Goal: Information Seeking & Learning: Learn about a topic

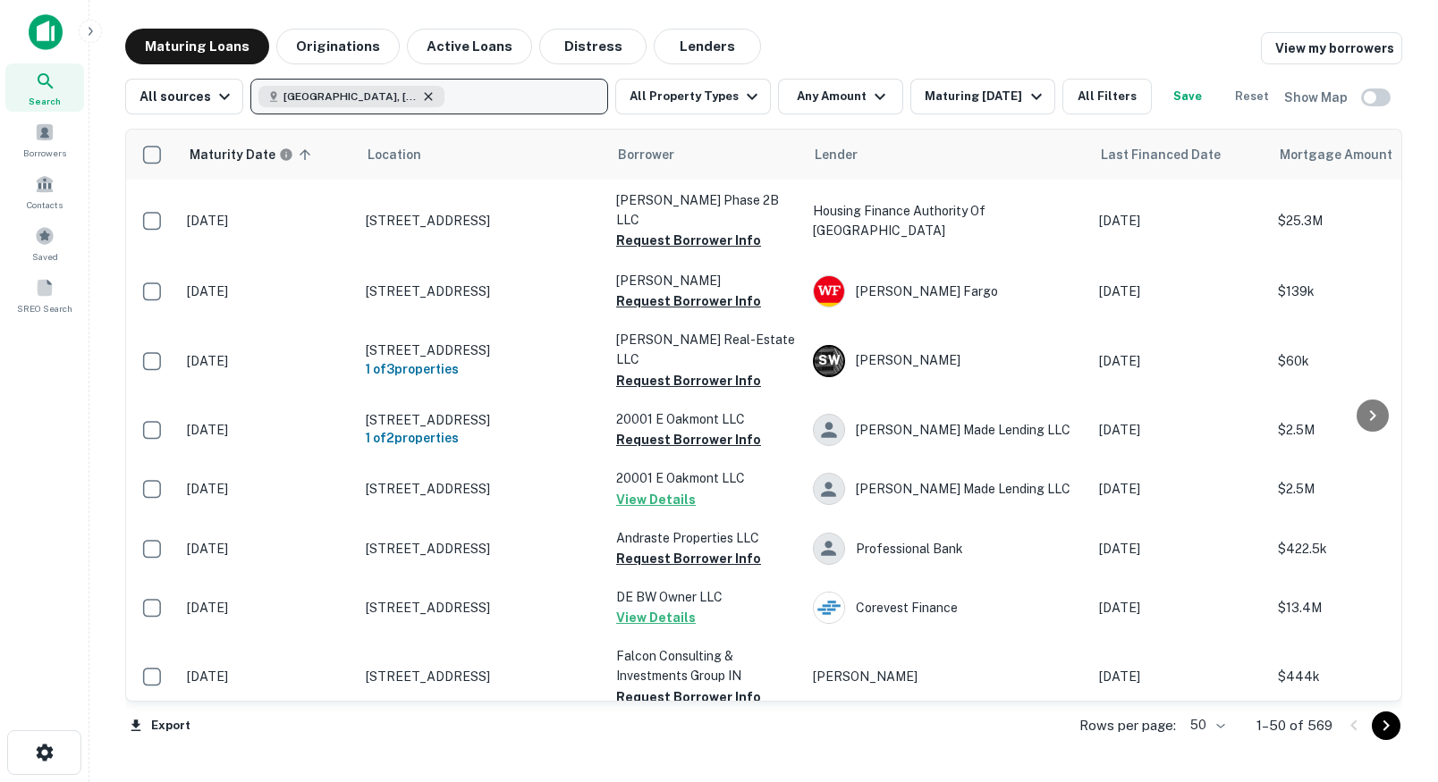
click at [421, 98] on icon "button" at bounding box center [428, 96] width 14 height 14
click at [442, 100] on p "Enter addresses, locations or lender names" at bounding box center [410, 96] width 289 height 21
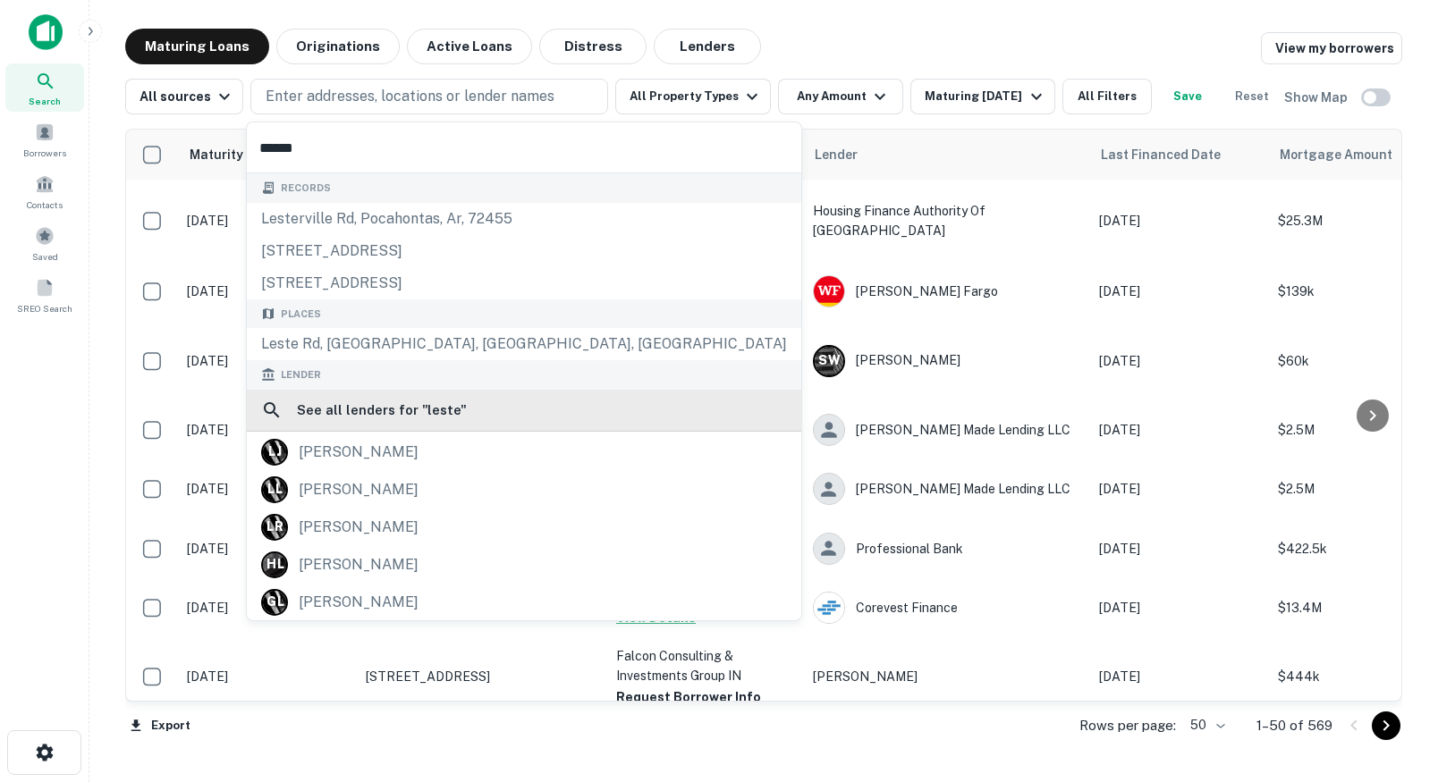
type input "*****"
click at [366, 403] on h6 "See all lenders for " leste "" at bounding box center [382, 410] width 170 height 21
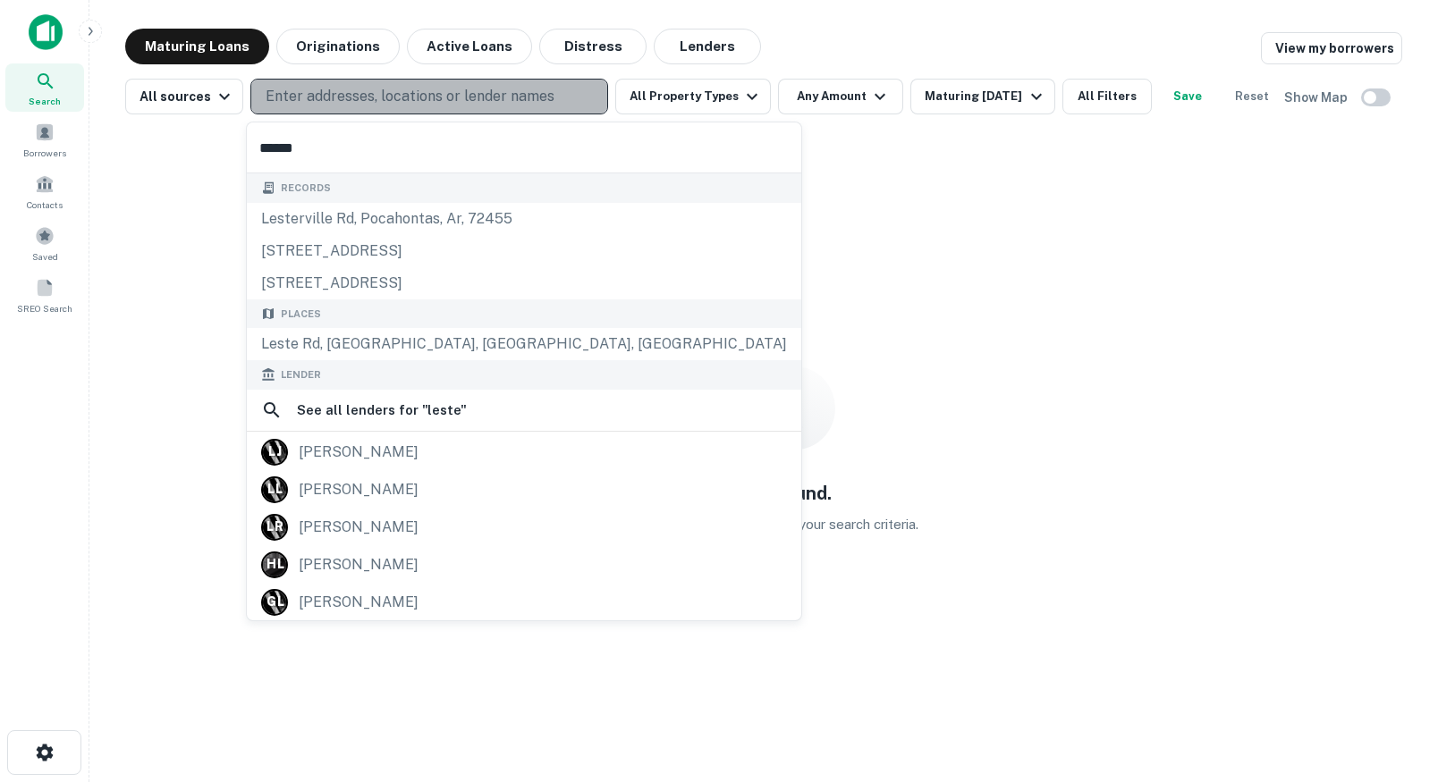
click at [469, 98] on p "Enter addresses, locations or lender names" at bounding box center [410, 96] width 289 height 21
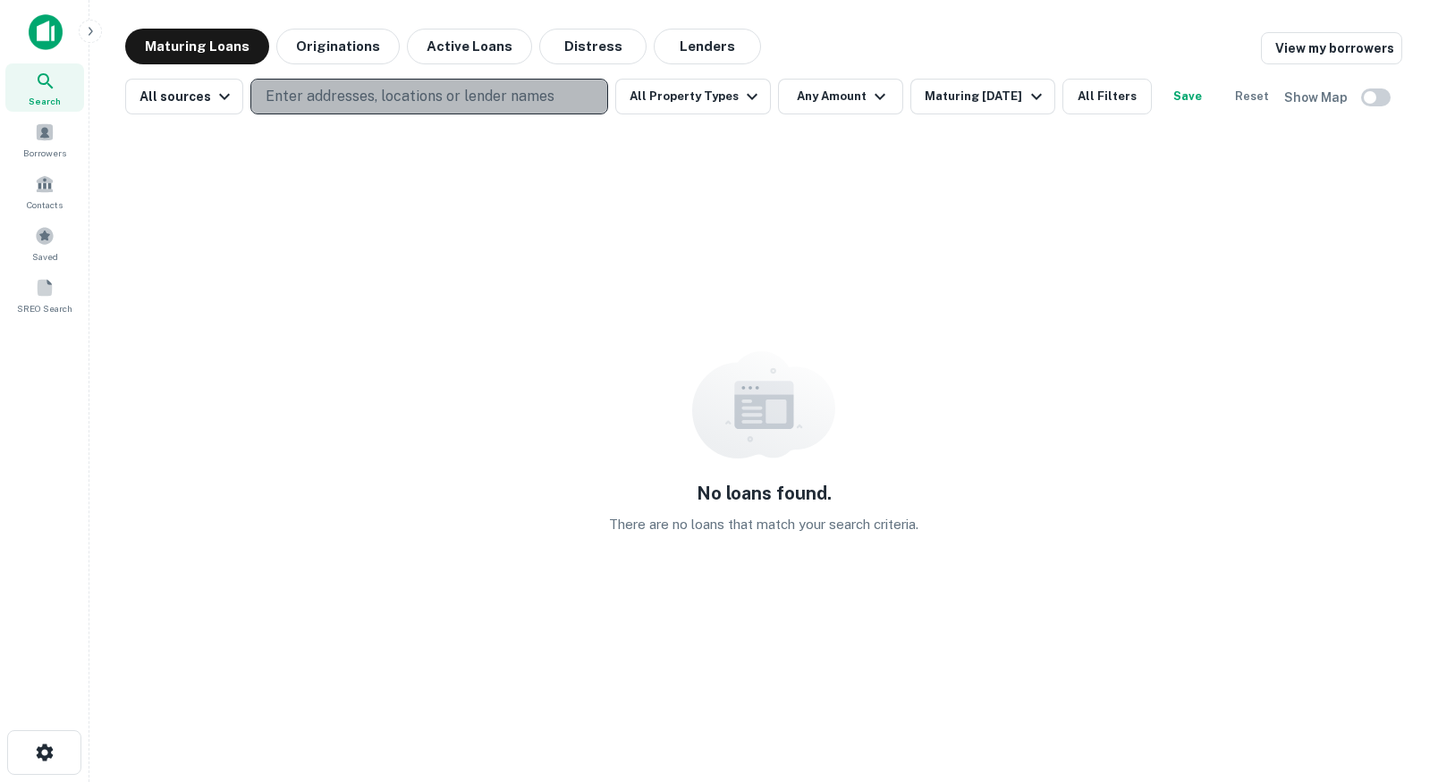
drag, startPoint x: 469, startPoint y: 98, endPoint x: 469, endPoint y: 83, distance: 15.2
click at [469, 97] on p "Enter addresses, locations or lender names" at bounding box center [410, 96] width 289 height 21
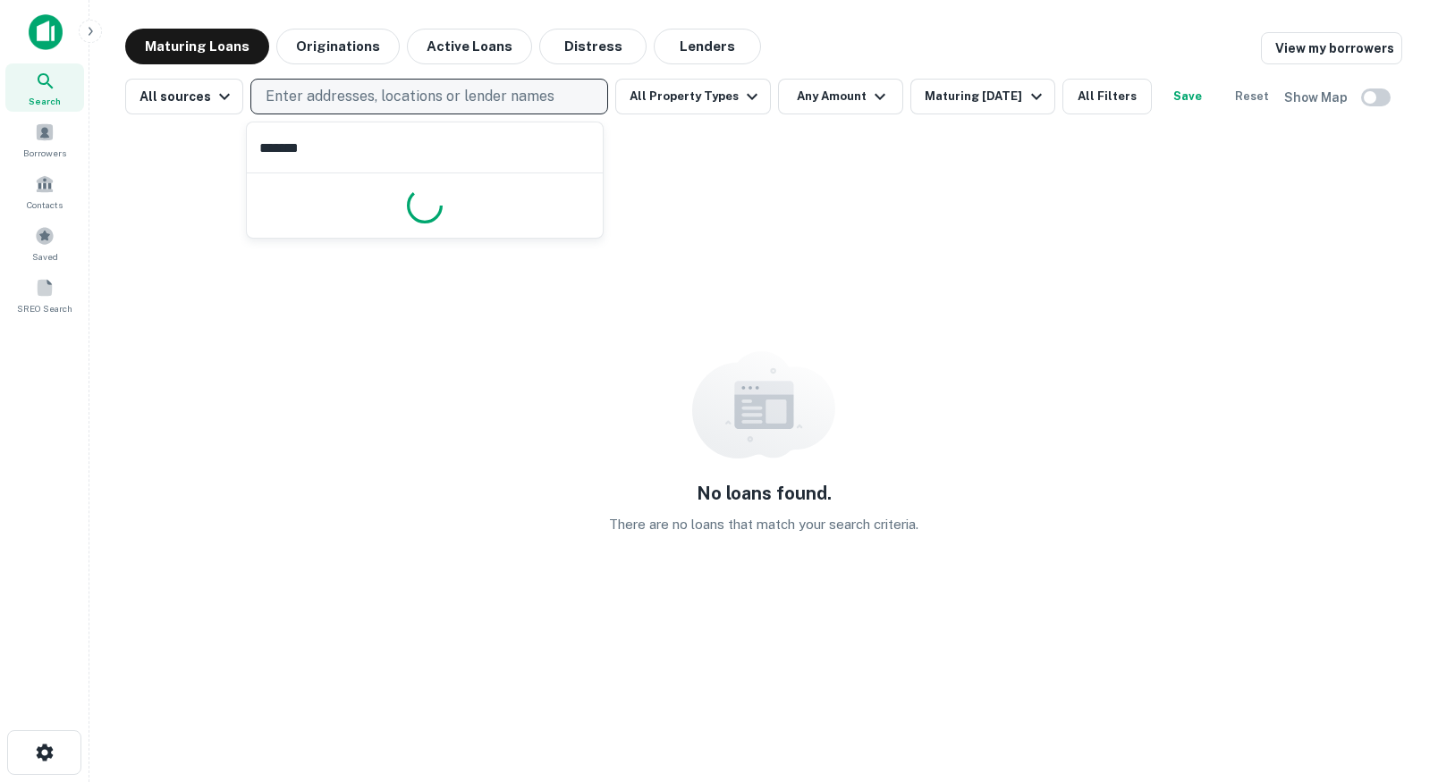
type input "*****"
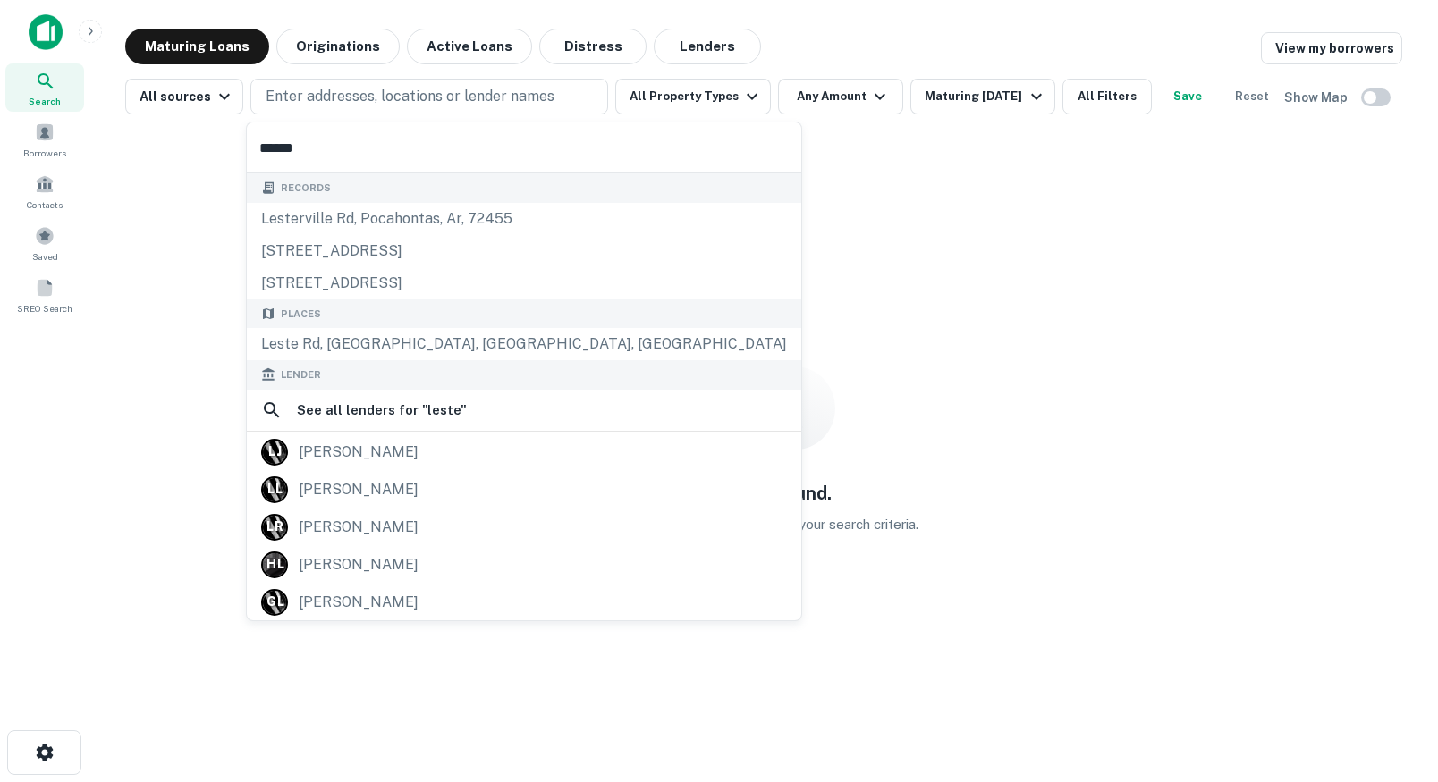
click at [835, 58] on div "Maturing Loans Originations Active Loans Distress Lenders View my borrowers" at bounding box center [763, 47] width 1277 height 36
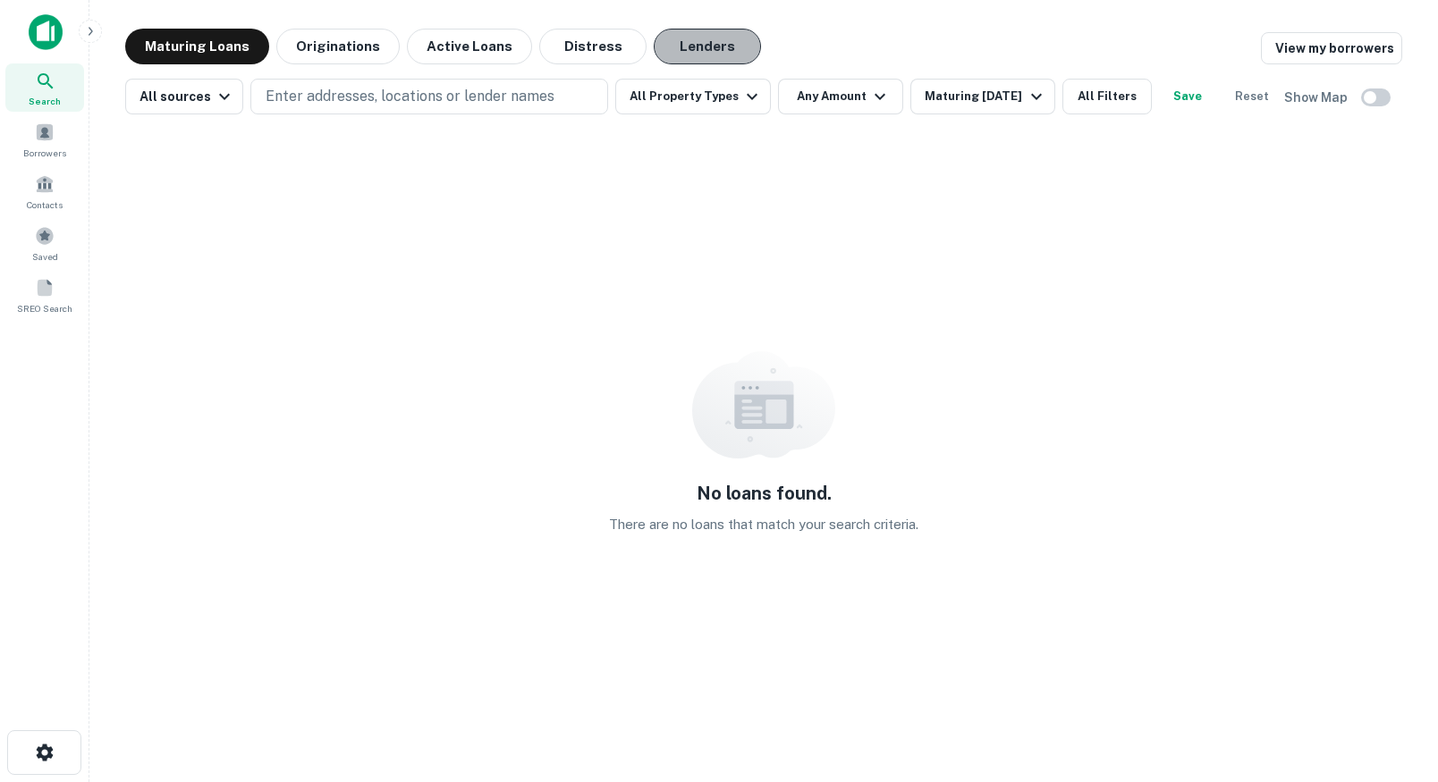
click at [731, 56] on button "Lenders" at bounding box center [707, 47] width 107 height 36
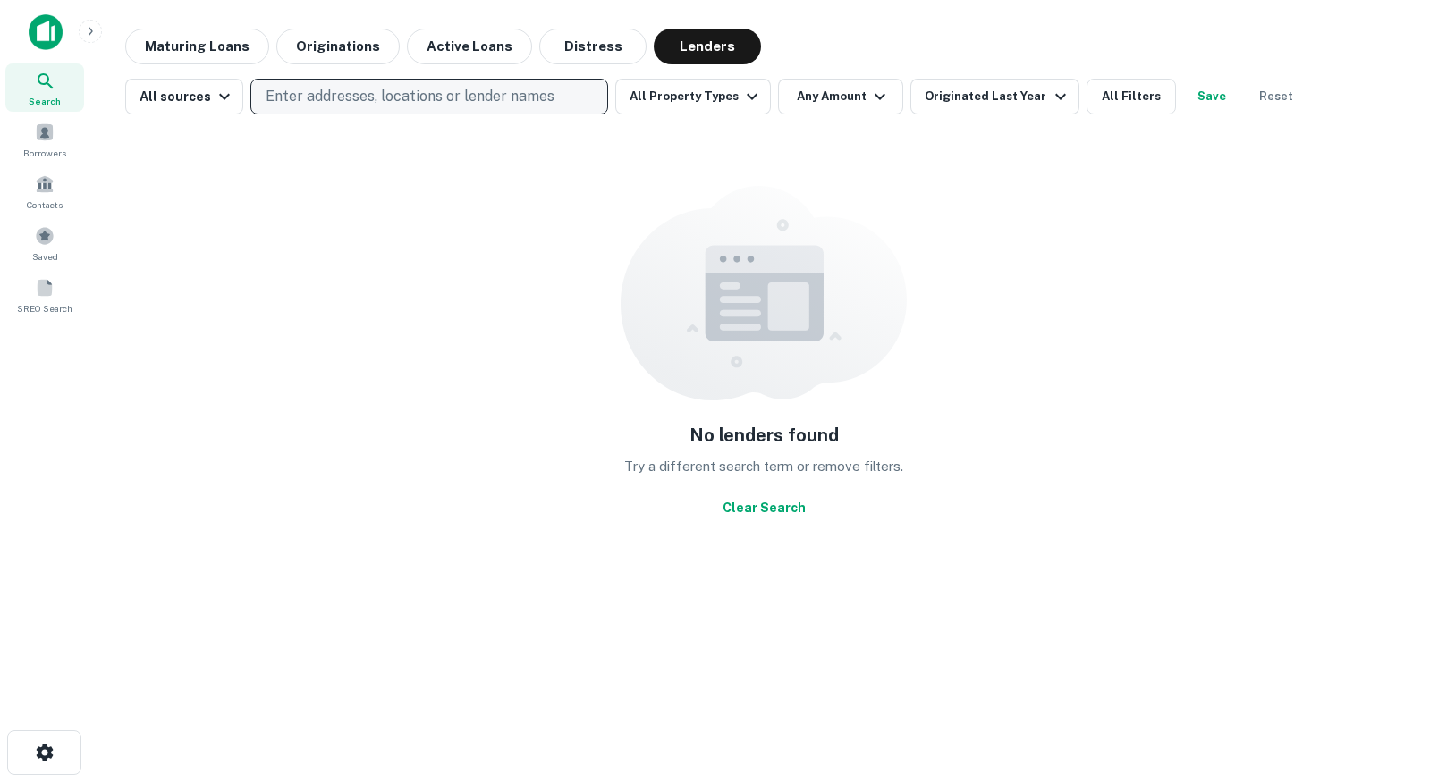
click at [322, 103] on p "Enter addresses, locations or lender names" at bounding box center [410, 96] width 289 height 21
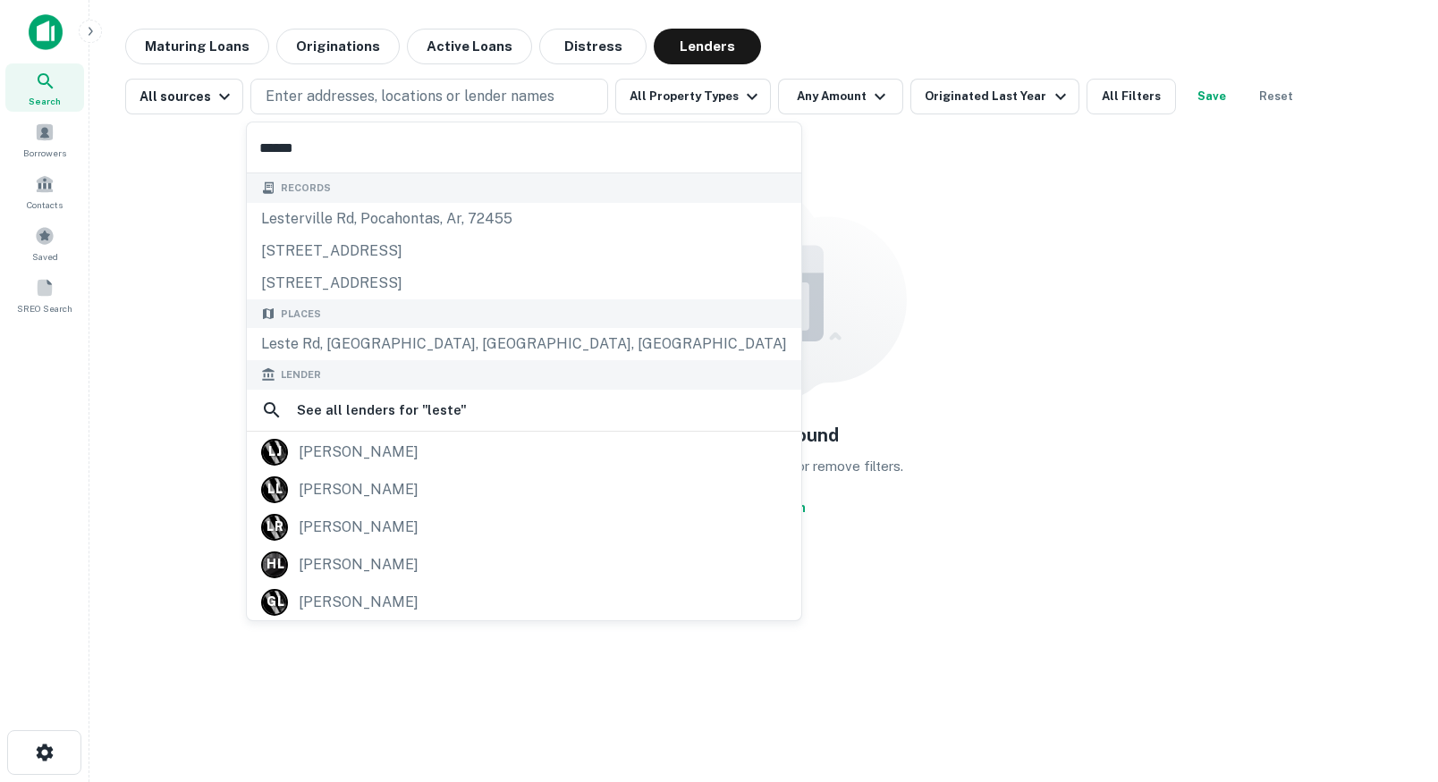
click at [881, 33] on div "Maturing Loans Originations Active Loans Distress Lenders" at bounding box center [763, 47] width 1277 height 36
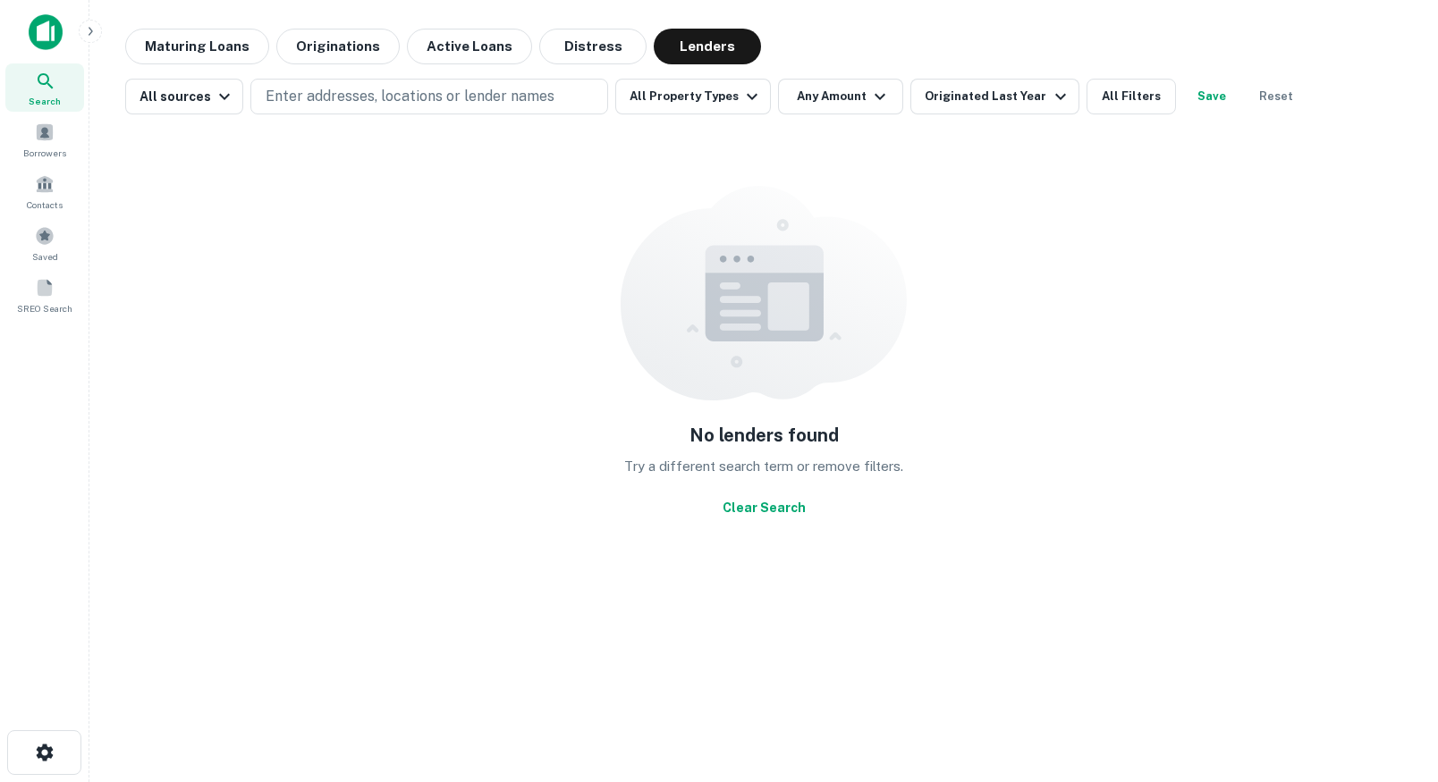
click at [95, 32] on icon "button" at bounding box center [90, 31] width 14 height 14
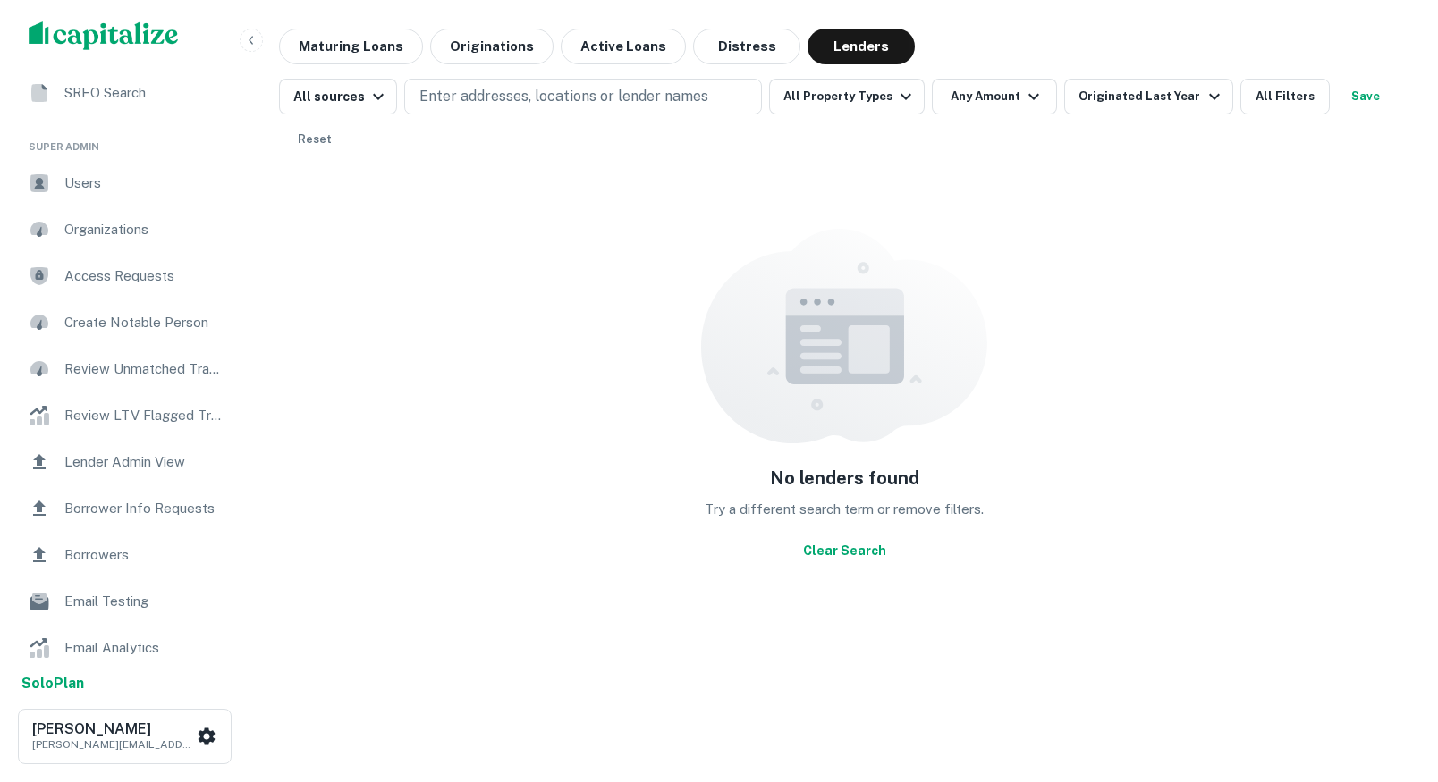
scroll to position [197, 0]
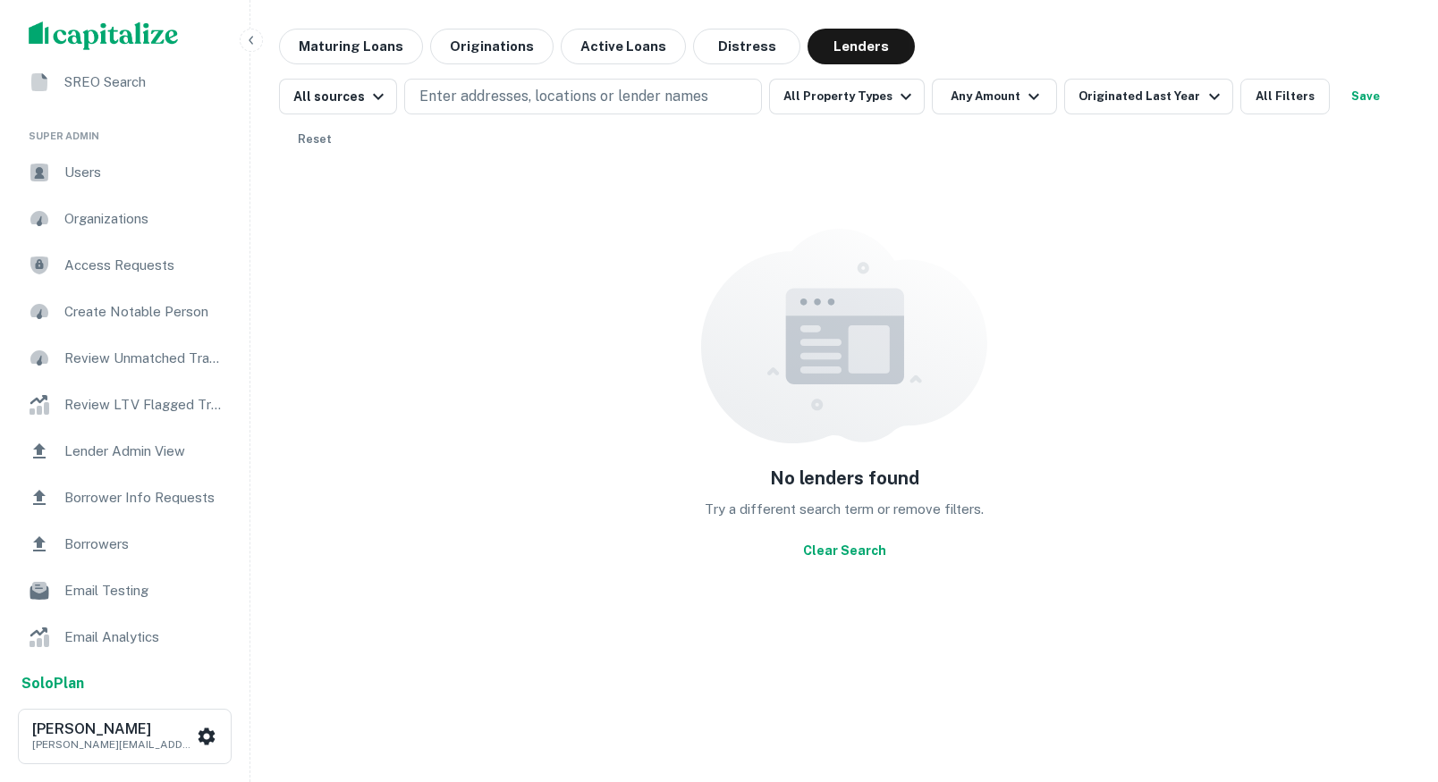
click at [96, 444] on span "Lender Admin View" at bounding box center [144, 451] width 160 height 21
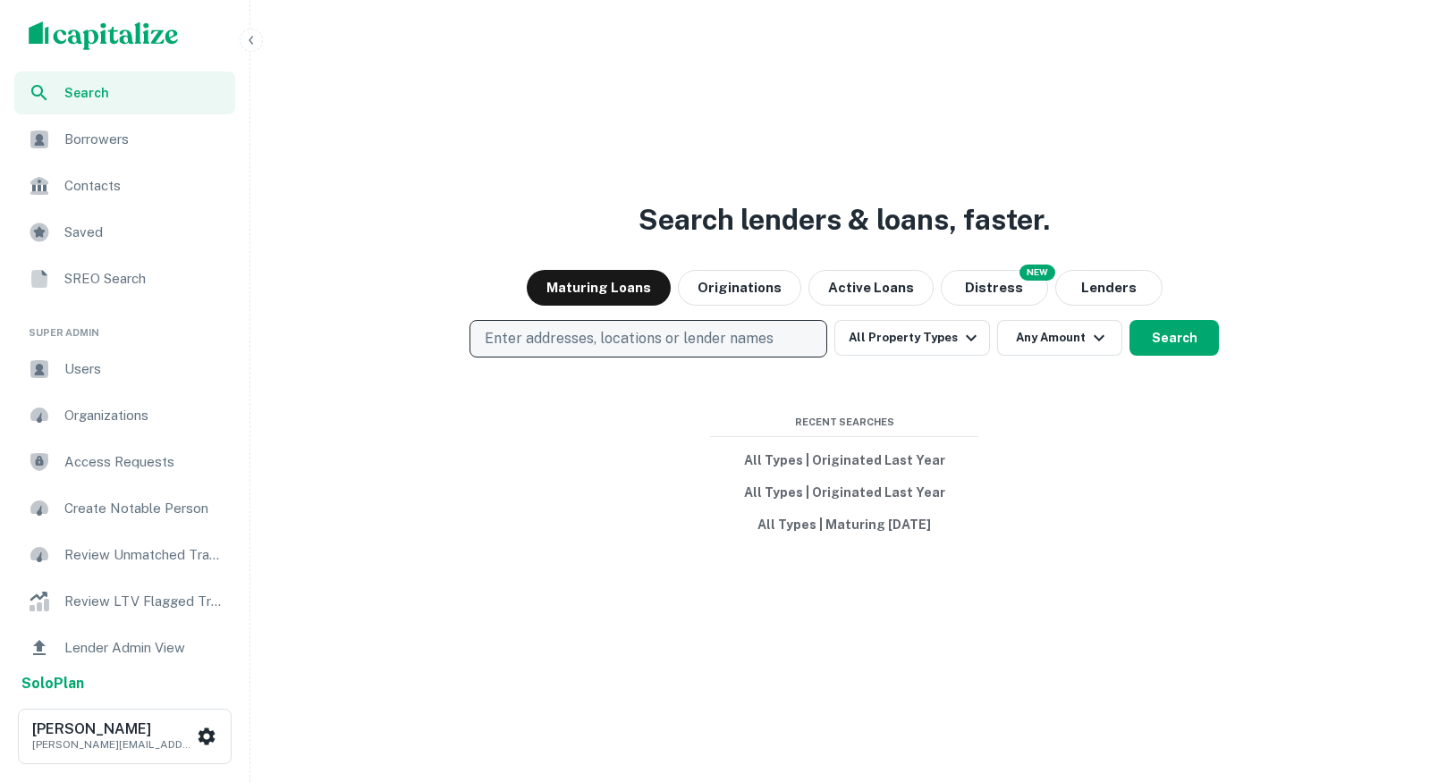
click at [599, 344] on p "Enter addresses, locations or lender names" at bounding box center [629, 338] width 289 height 21
type input "*"
click at [249, 33] on icon "button" at bounding box center [251, 40] width 14 height 14
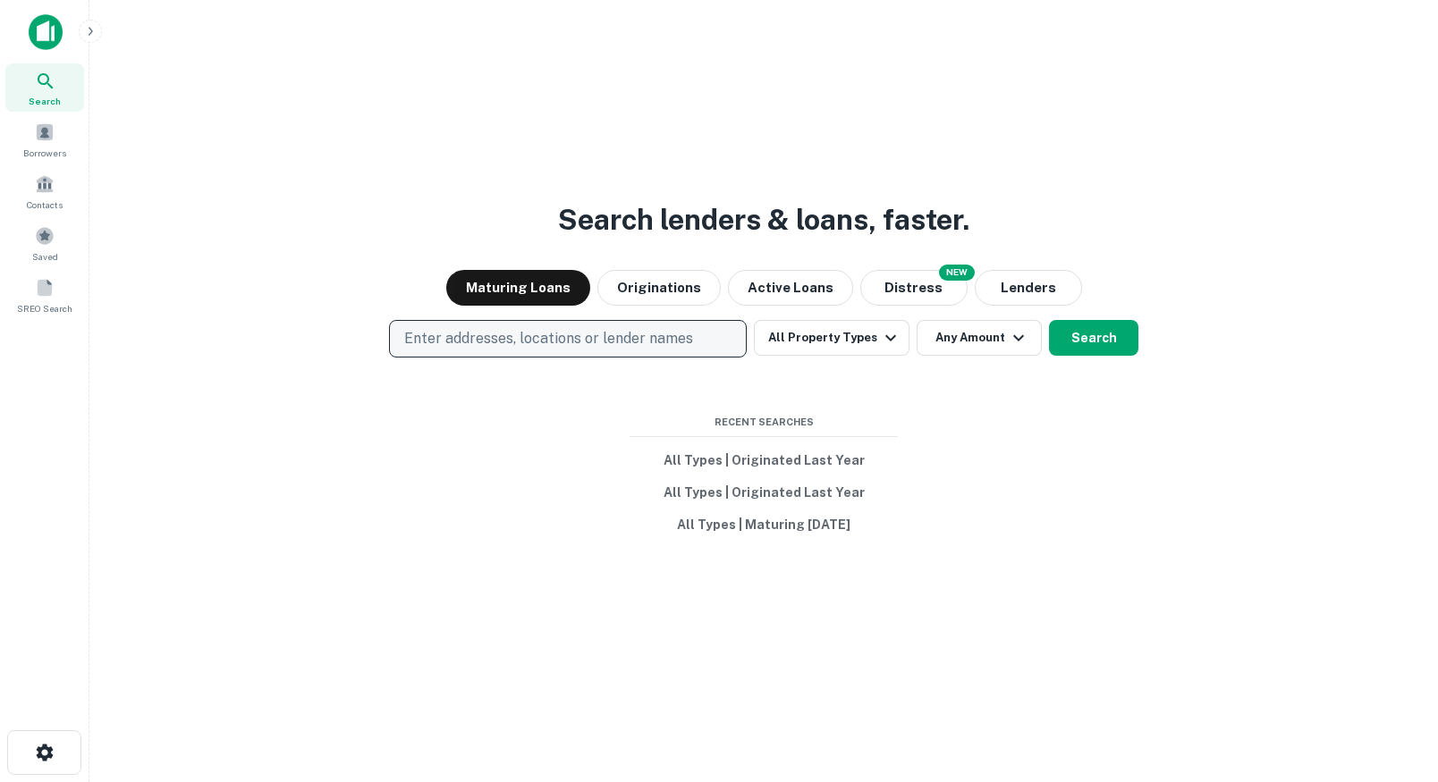
click at [491, 342] on p "Enter addresses, locations or lender names" at bounding box center [548, 338] width 289 height 21
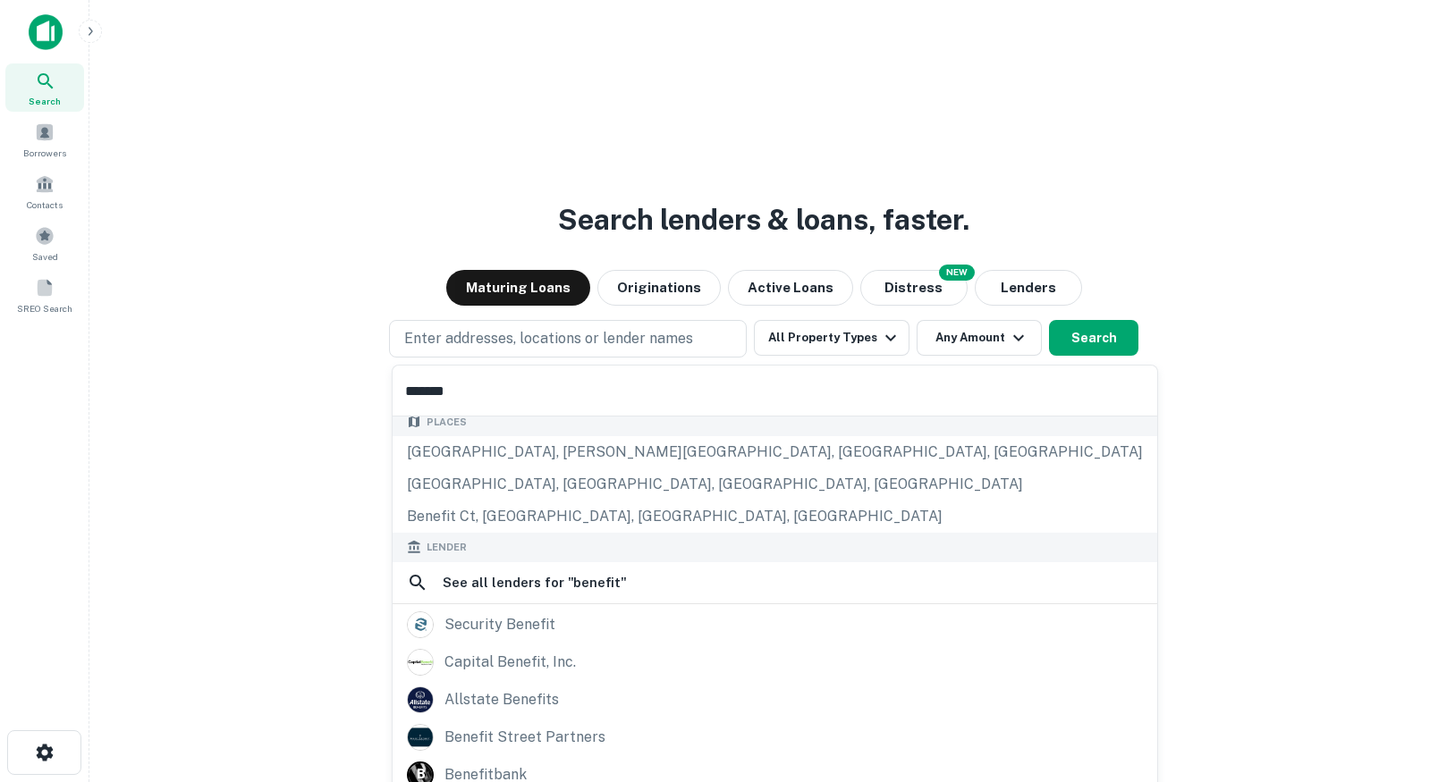
scroll to position [180, 0]
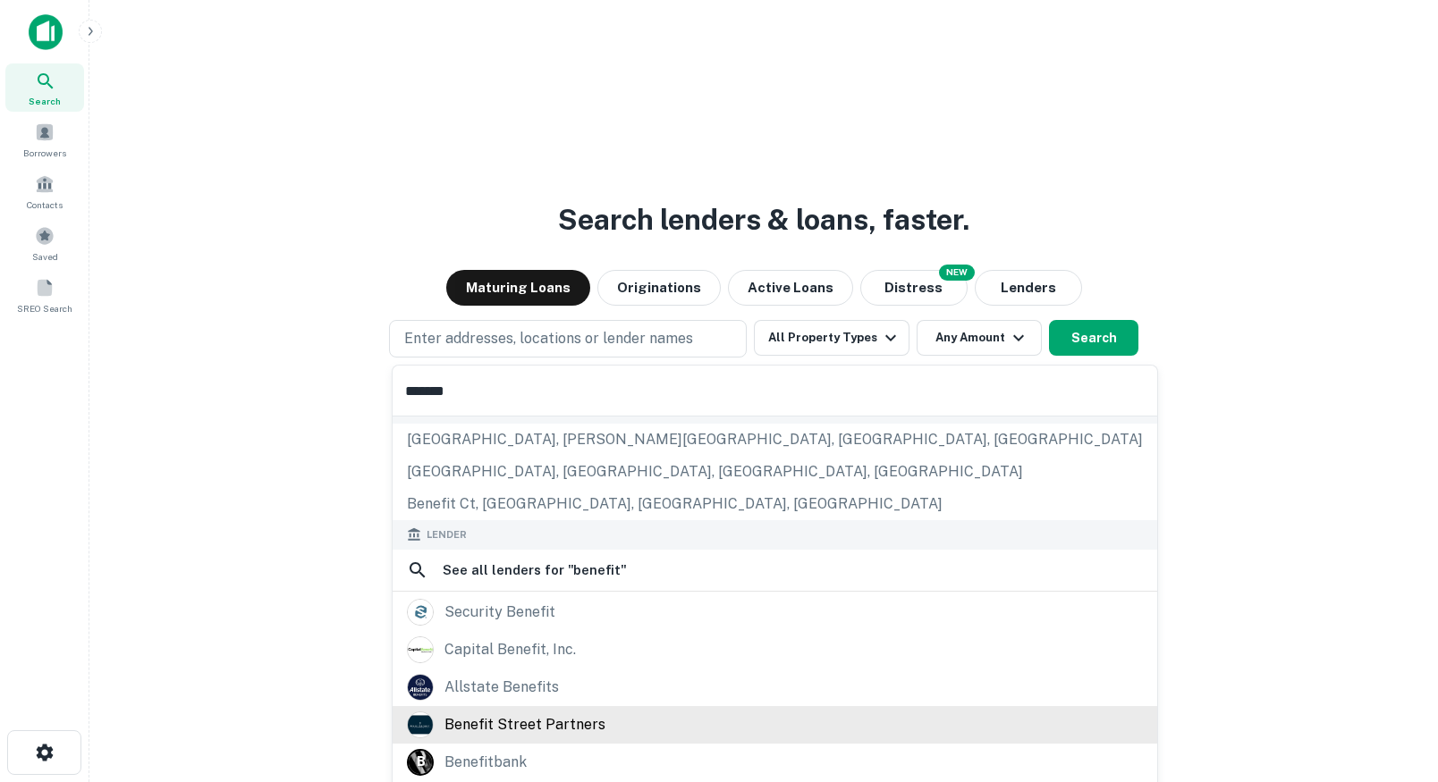
type input "*******"
click at [496, 726] on div "benefit street partners" at bounding box center [524, 725] width 161 height 27
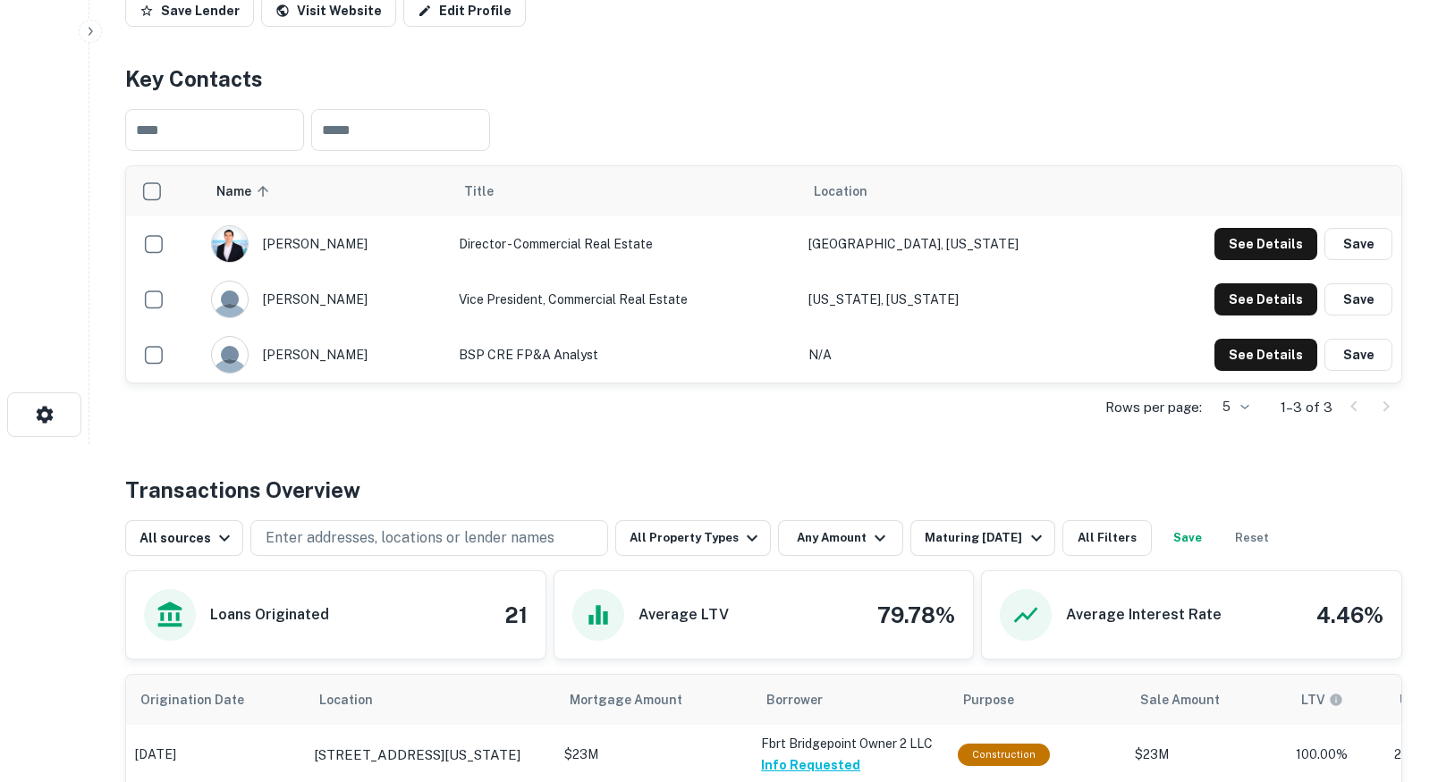
scroll to position [656, 0]
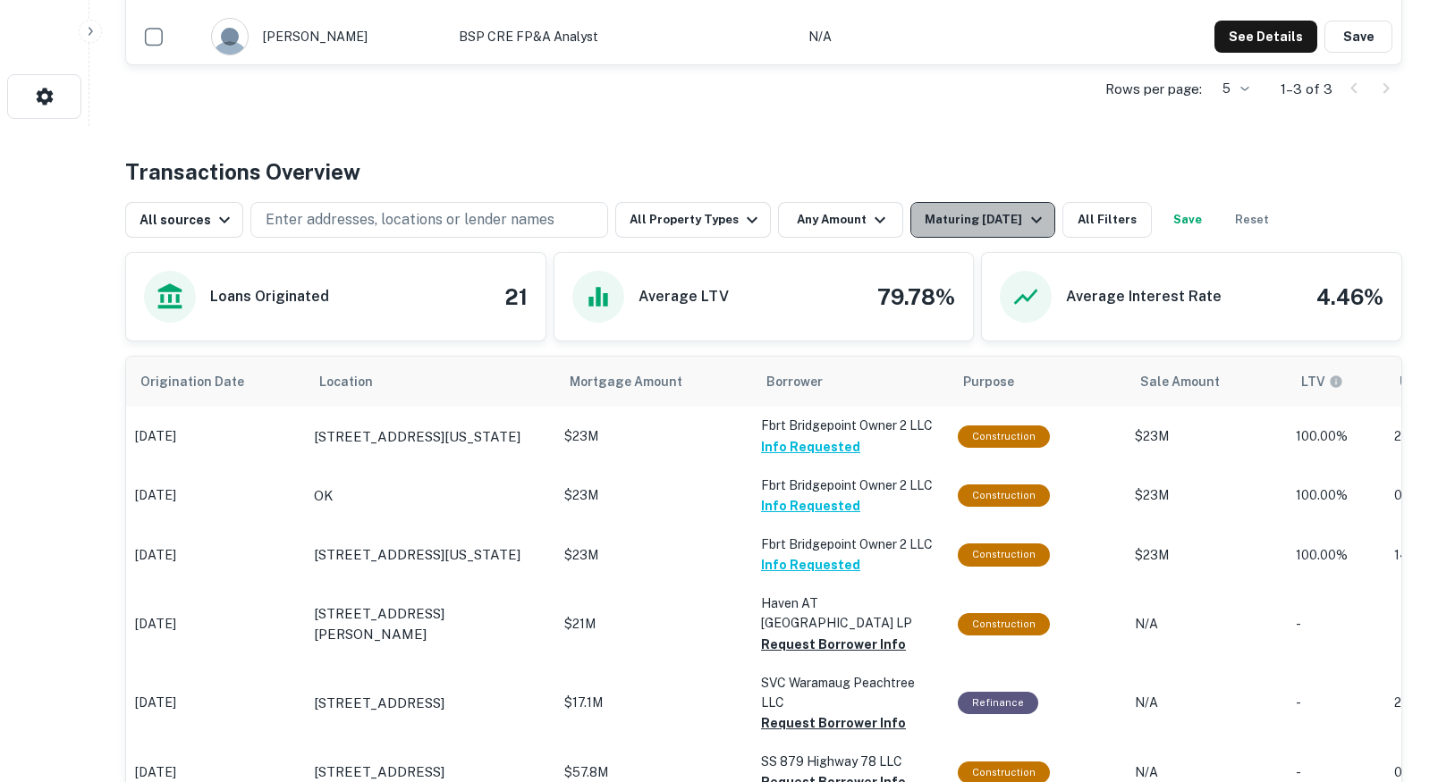
click at [1013, 215] on div "Maturing In 1 Year" at bounding box center [985, 219] width 122 height 21
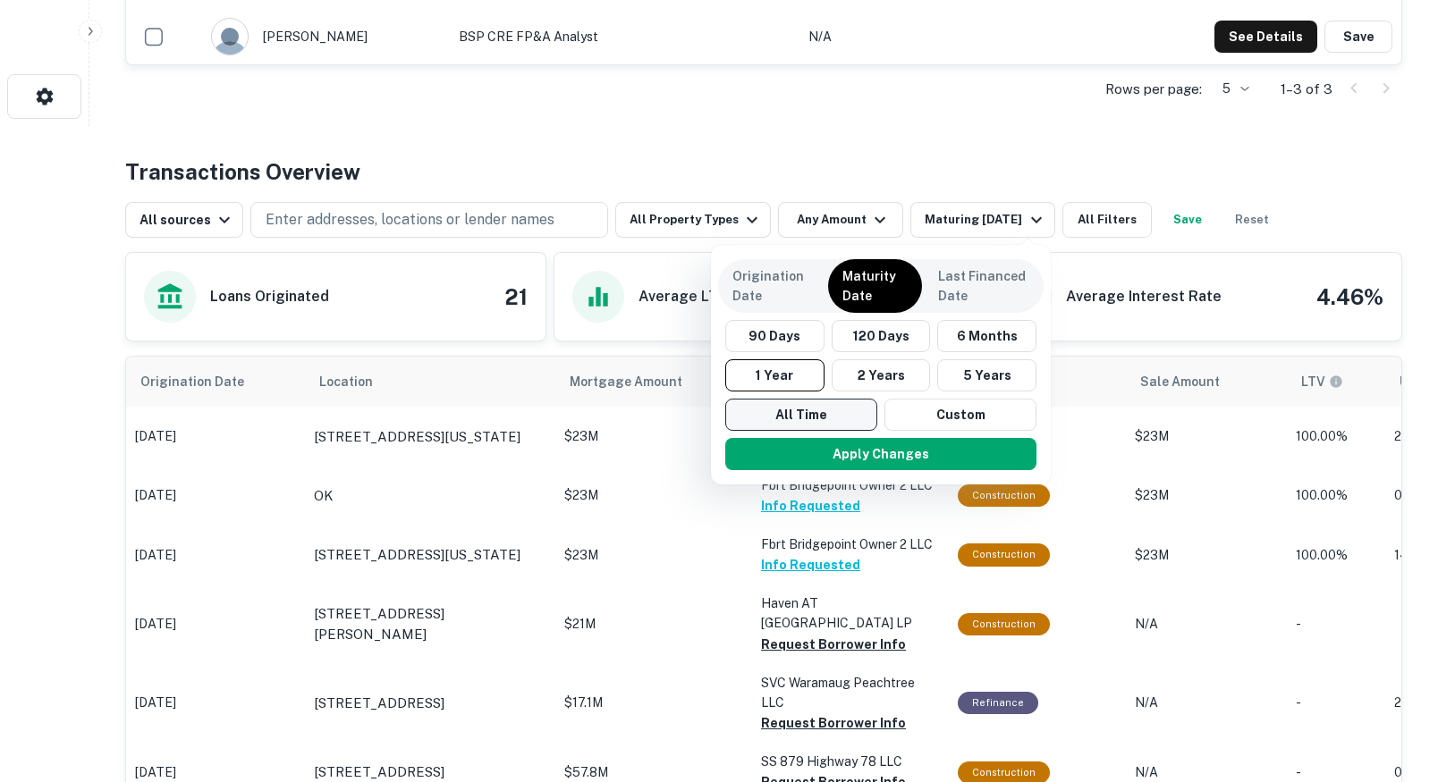
click at [773, 421] on button "All Time" at bounding box center [801, 415] width 152 height 32
click at [781, 452] on button "Apply Changes" at bounding box center [881, 454] width 311 height 32
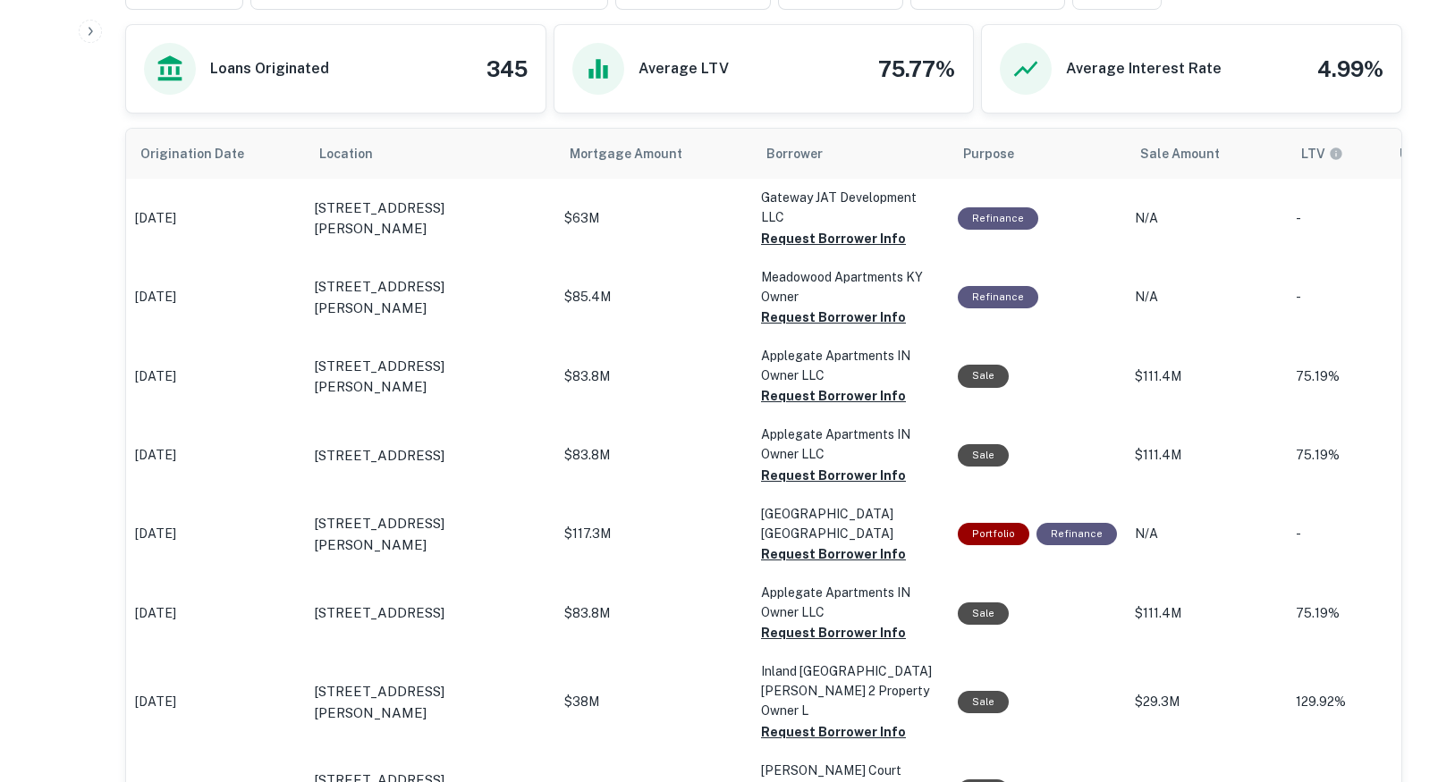
scroll to position [870, 0]
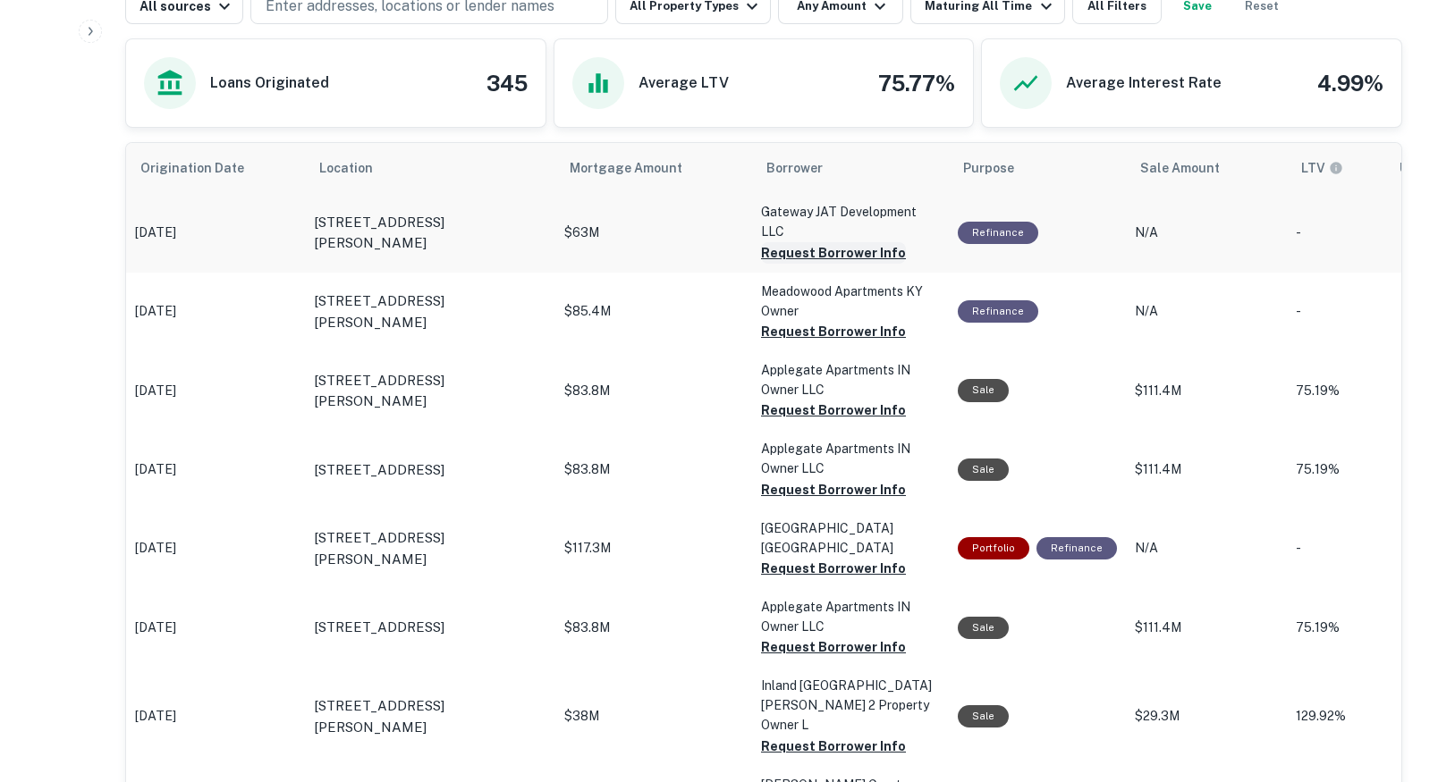
click at [829, 242] on button "Request Borrower Info" at bounding box center [833, 252] width 145 height 21
click at [806, 321] on button "Request Borrower Info" at bounding box center [833, 331] width 145 height 21
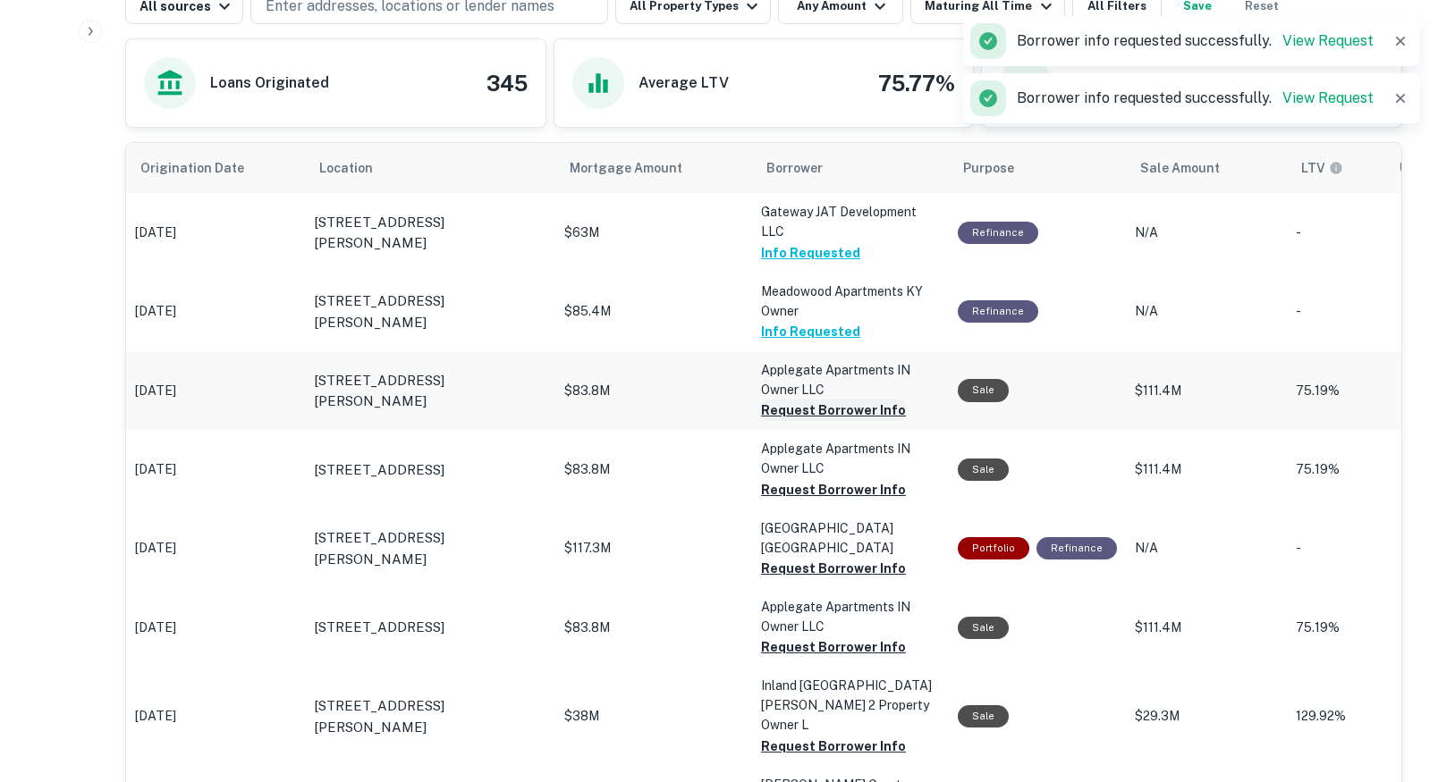
click at [786, 400] on button "Request Borrower Info" at bounding box center [833, 410] width 145 height 21
click at [784, 479] on button "Request Borrower Info" at bounding box center [833, 489] width 145 height 21
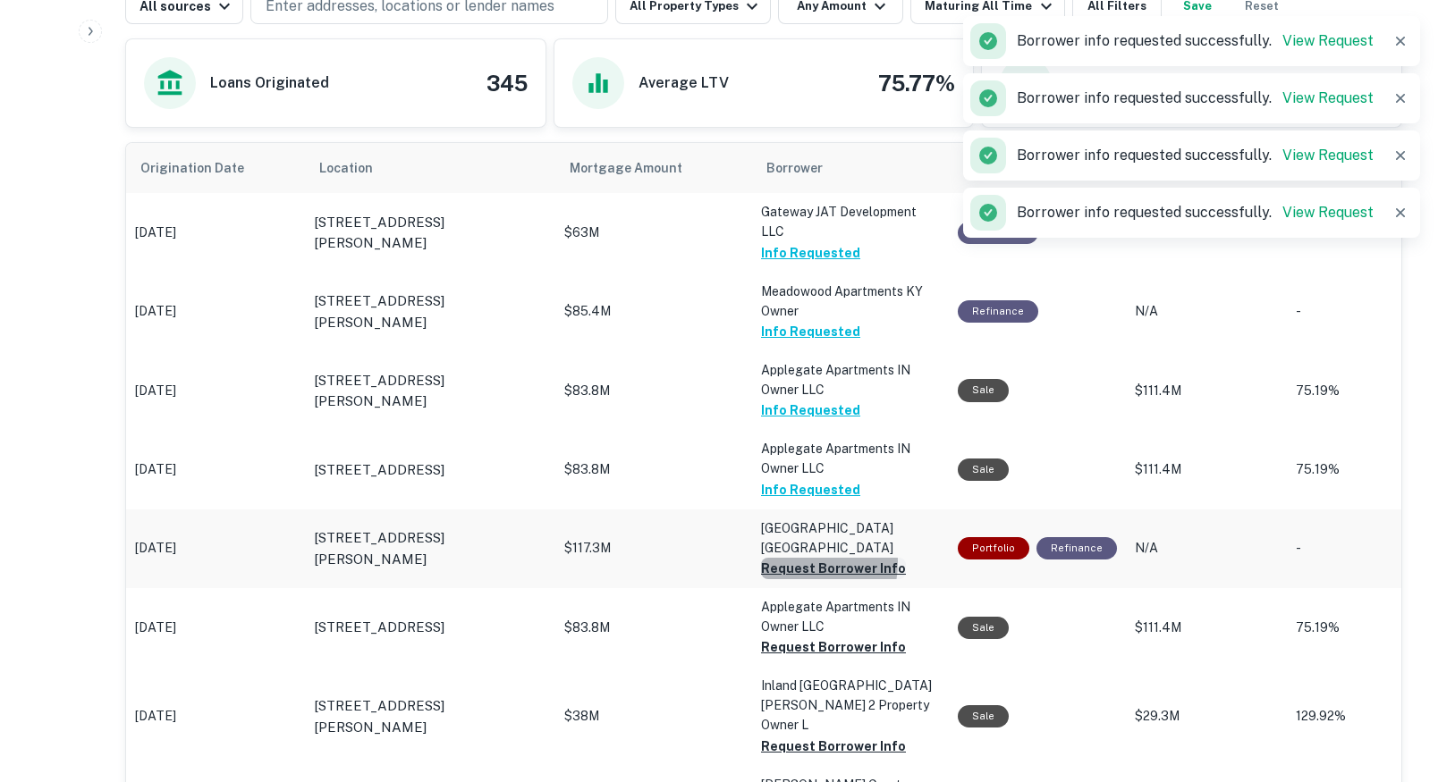
click at [793, 558] on button "Request Borrower Info" at bounding box center [833, 568] width 145 height 21
click at [790, 637] on button "Request Borrower Info" at bounding box center [833, 647] width 145 height 21
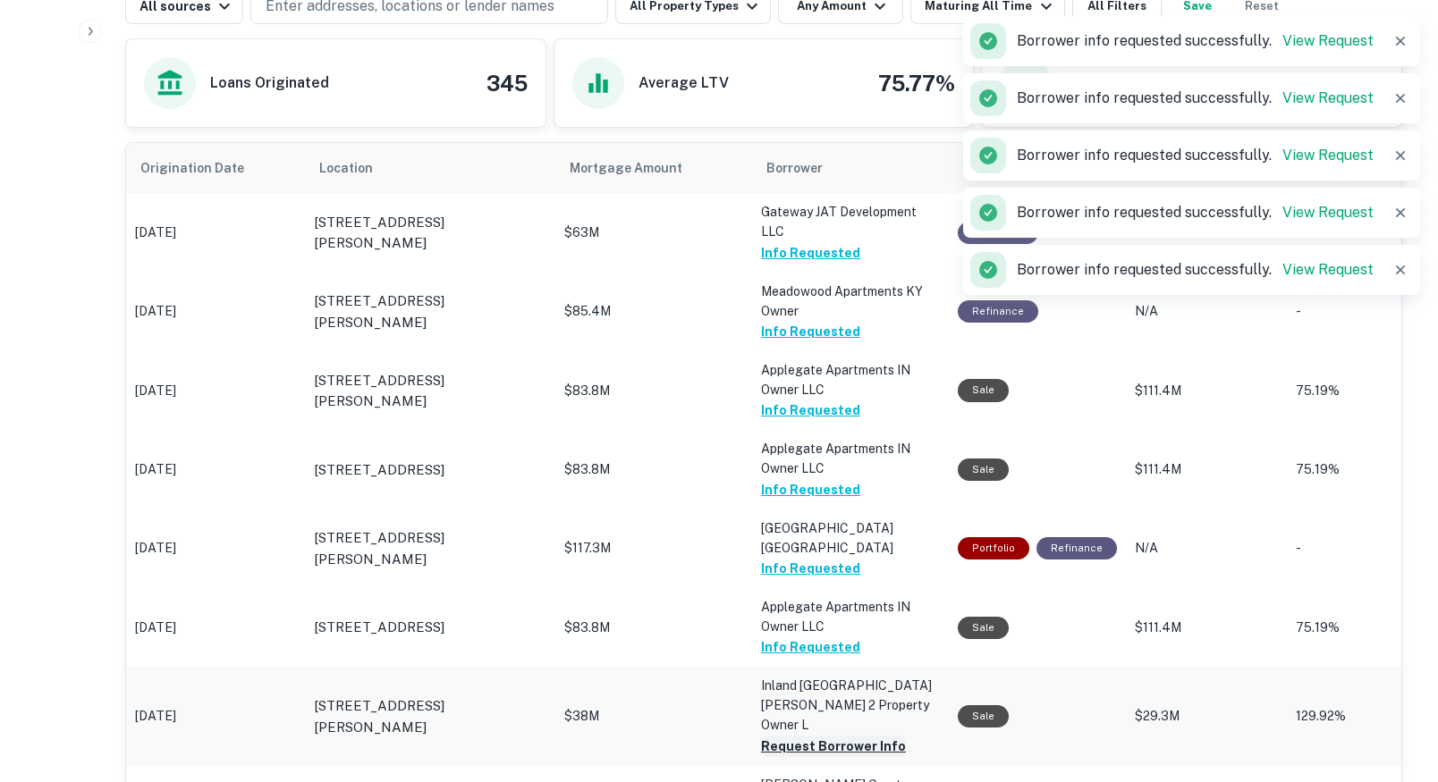
click at [796, 736] on button "Request Borrower Info" at bounding box center [833, 746] width 145 height 21
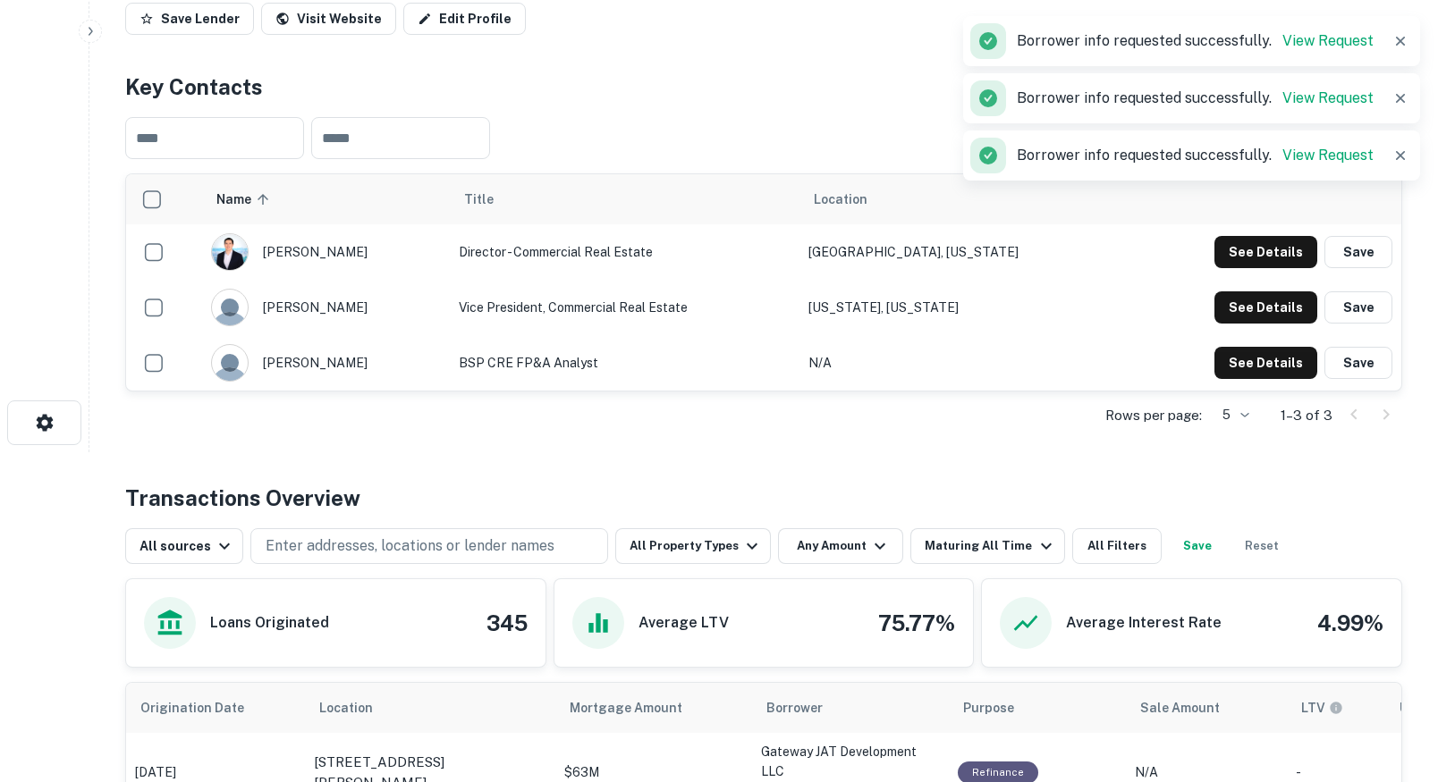
scroll to position [0, 0]
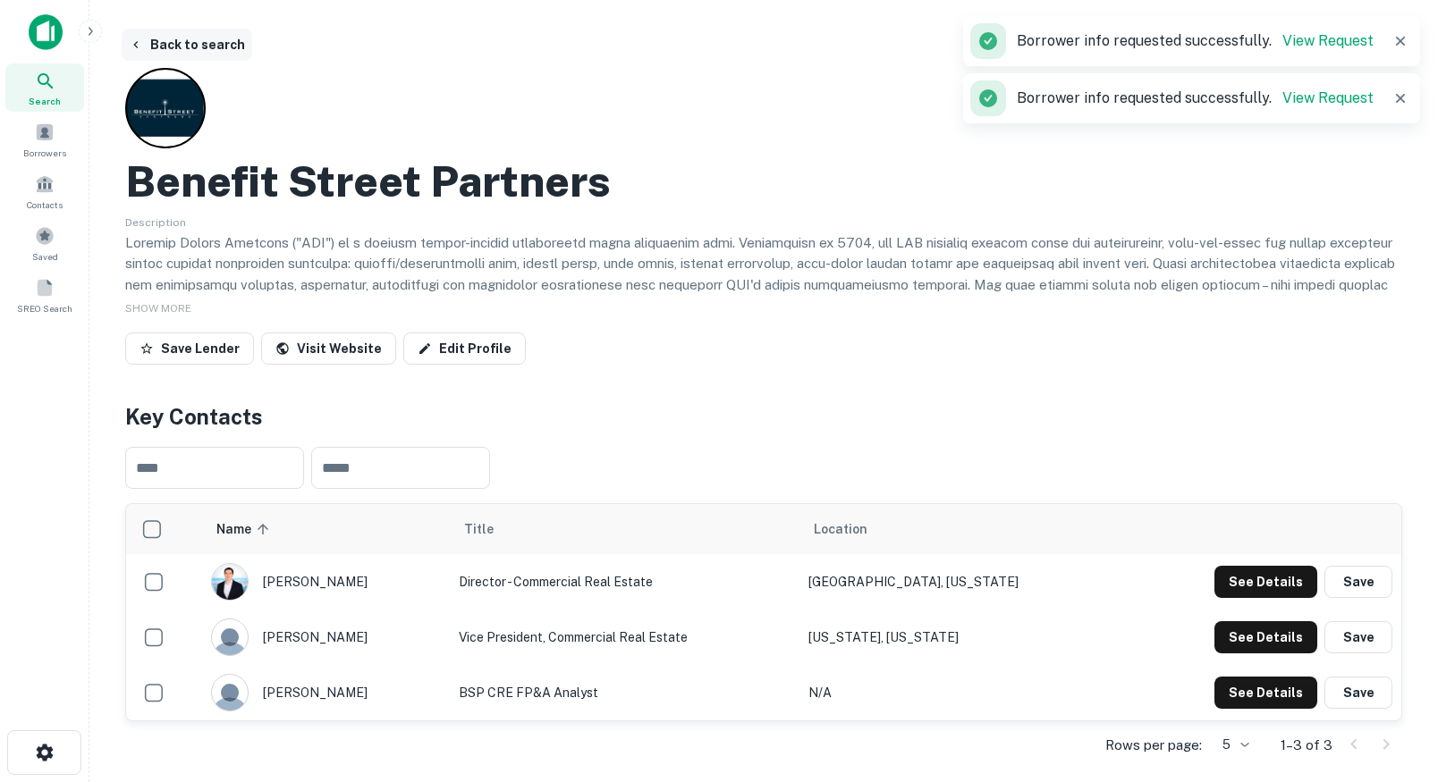
click at [198, 50] on button "Back to search" at bounding box center [187, 45] width 131 height 32
click at [183, 43] on button "Back to search" at bounding box center [187, 45] width 131 height 32
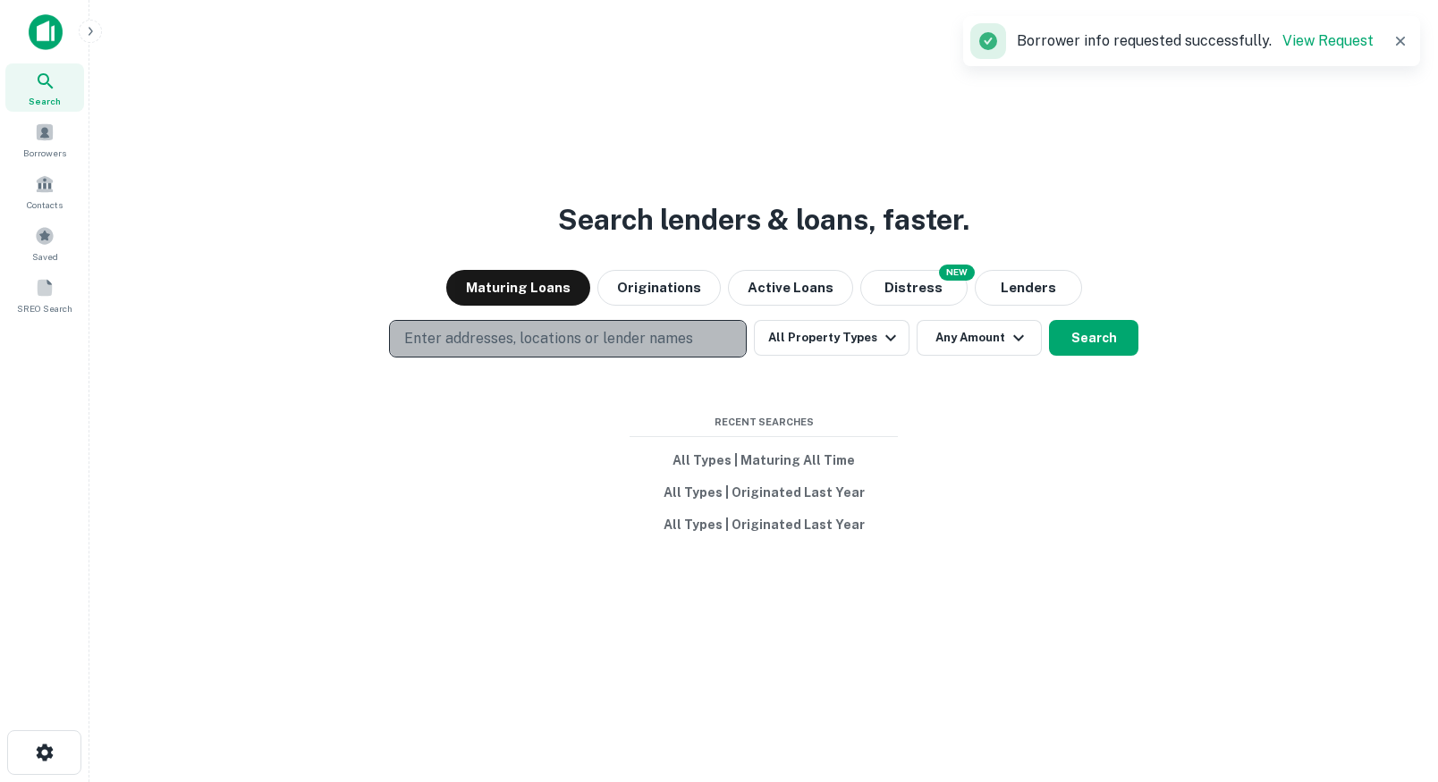
click at [485, 335] on p "Enter addresses, locations or lender names" at bounding box center [548, 338] width 289 height 21
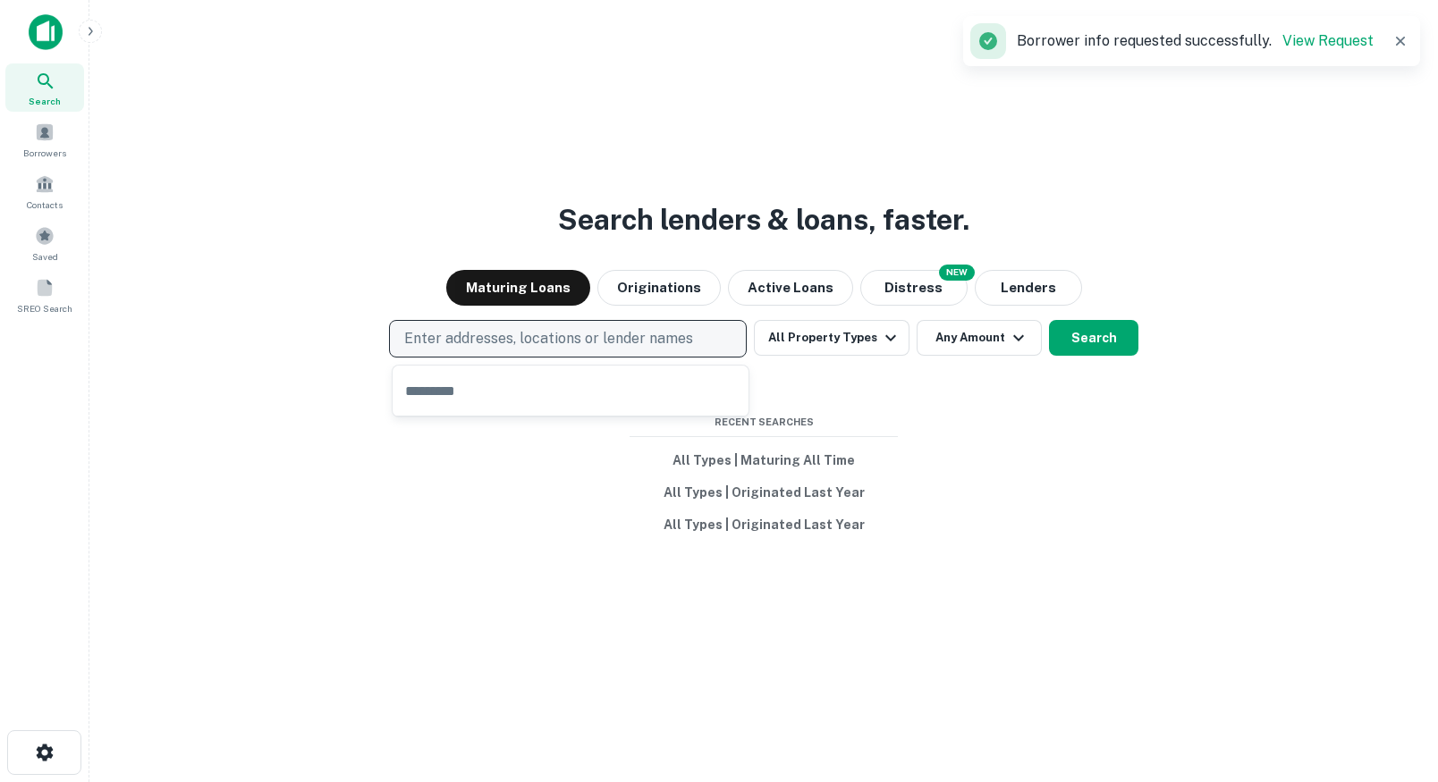
type input "*"
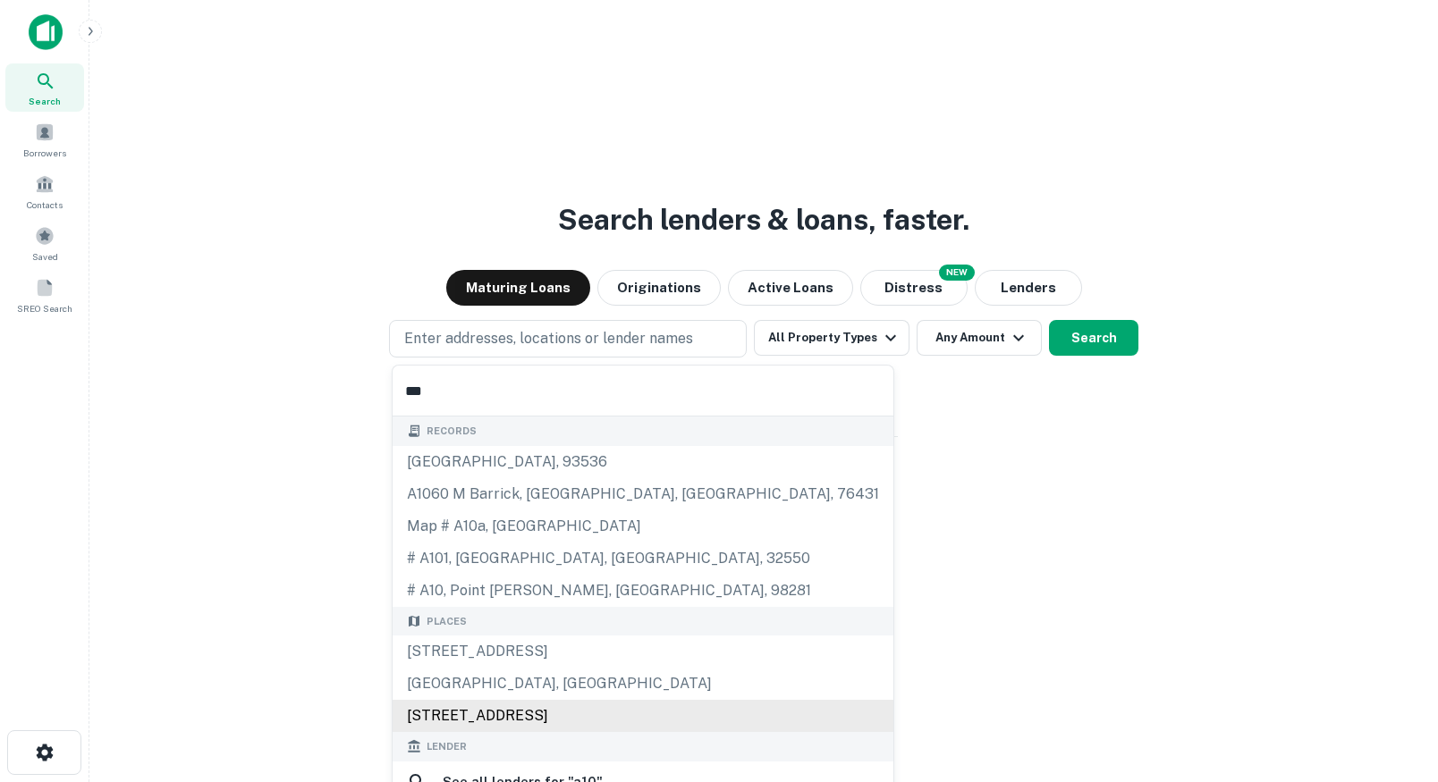
scroll to position [62, 0]
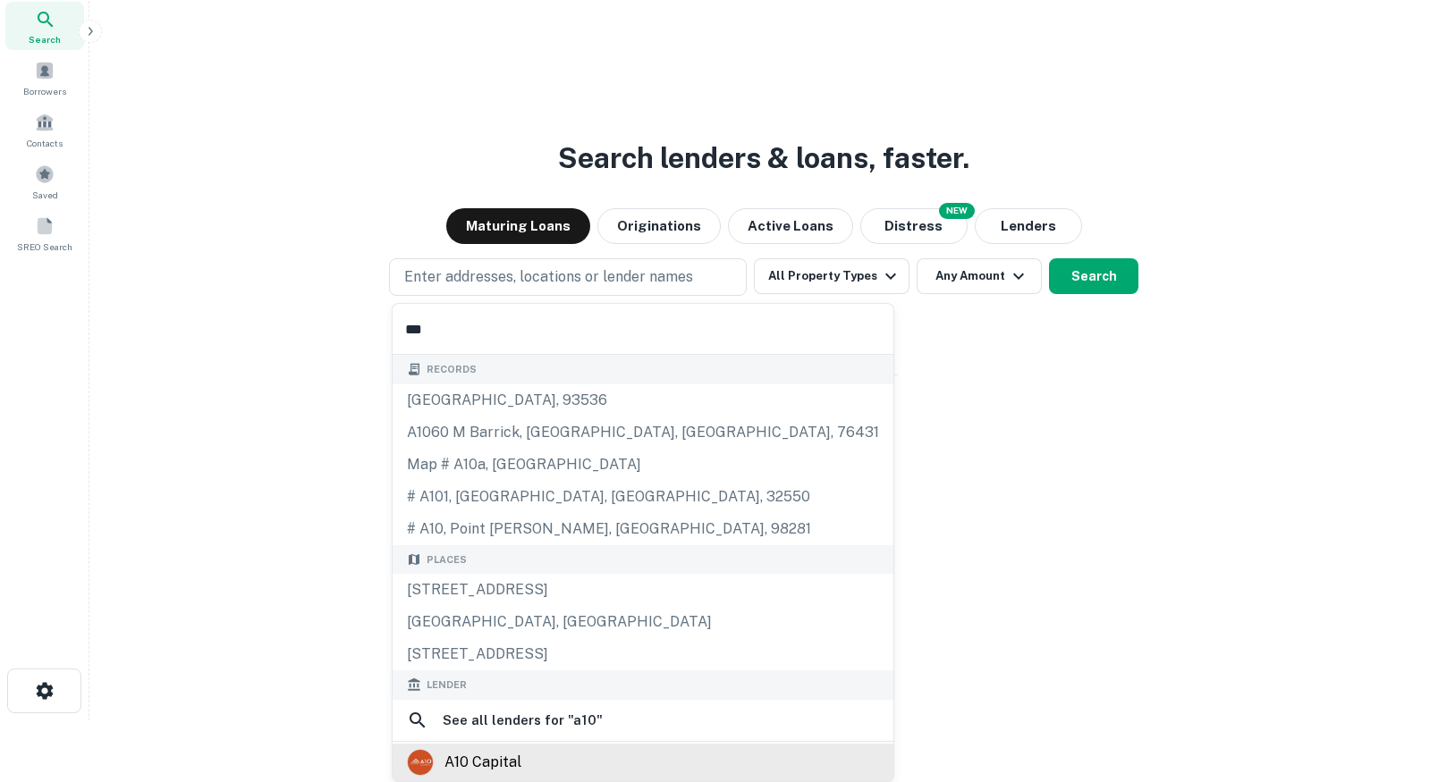
type input "***"
click at [478, 764] on div "a10 capital" at bounding box center [482, 762] width 77 height 27
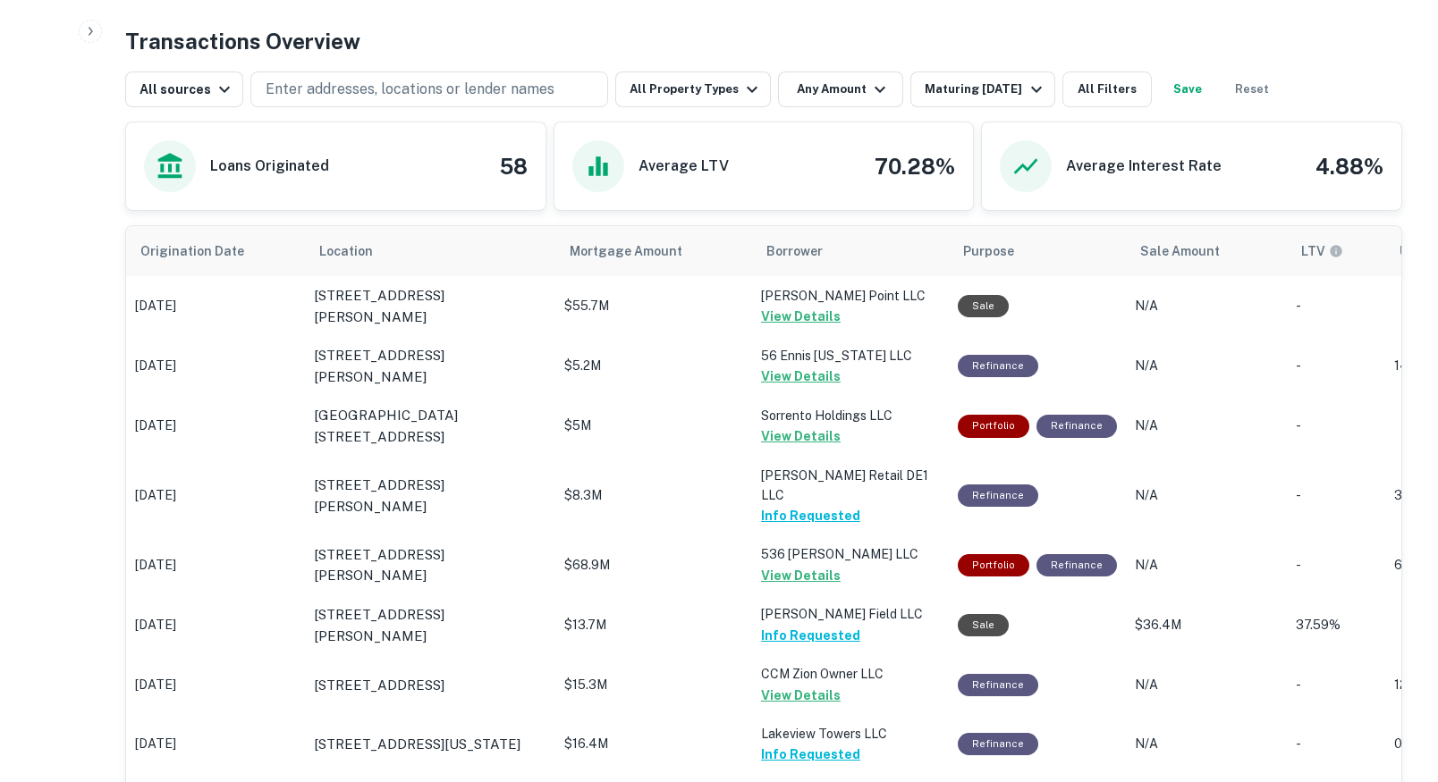
scroll to position [900, 0]
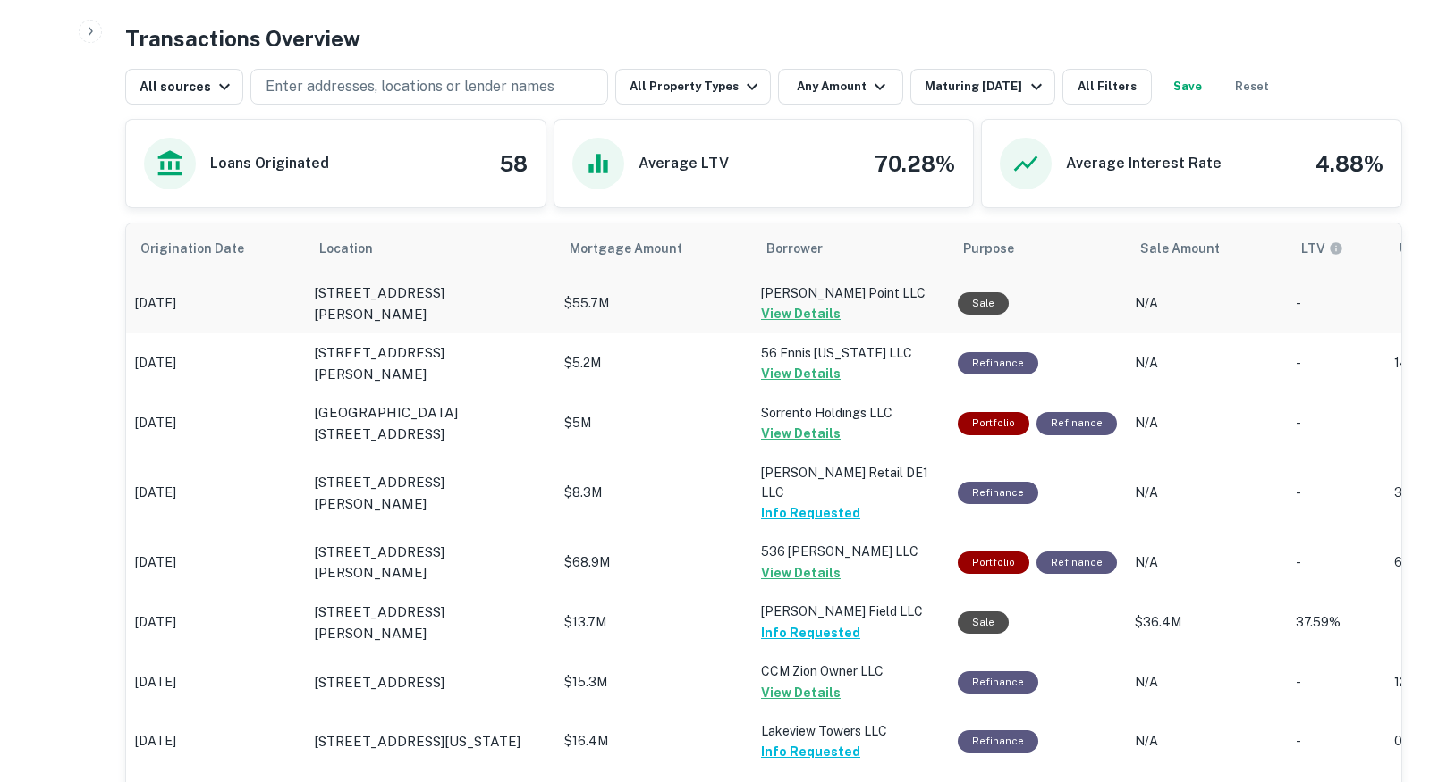
click at [689, 304] on p "$55.7M" at bounding box center [653, 303] width 179 height 19
click at [507, 298] on p "1420 W Diehl Rd Naperville, IL 60563" at bounding box center [430, 304] width 232 height 42
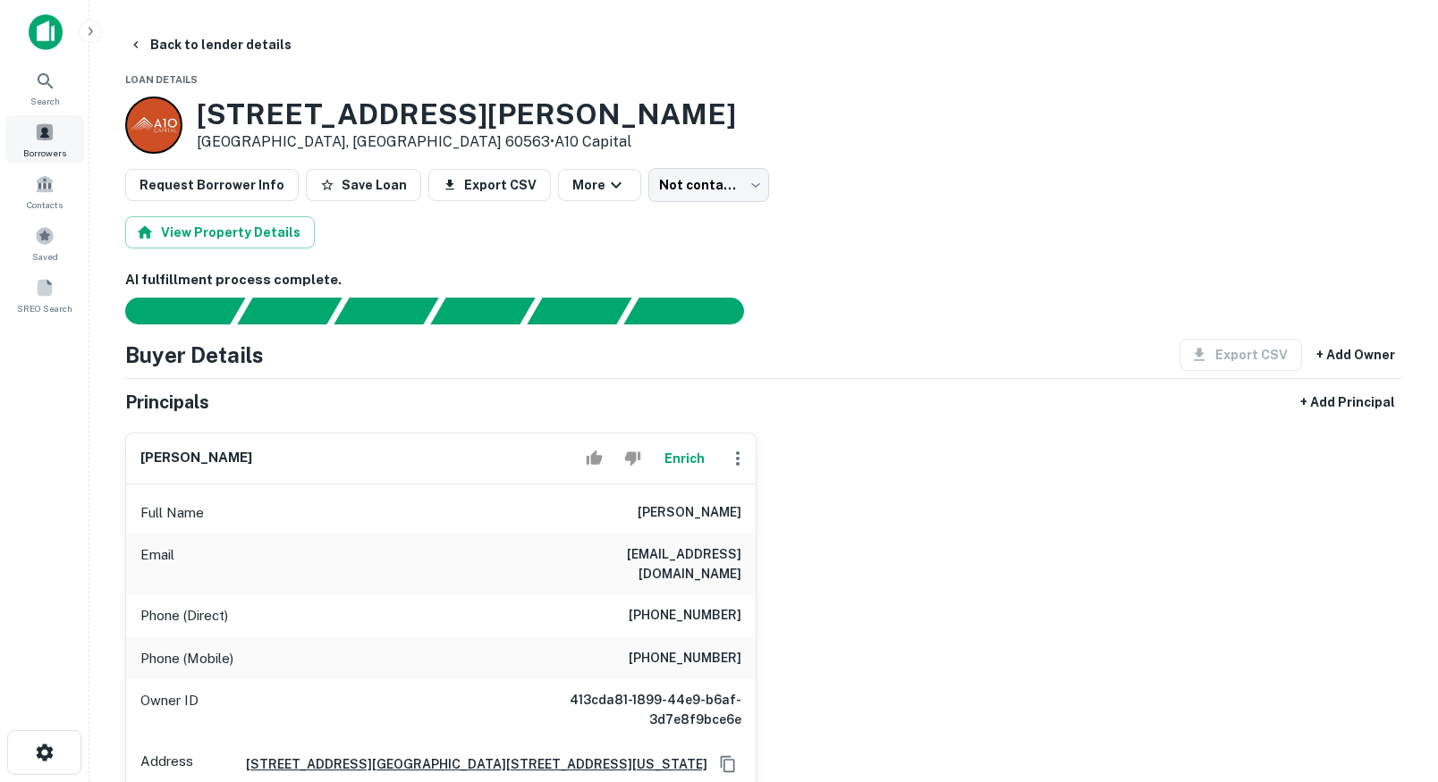
click at [26, 135] on div "Borrowers" at bounding box center [44, 139] width 79 height 48
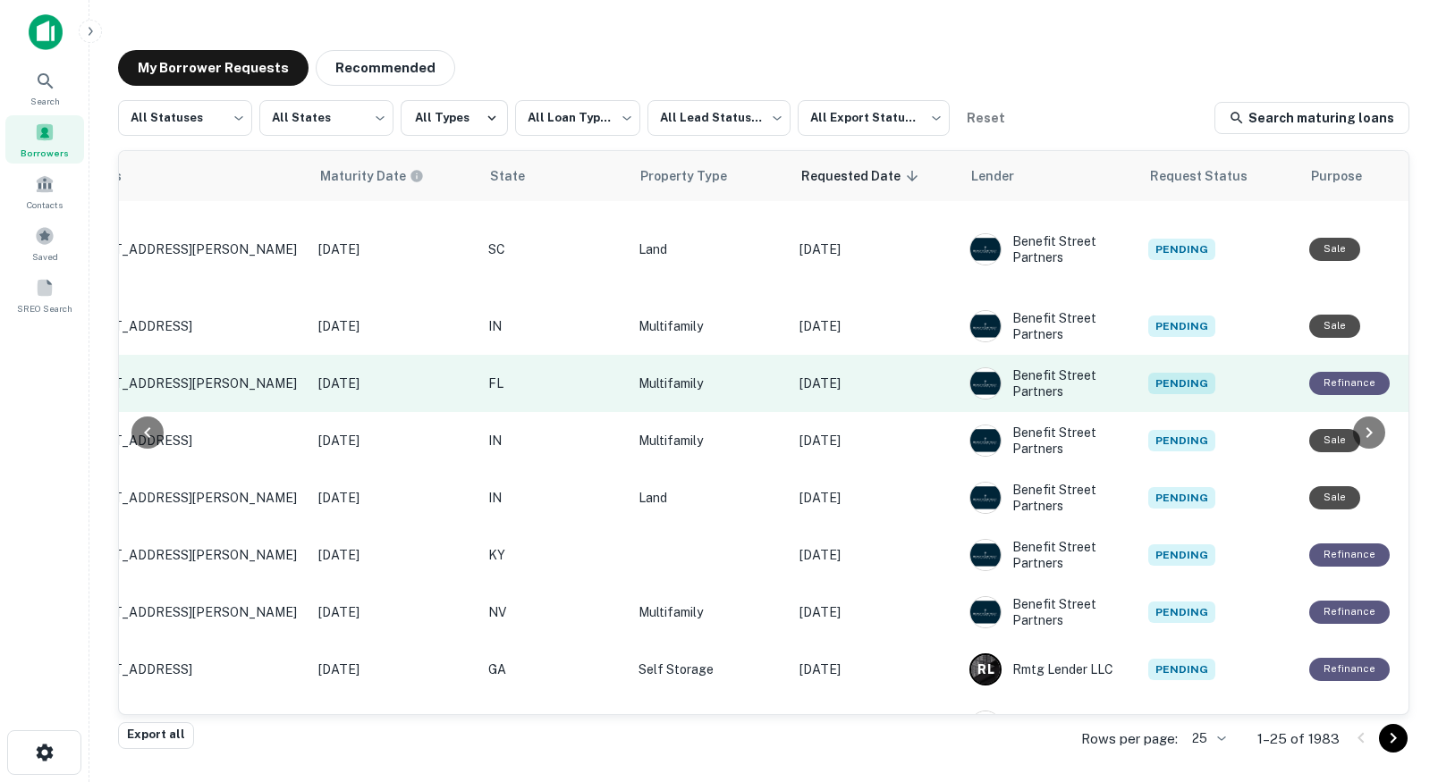
scroll to position [0, 801]
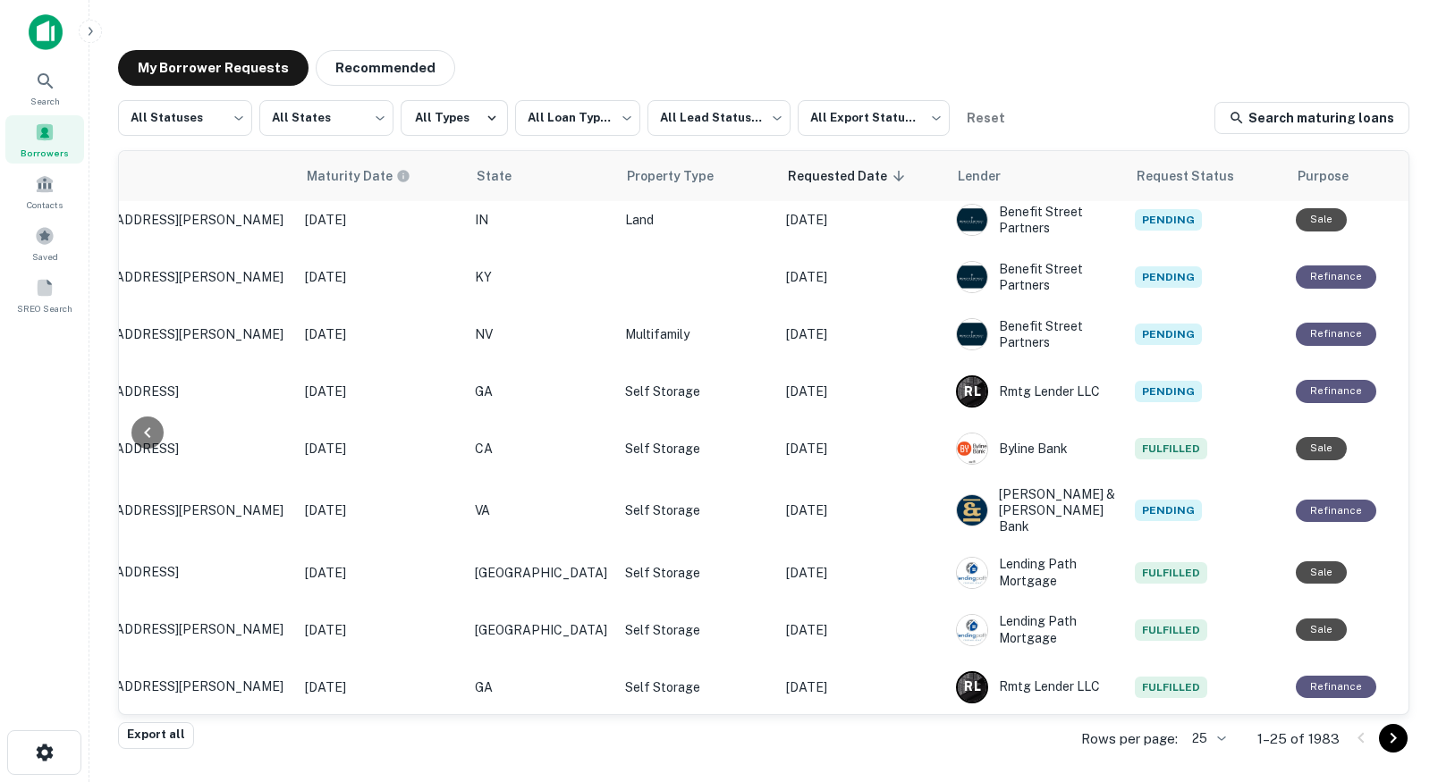
scroll to position [283, 814]
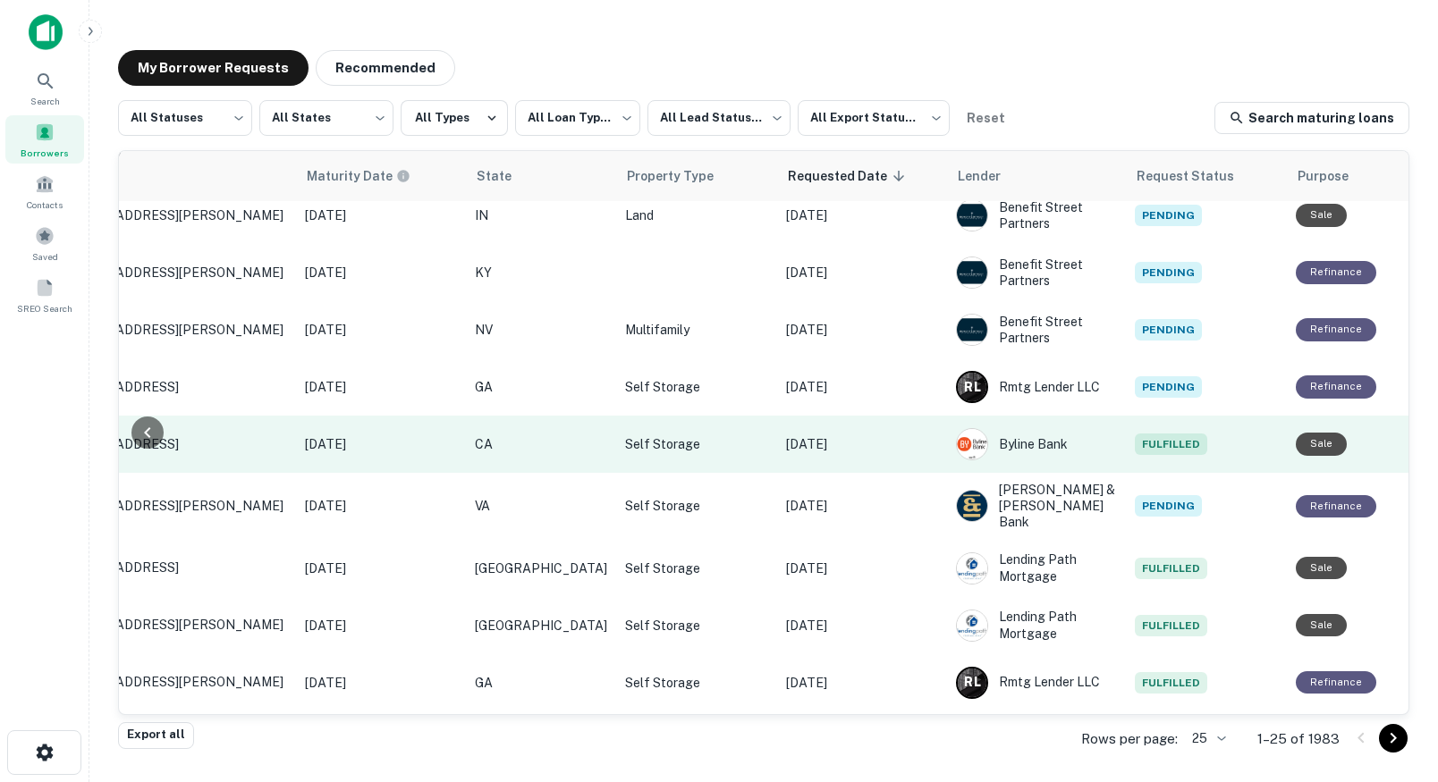
click at [832, 435] on p "[DATE]" at bounding box center [862, 445] width 152 height 20
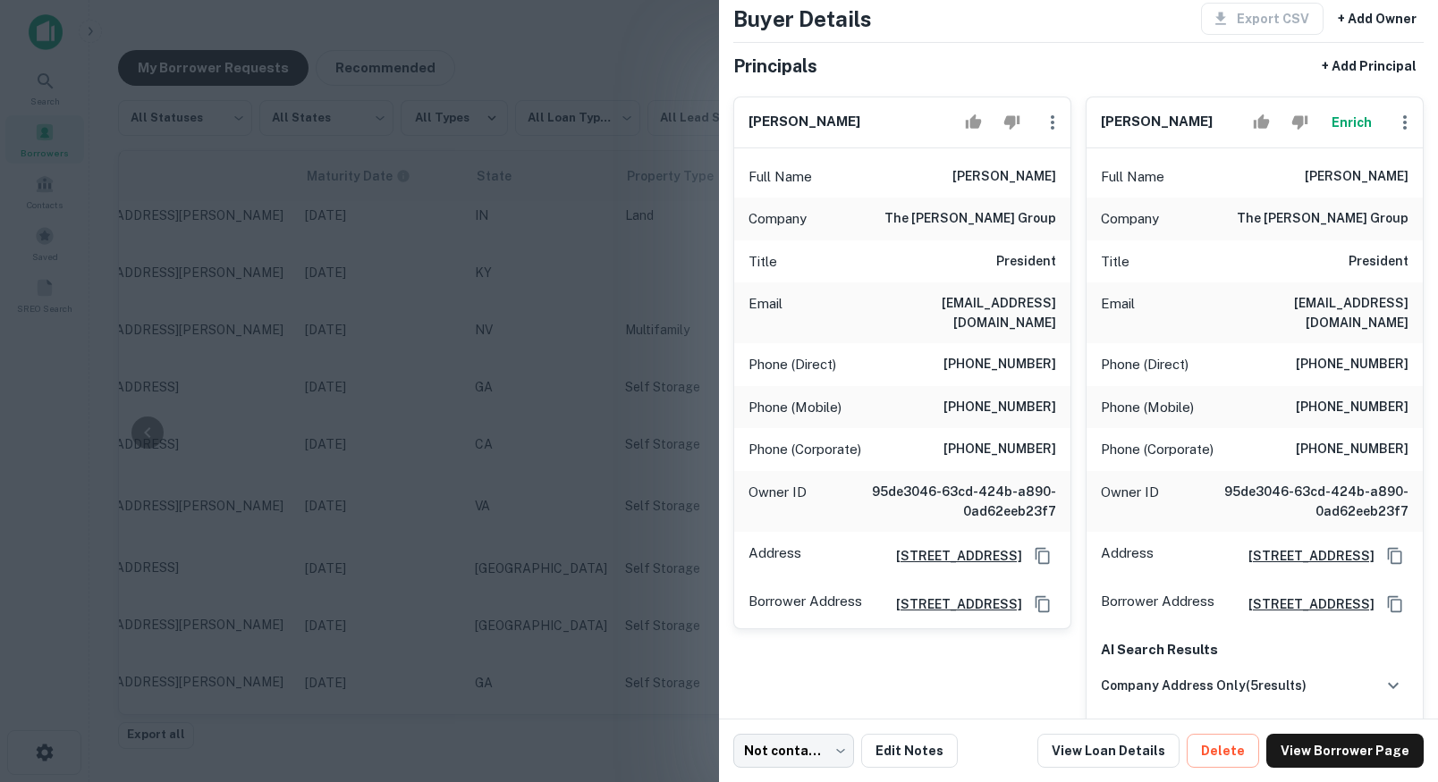
scroll to position [99, 0]
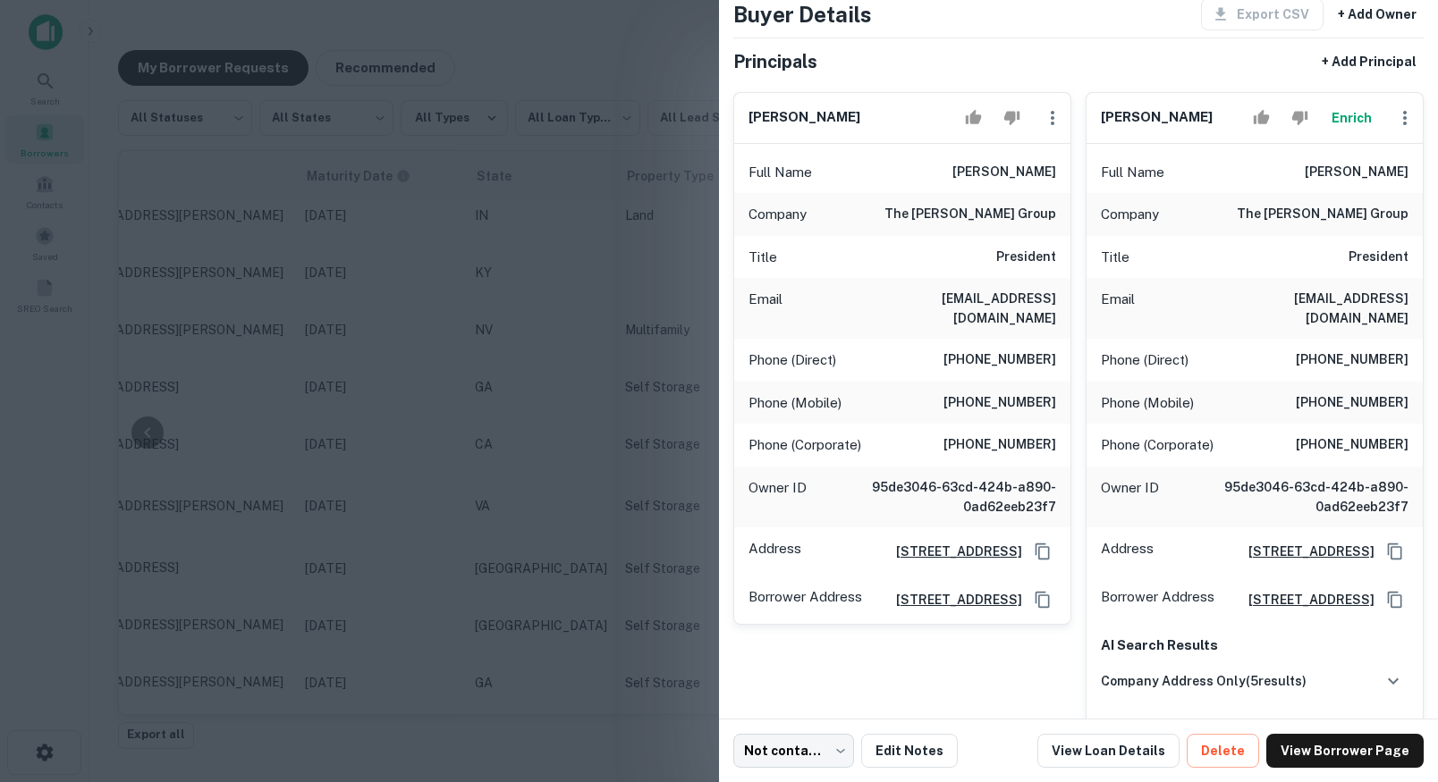
click at [548, 386] on div at bounding box center [719, 391] width 1438 height 782
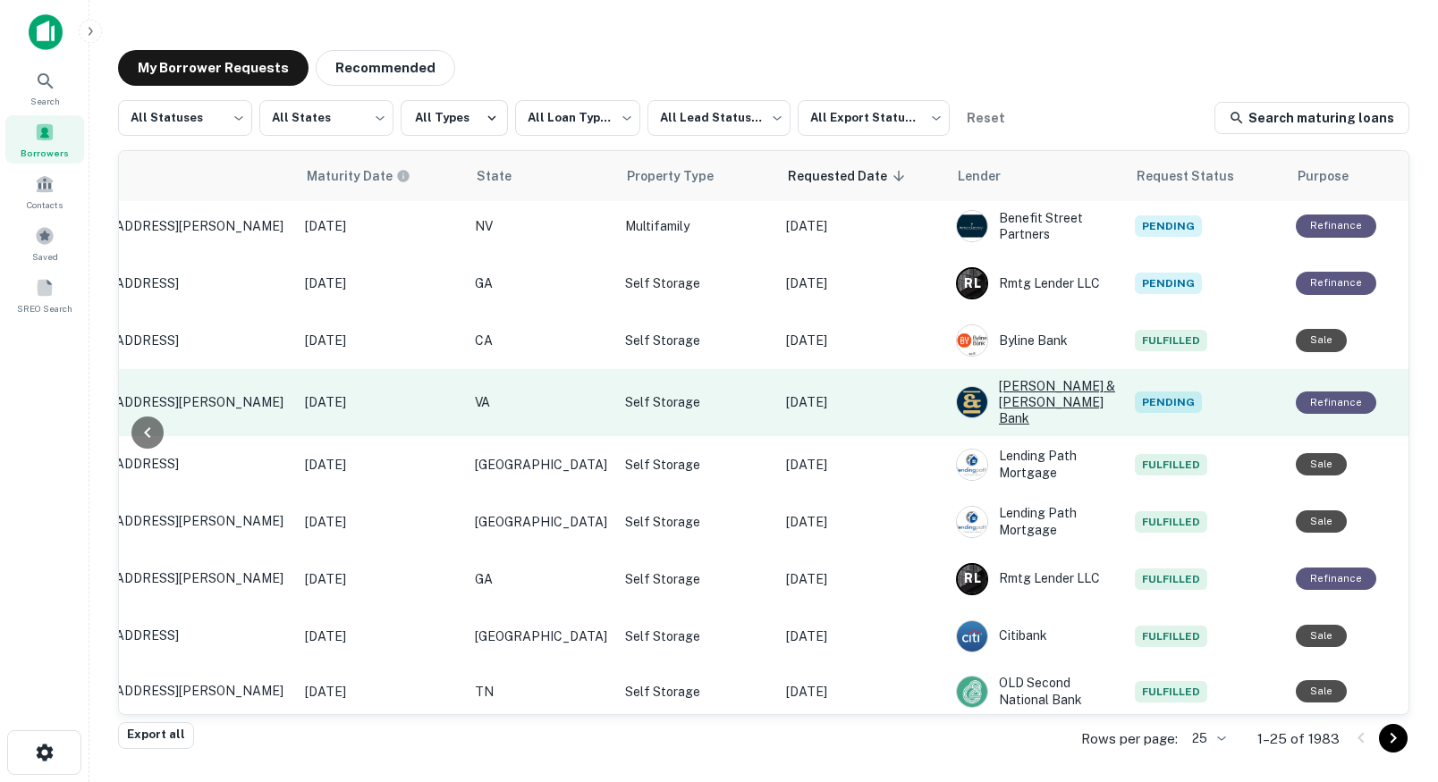
scroll to position [457, 814]
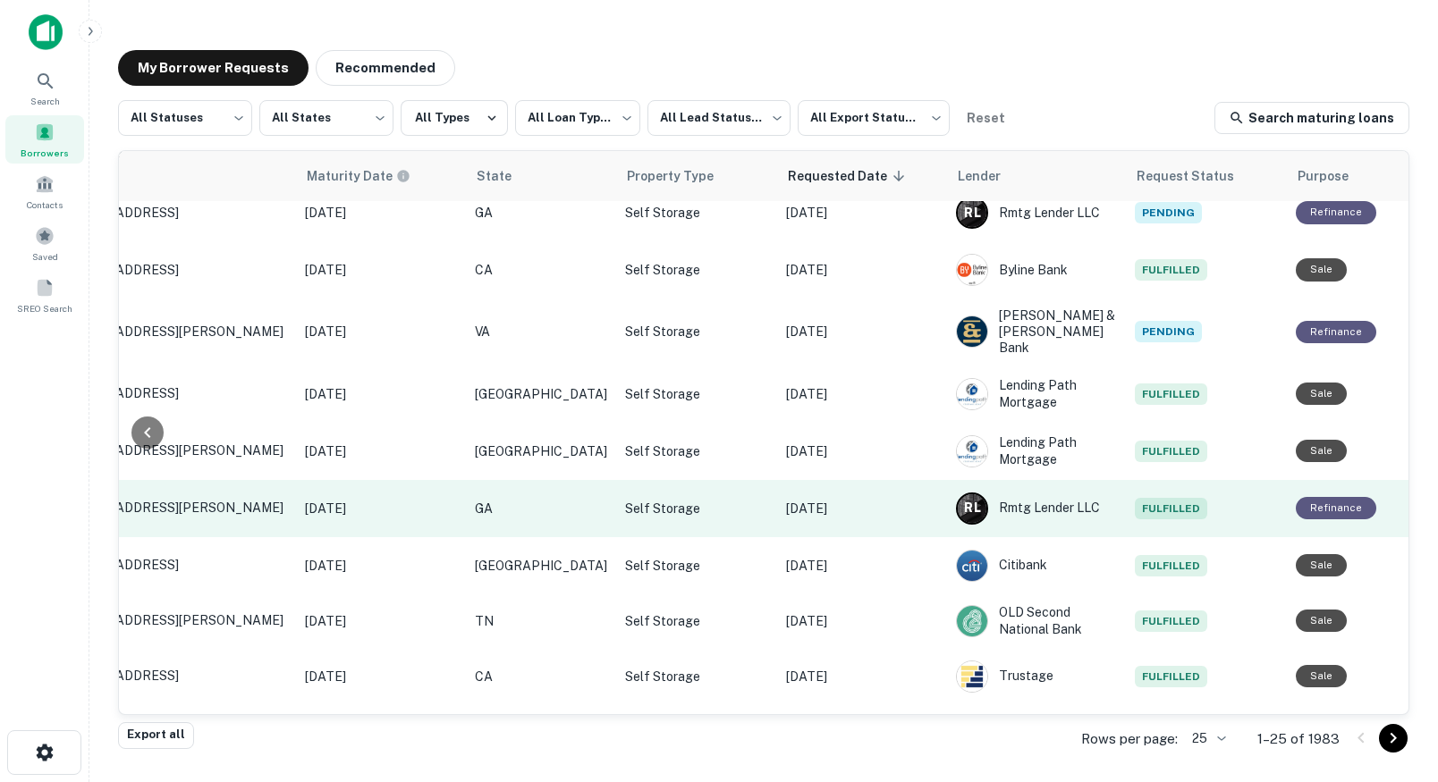
click at [845, 499] on p "[DATE]" at bounding box center [862, 509] width 152 height 20
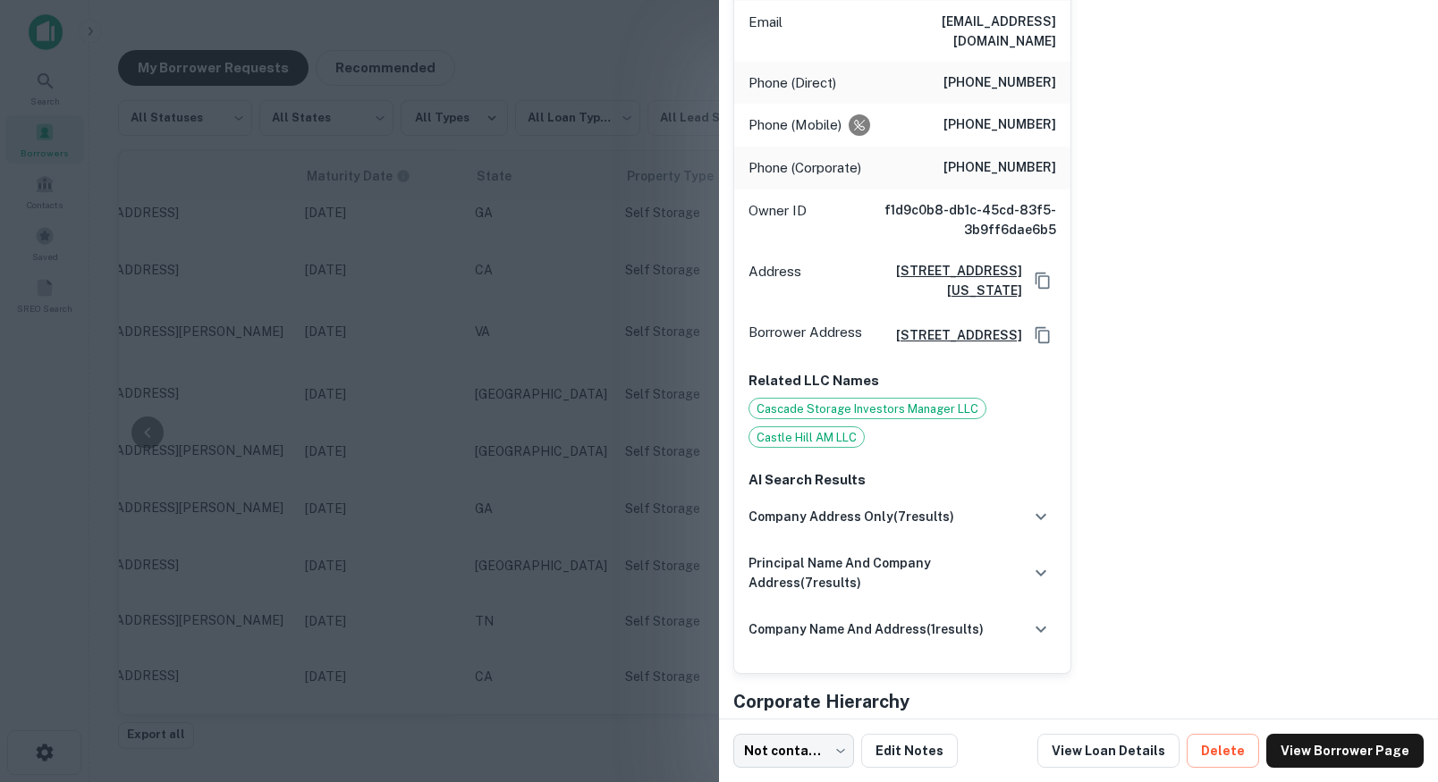
scroll to position [346, 0]
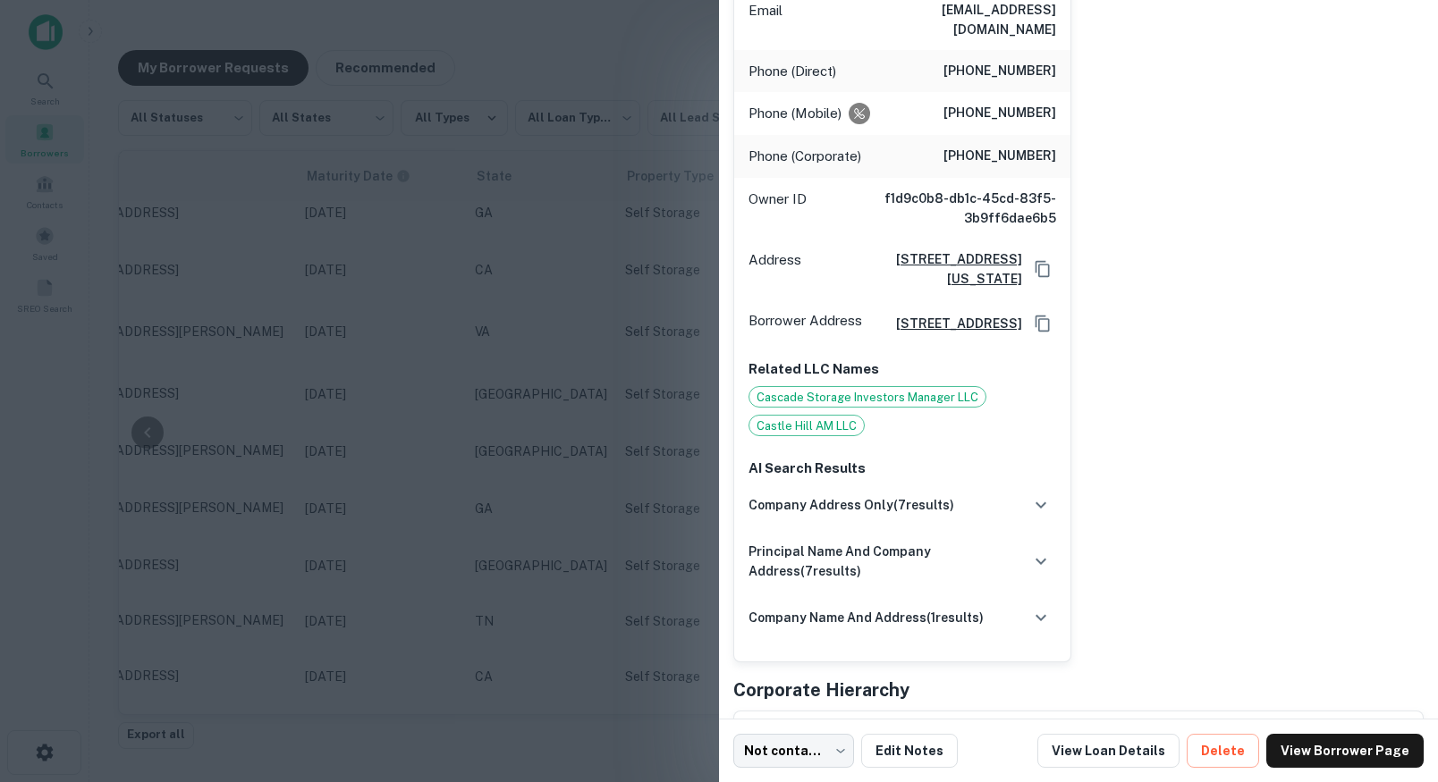
click at [641, 354] on div at bounding box center [719, 391] width 1438 height 782
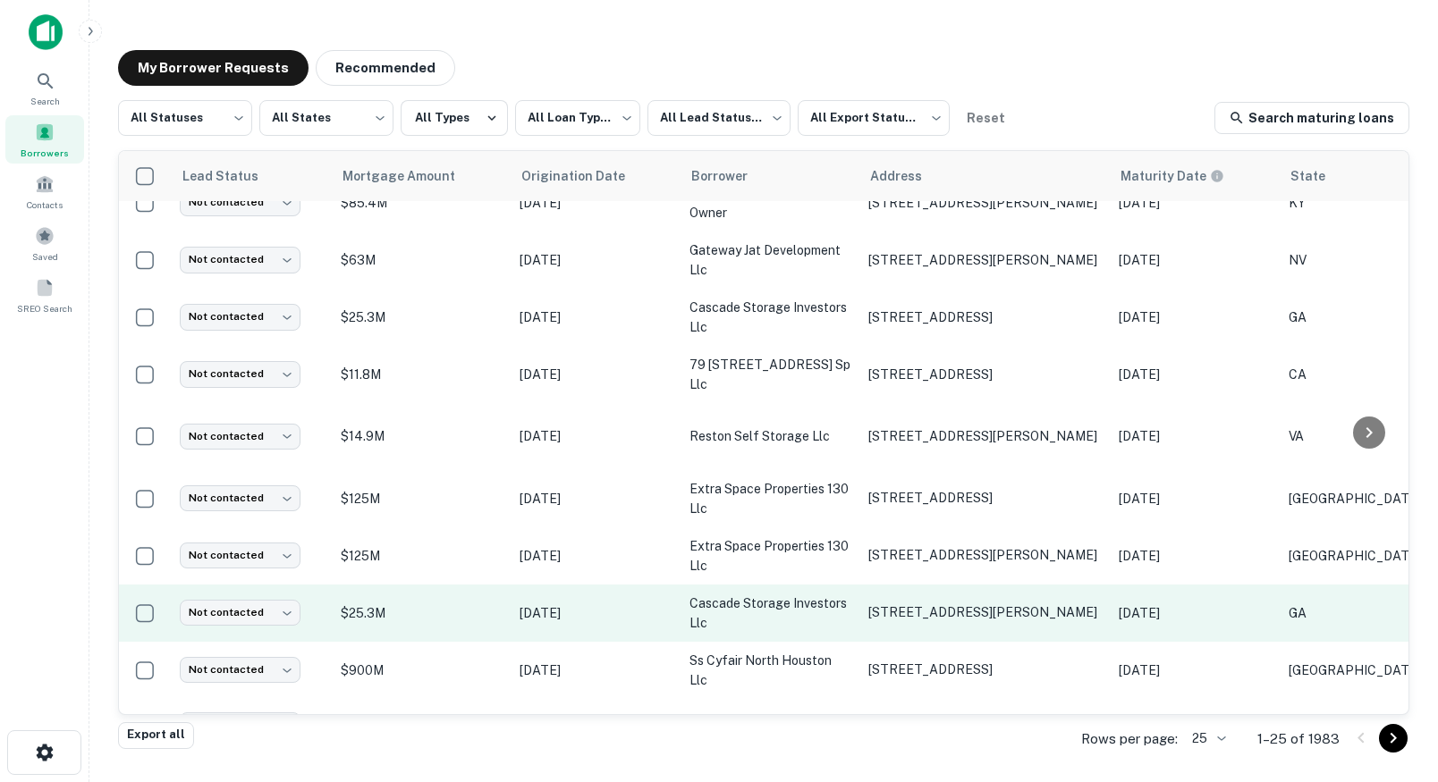
scroll to position [0, 0]
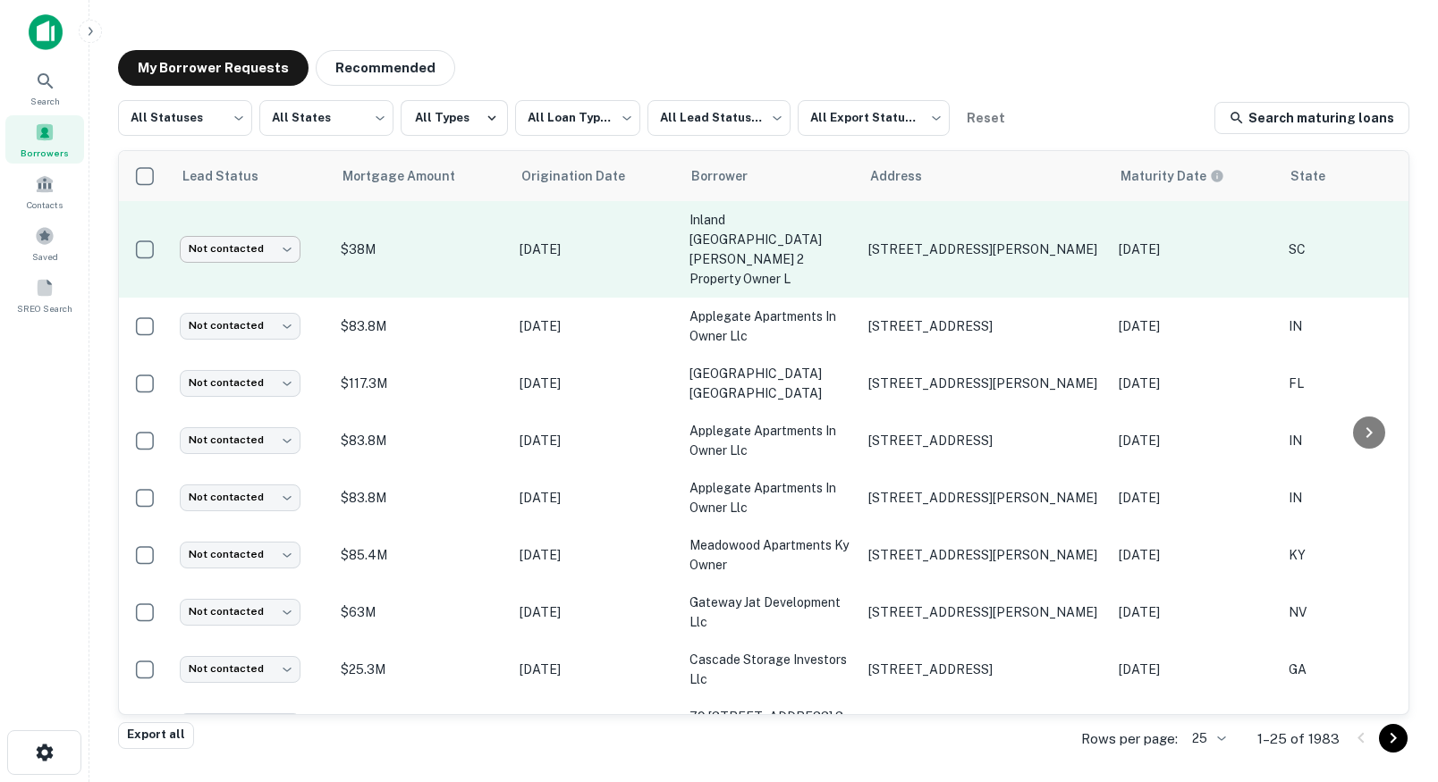
click at [265, 238] on body "**********" at bounding box center [719, 391] width 1438 height 782
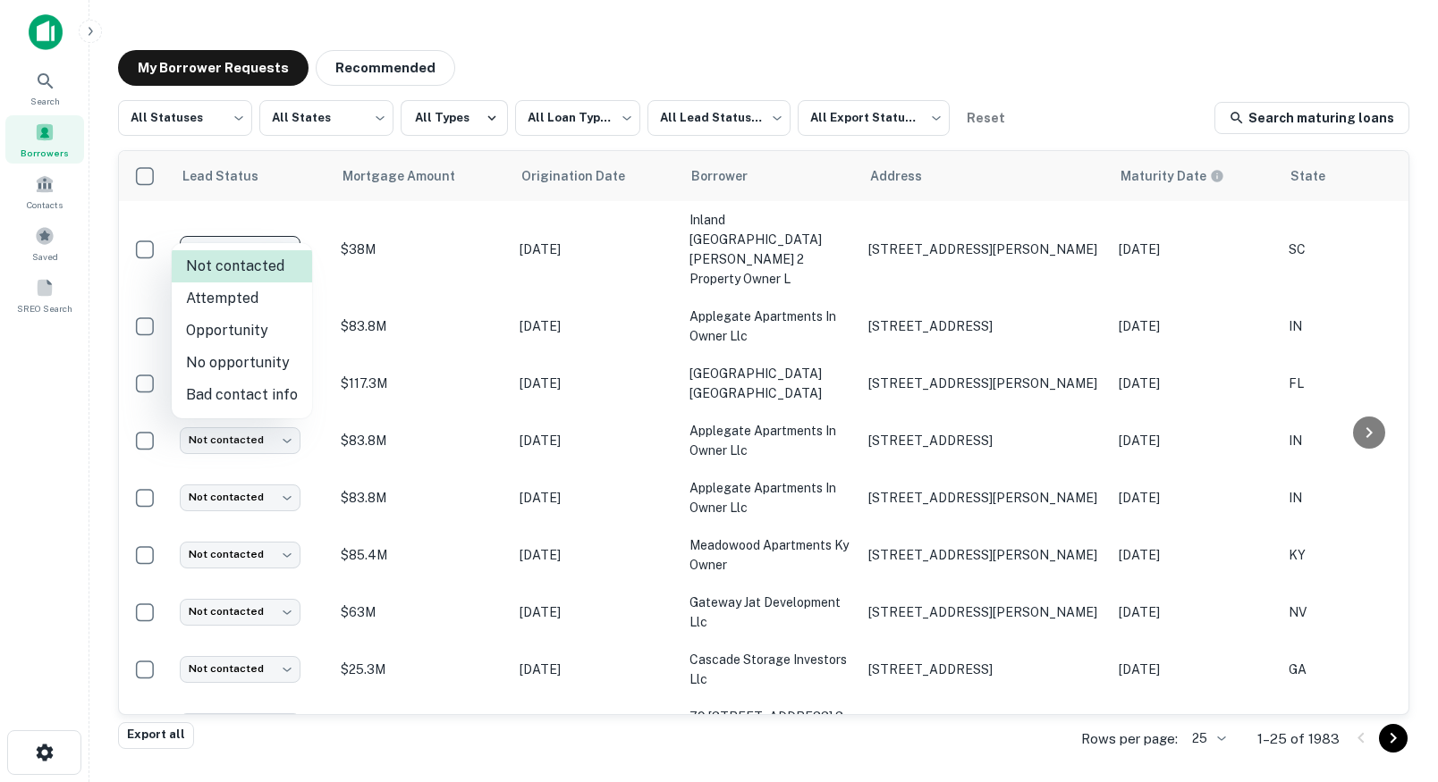
click at [236, 739] on div at bounding box center [719, 391] width 1438 height 782
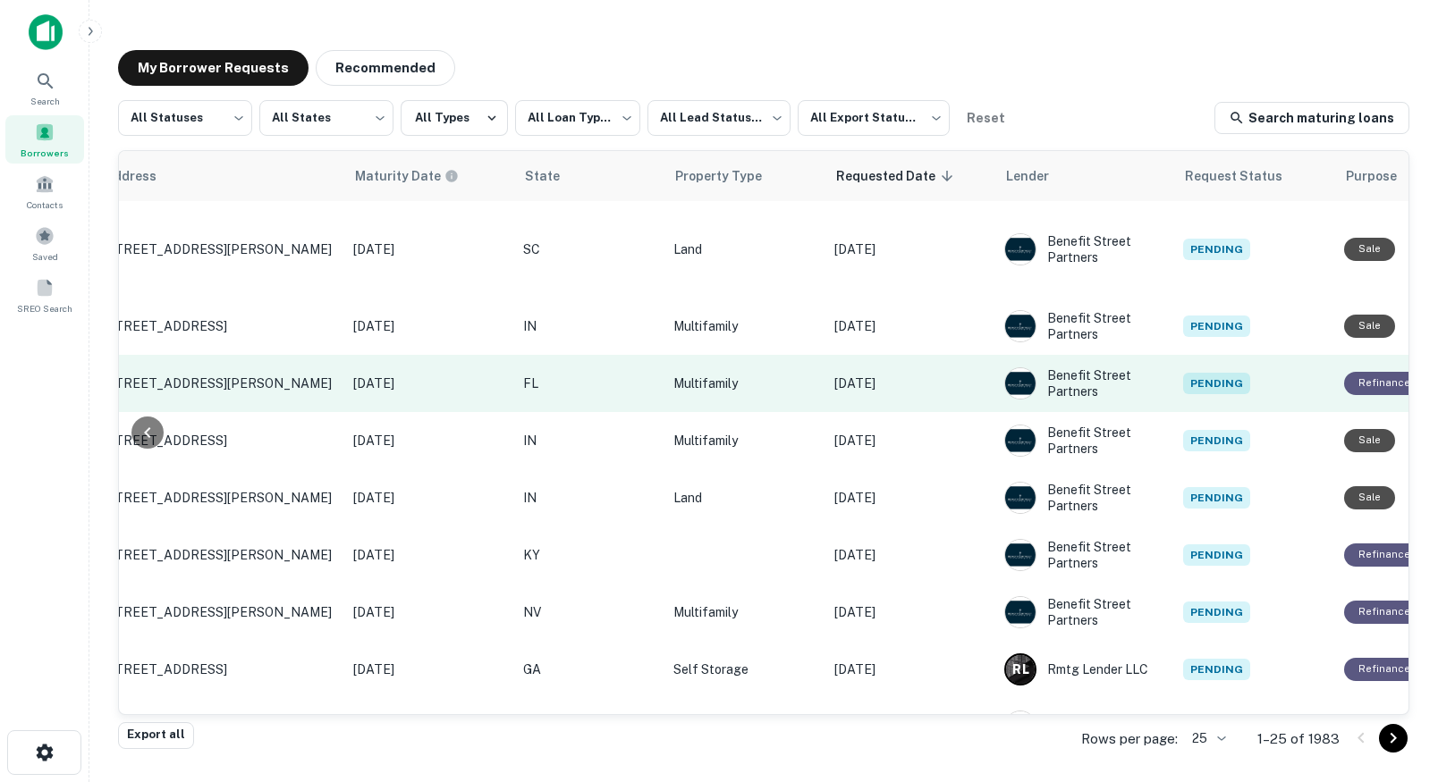
scroll to position [0, 814]
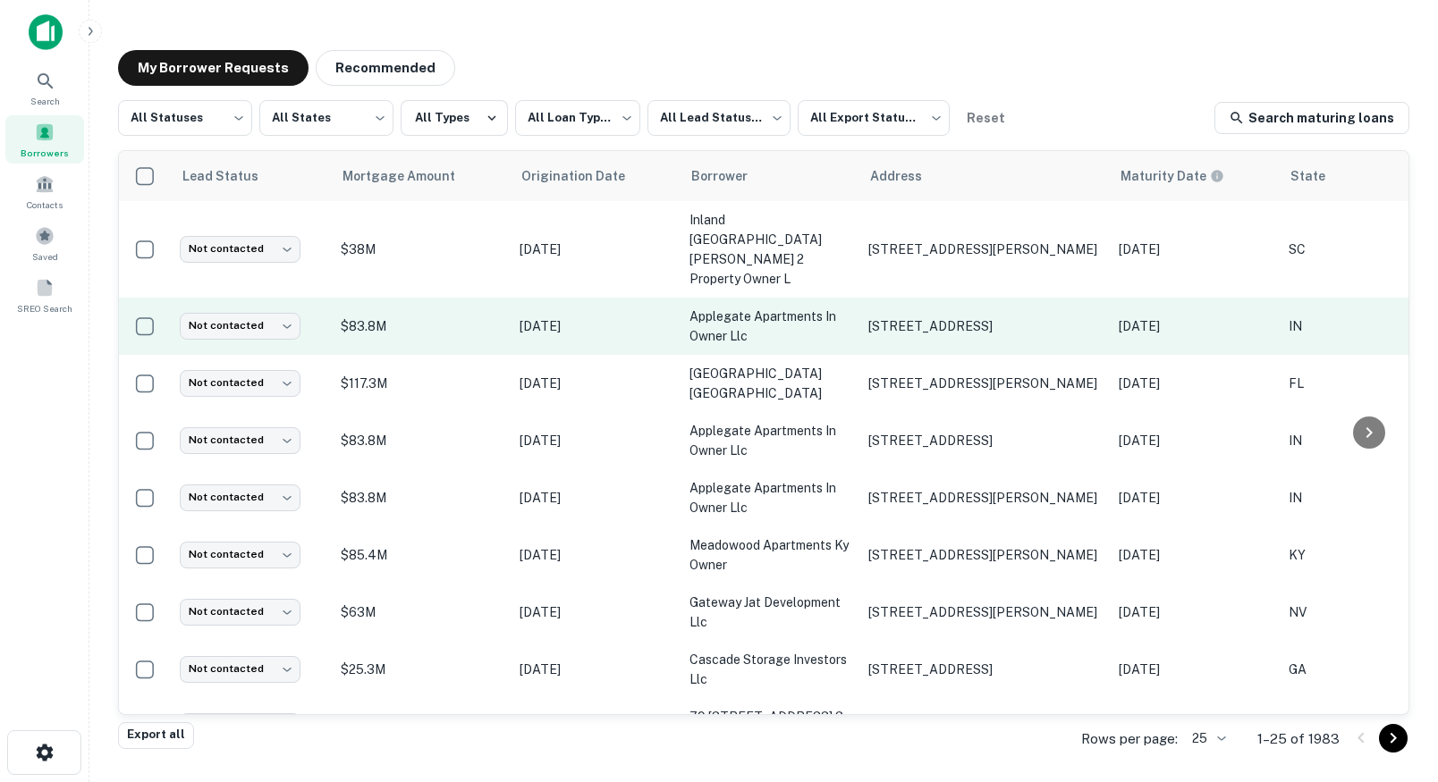
scroll to position [0, 814]
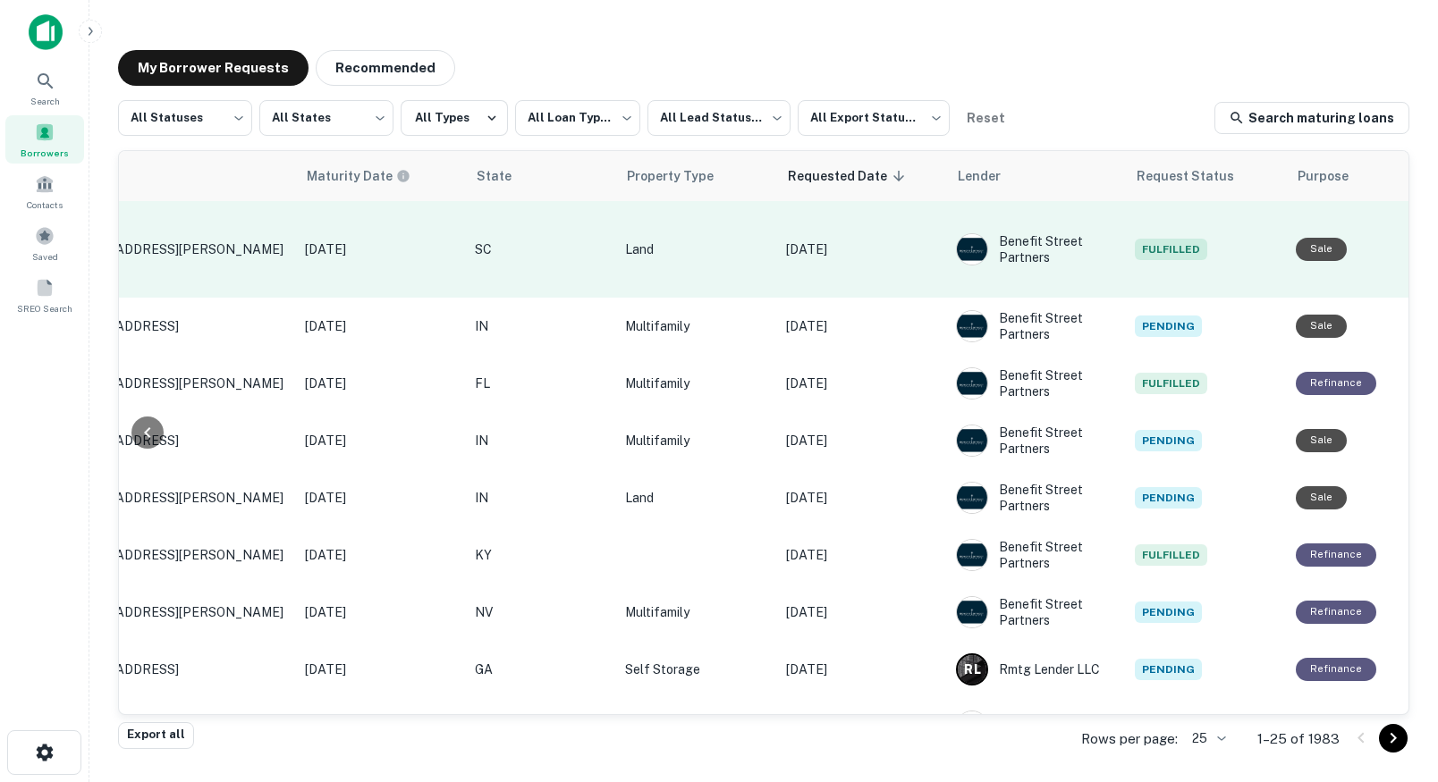
click at [847, 240] on p "[DATE]" at bounding box center [862, 250] width 152 height 20
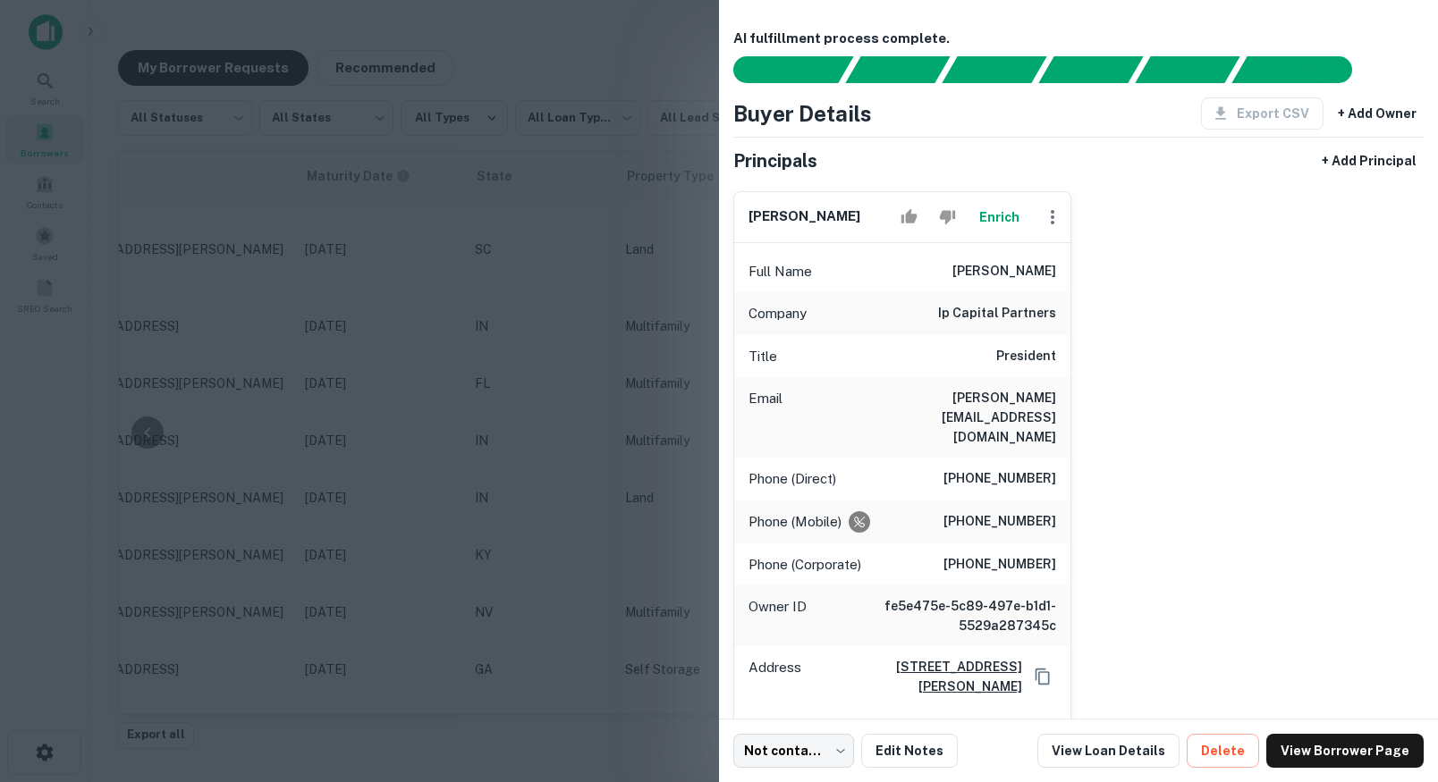
click at [663, 361] on div at bounding box center [719, 391] width 1438 height 782
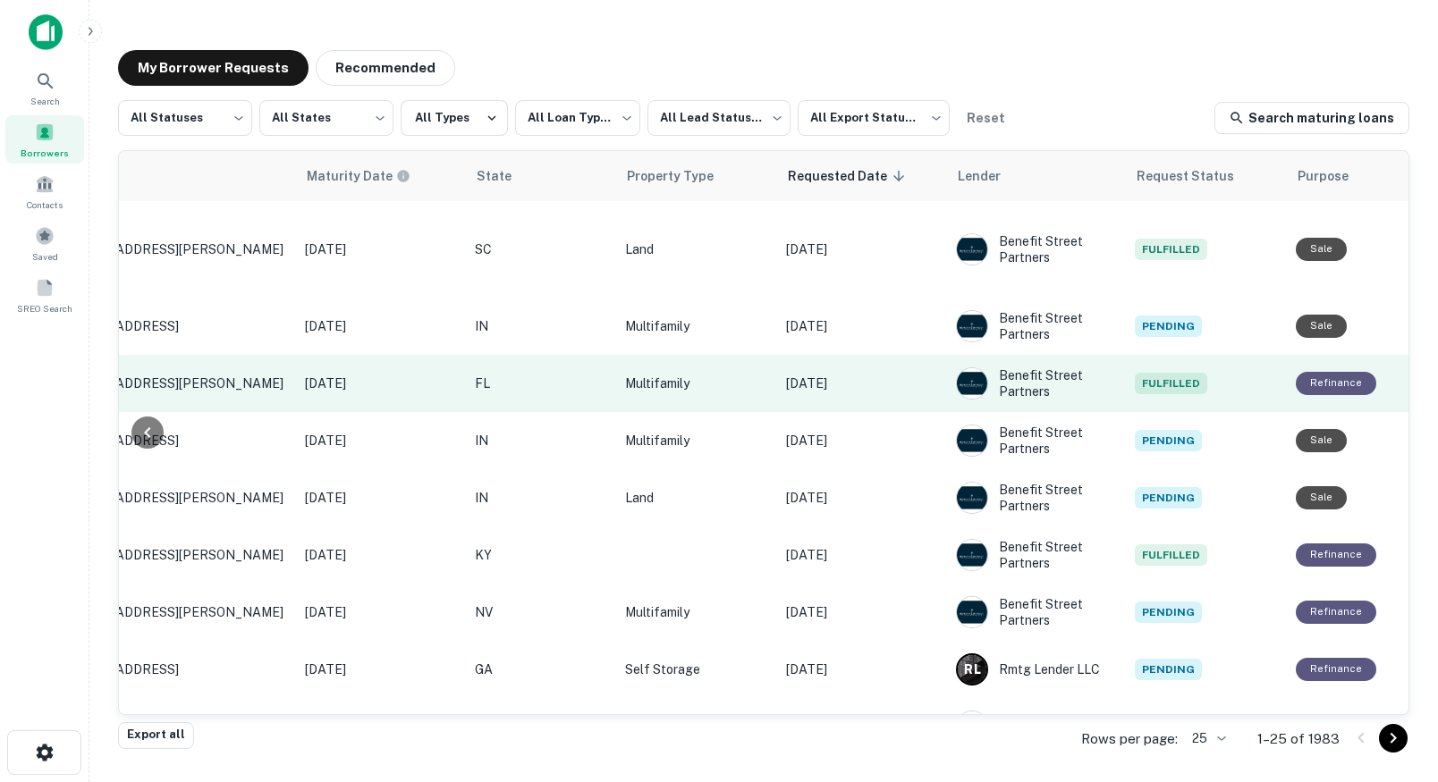
click at [846, 359] on td "[DATE]" at bounding box center [862, 383] width 170 height 57
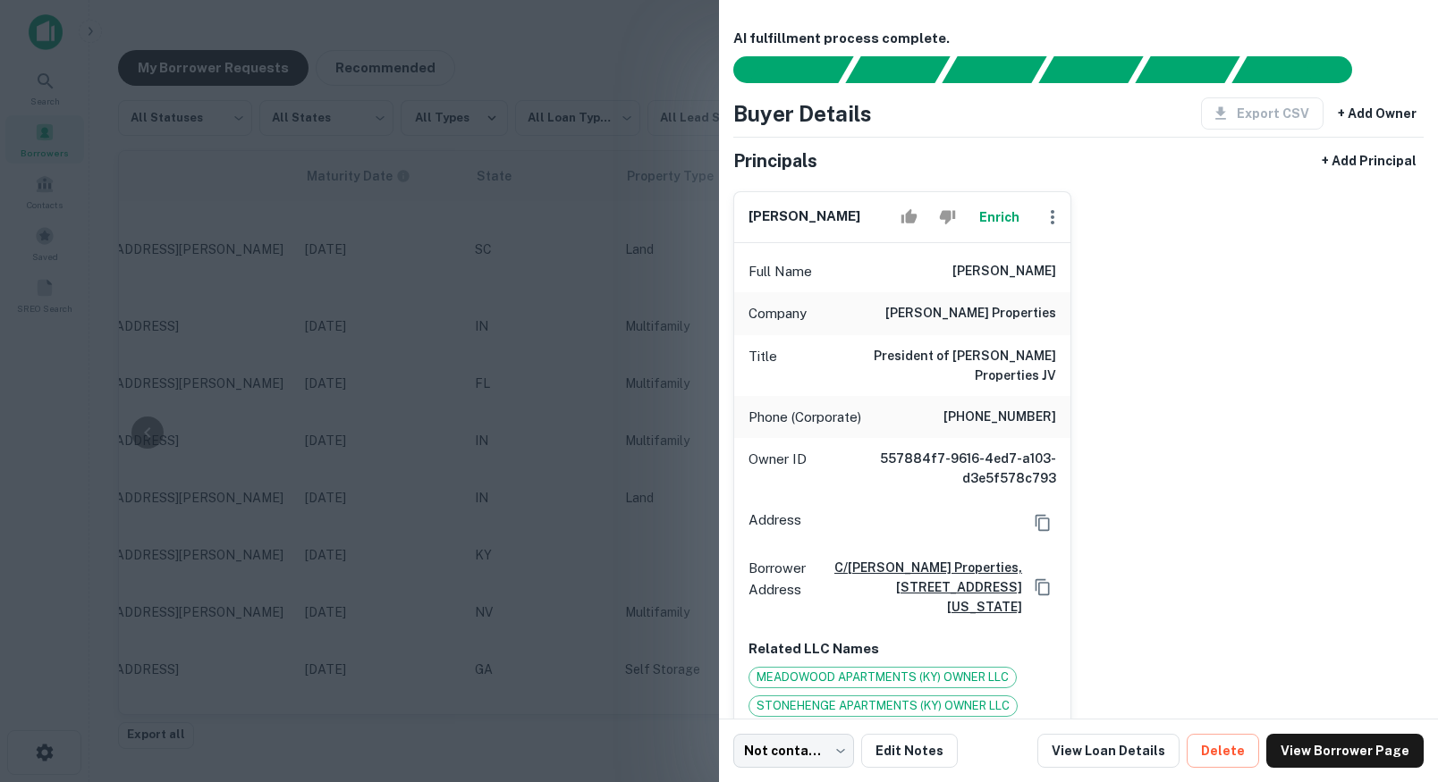
click at [608, 353] on div at bounding box center [719, 391] width 1438 height 782
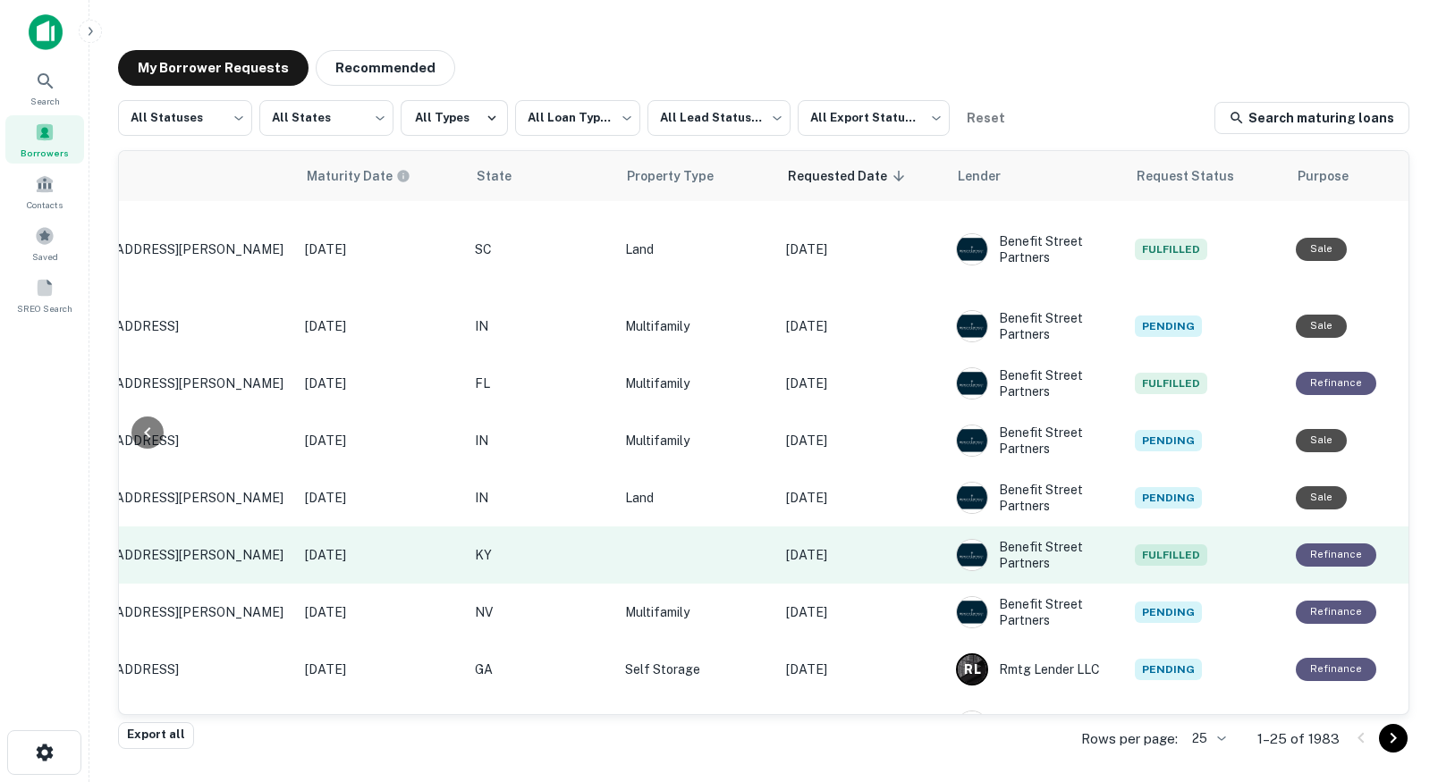
click at [824, 529] on td "[DATE]" at bounding box center [862, 555] width 170 height 57
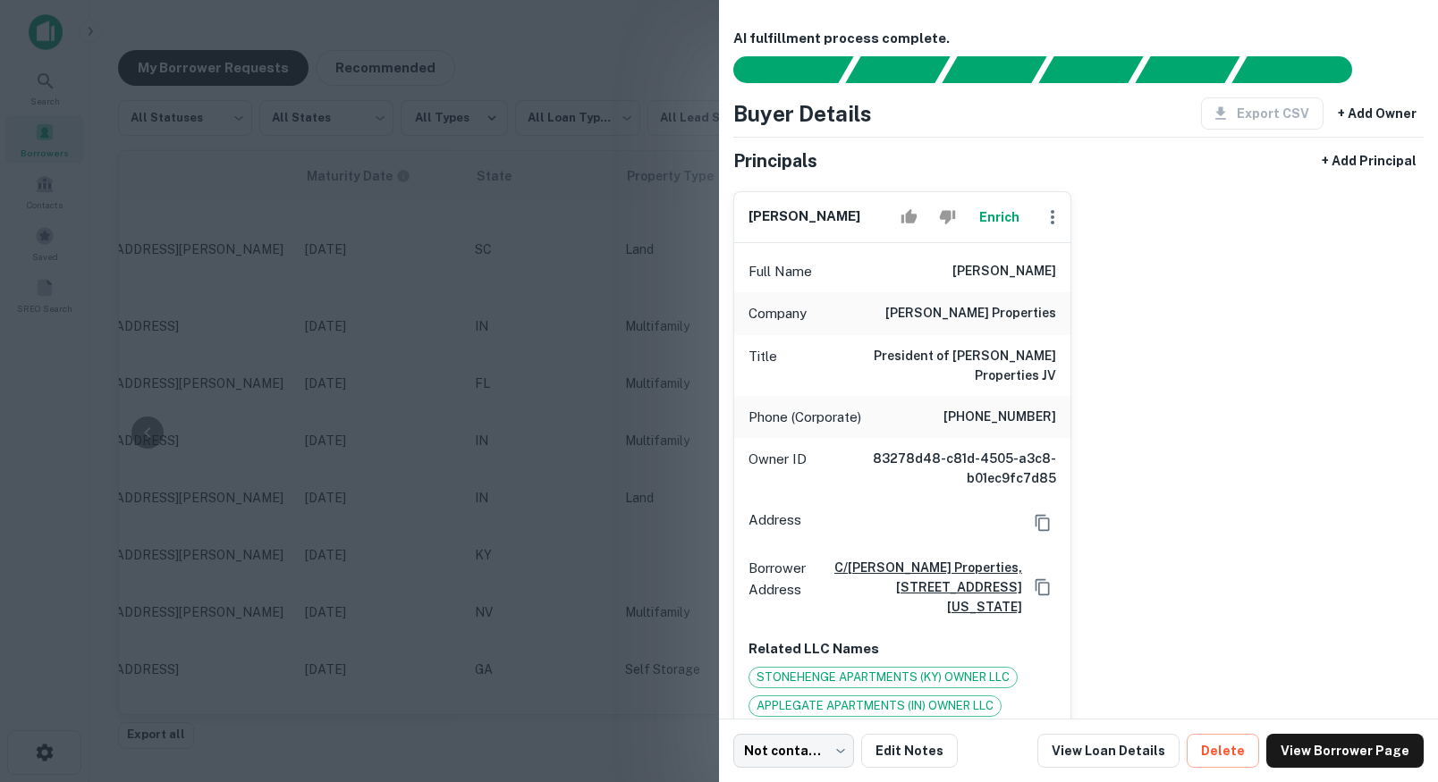
click at [645, 460] on div at bounding box center [719, 391] width 1438 height 782
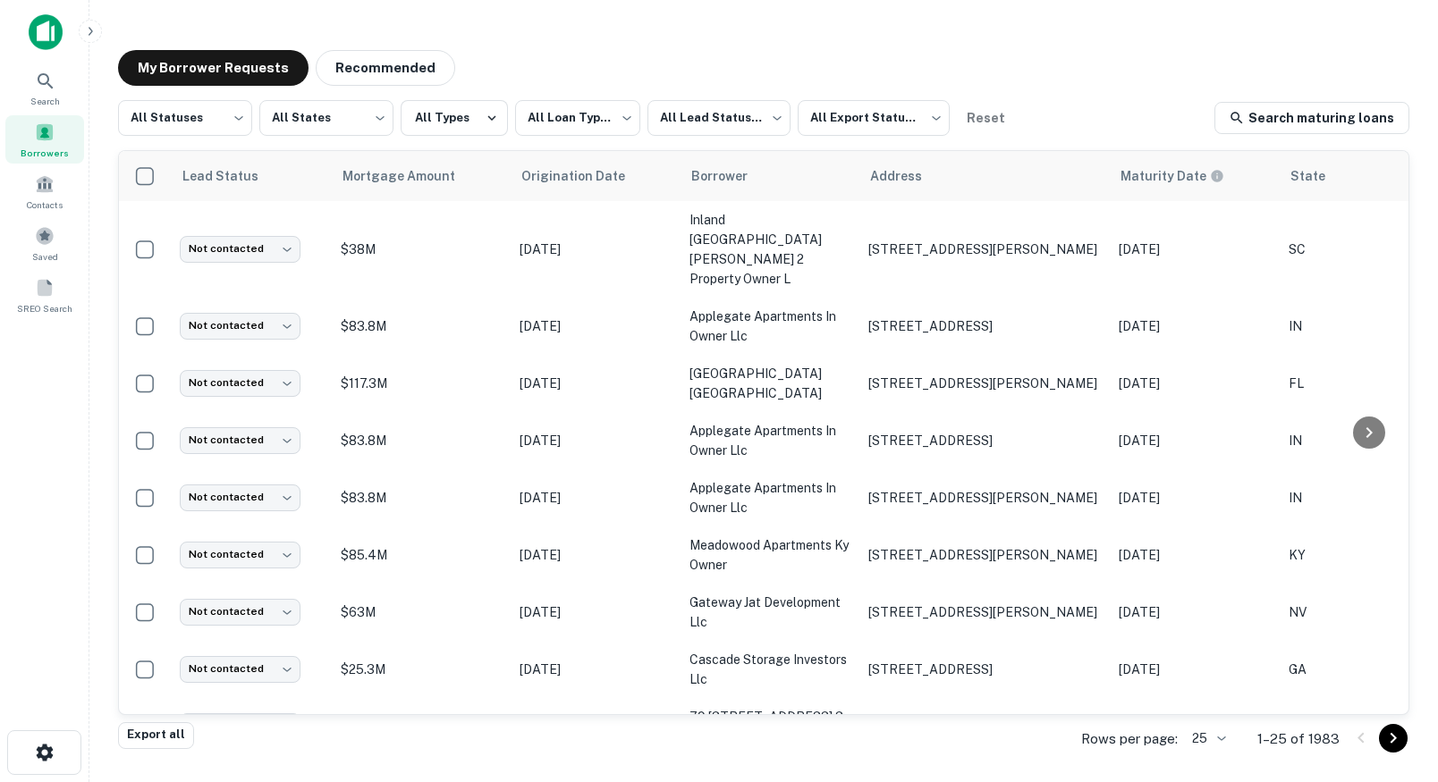
click at [52, 38] on img at bounding box center [46, 32] width 34 height 36
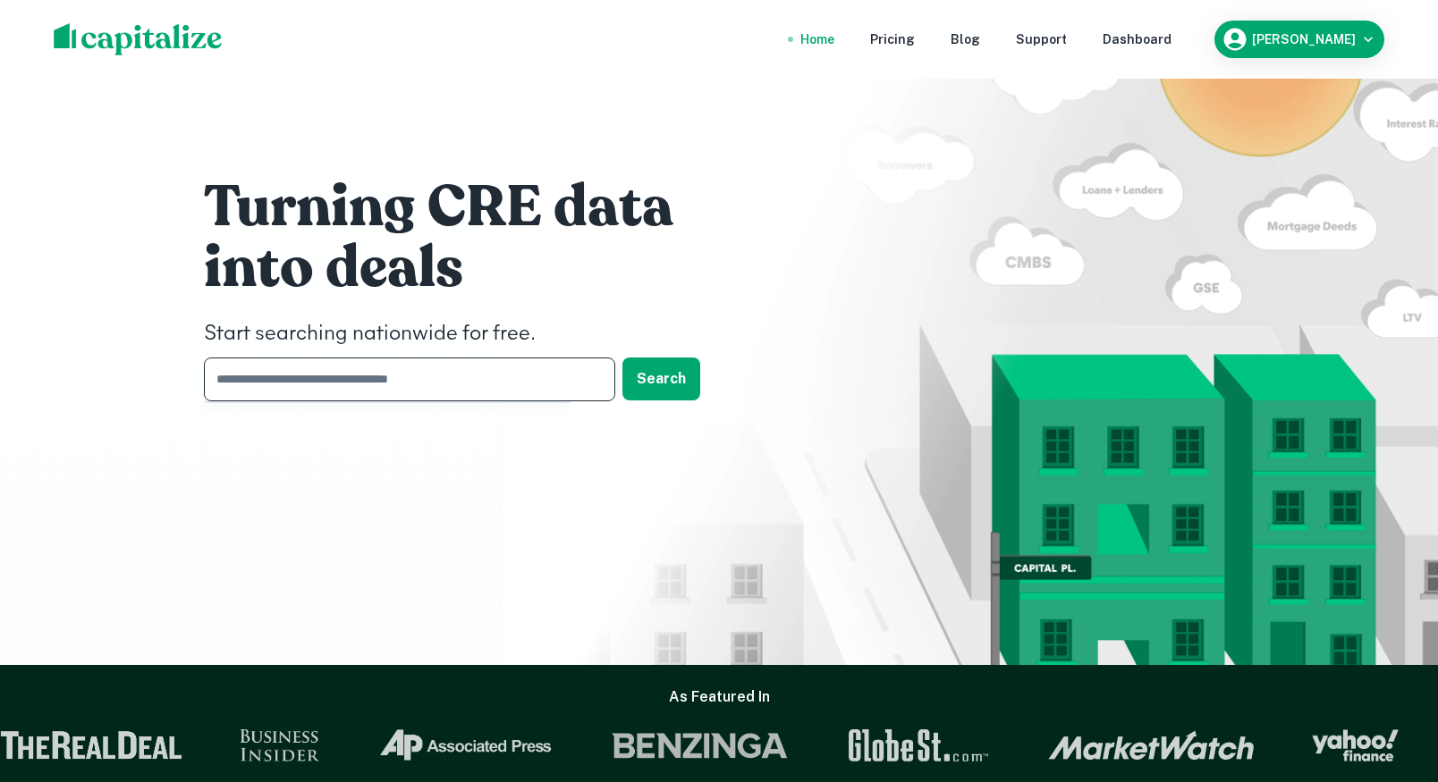
click at [451, 362] on input "text" at bounding box center [403, 380] width 399 height 44
type input "*****"
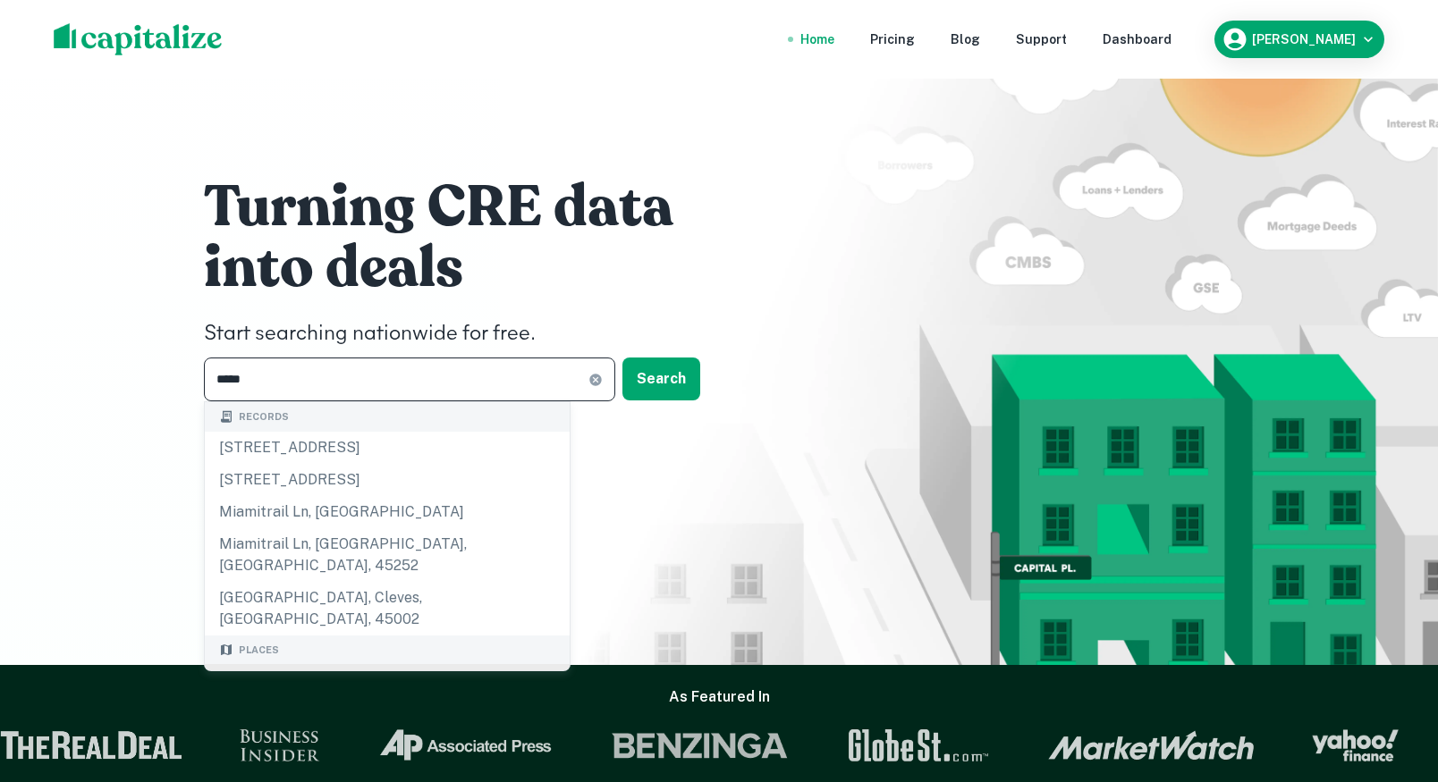
click at [303, 664] on div "[GEOGRAPHIC_DATA], [GEOGRAPHIC_DATA], [GEOGRAPHIC_DATA]" at bounding box center [387, 691] width 365 height 54
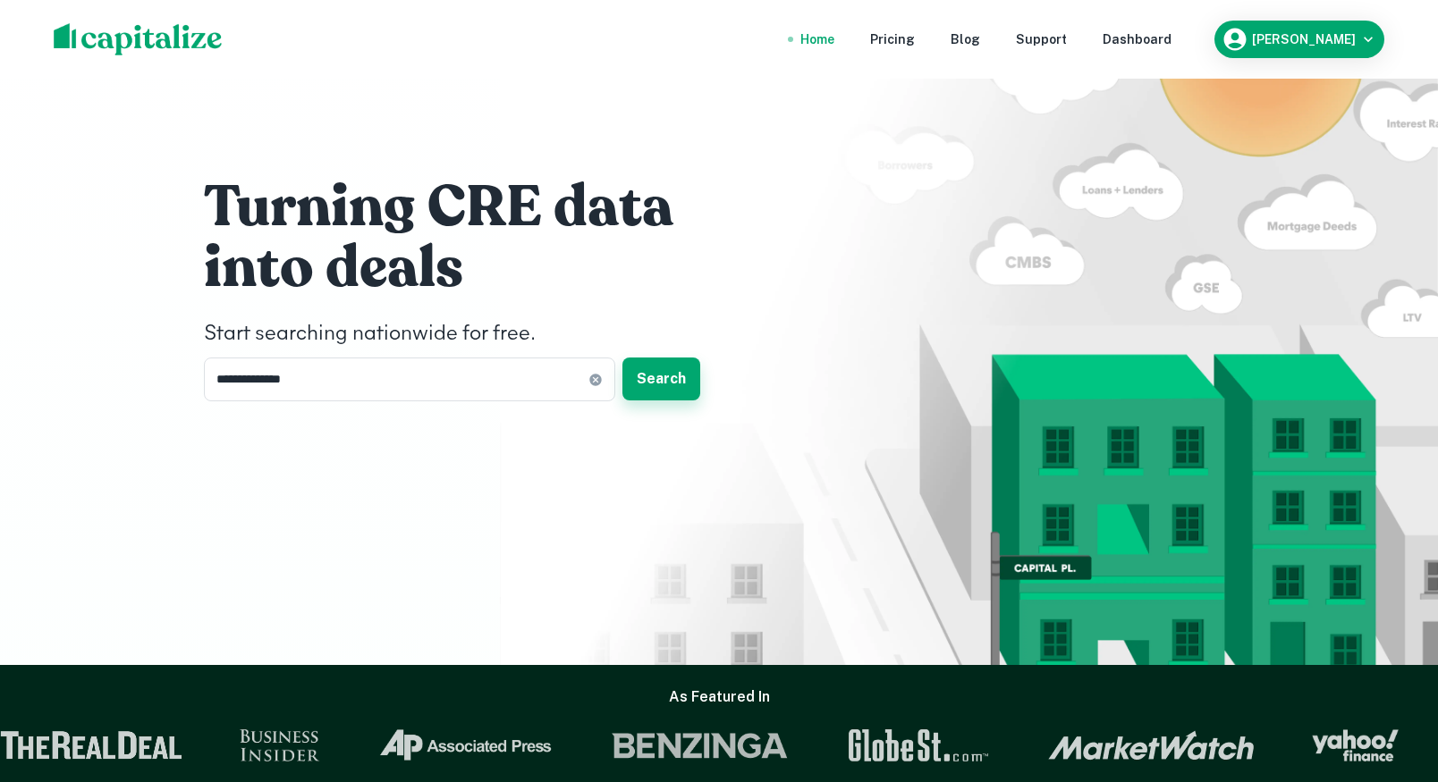
click at [667, 377] on button "Search" at bounding box center [661, 379] width 78 height 43
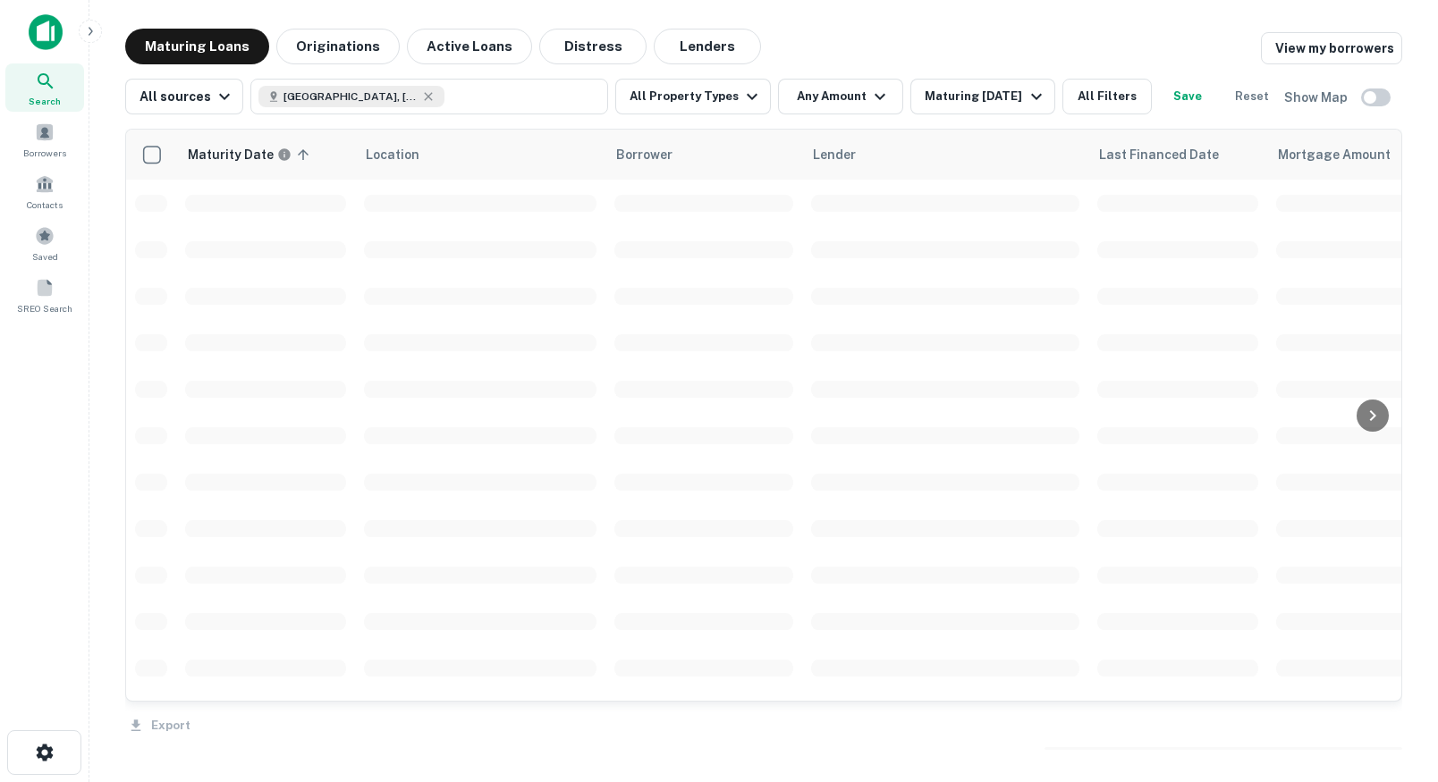
click at [1372, 115] on div "Maturity Date sorted ascending Location Borrower Lender Last Financed Date Mort…" at bounding box center [763, 435] width 1277 height 643
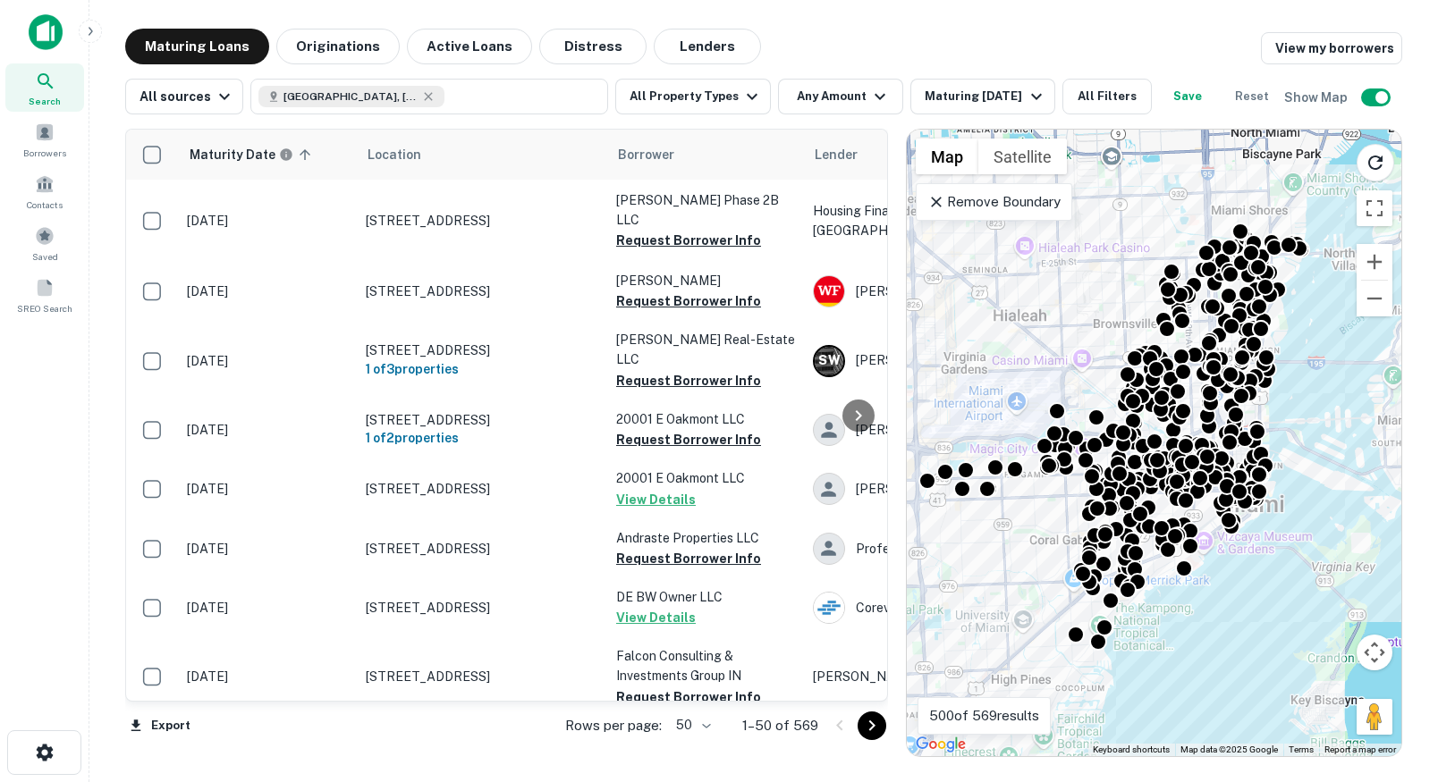
click at [936, 212] on div "Remove Boundary" at bounding box center [994, 202] width 156 height 38
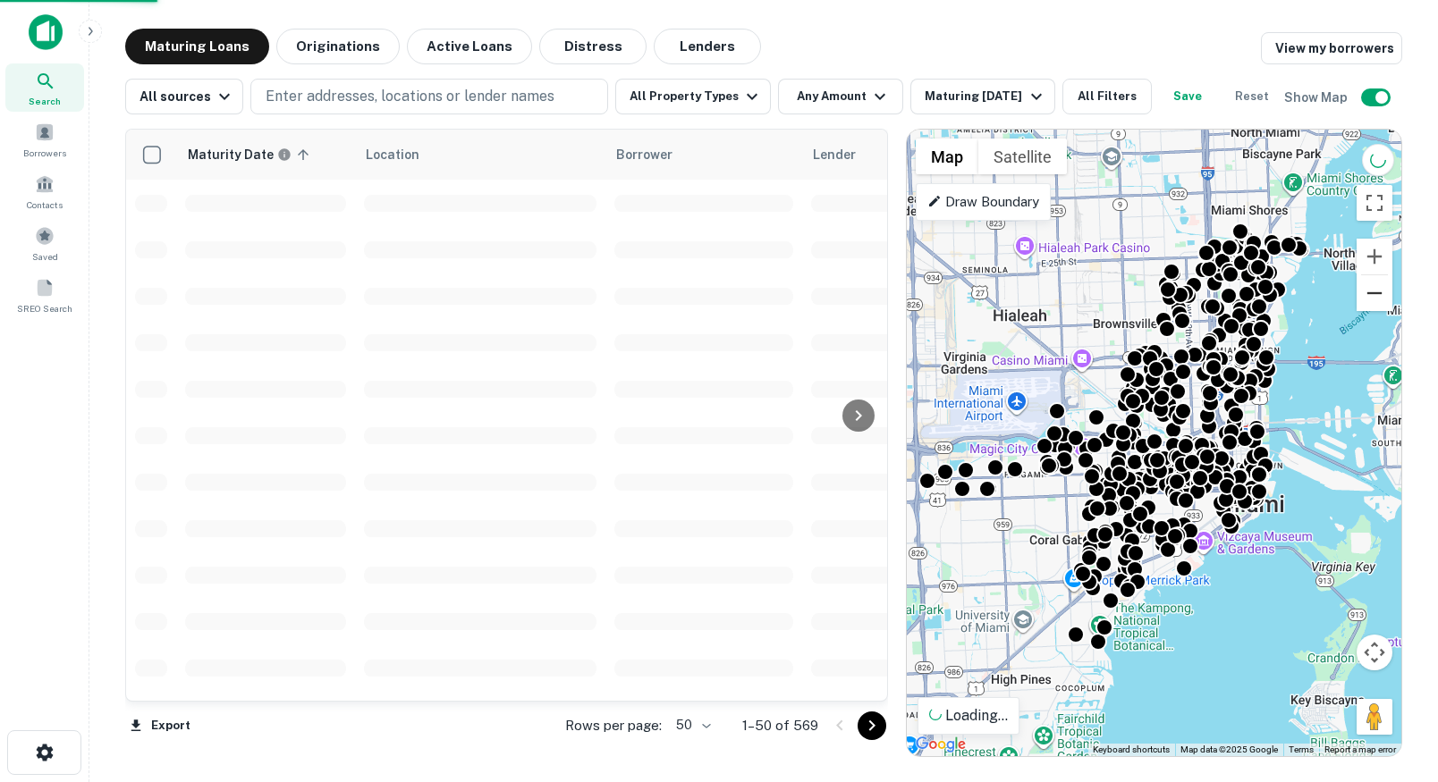
click at [1373, 303] on button "Zoom out" at bounding box center [1374, 293] width 36 height 36
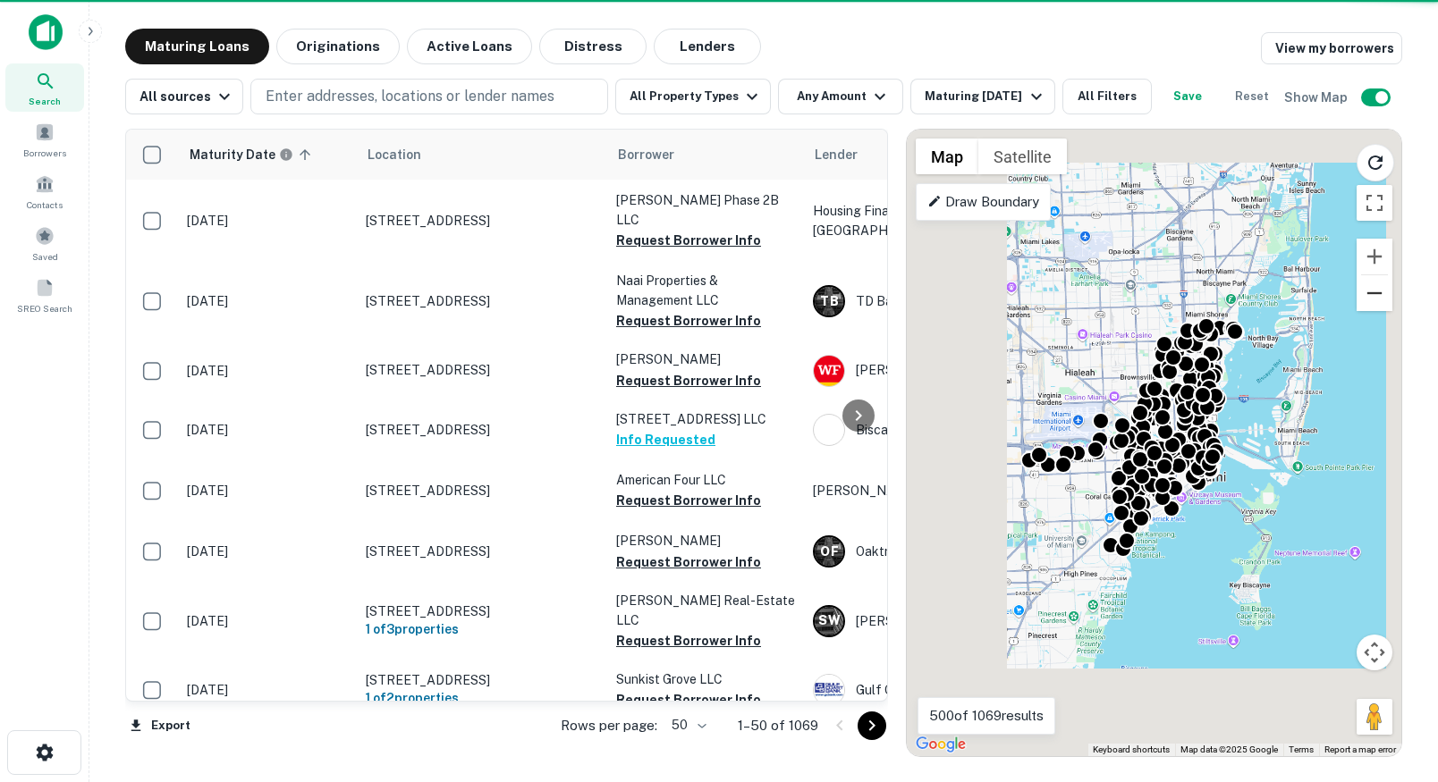
click at [1373, 303] on button "Zoom out" at bounding box center [1374, 293] width 36 height 36
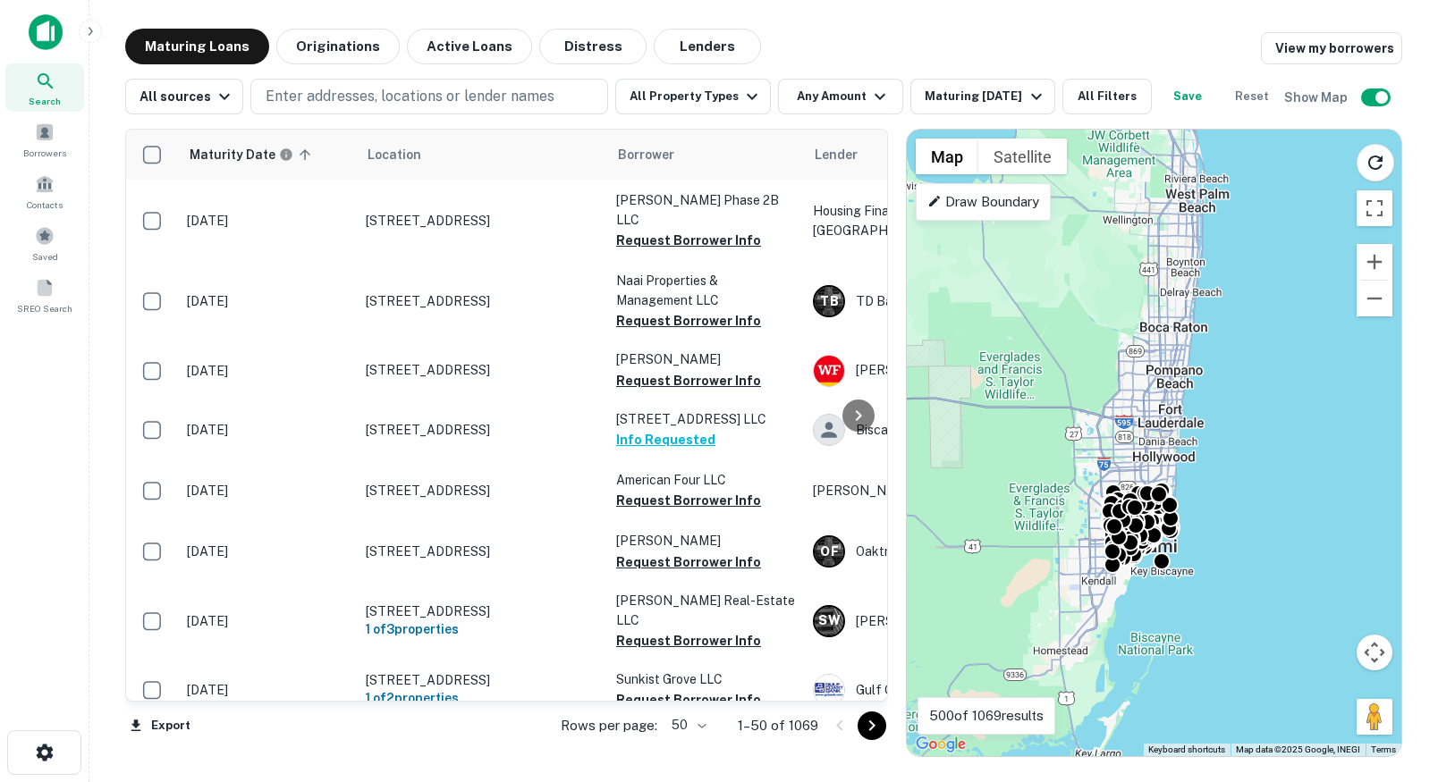
drag, startPoint x: 1273, startPoint y: 197, endPoint x: 1259, endPoint y: 296, distance: 100.3
click at [1259, 296] on div "To activate drag with keyboard, press Alt + Enter. Once in keyboard drag state,…" at bounding box center [1154, 443] width 494 height 627
click at [1381, 161] on icon "Reload search area" at bounding box center [1375, 163] width 14 height 14
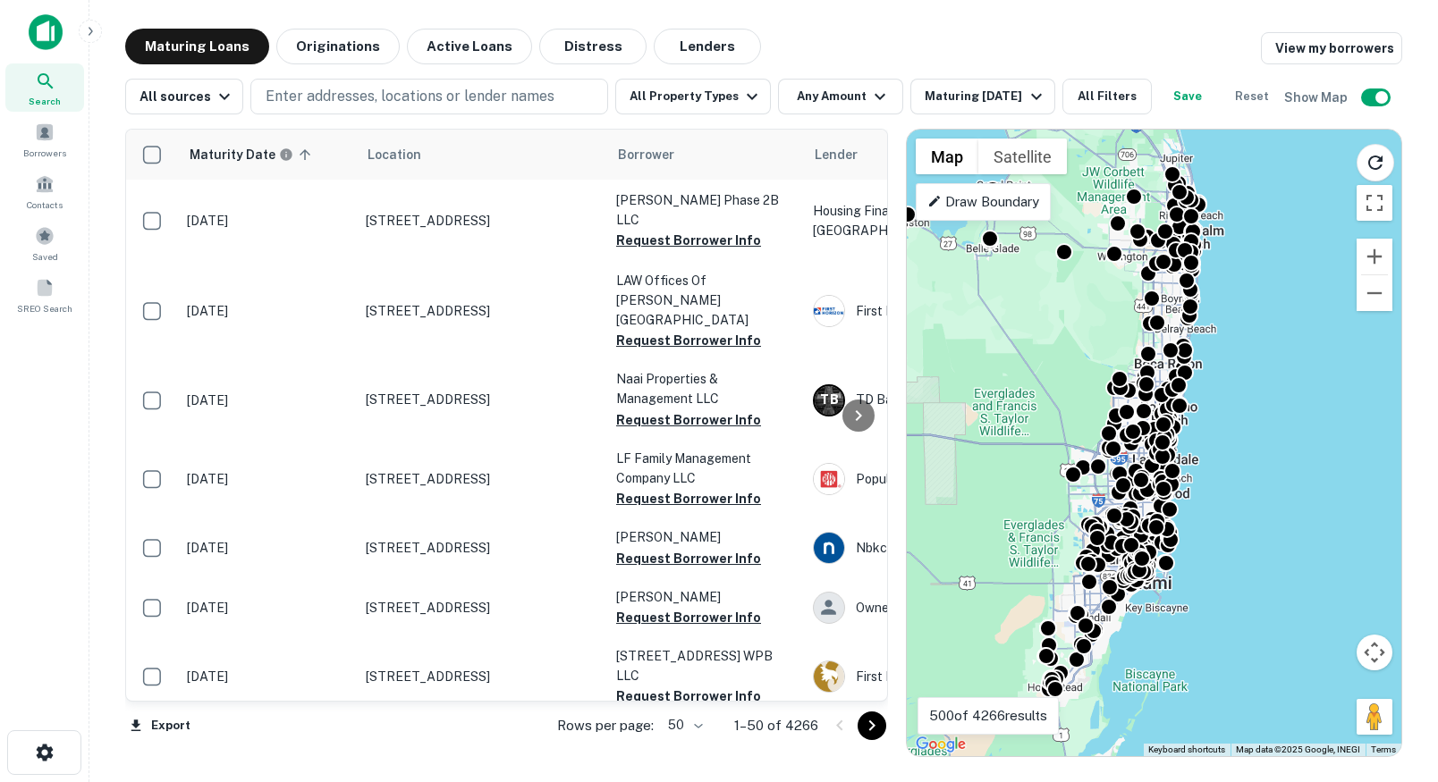
drag, startPoint x: 1043, startPoint y: 353, endPoint x: 1038, endPoint y: 391, distance: 37.9
click at [1038, 391] on div "To activate drag with keyboard, press Alt + Enter. Once in keyboard drag state,…" at bounding box center [1154, 443] width 494 height 627
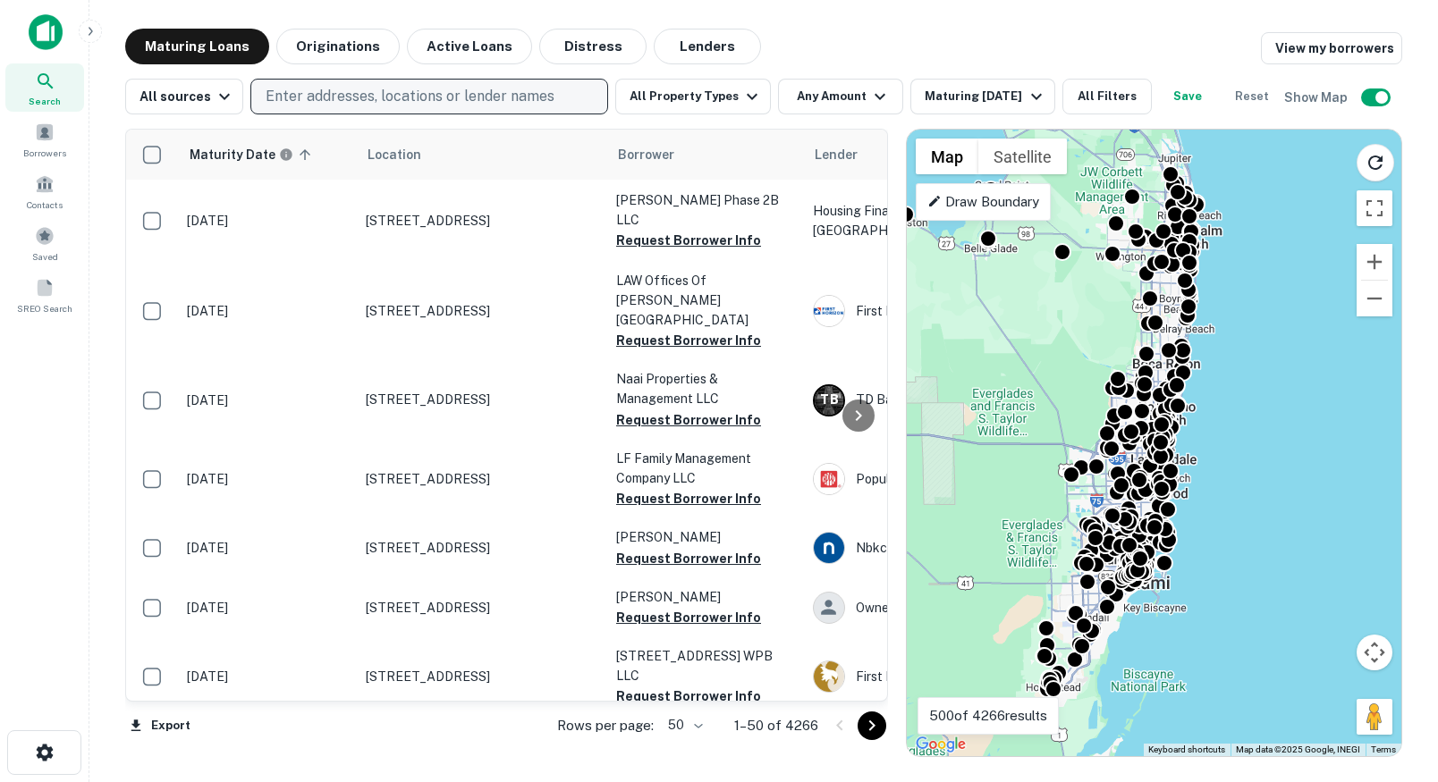
click at [472, 93] on p "Enter addresses, locations or lender names" at bounding box center [410, 96] width 289 height 21
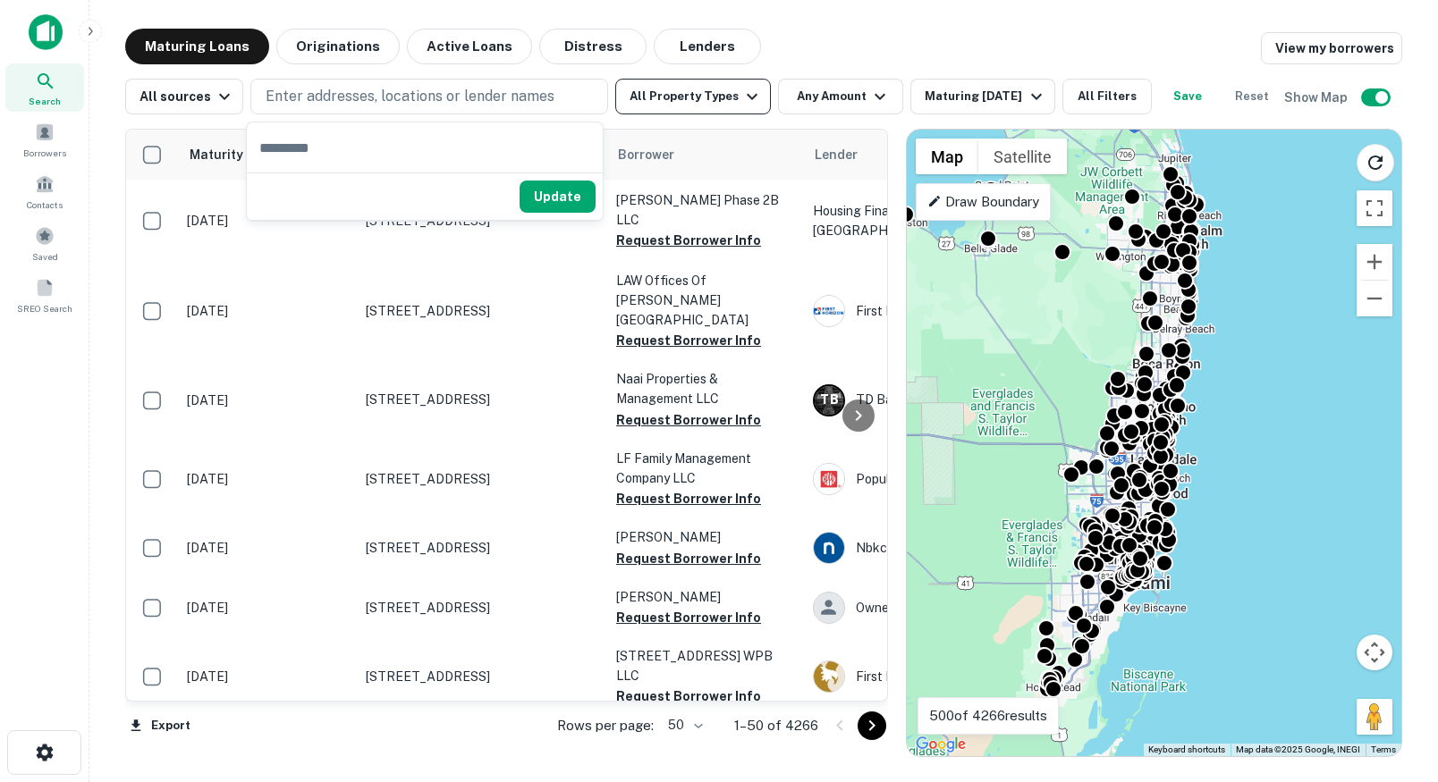
click at [729, 97] on button "All Property Types" at bounding box center [693, 97] width 156 height 36
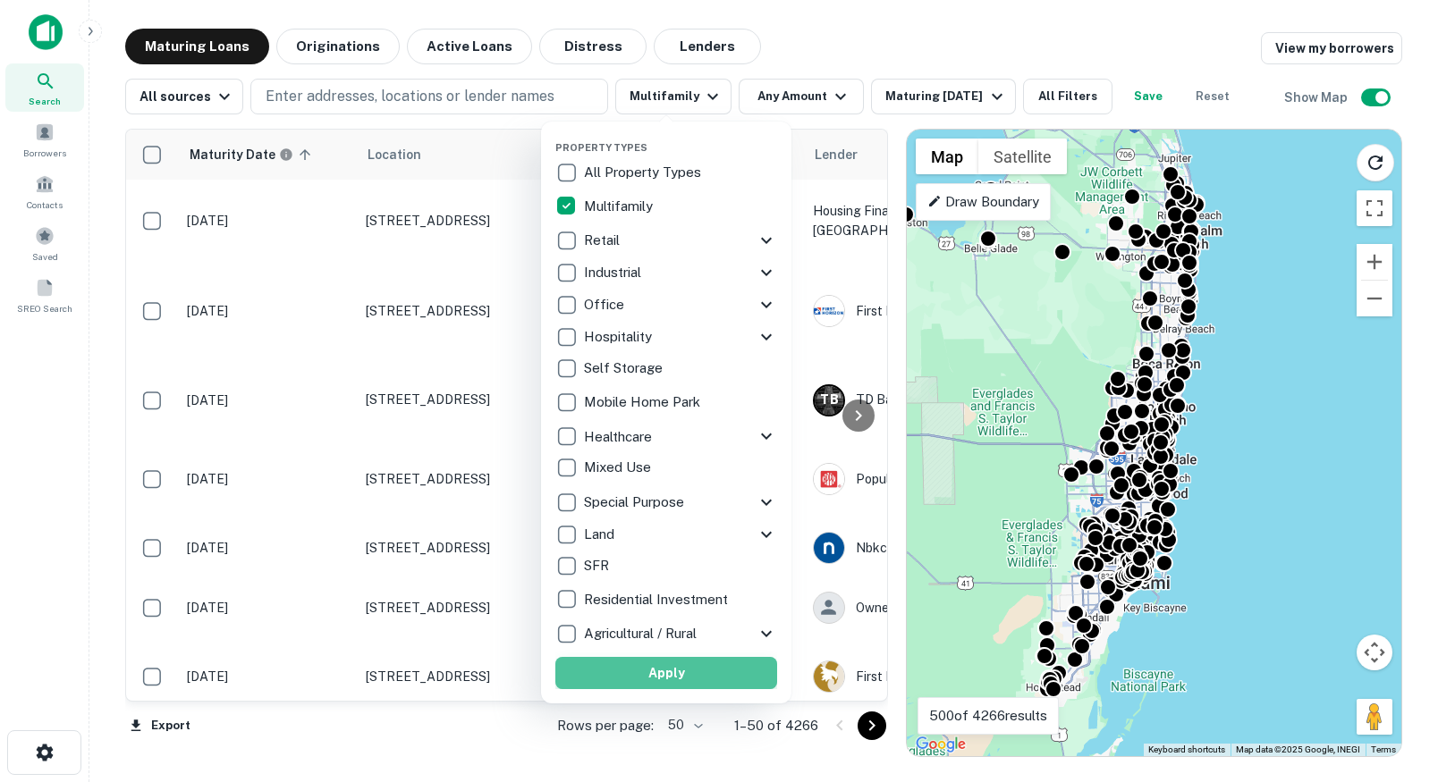
click at [655, 672] on button "Apply" at bounding box center [666, 673] width 222 height 32
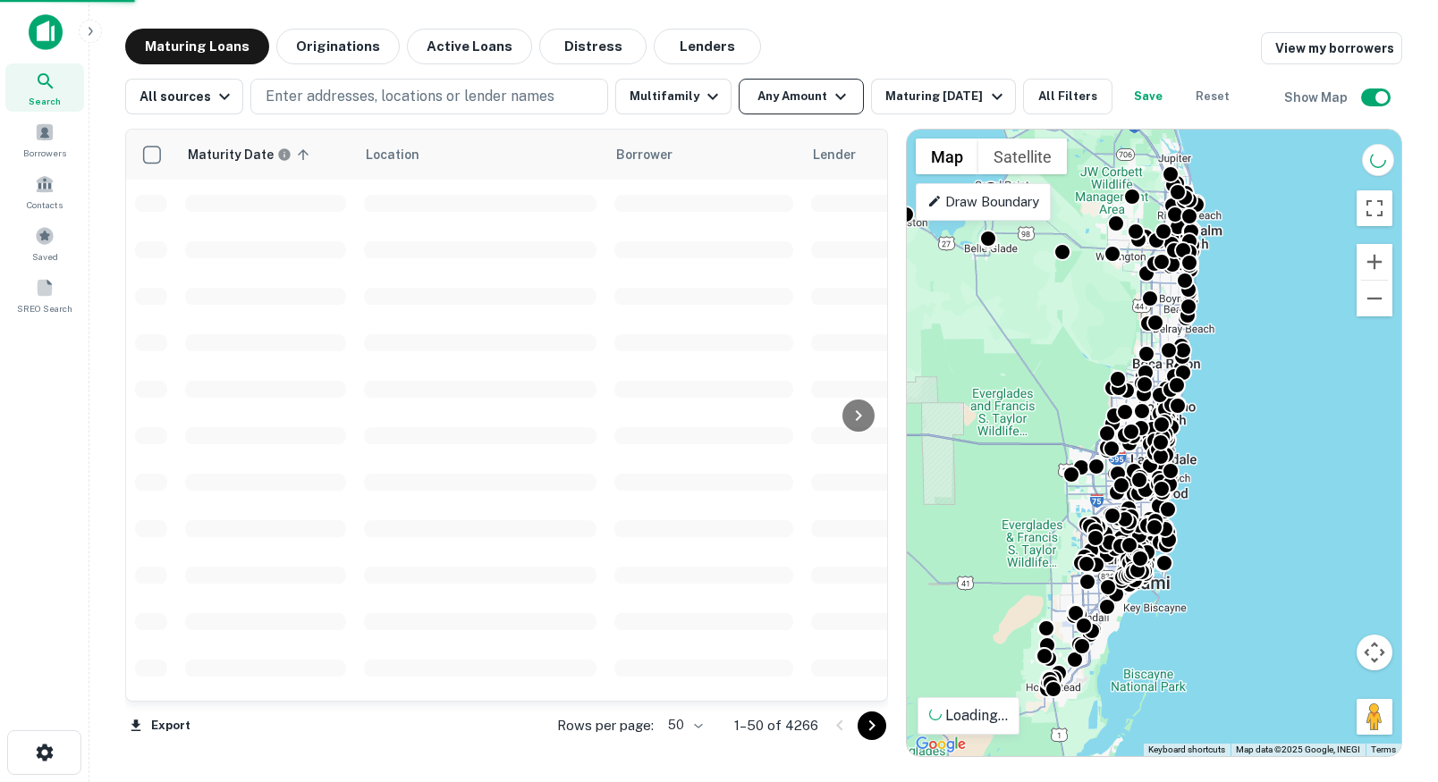
click at [830, 100] on icon "button" at bounding box center [840, 96] width 21 height 21
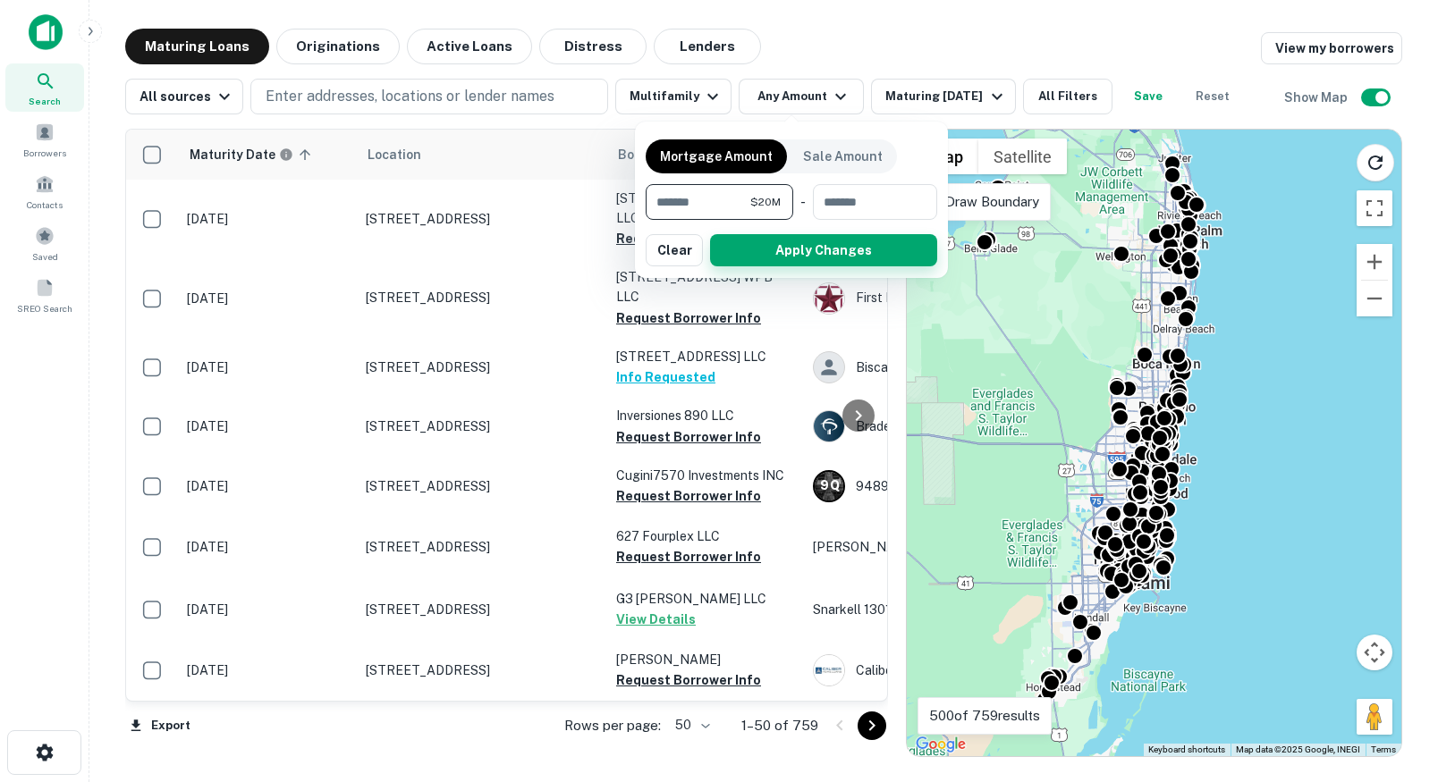
type input "********"
click at [799, 252] on button "Apply Changes" at bounding box center [823, 250] width 227 height 32
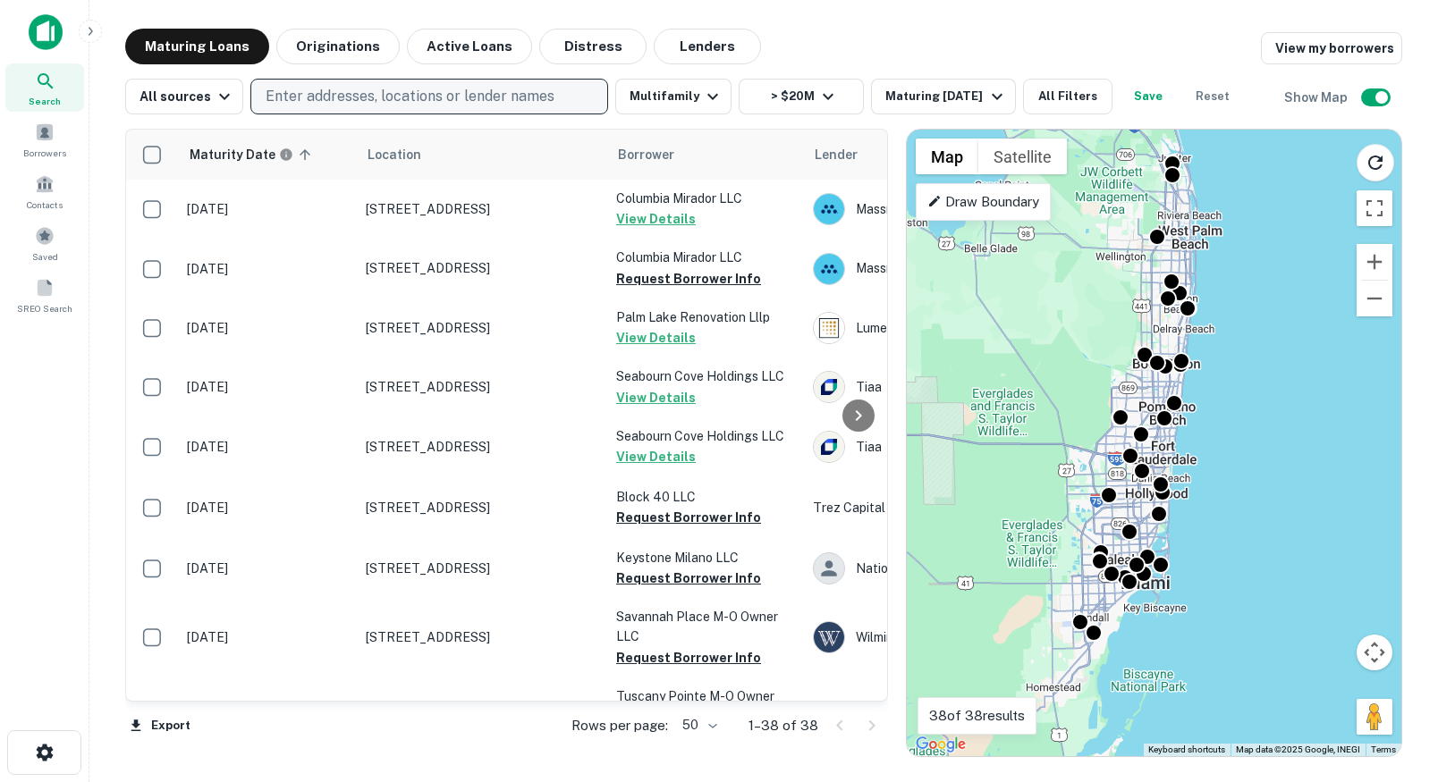
click at [436, 105] on p "Enter addresses, locations or lender names" at bounding box center [410, 96] width 289 height 21
type input "**"
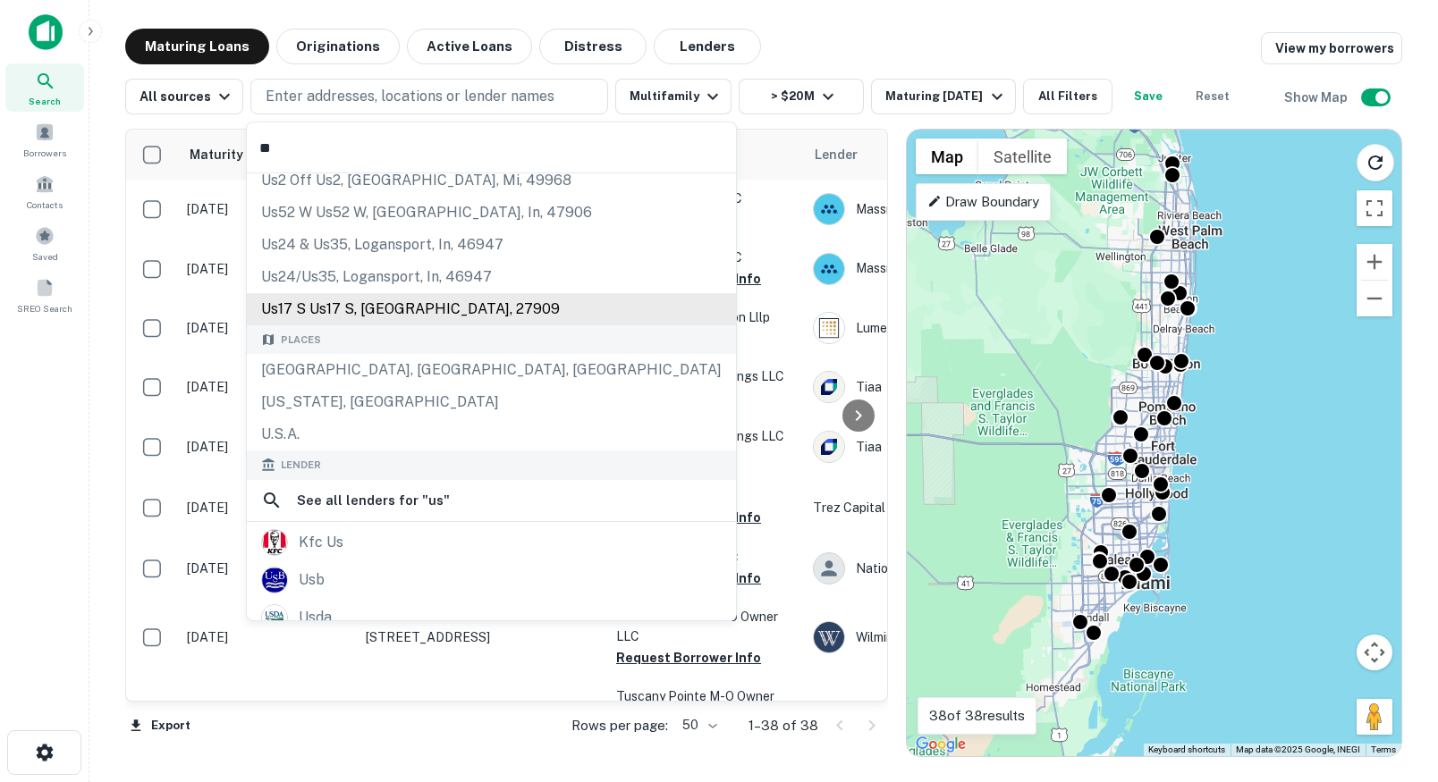
scroll to position [3, 0]
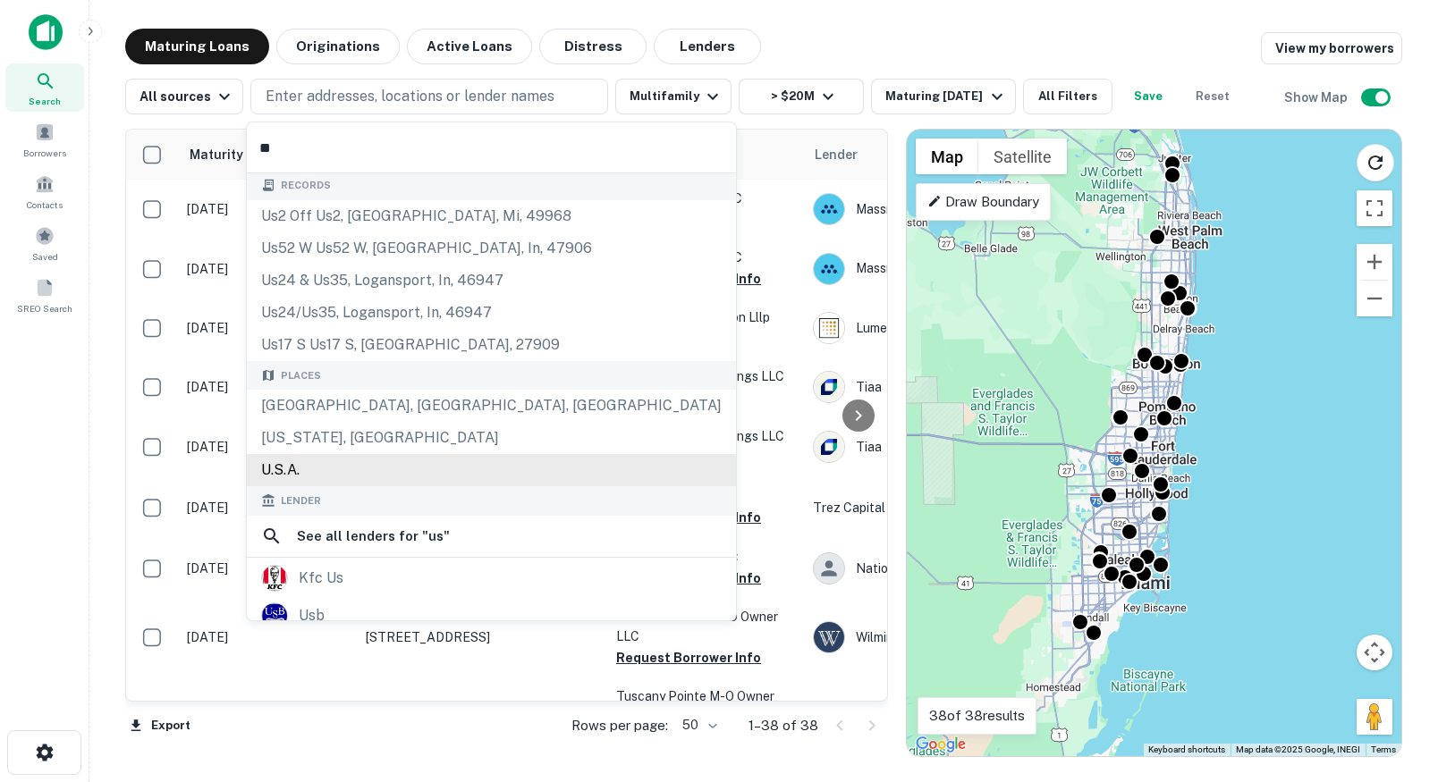
click at [333, 467] on div "U.S.A." at bounding box center [491, 470] width 489 height 32
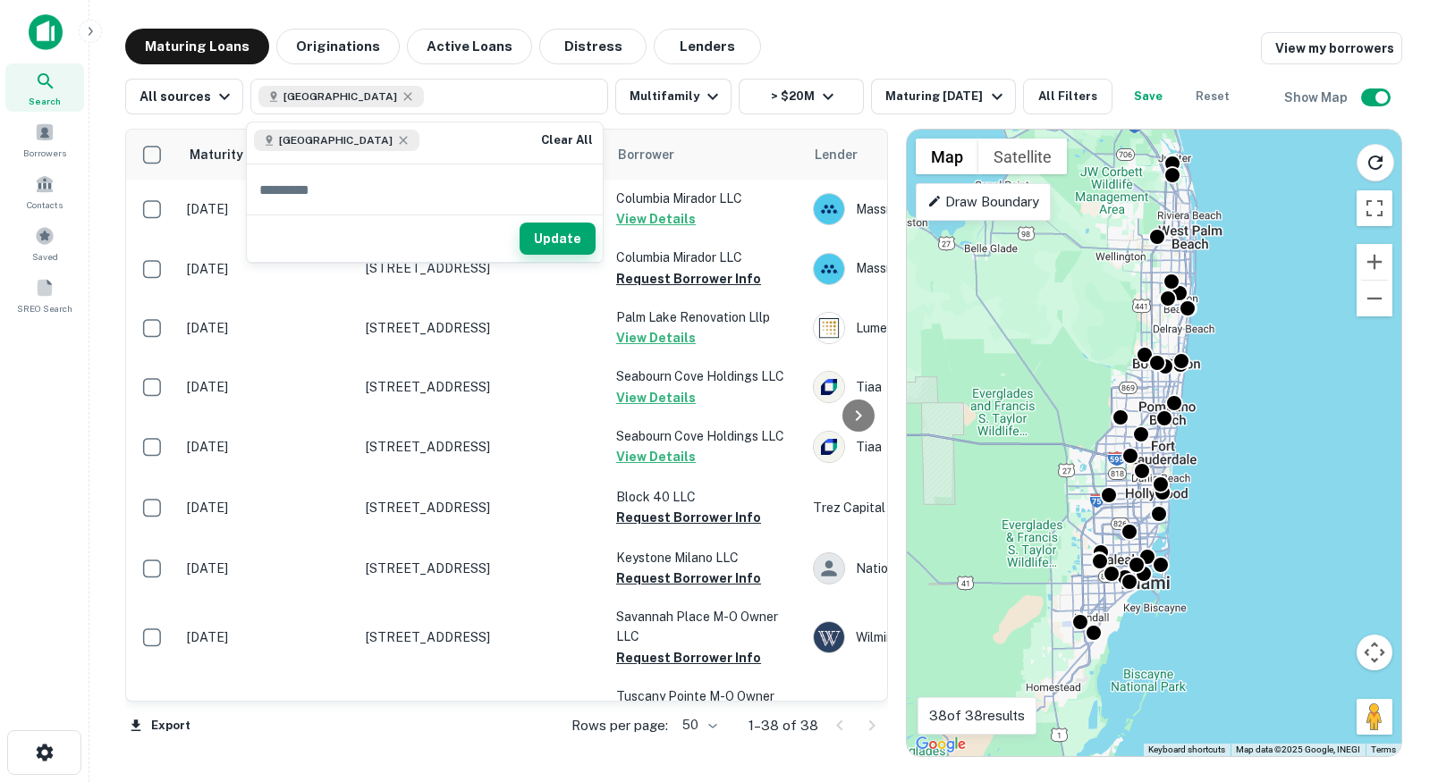
click at [555, 246] on button "Update" at bounding box center [557, 239] width 76 height 32
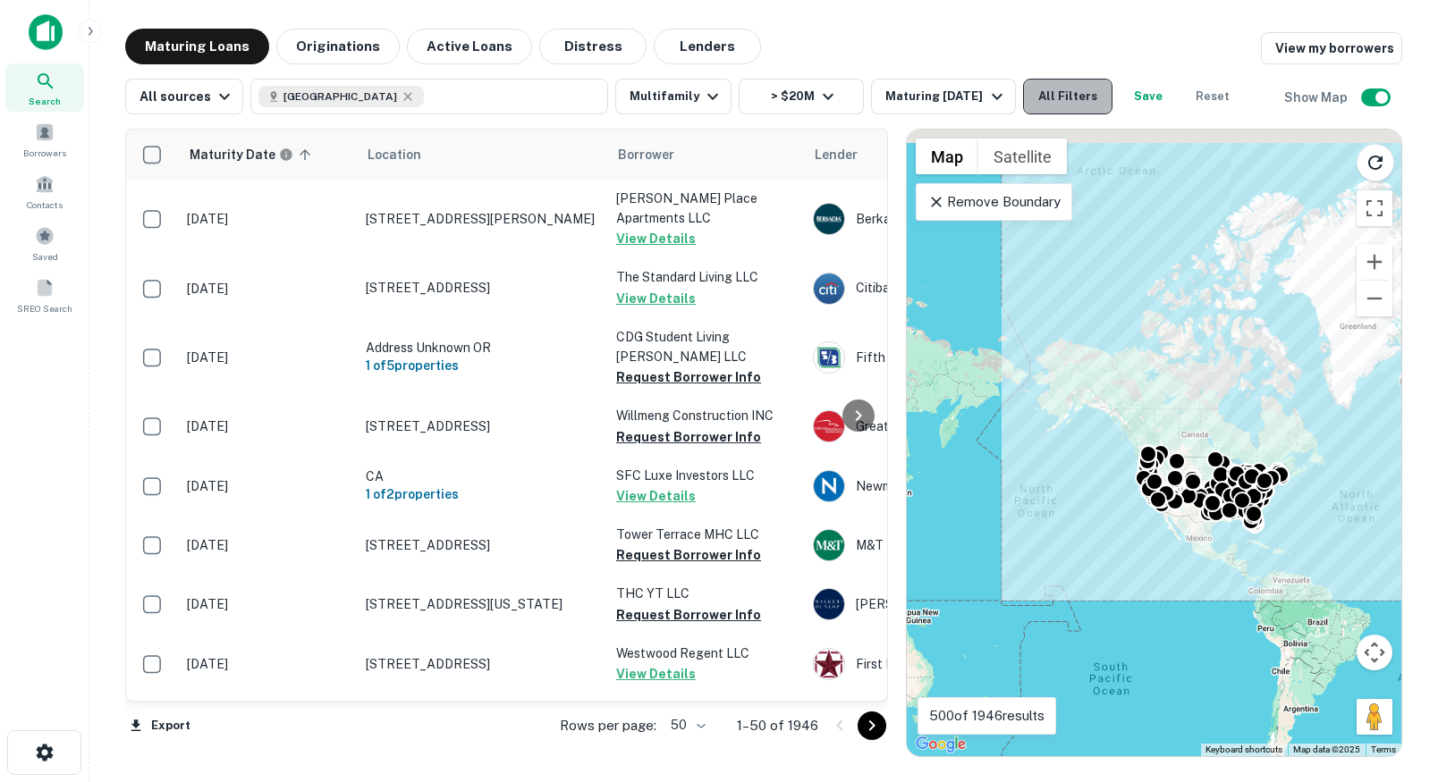
click at [1066, 98] on button "All Filters" at bounding box center [1067, 97] width 89 height 36
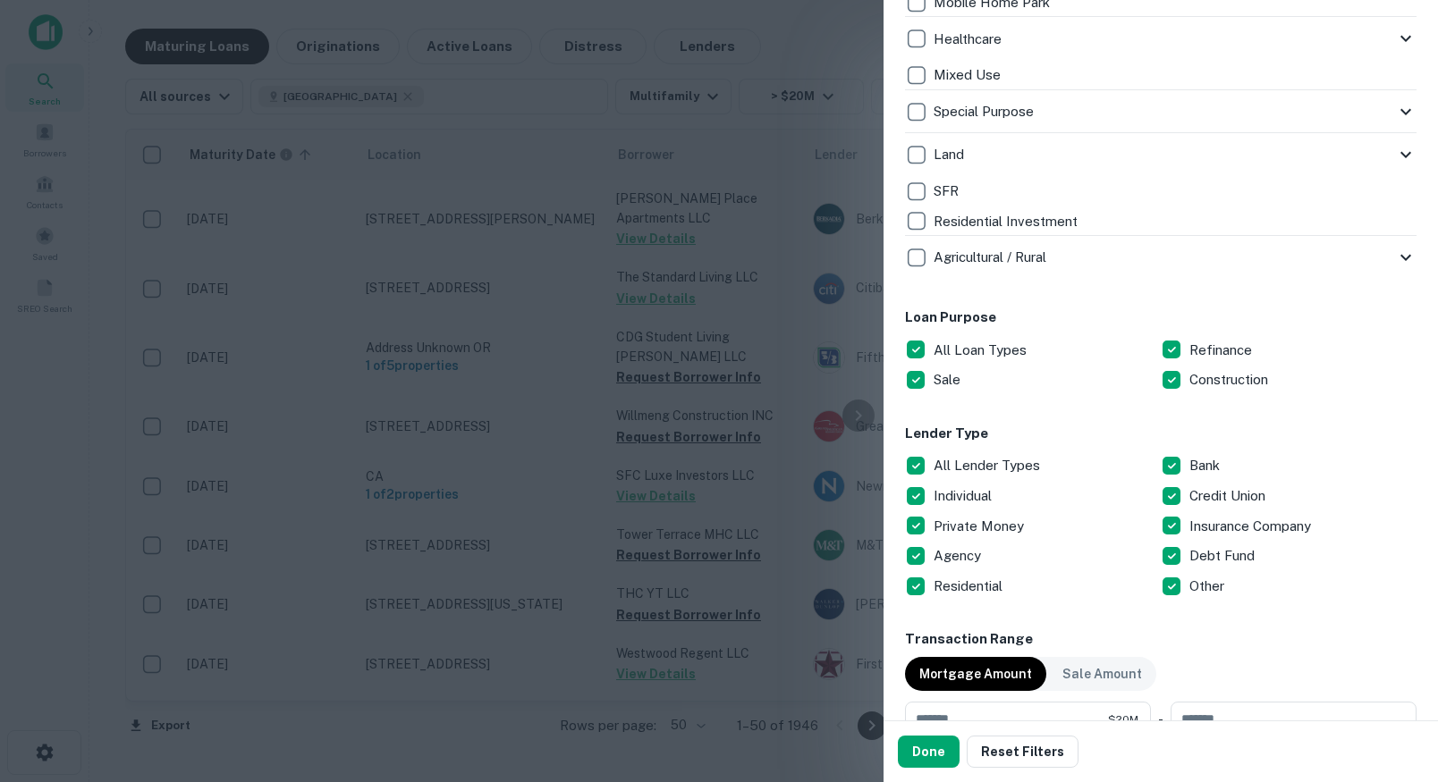
scroll to position [798, 0]
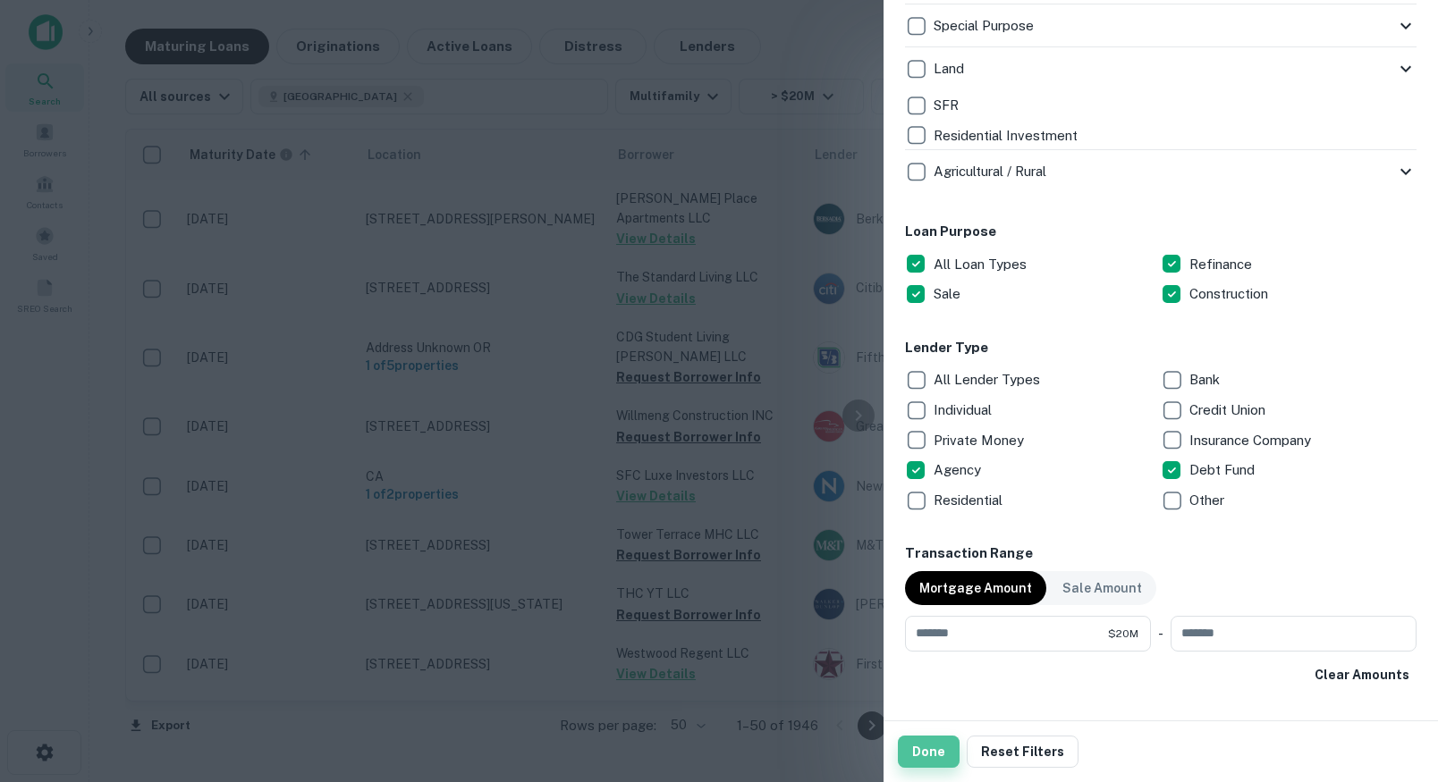
click at [938, 756] on button "Done" at bounding box center [929, 752] width 62 height 32
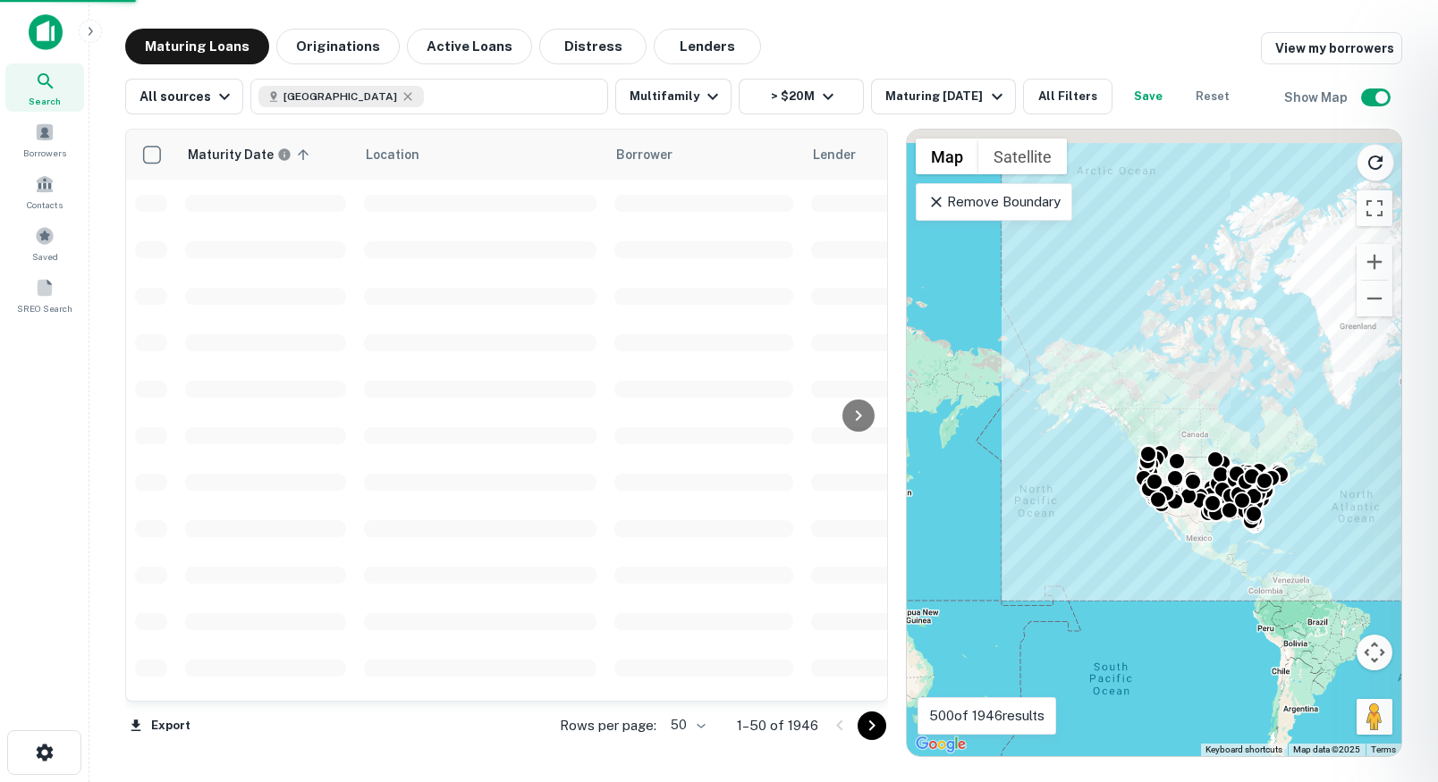
click at [454, 51] on div at bounding box center [719, 391] width 1438 height 782
click at [475, 49] on button "Active Loans" at bounding box center [469, 47] width 125 height 36
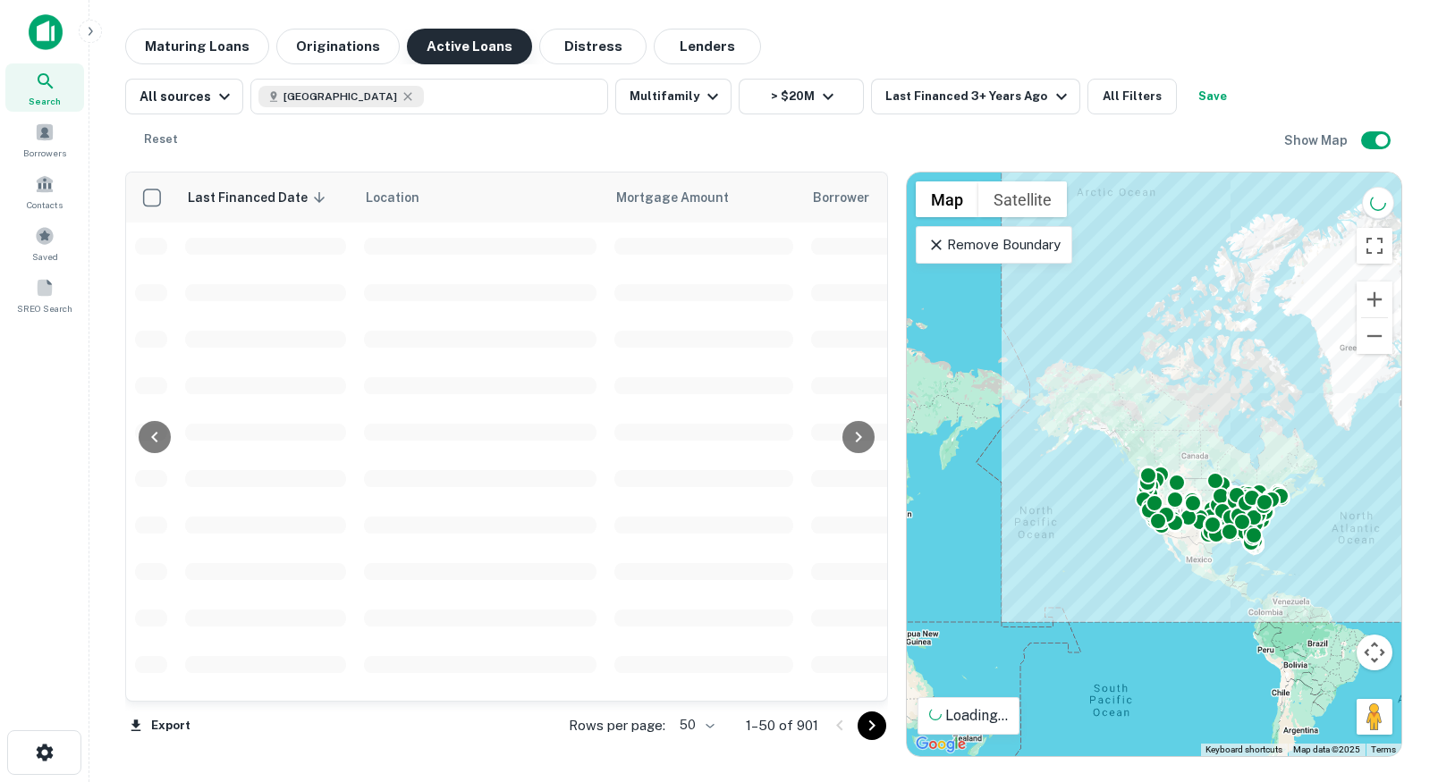
click at [475, 49] on button "Active Loans" at bounding box center [469, 47] width 125 height 36
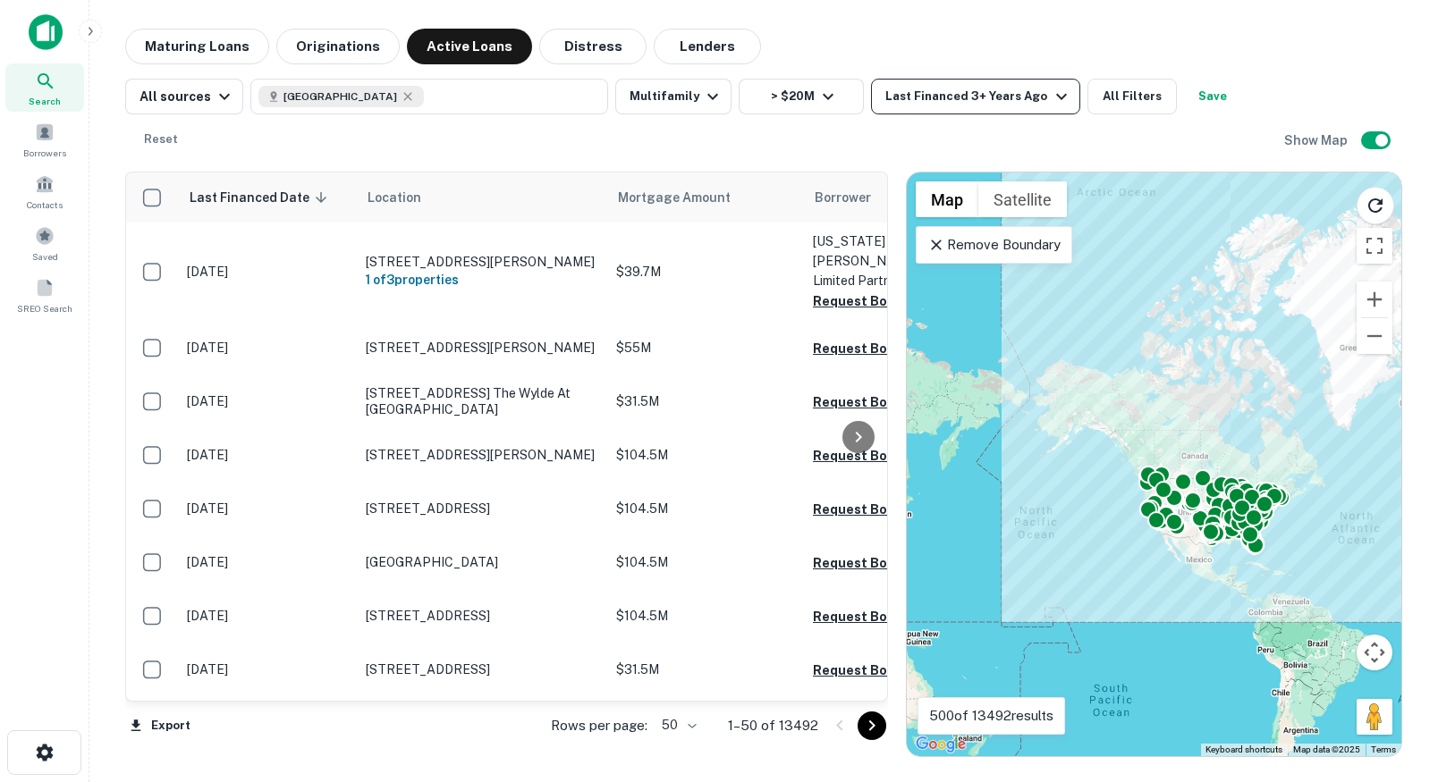
click at [927, 97] on div "Last Financed 3+ Years Ago" at bounding box center [978, 96] width 186 height 21
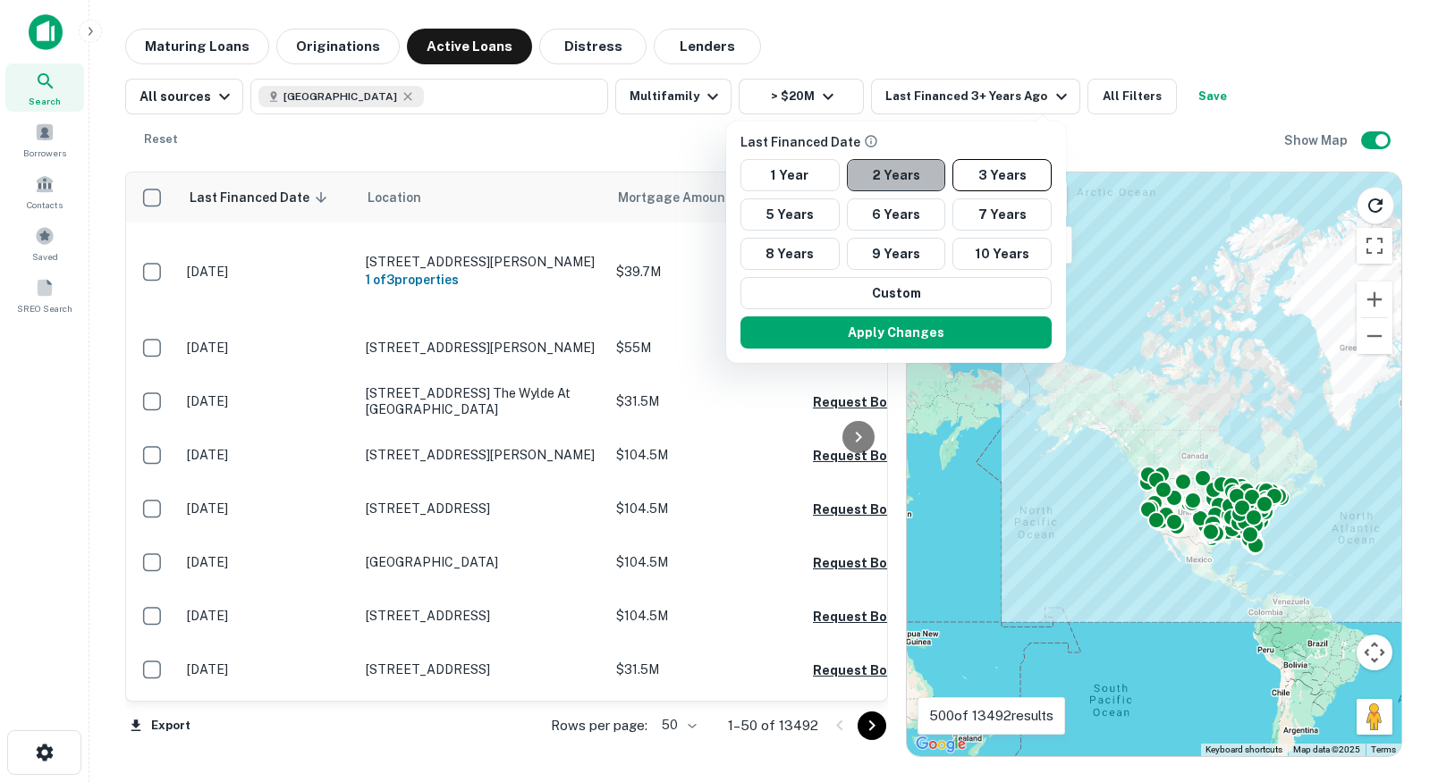
click at [876, 179] on button "2 Years" at bounding box center [896, 175] width 99 height 32
click at [843, 337] on button "Apply Changes" at bounding box center [894, 333] width 311 height 32
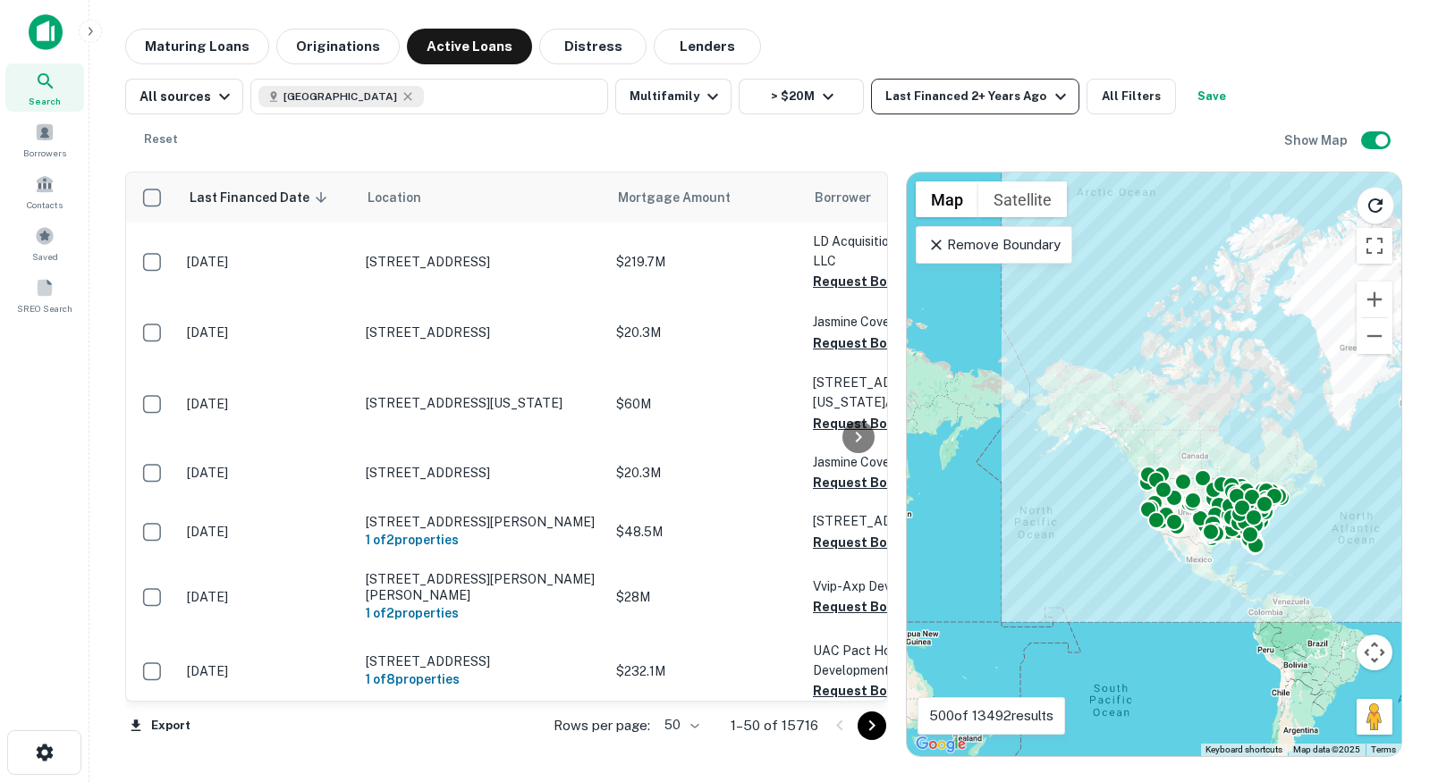
click at [933, 97] on div "Last Financed 2+ Years Ago" at bounding box center [977, 96] width 185 height 21
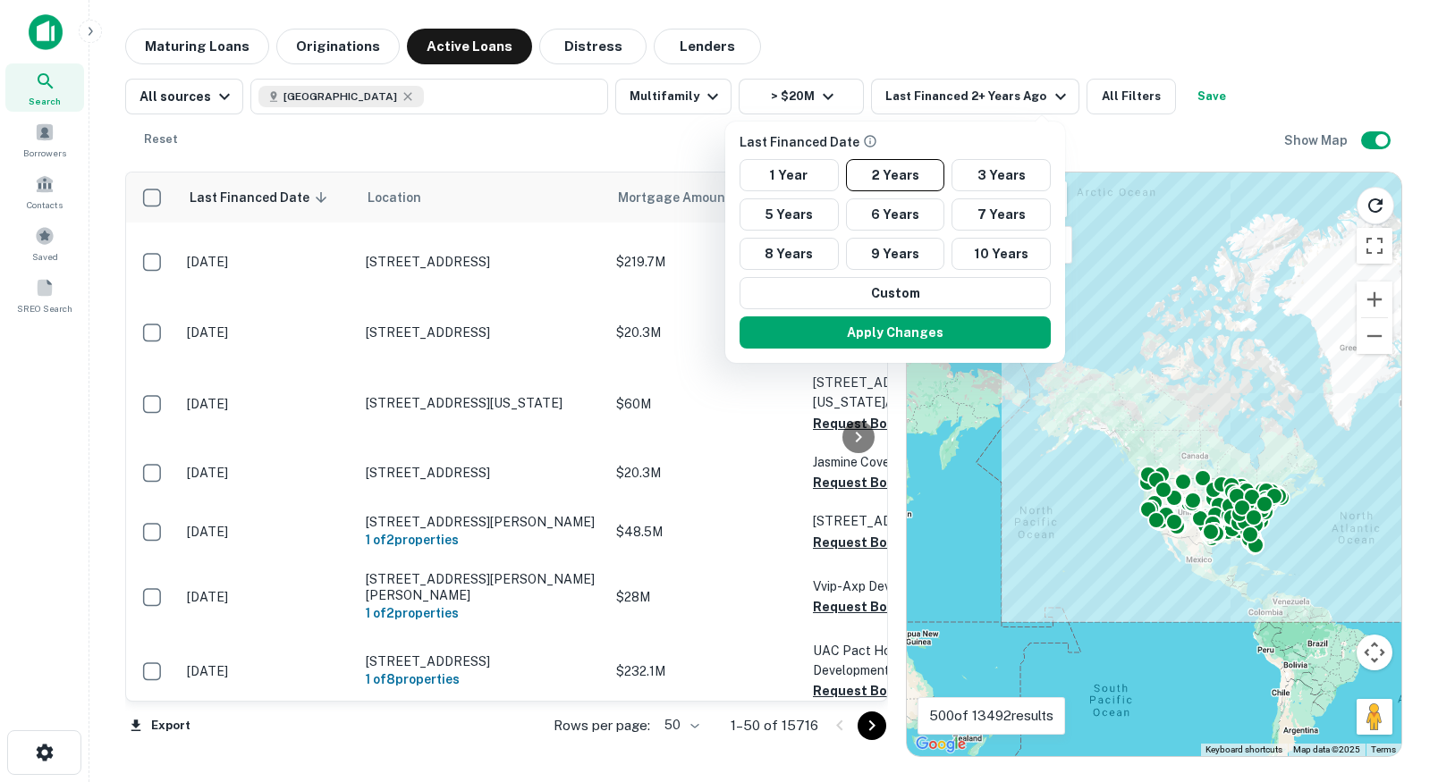
click at [1091, 98] on div at bounding box center [719, 391] width 1438 height 782
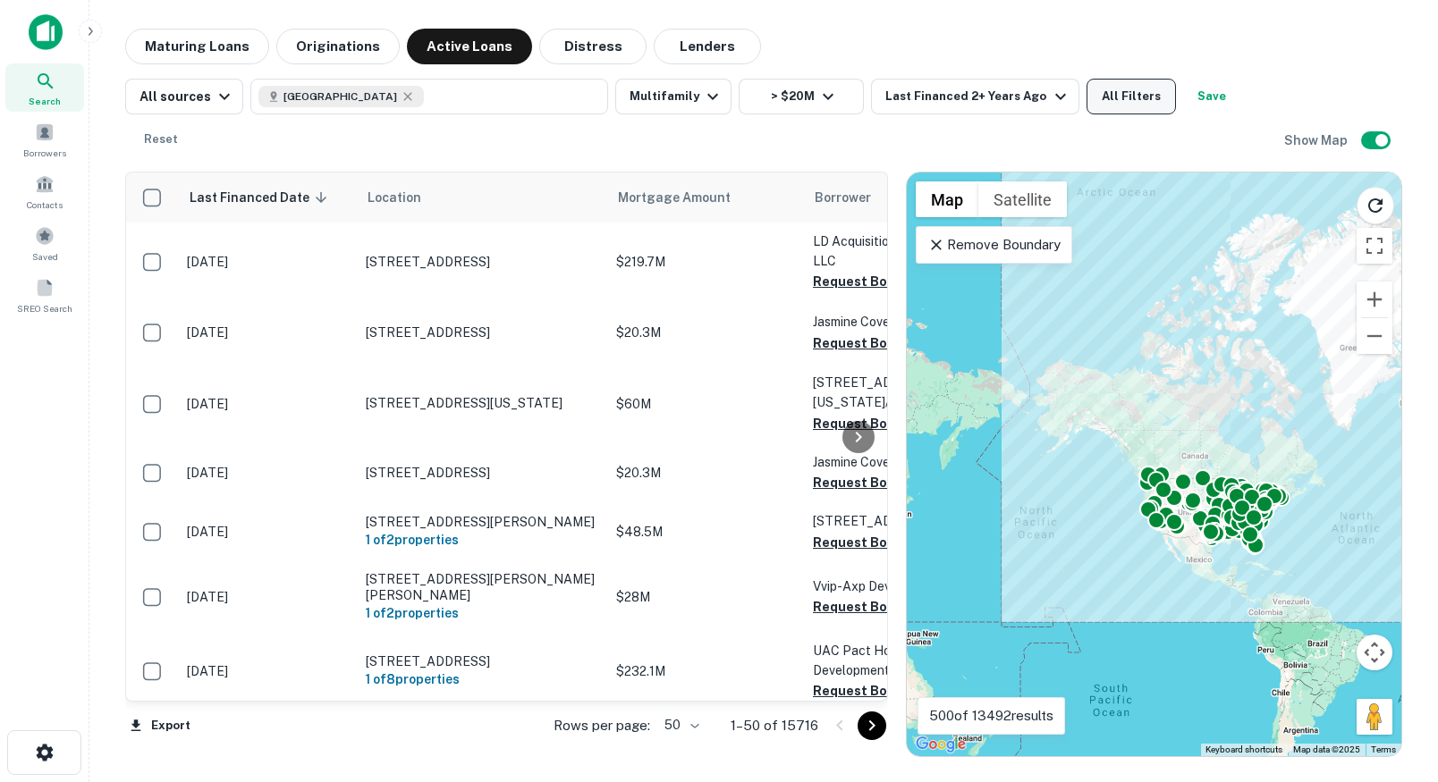
click at [1127, 101] on button "All Filters" at bounding box center [1130, 97] width 89 height 36
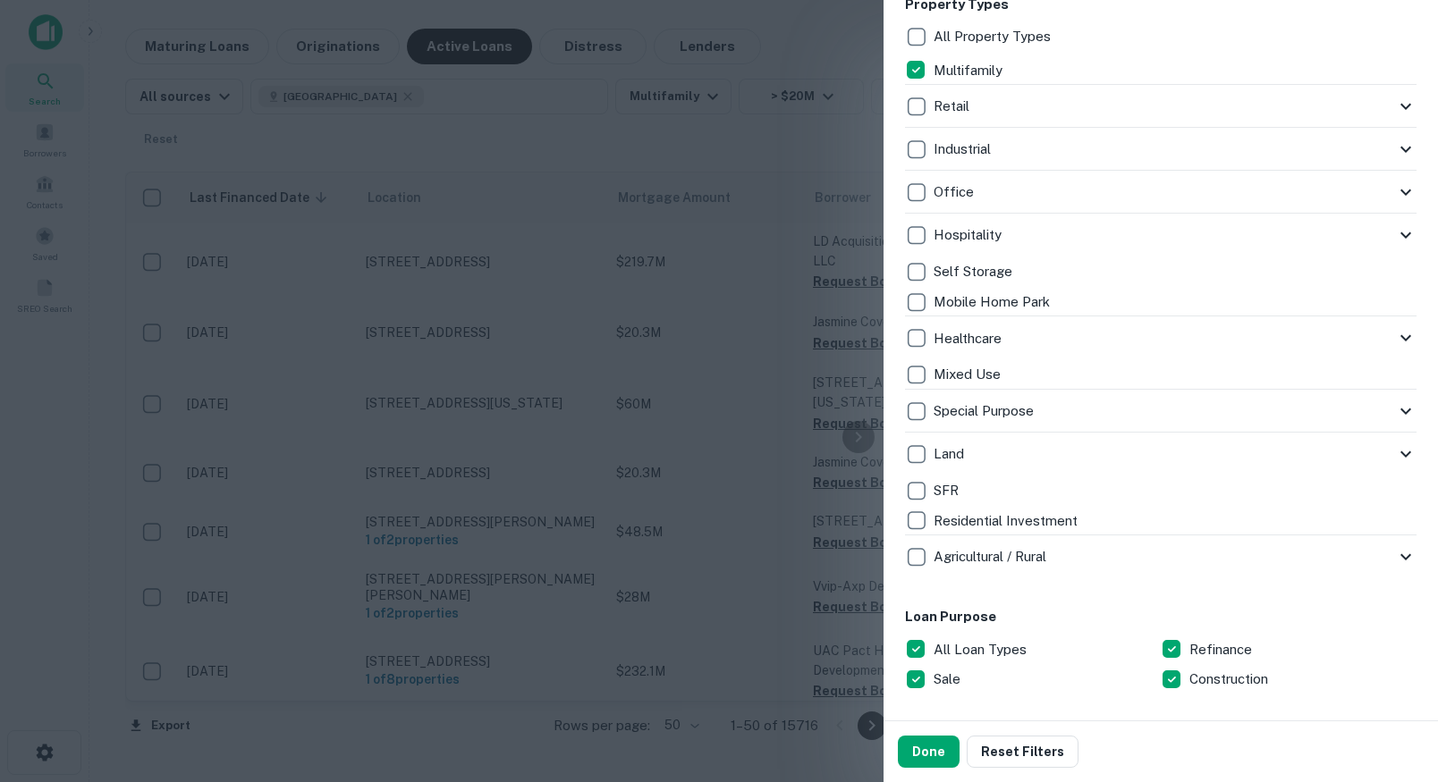
scroll to position [848, 0]
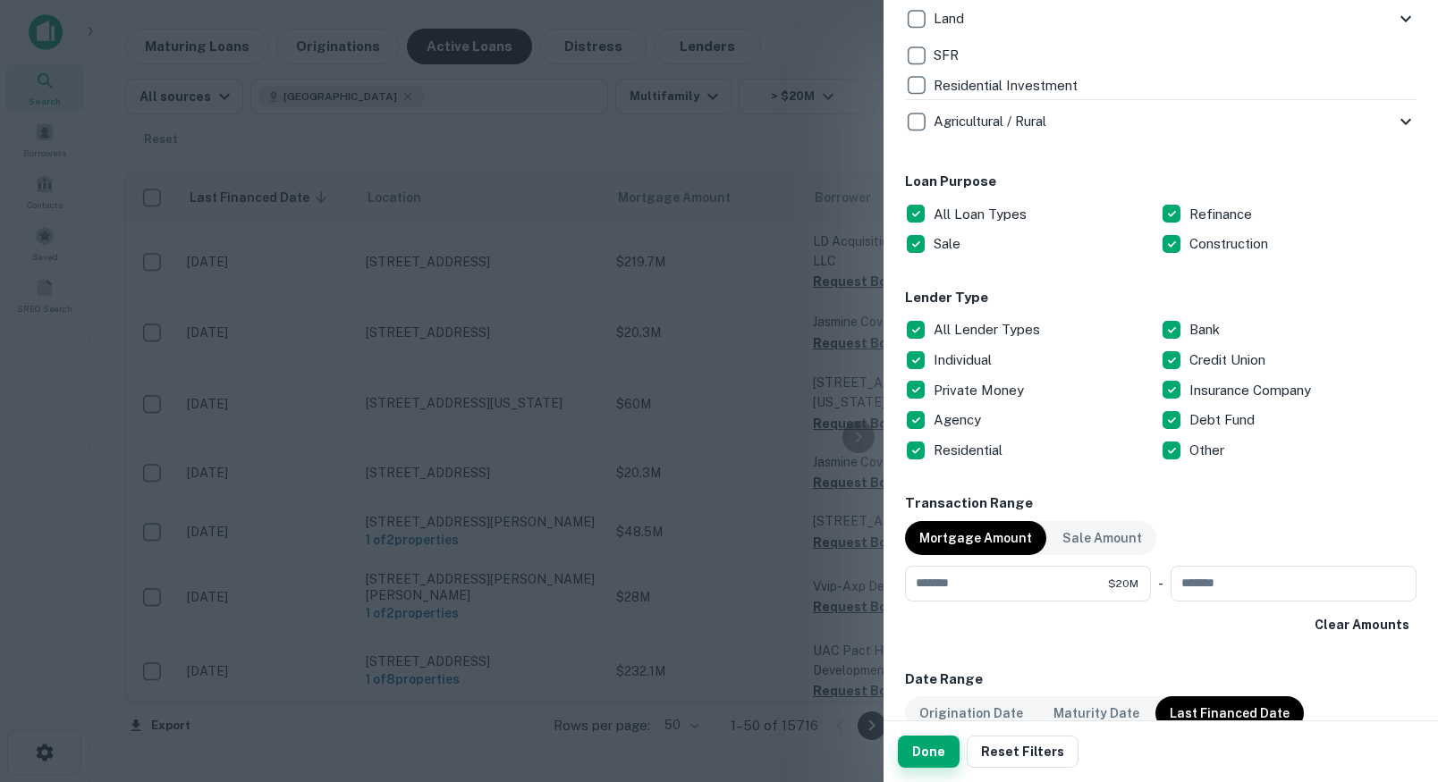
click at [932, 742] on button "Done" at bounding box center [929, 752] width 62 height 32
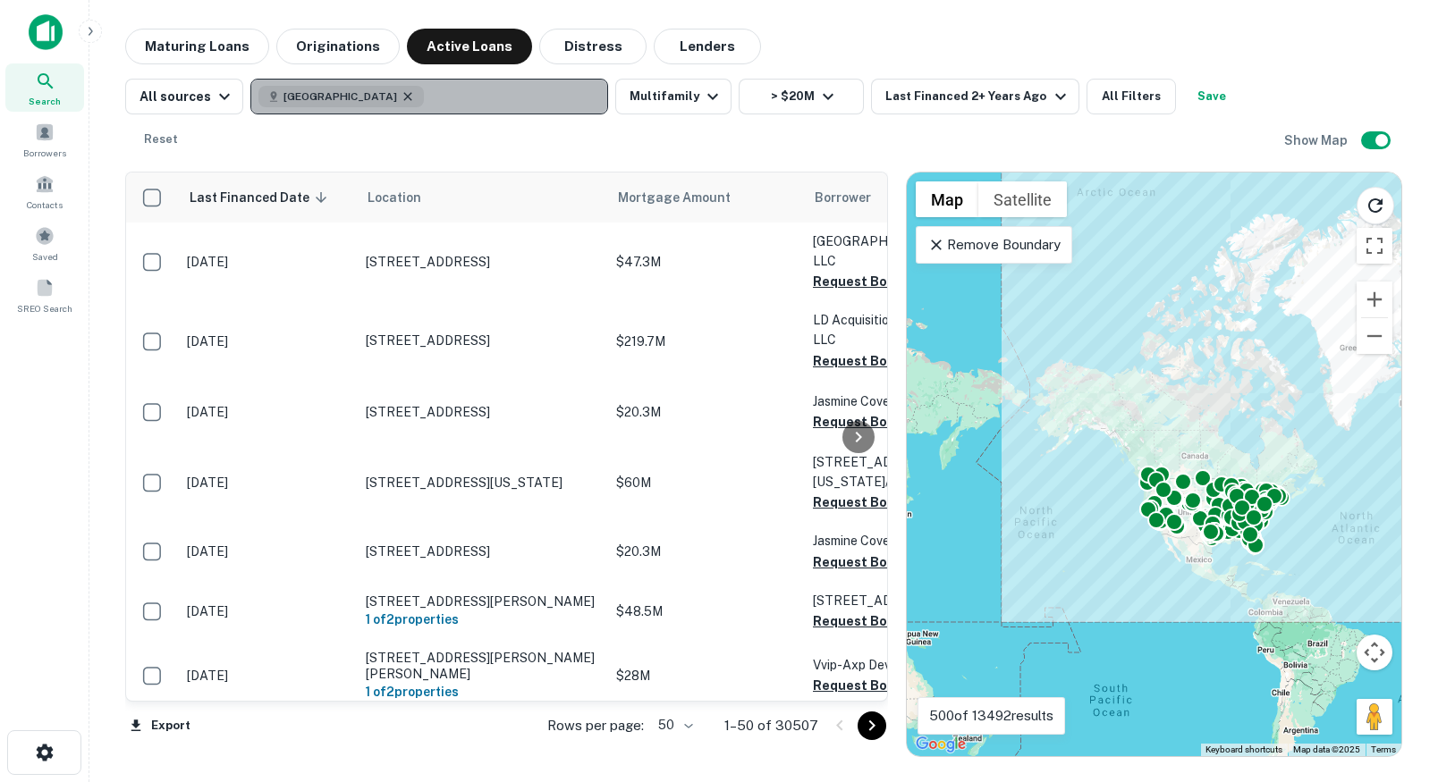
click at [401, 94] on icon "button" at bounding box center [408, 96] width 14 height 14
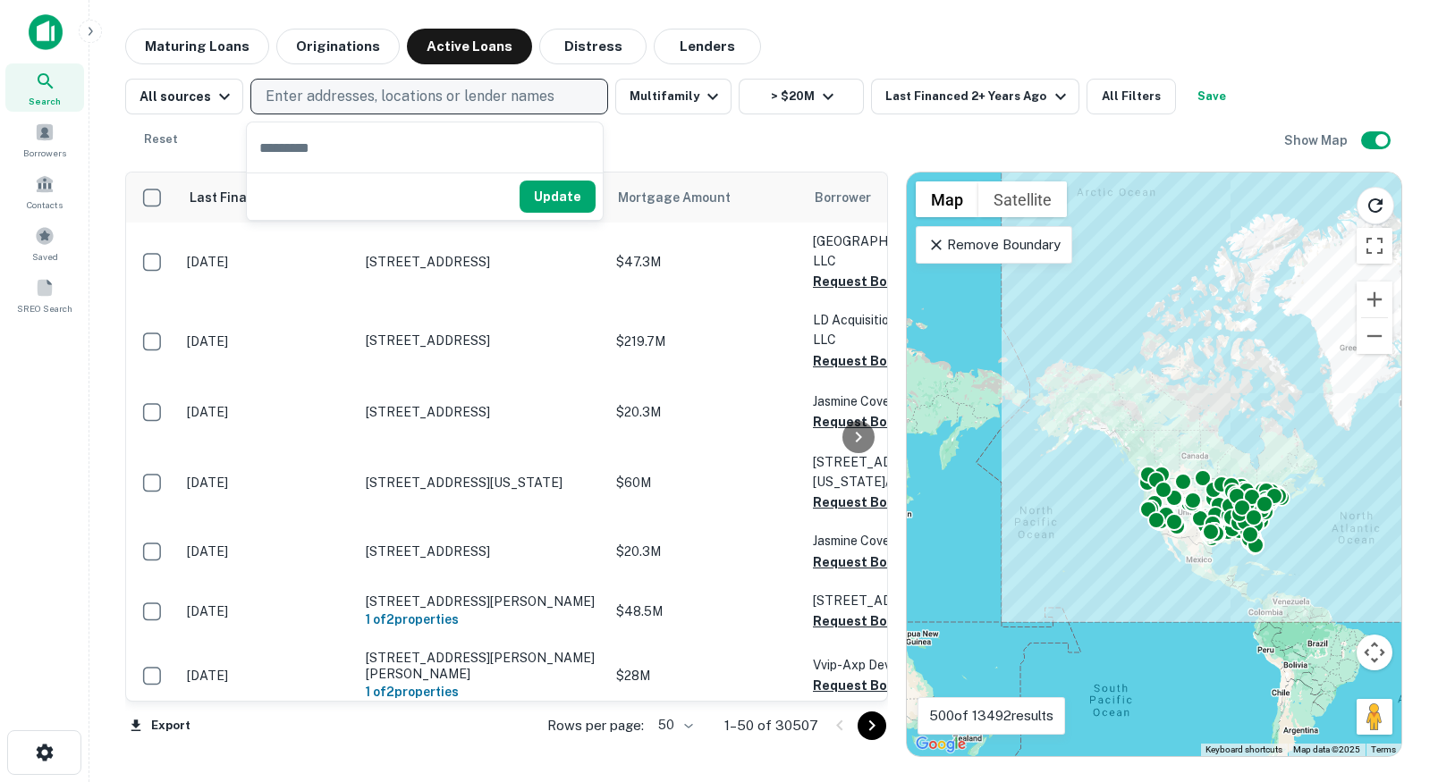
click at [376, 94] on p "Enter addresses, locations or lender names" at bounding box center [410, 96] width 289 height 21
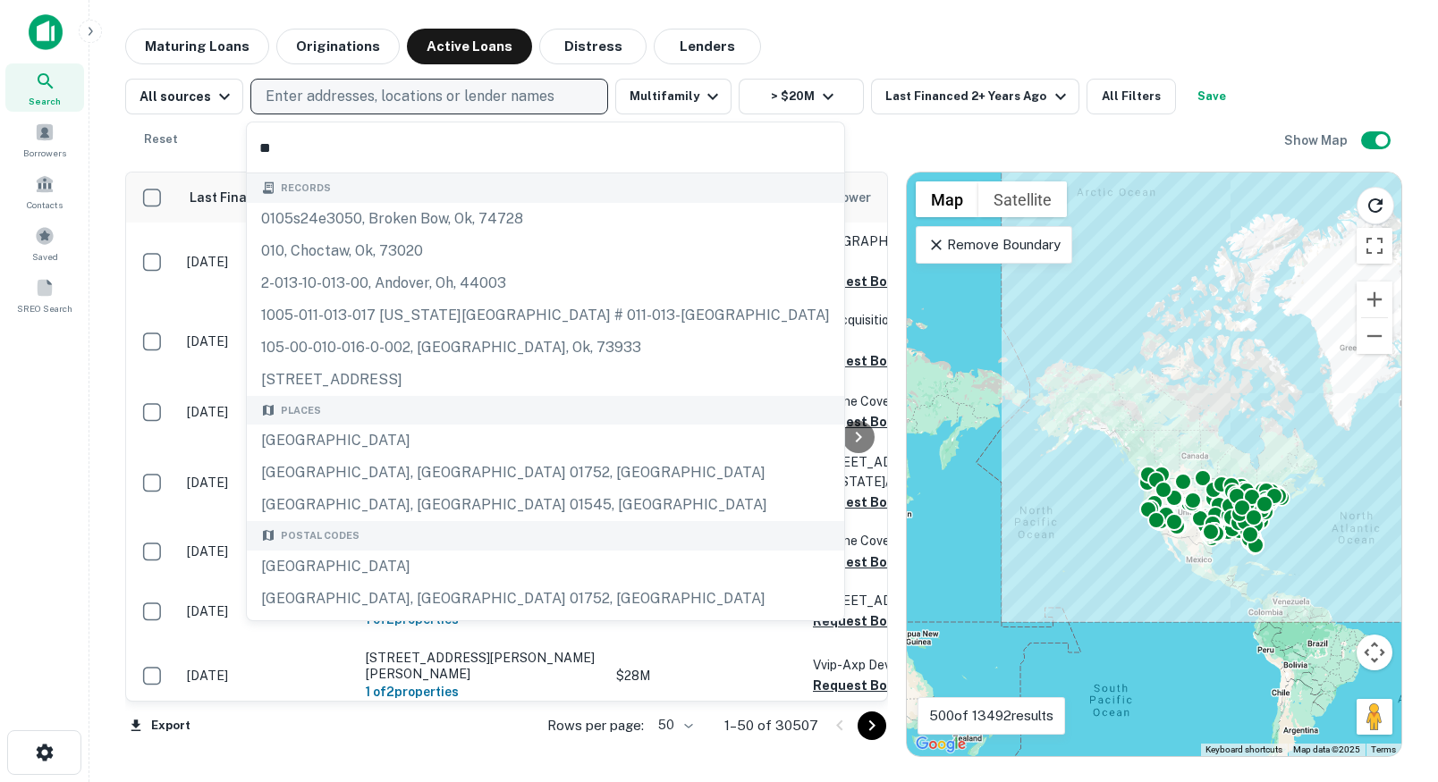
type input "*"
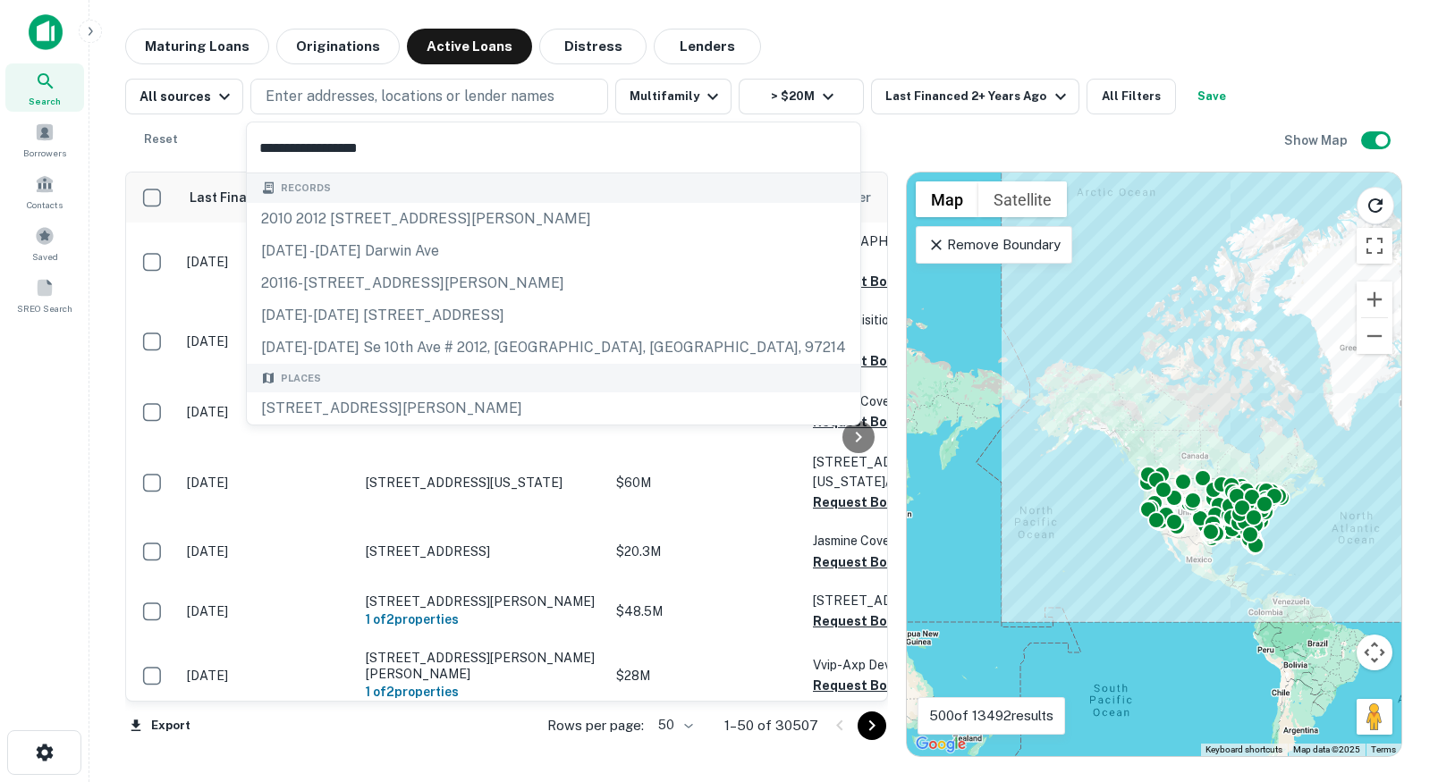
click at [398, 151] on input "**********" at bounding box center [553, 147] width 613 height 50
click at [315, 148] on input "**********" at bounding box center [553, 147] width 613 height 50
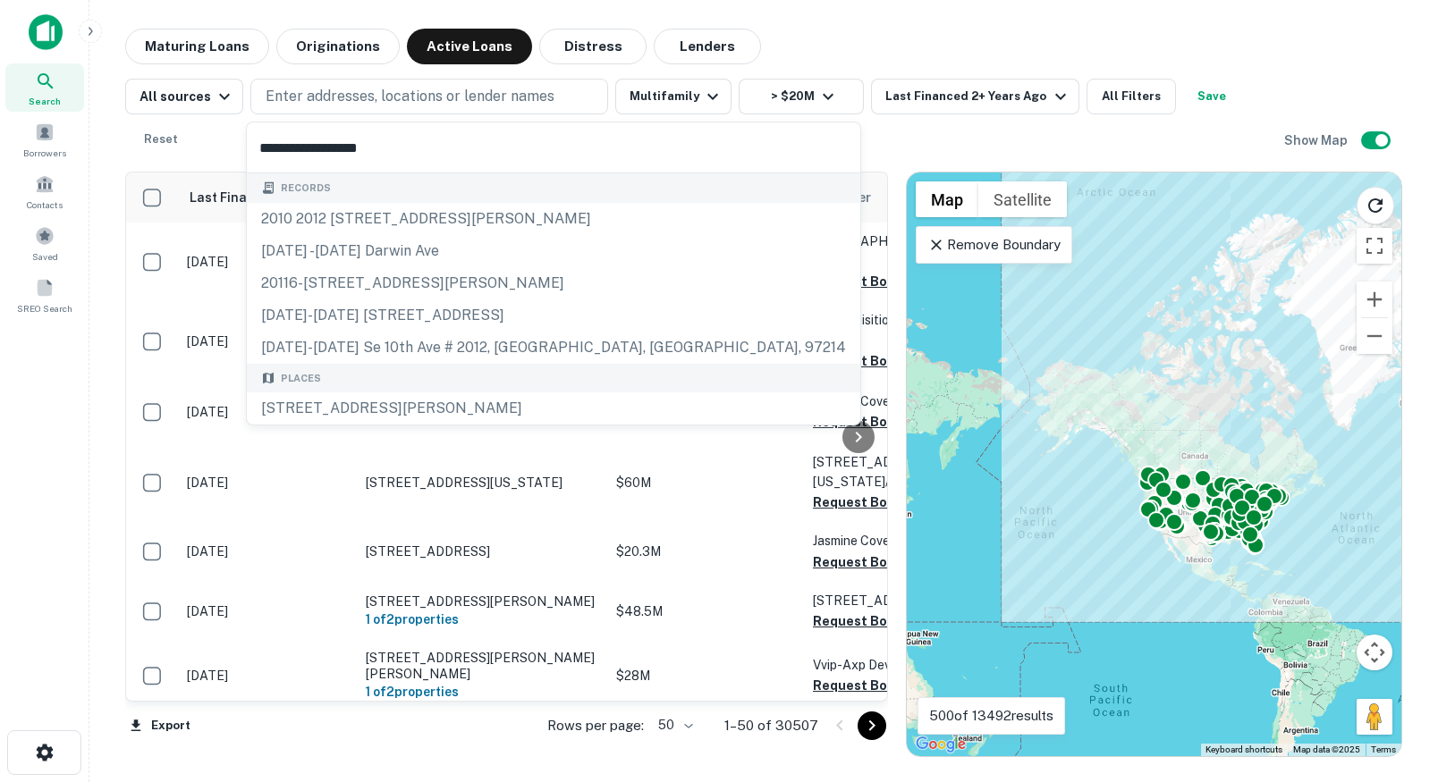
click at [414, 154] on input "**********" at bounding box center [553, 147] width 613 height 50
click at [326, 139] on input "**********" at bounding box center [553, 147] width 613 height 50
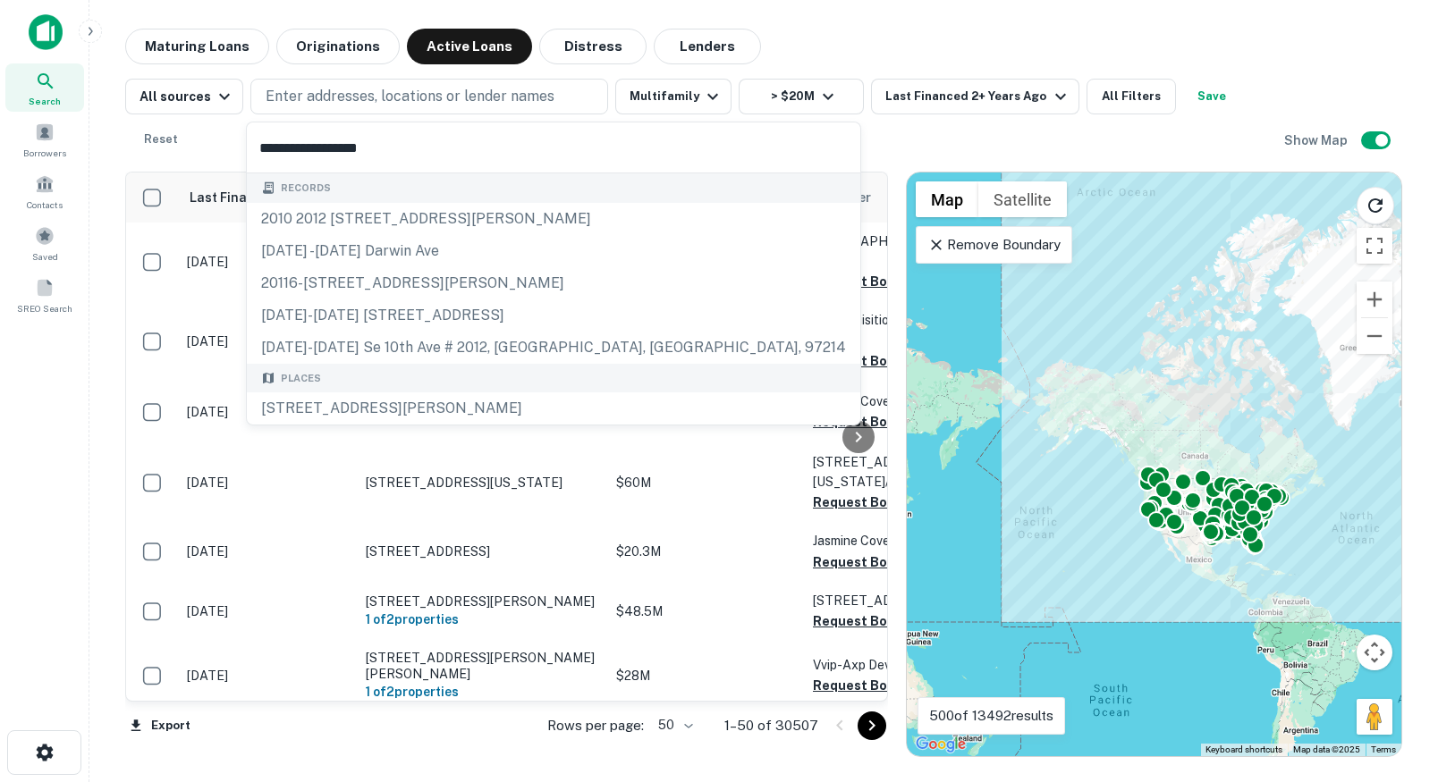
type input "**********"
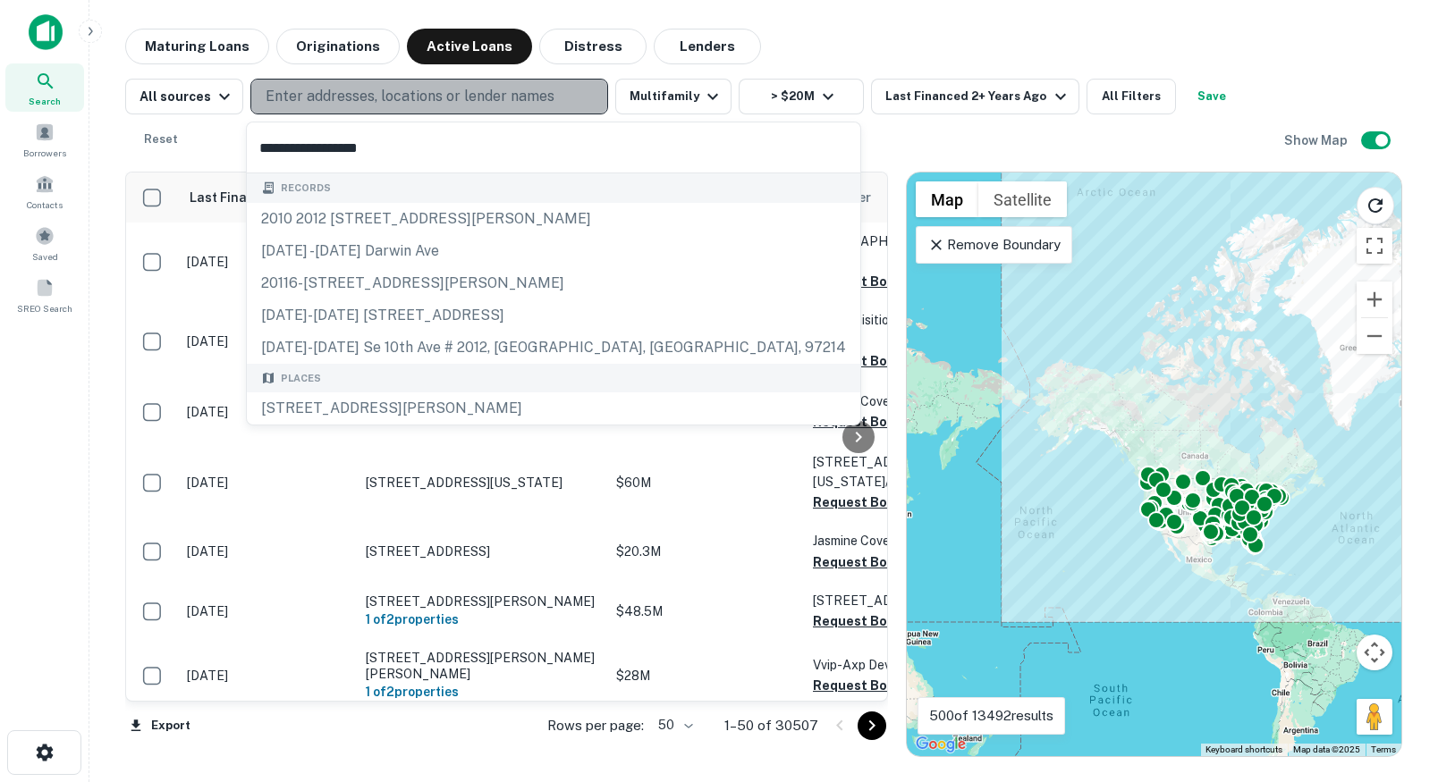
click at [325, 107] on button "Enter addresses, locations or lender names" at bounding box center [429, 97] width 358 height 36
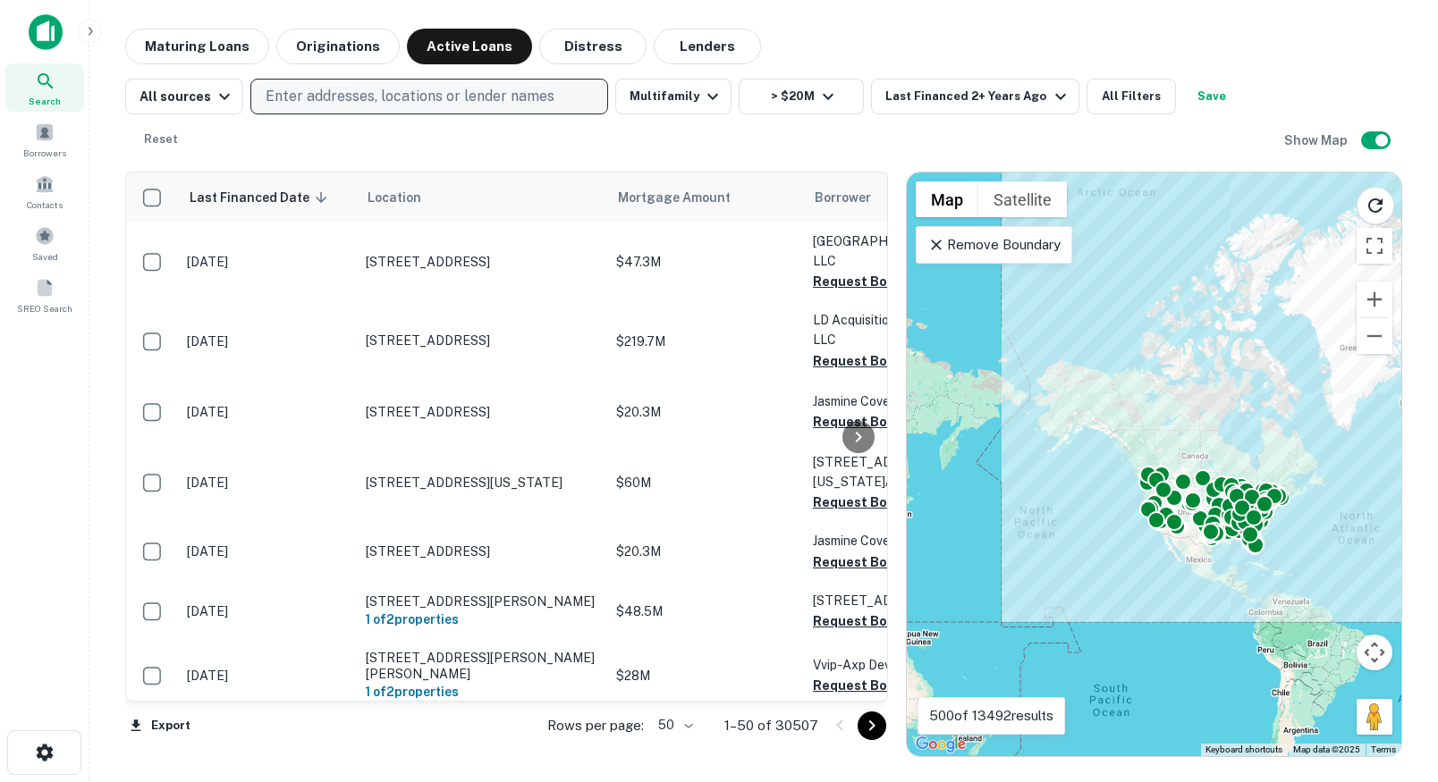
click at [325, 98] on p "Enter addresses, locations or lender names" at bounding box center [410, 96] width 289 height 21
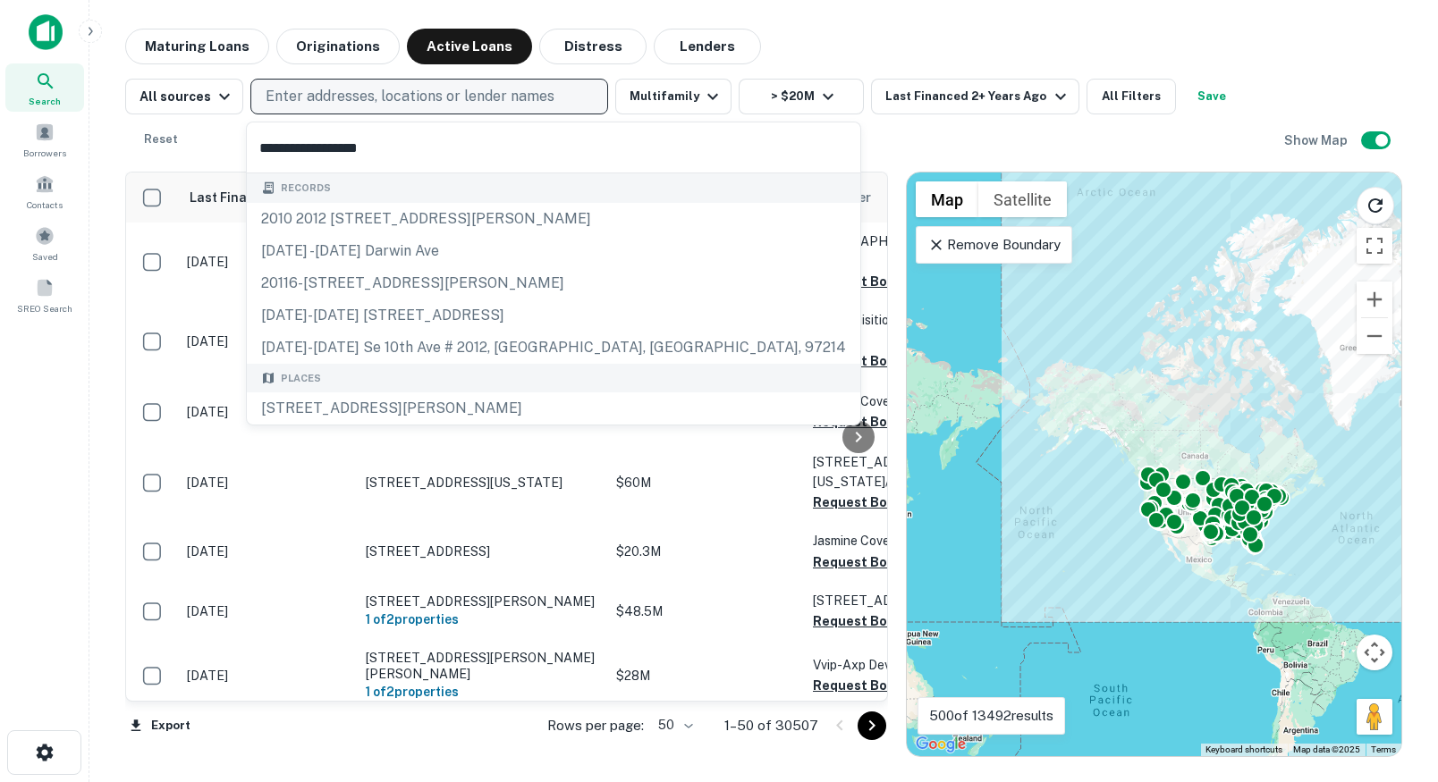
type input "**********"
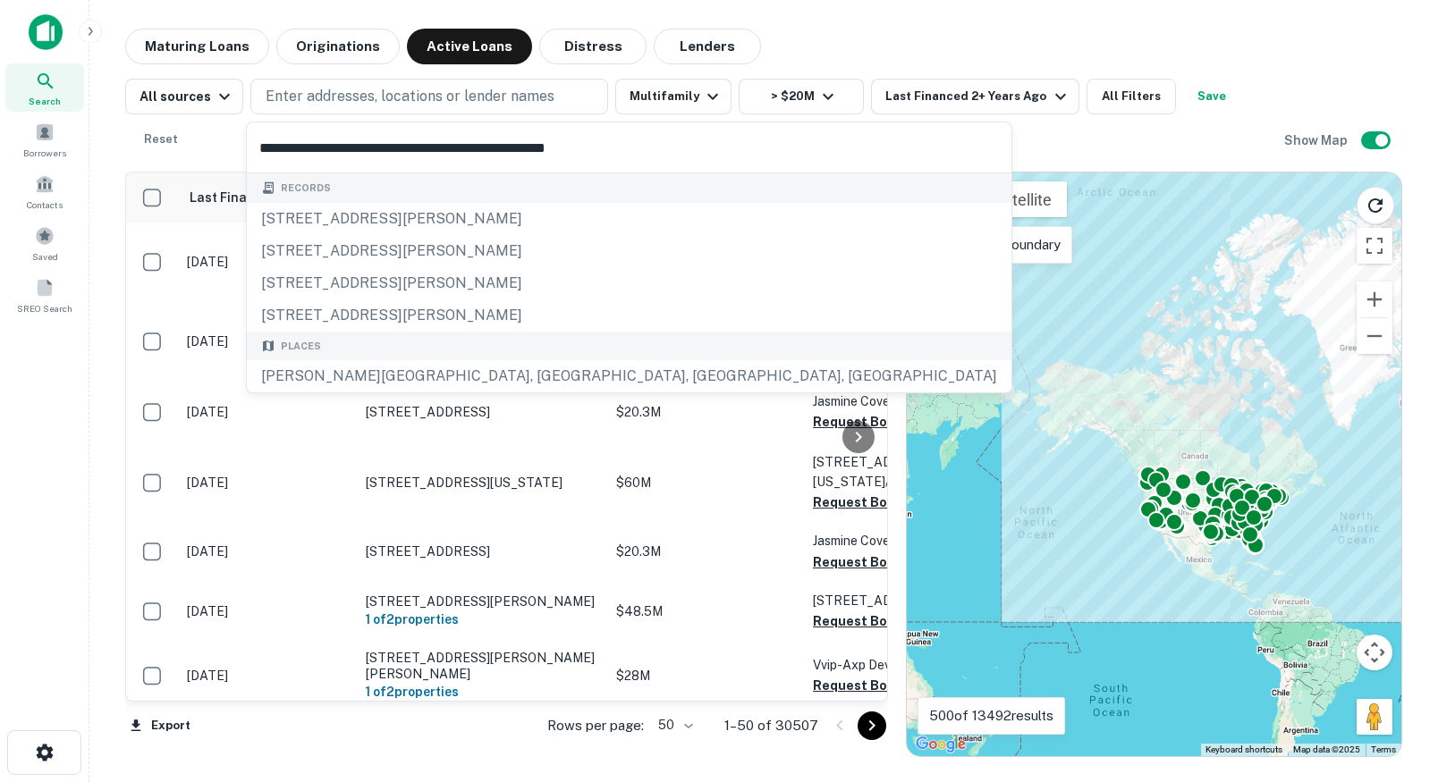
click at [350, 146] on input "**********" at bounding box center [425, 147] width 356 height 50
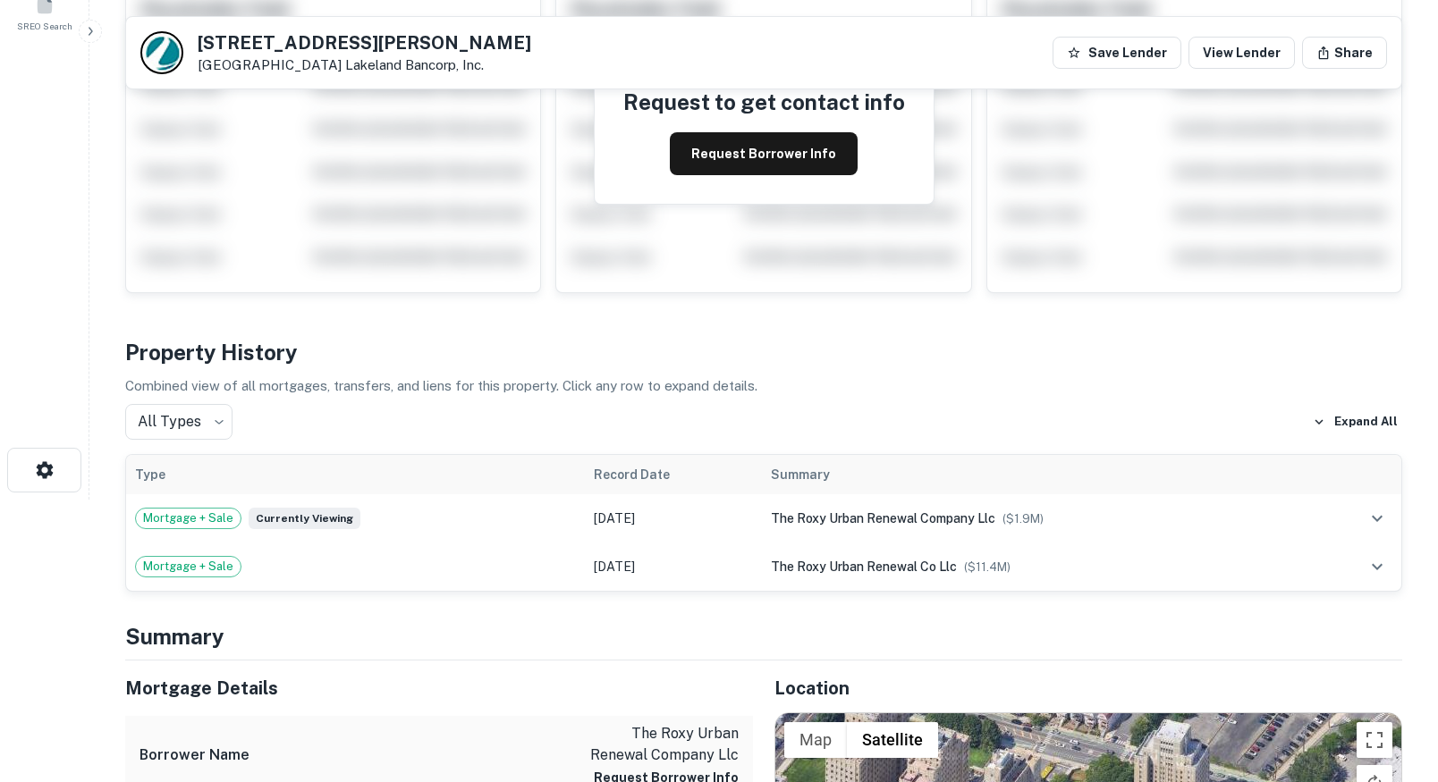
scroll to position [140, 0]
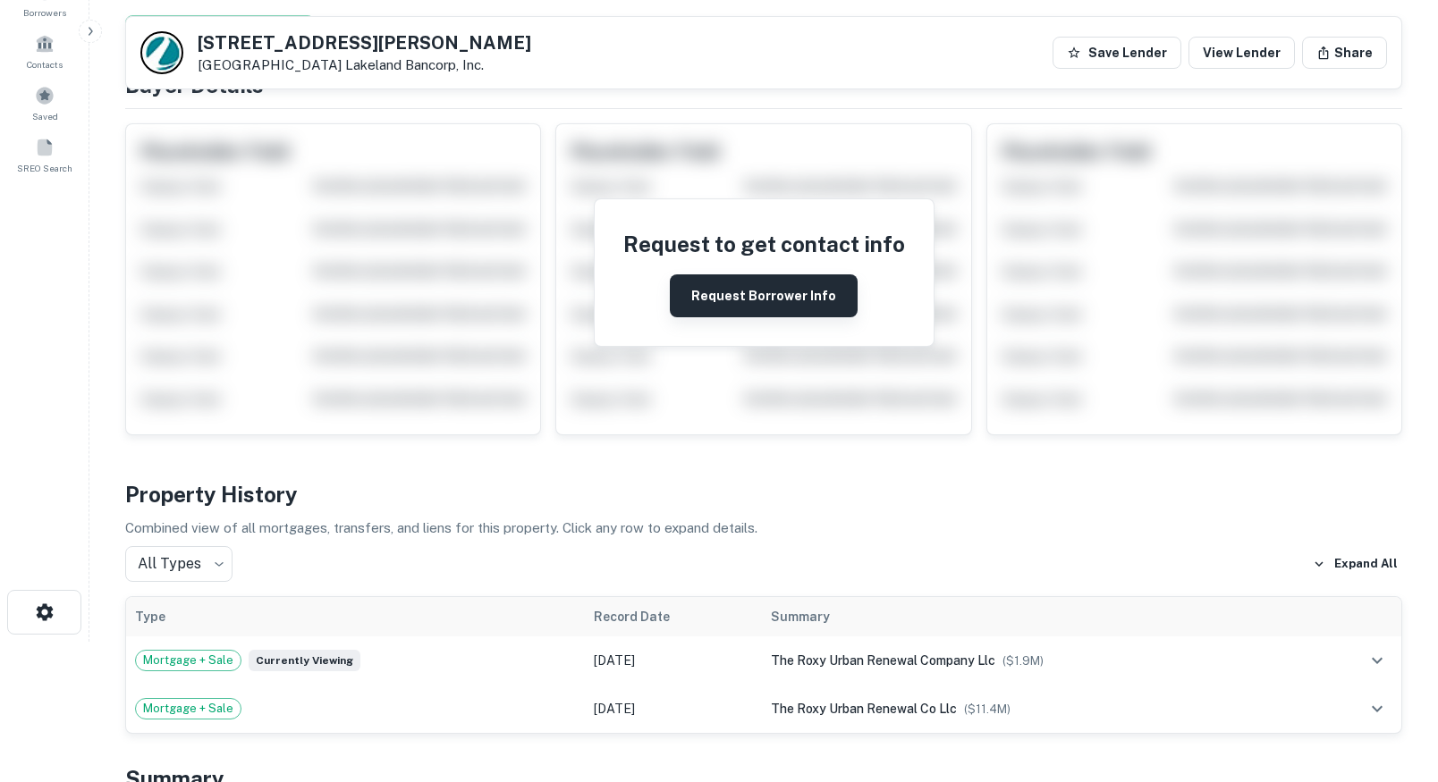
click at [739, 289] on button "Request Borrower Info" at bounding box center [764, 295] width 188 height 43
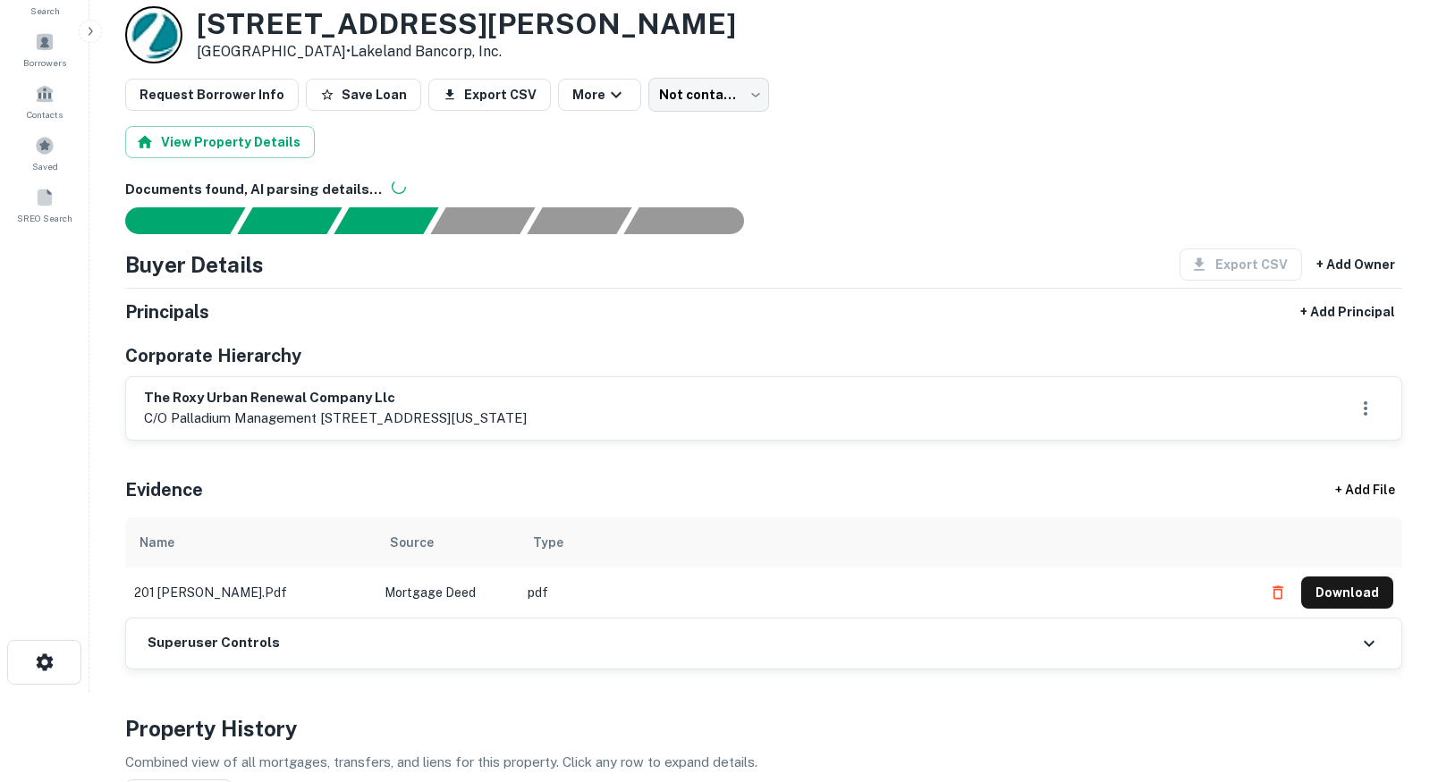
scroll to position [92, 0]
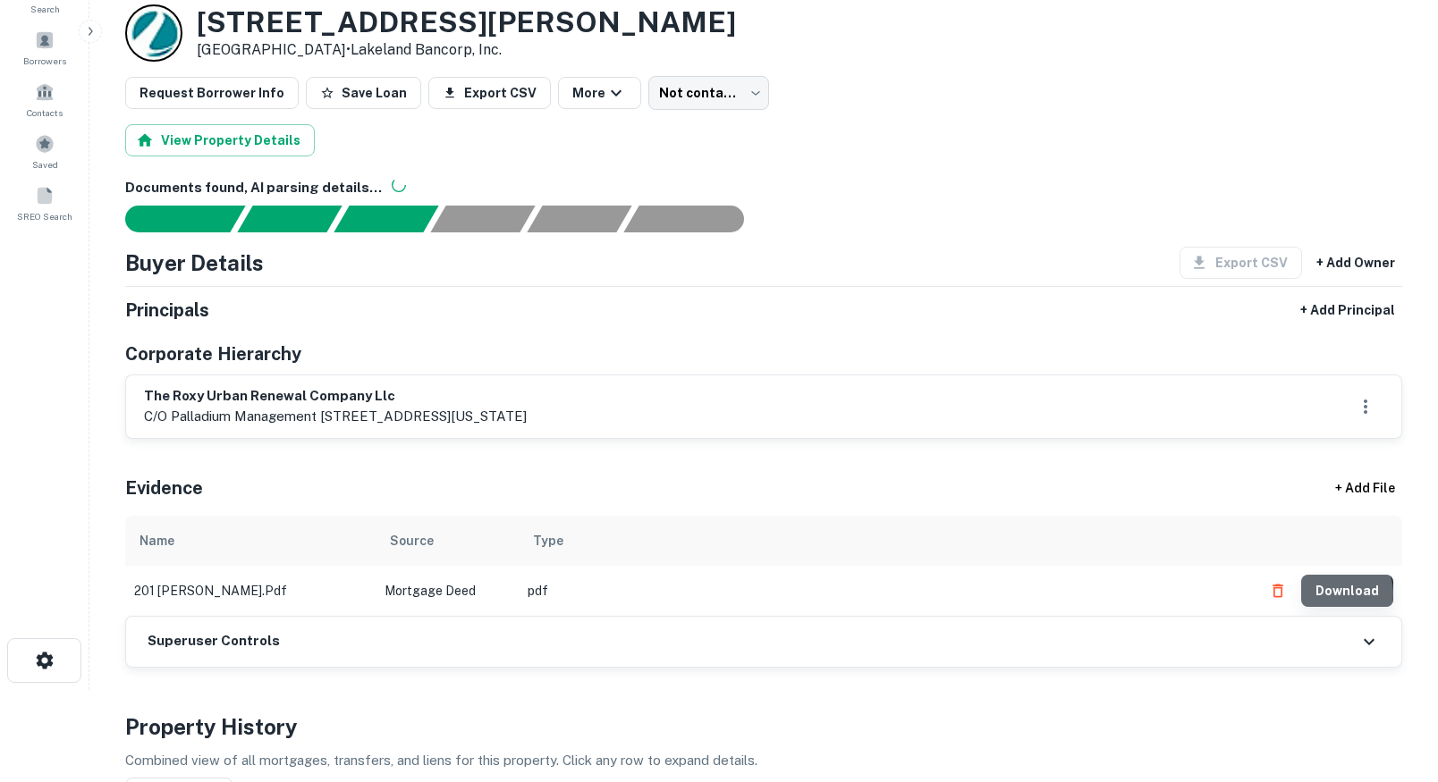
click at [1337, 595] on button "Download" at bounding box center [1347, 591] width 92 height 32
click at [1338, 592] on button "Download" at bounding box center [1347, 591] width 92 height 32
click at [1338, 587] on button "Download" at bounding box center [1347, 591] width 92 height 32
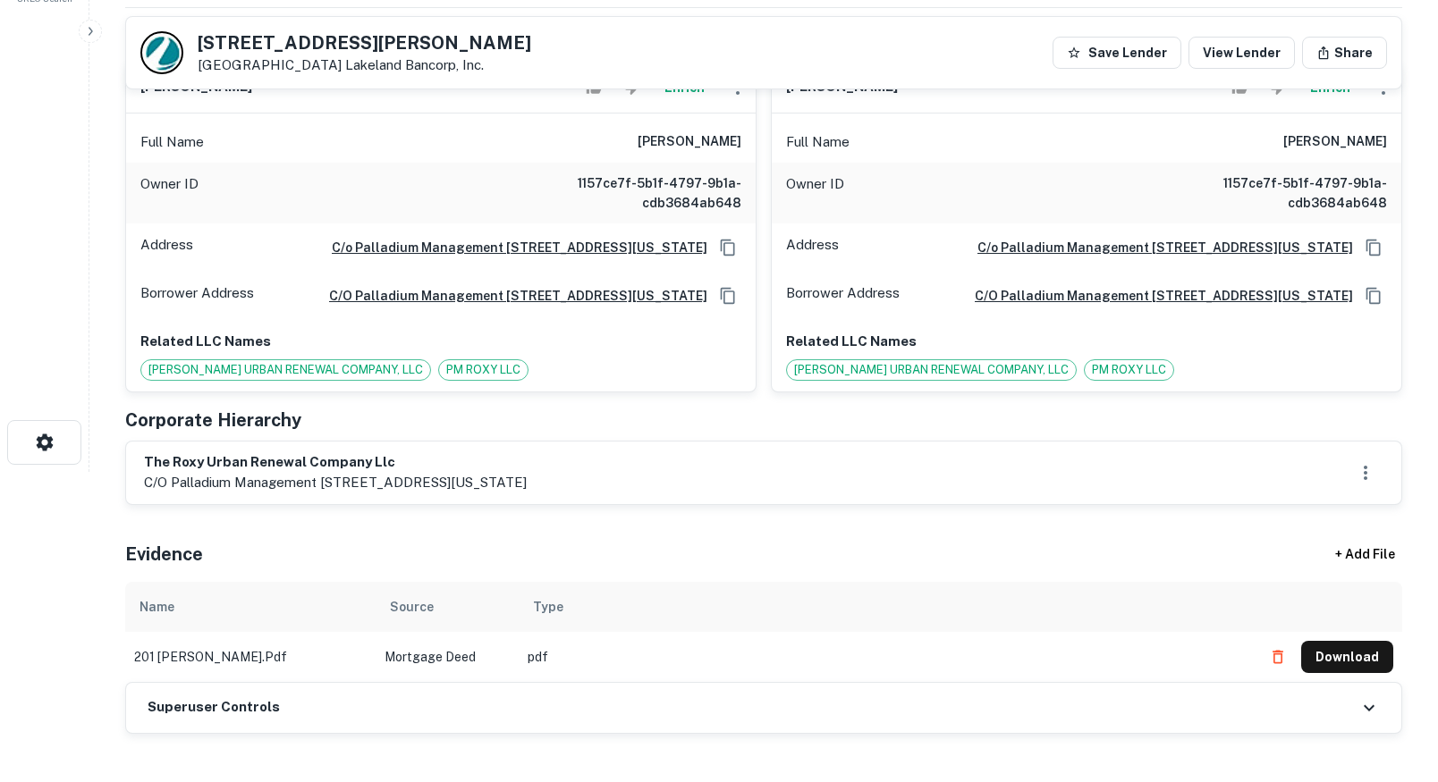
scroll to position [311, 0]
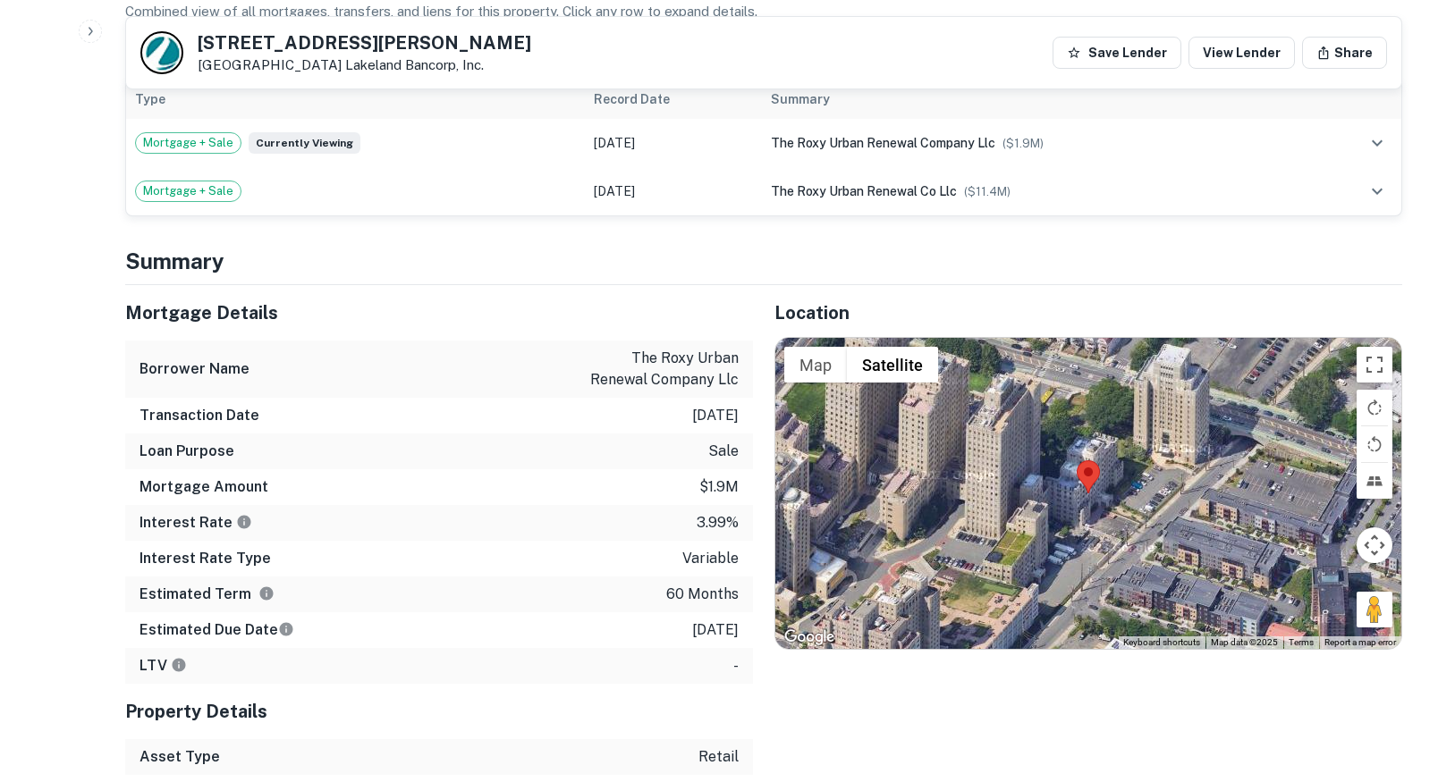
scroll to position [1665, 0]
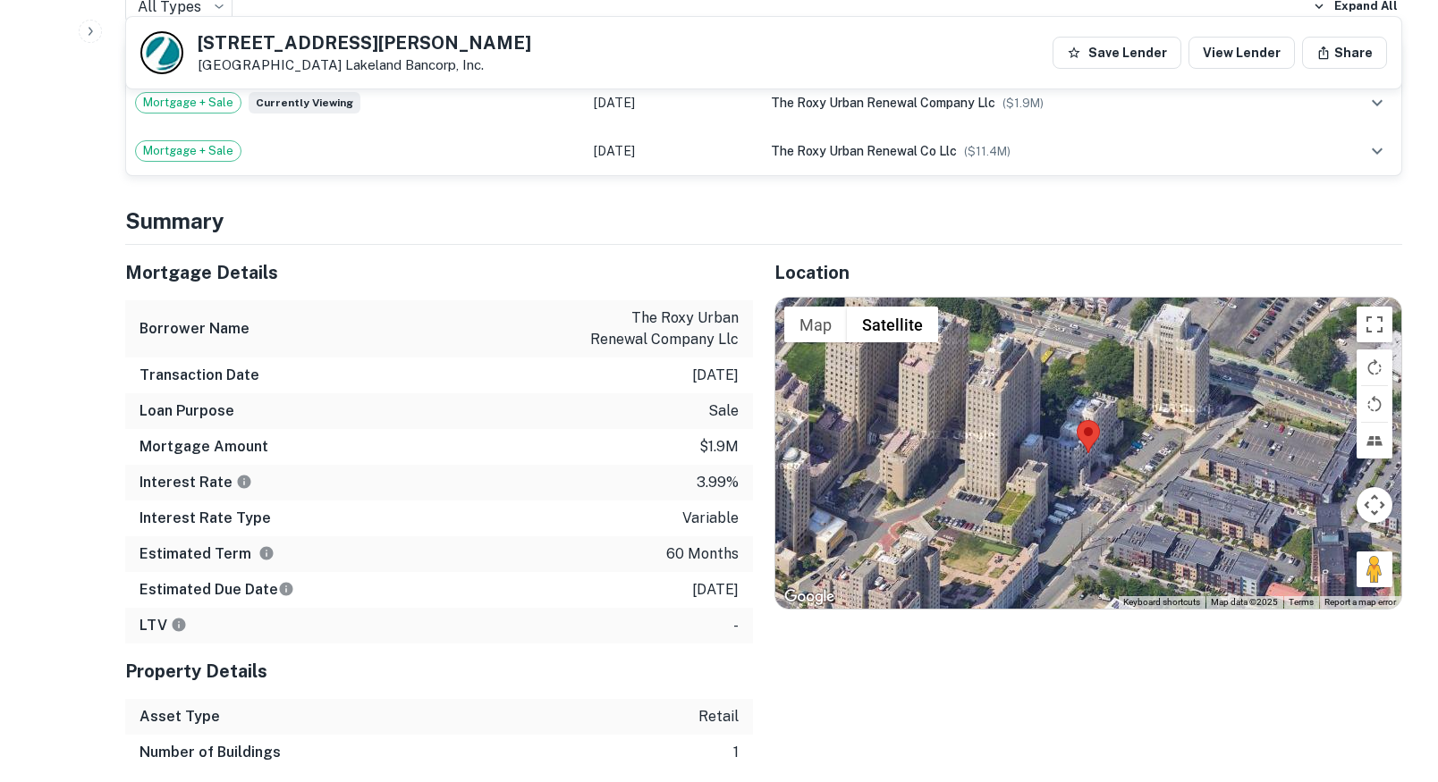
click at [648, 308] on p "the roxy urban renewal company llc" at bounding box center [658, 329] width 161 height 43
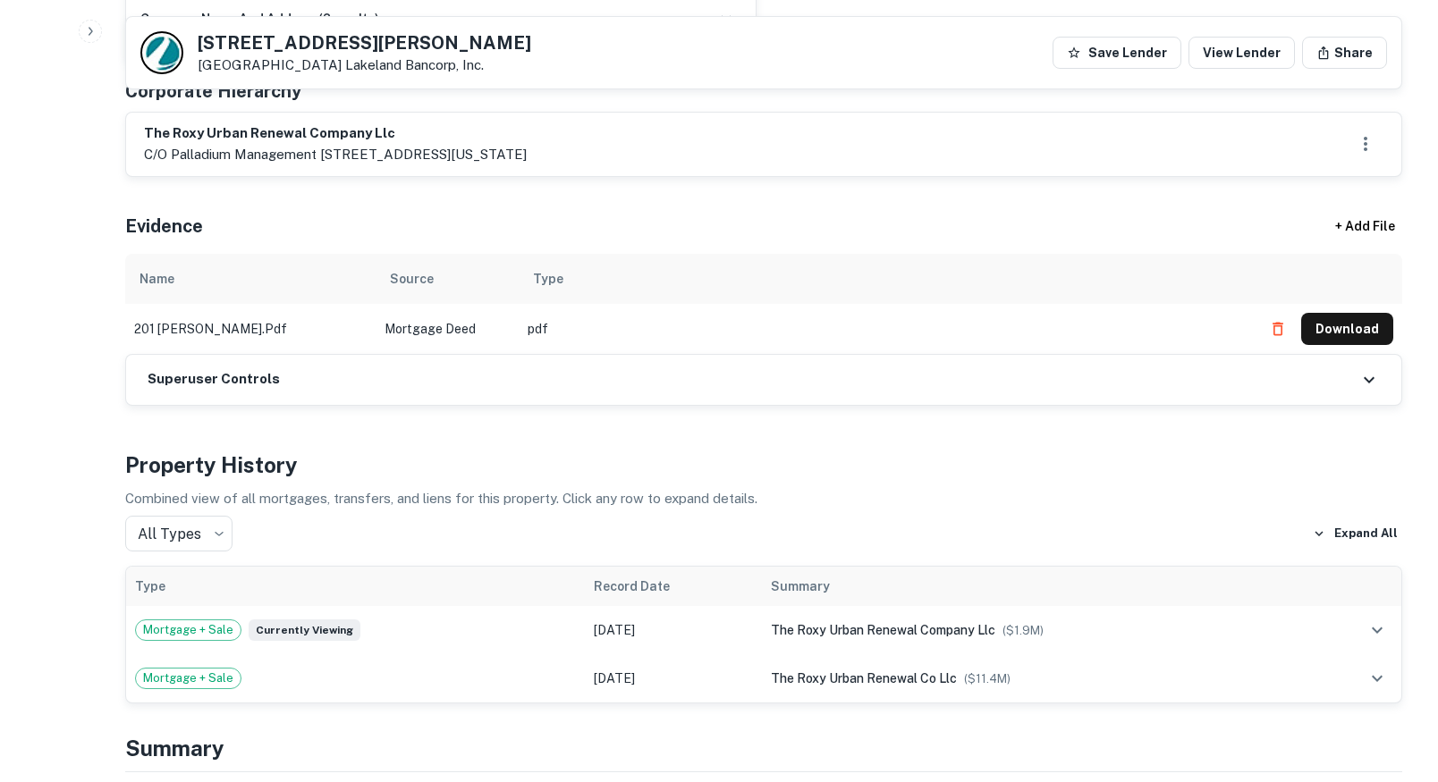
scroll to position [1153, 0]
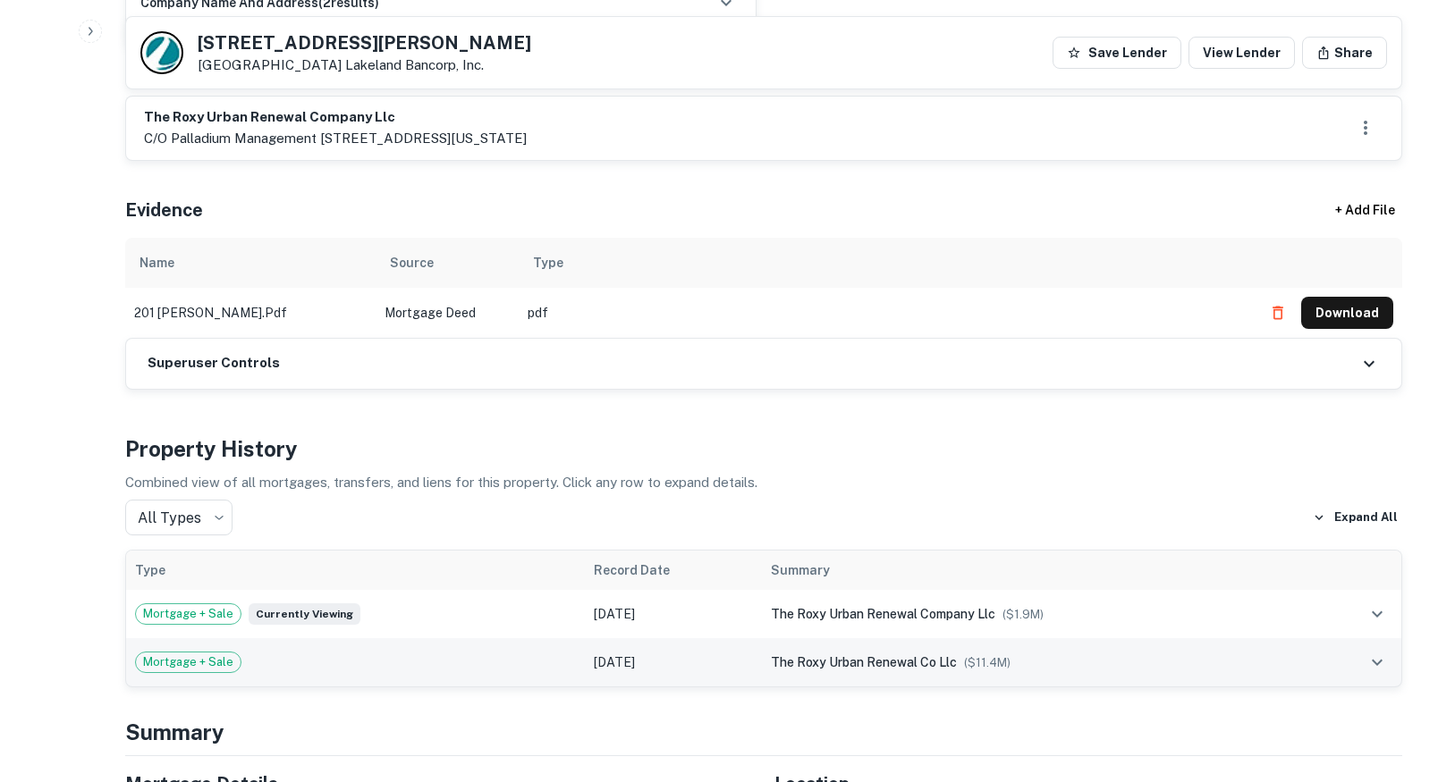
click at [1036, 653] on div "the roxy urban renewal co llc ($ 11.4M )" at bounding box center [1036, 663] width 530 height 20
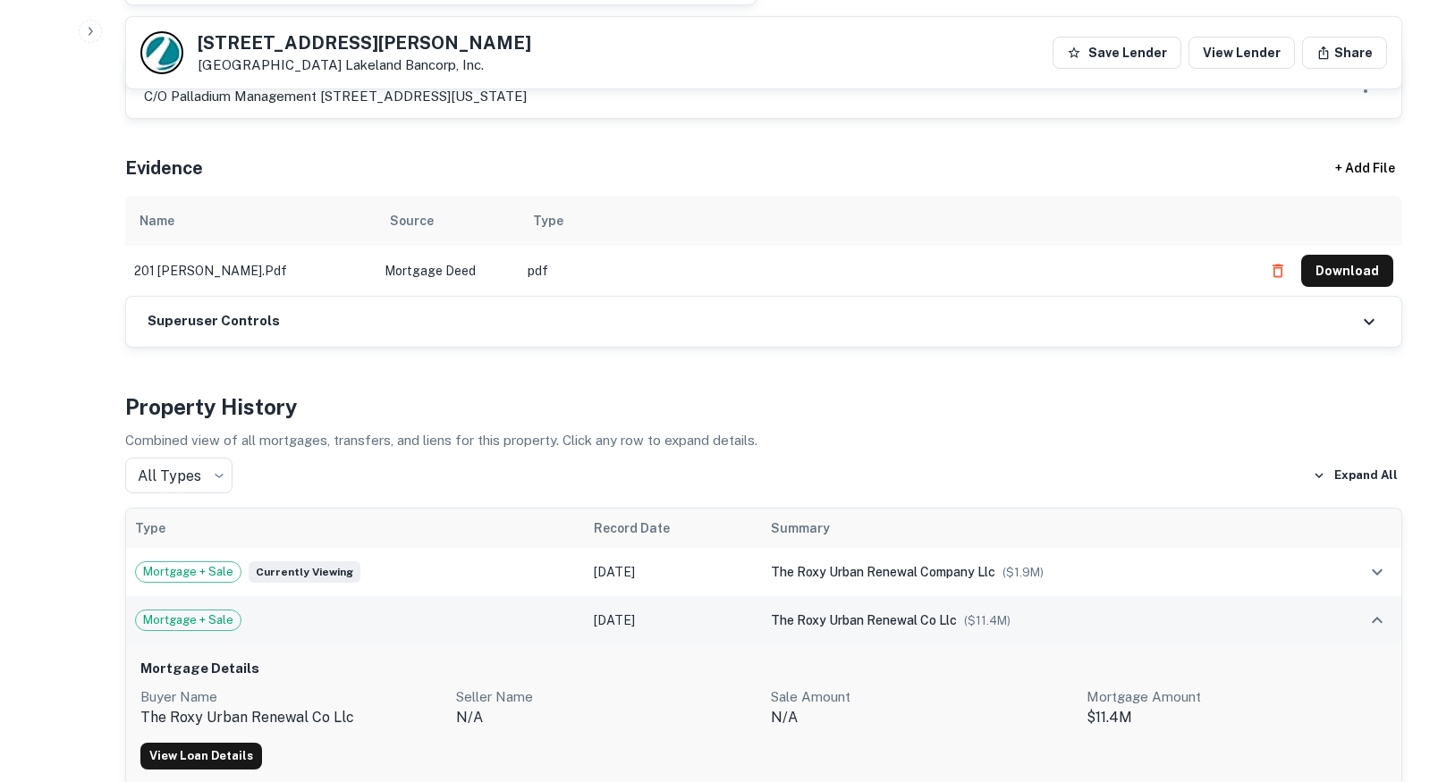
scroll to position [1206, 0]
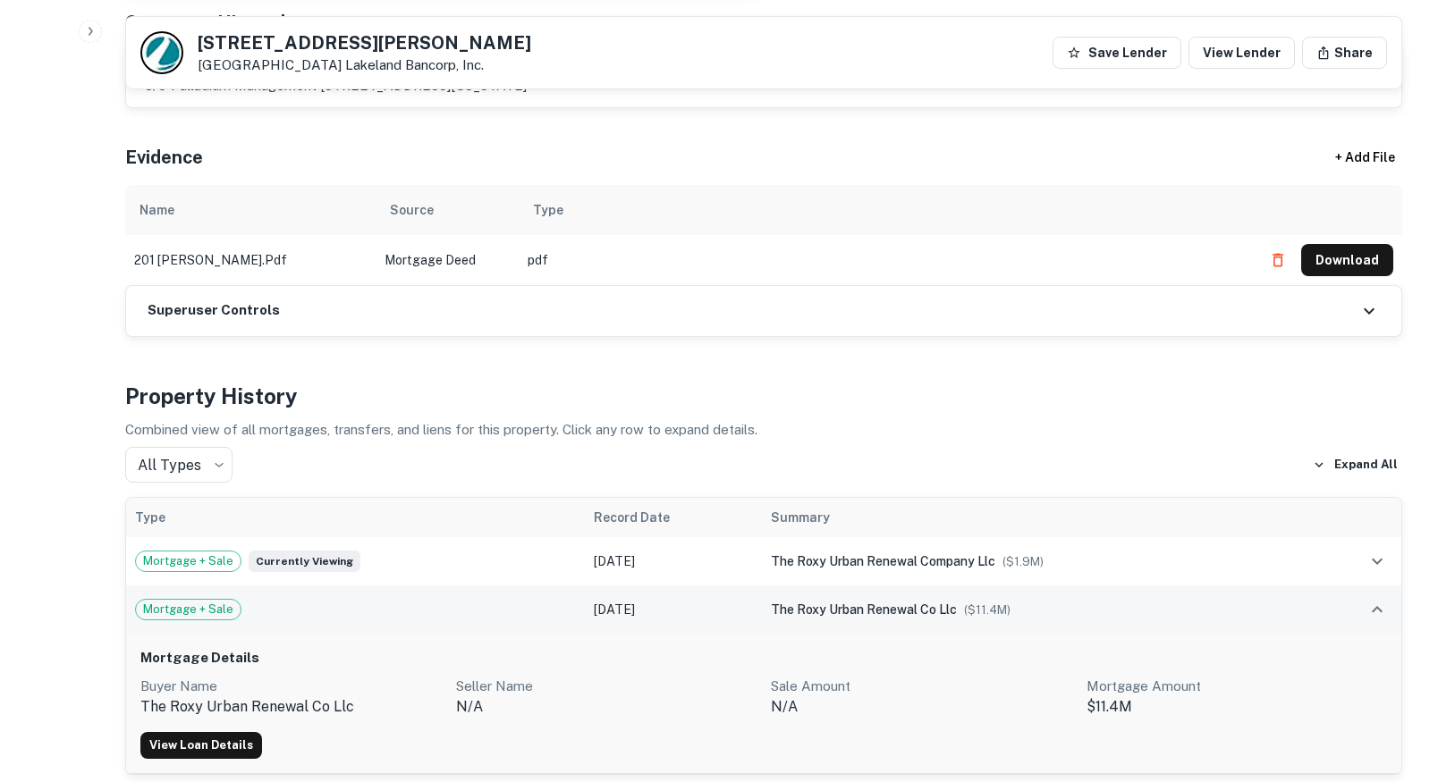
click at [205, 601] on span "Mortgage + Sale" at bounding box center [188, 610] width 105 height 18
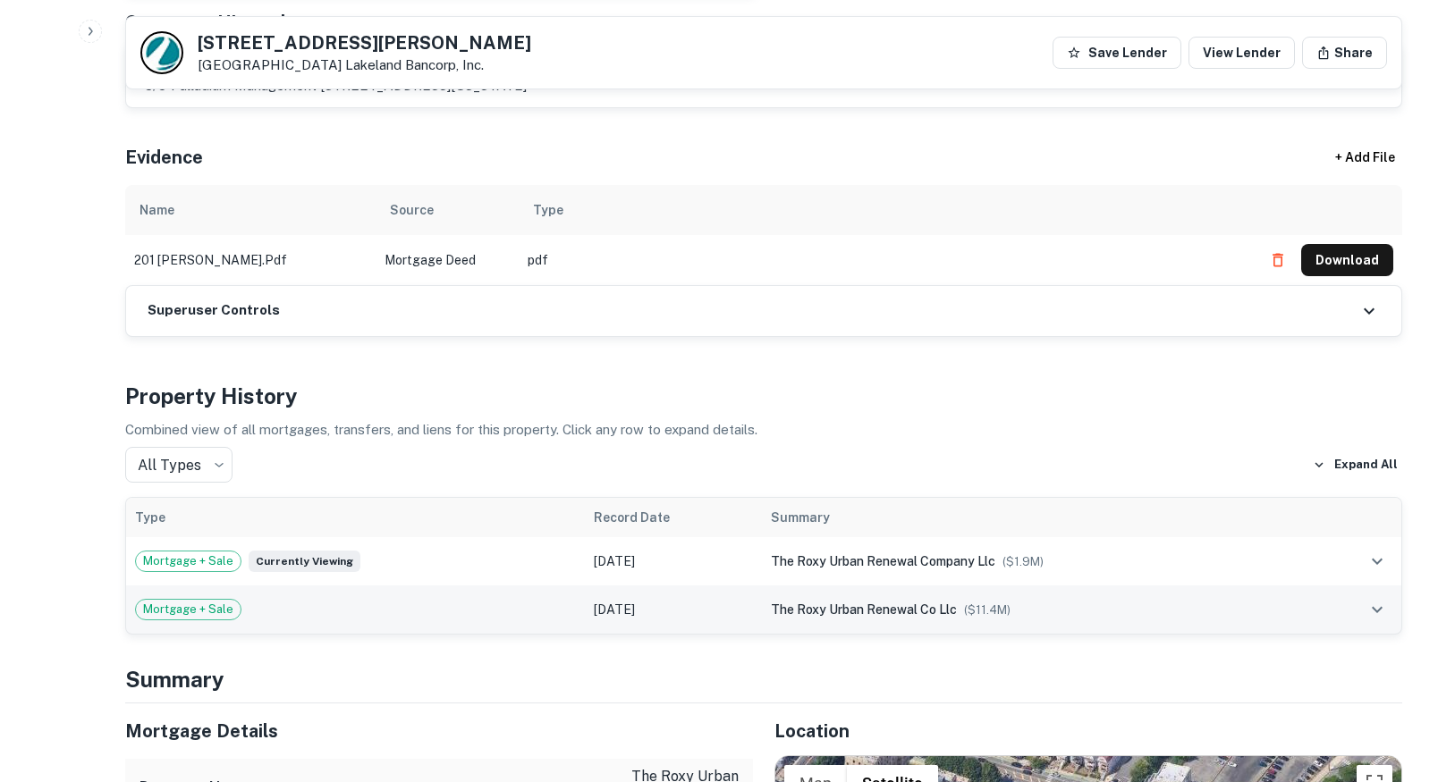
click at [275, 599] on div "Mortgage + Sale" at bounding box center [355, 609] width 441 height 21
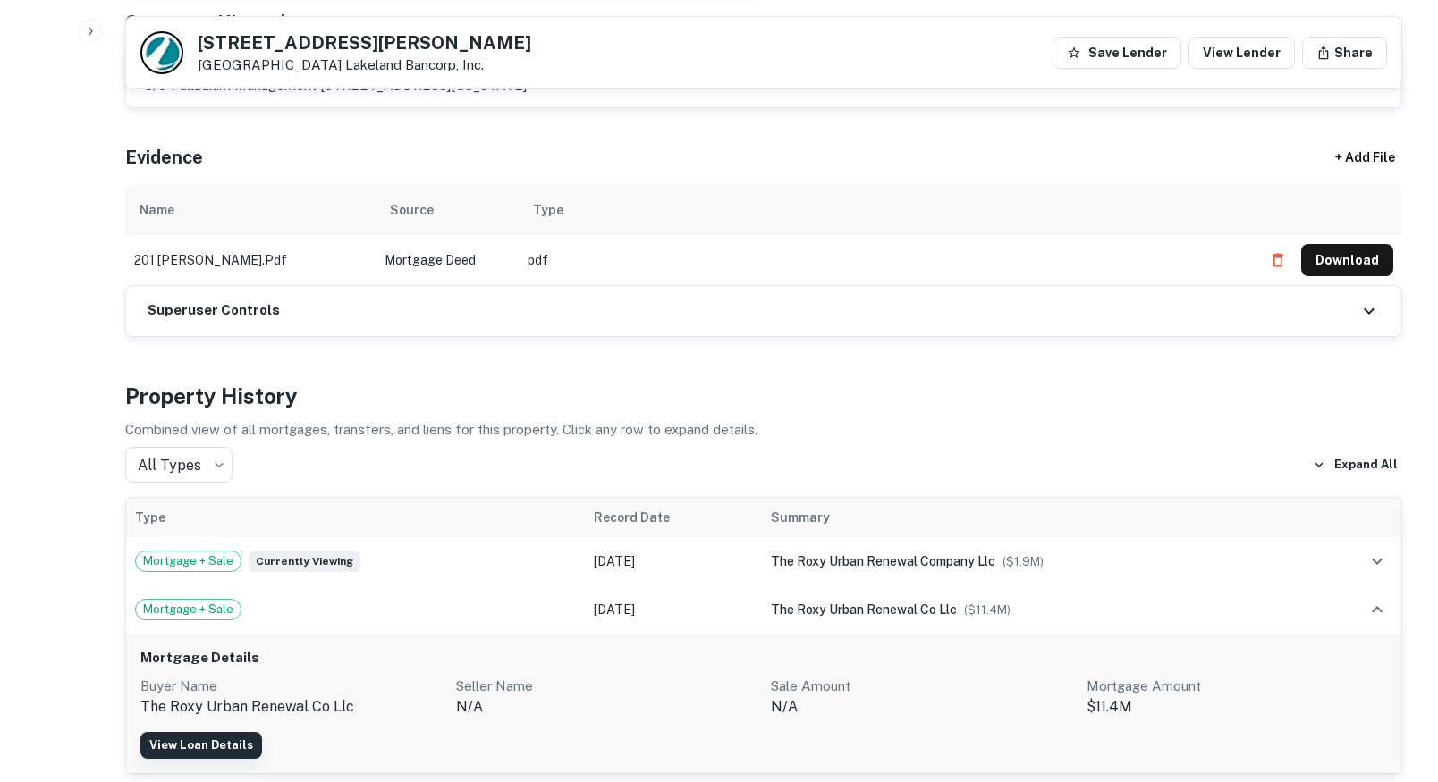
click at [227, 732] on link "View Loan Details" at bounding box center [201, 745] width 122 height 27
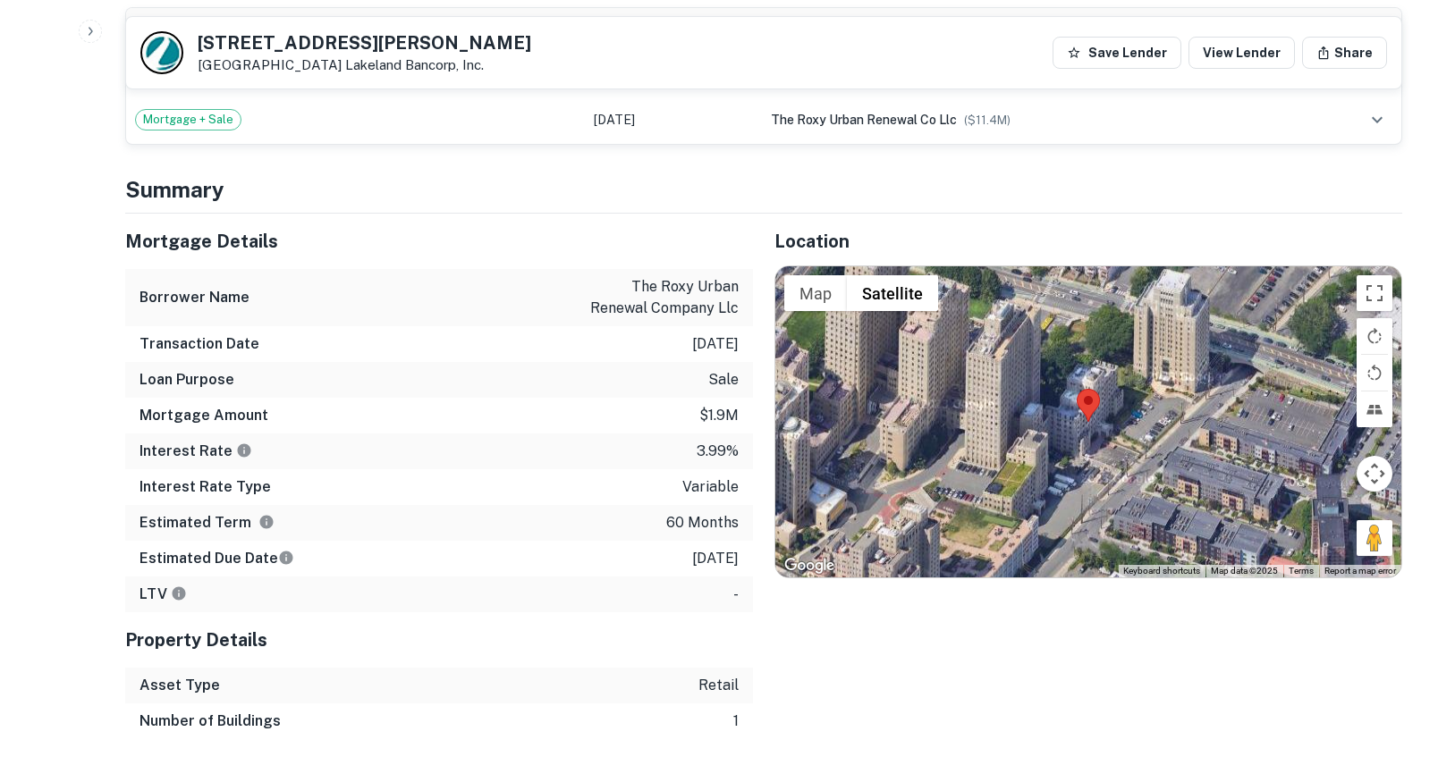
scroll to position [1206, 0]
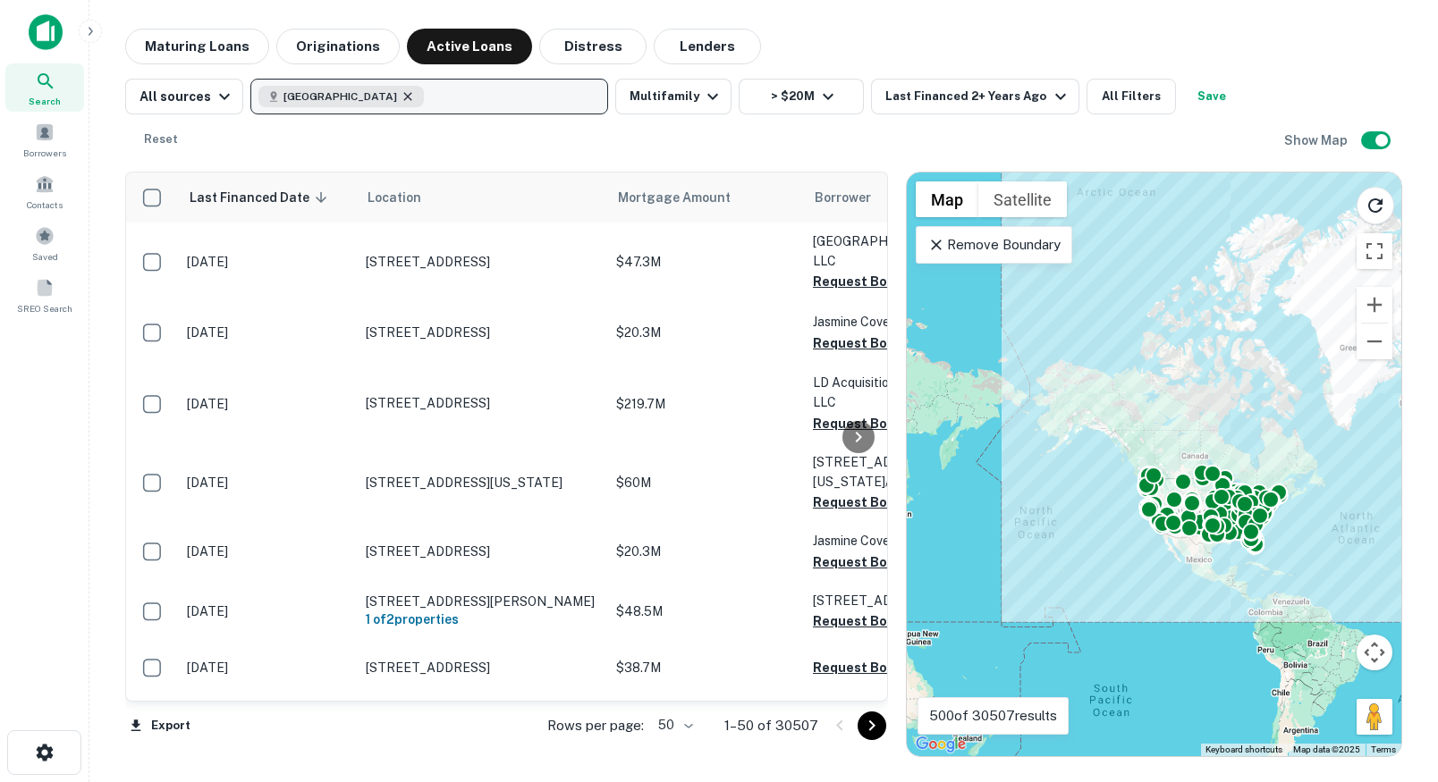
click at [401, 92] on icon "button" at bounding box center [408, 96] width 14 height 14
click at [411, 107] on button "Enter addresses, locations or lender names" at bounding box center [429, 97] width 358 height 36
click at [406, 105] on p "Enter addresses, locations or lender names" at bounding box center [410, 96] width 289 height 21
type input "*******"
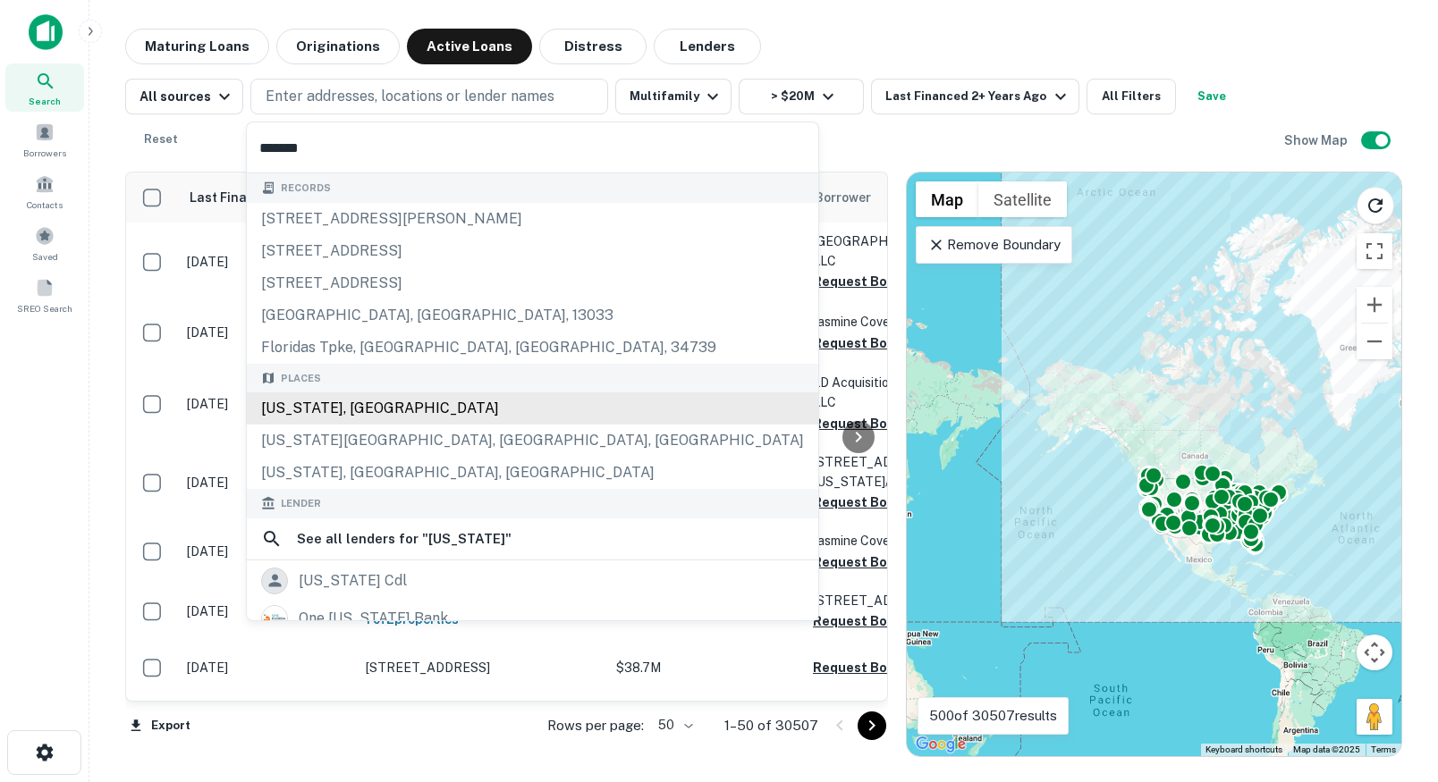
click at [322, 407] on div "Florida, USA" at bounding box center [532, 409] width 571 height 32
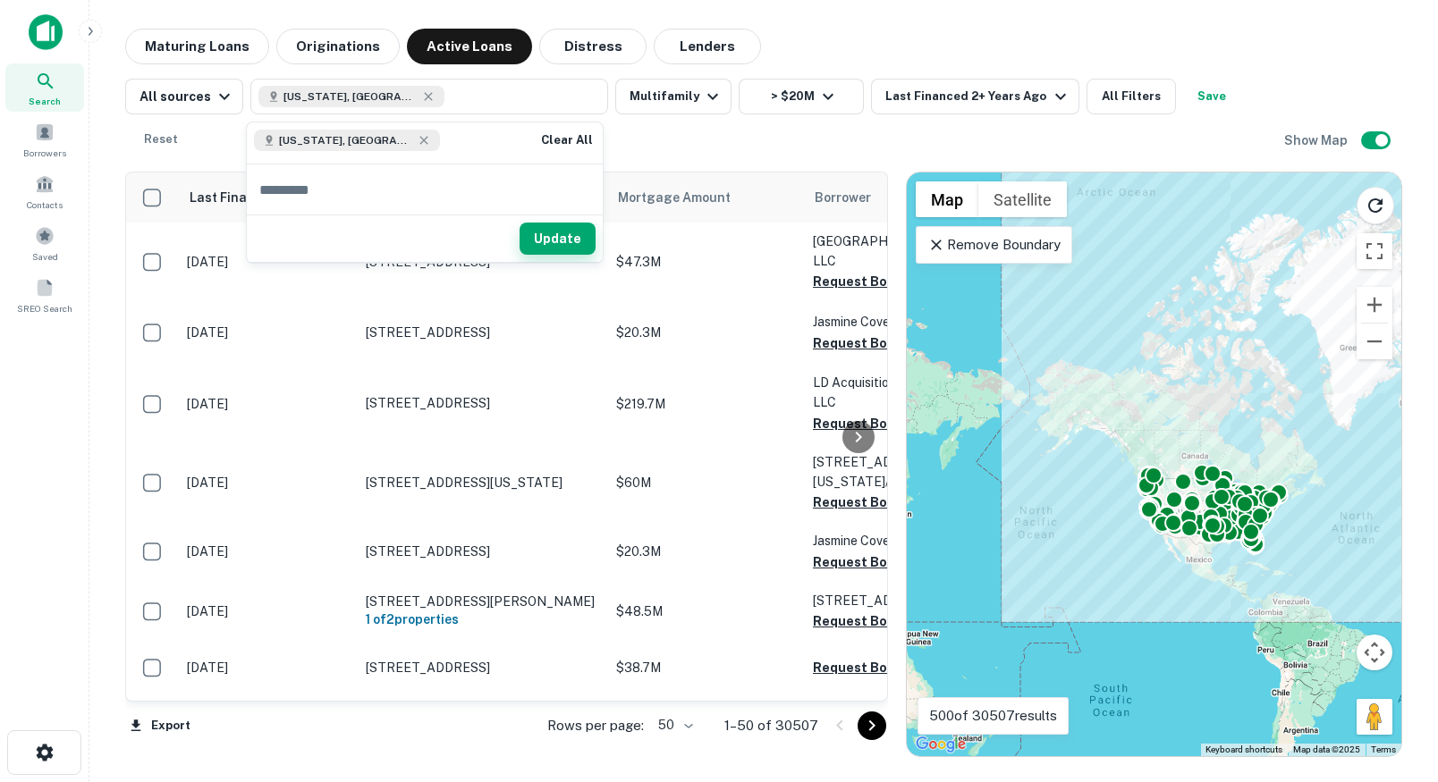
click at [562, 243] on button "Update" at bounding box center [557, 239] width 76 height 32
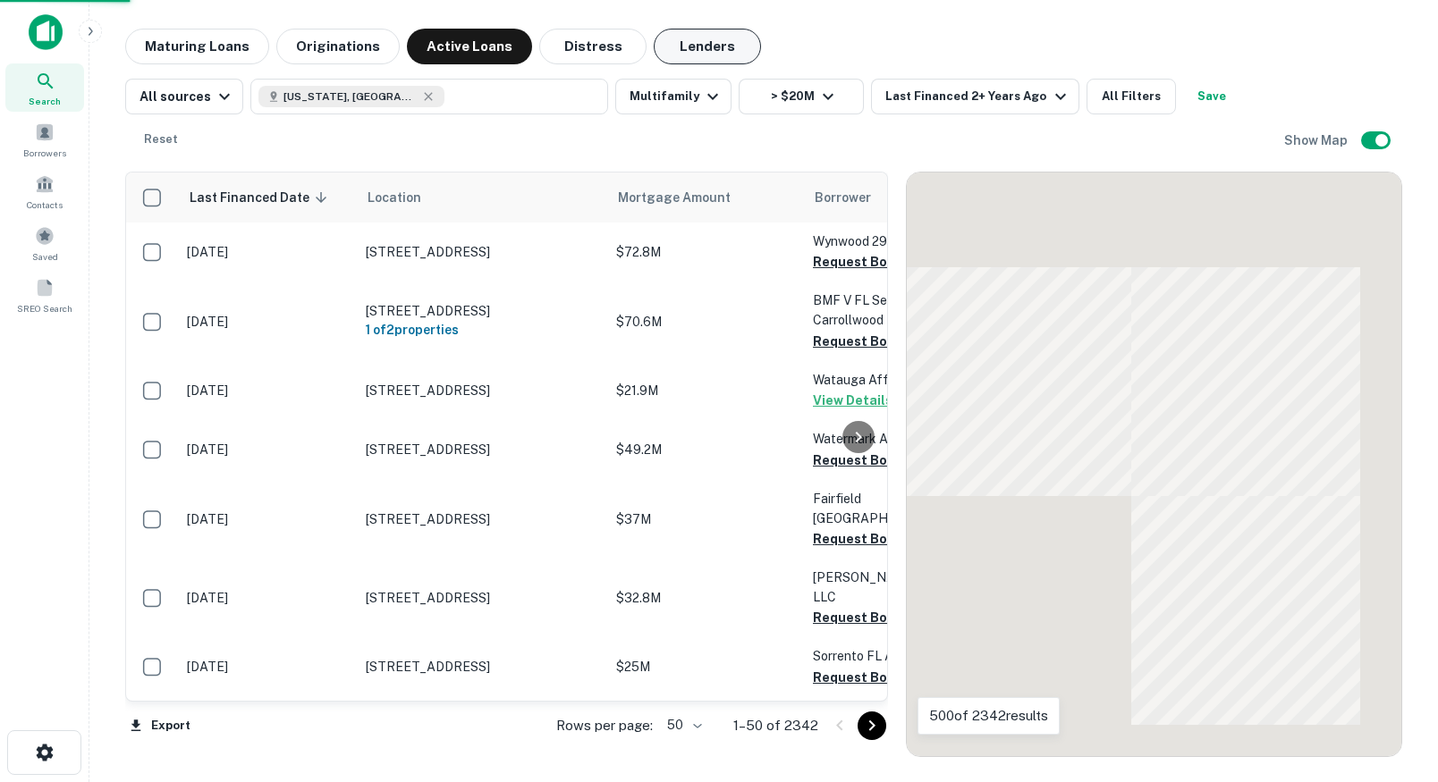
click at [674, 46] on button "Lenders" at bounding box center [707, 47] width 107 height 36
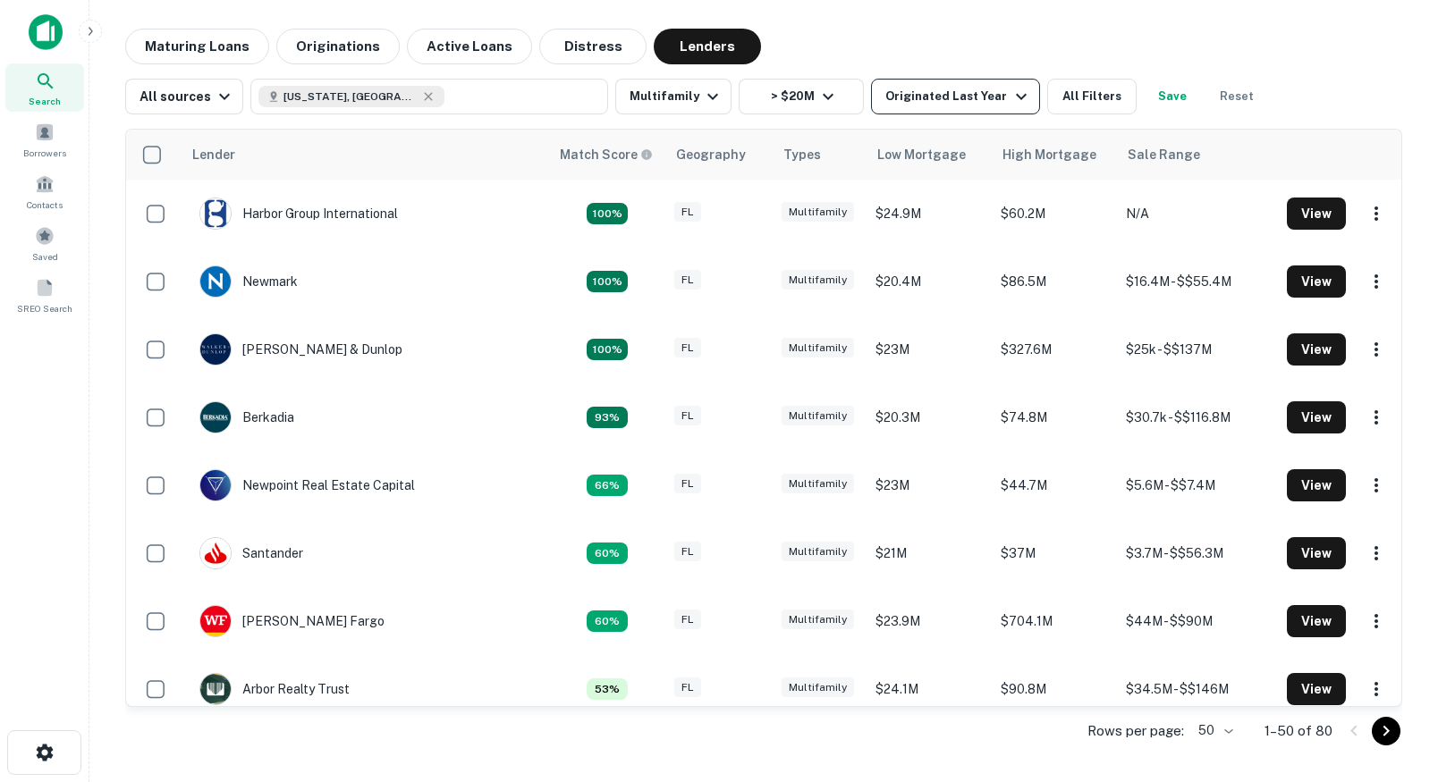
click at [901, 106] on div "Originated Last Year" at bounding box center [958, 96] width 146 height 21
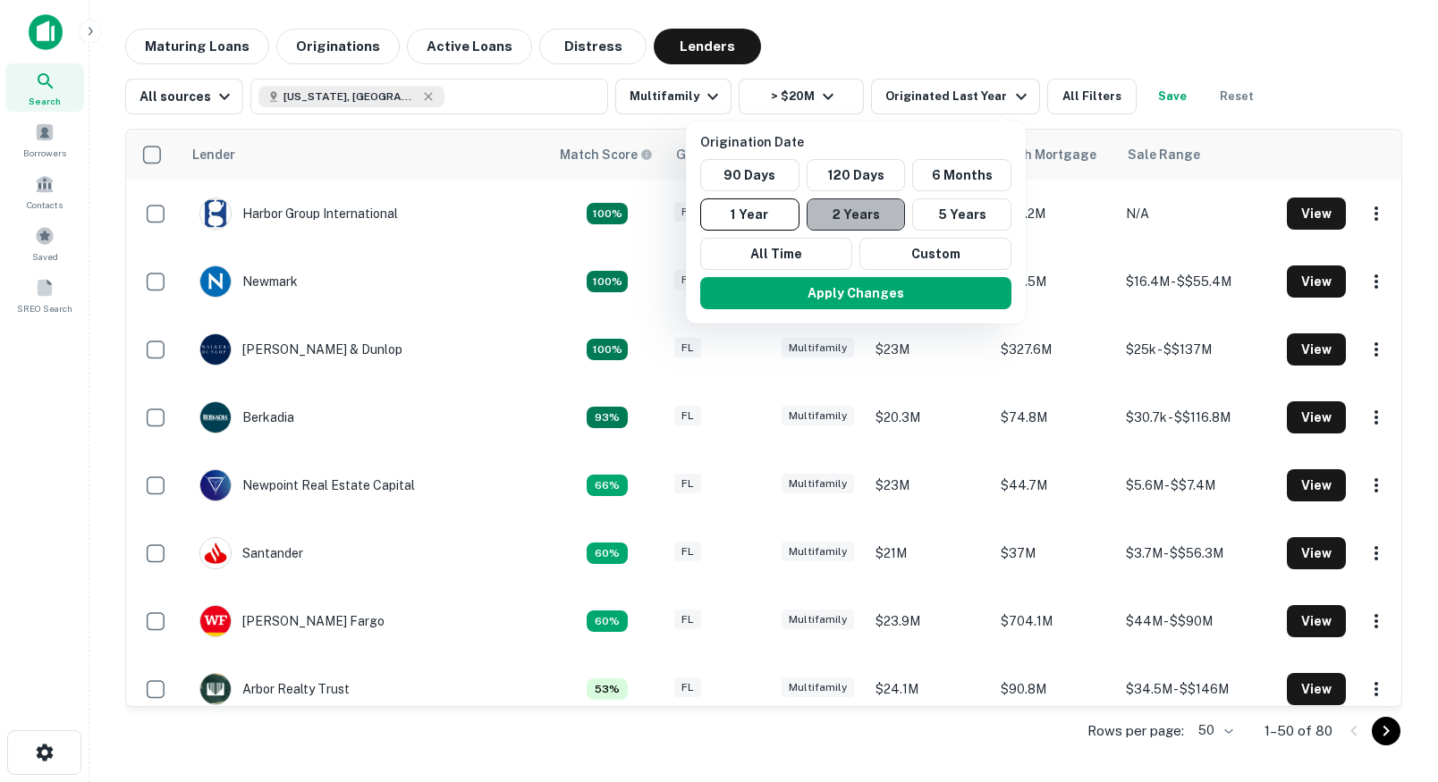
click at [867, 216] on button "2 Years" at bounding box center [855, 214] width 99 height 32
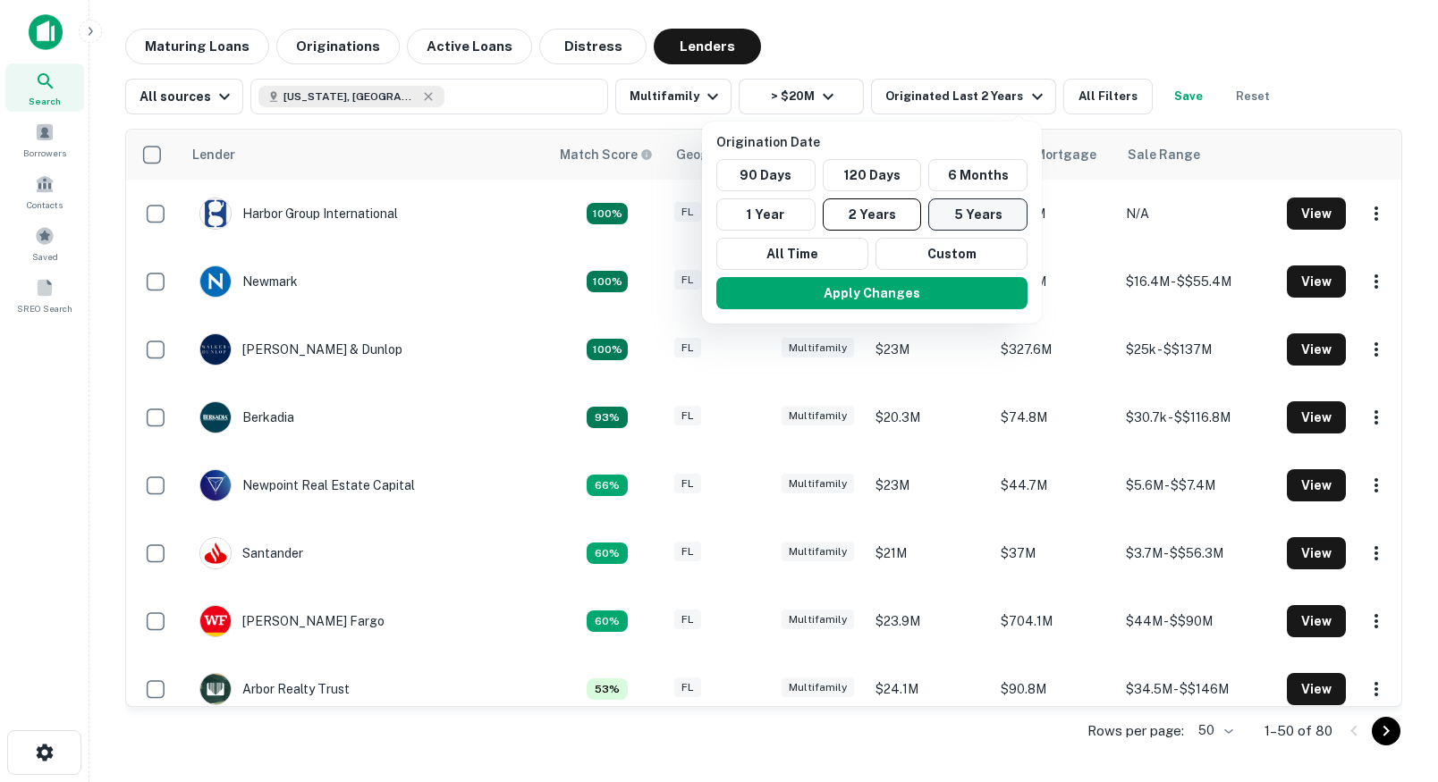
click at [929, 221] on button "5 Years" at bounding box center [977, 214] width 99 height 32
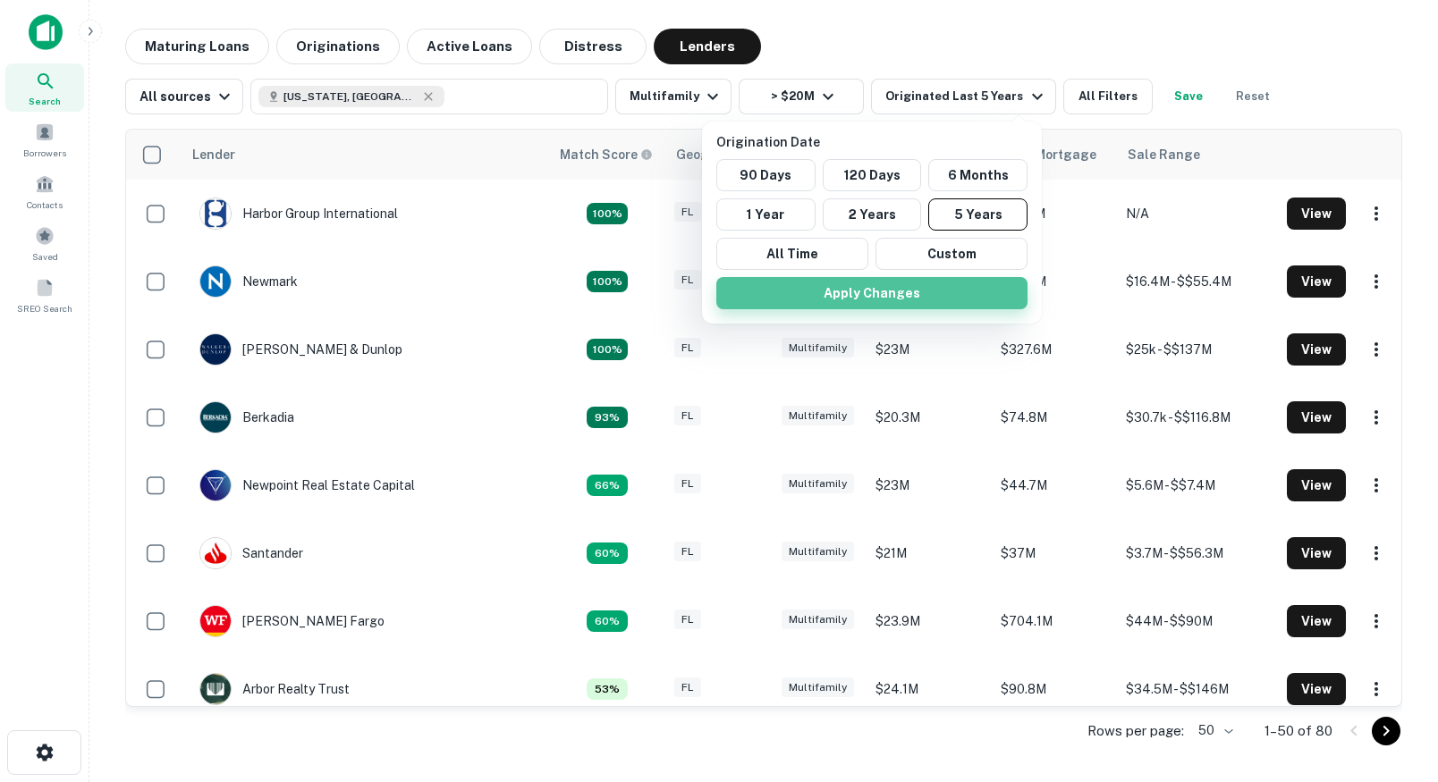
click at [913, 292] on button "Apply Changes" at bounding box center [871, 293] width 311 height 32
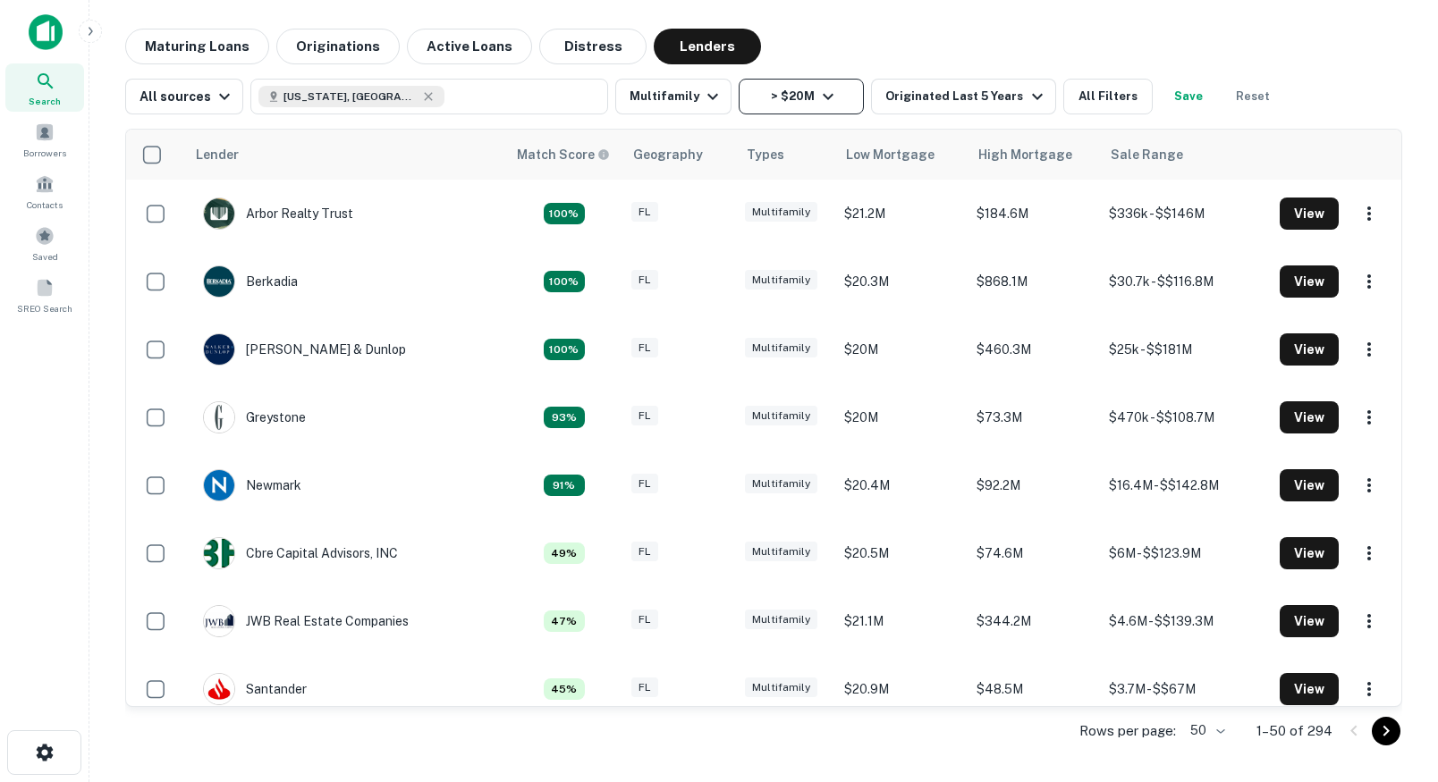
click at [793, 107] on button "> $20M" at bounding box center [801, 97] width 125 height 36
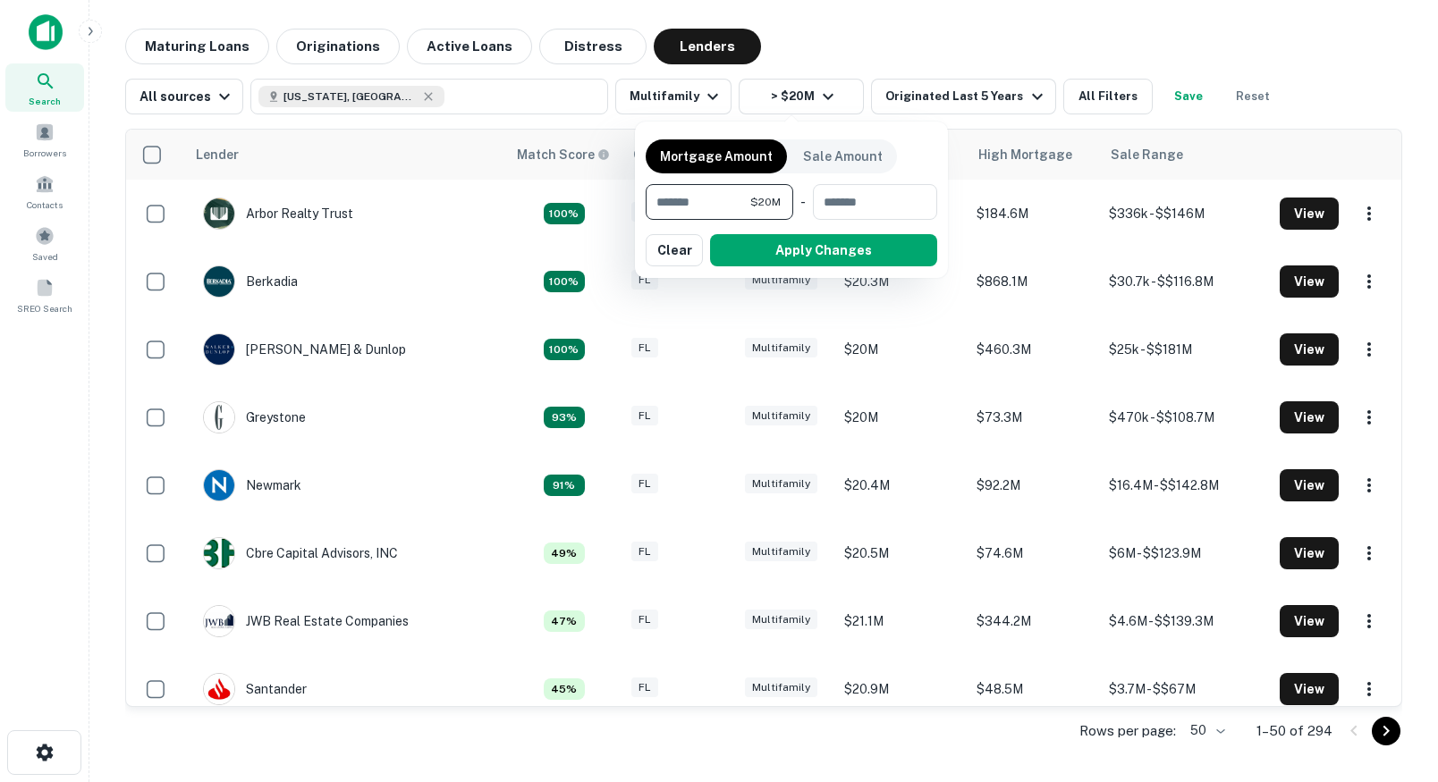
click at [703, 210] on input "********" at bounding box center [698, 202] width 105 height 36
type input "*******"
click at [747, 257] on button "Apply Changes" at bounding box center [823, 250] width 227 height 32
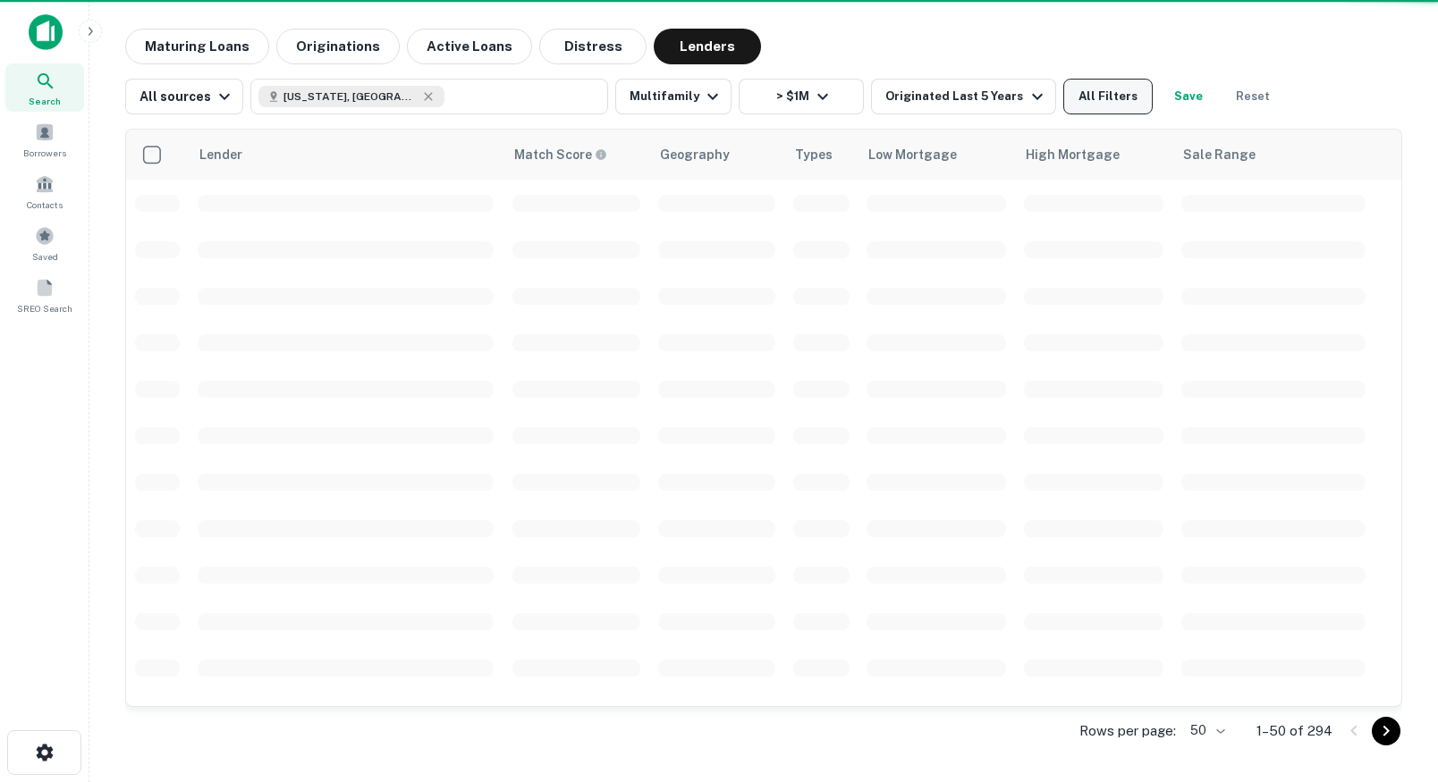
click at [1085, 106] on button "All Filters" at bounding box center [1107, 97] width 89 height 36
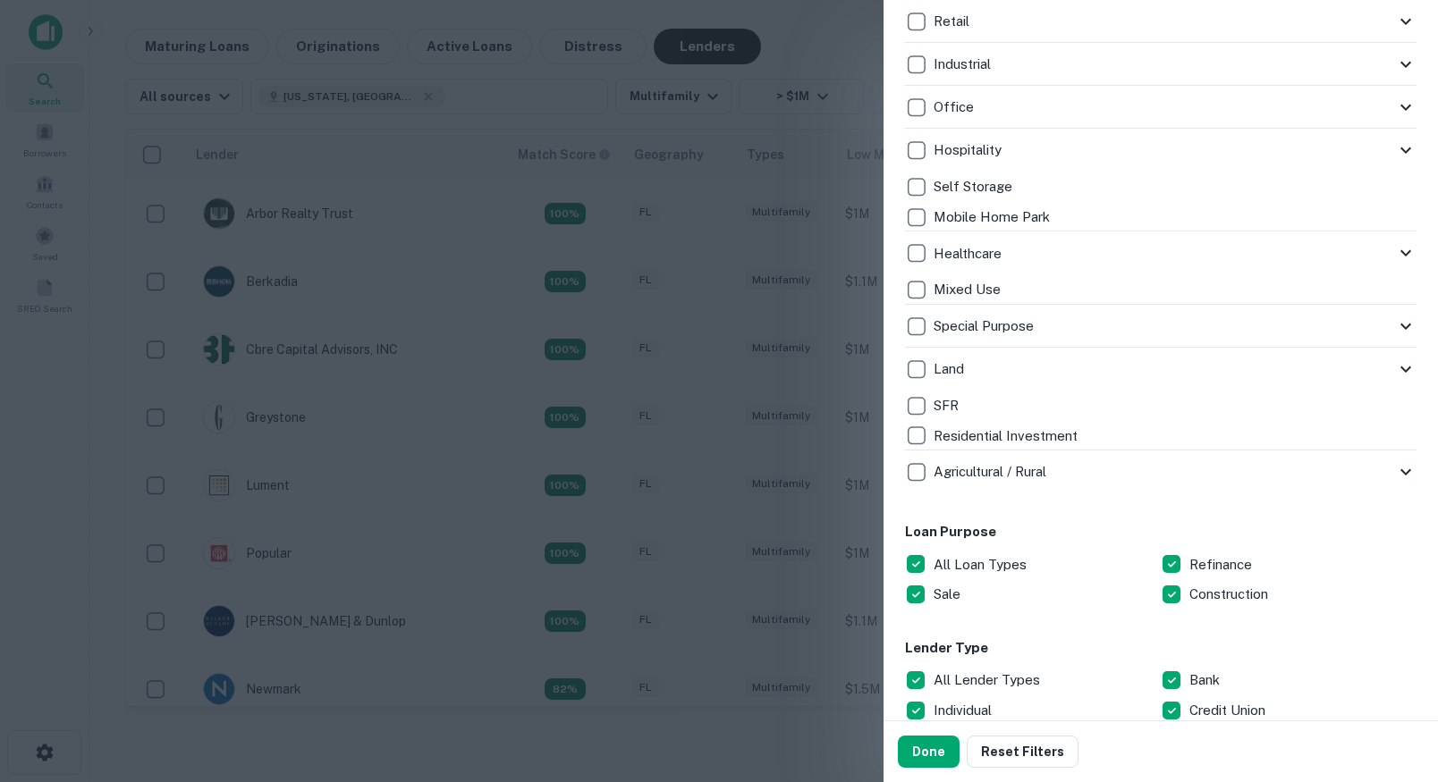
scroll to position [639, 0]
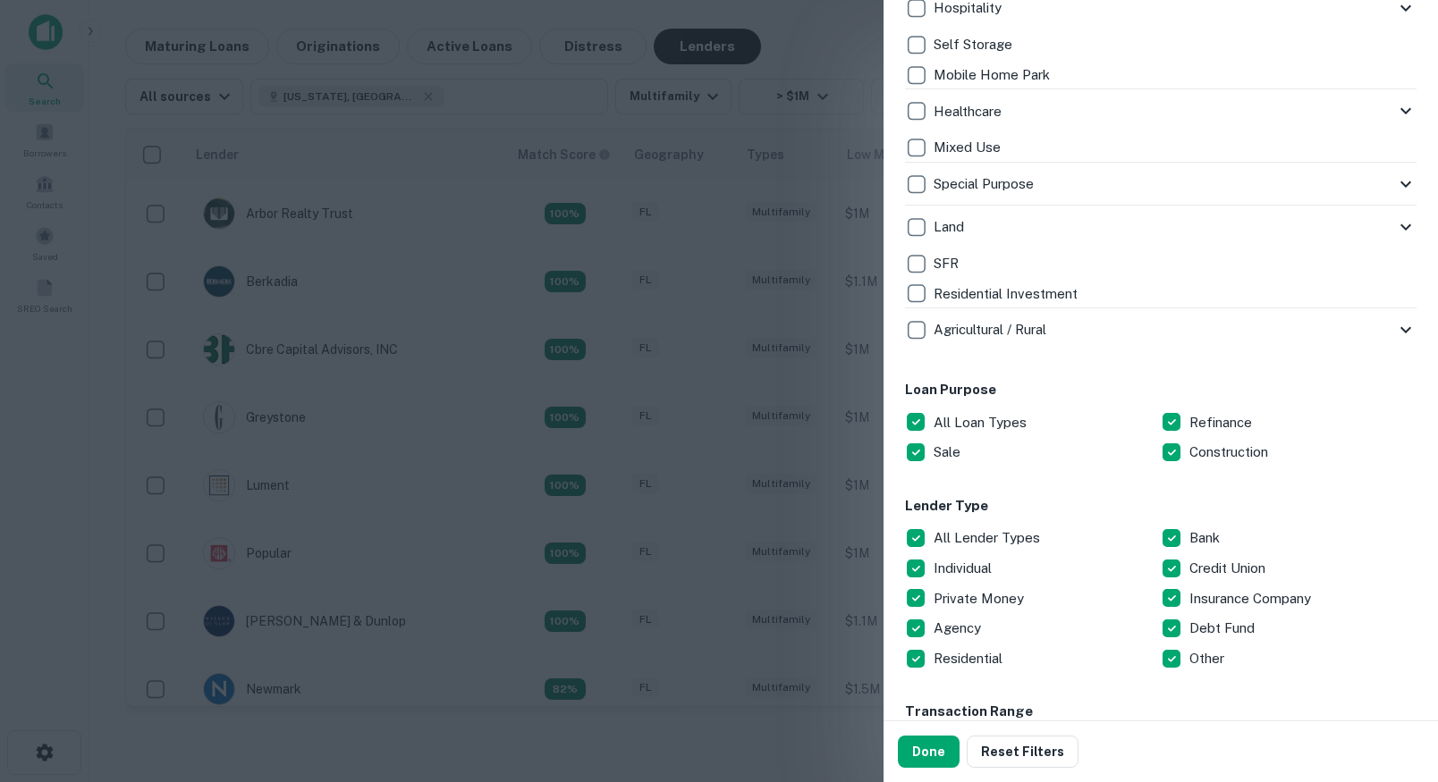
click at [976, 526] on div "All Lender Types" at bounding box center [1033, 538] width 256 height 30
click at [1209, 567] on p "Credit Union" at bounding box center [1229, 568] width 80 height 21
click at [938, 745] on button "Done" at bounding box center [929, 752] width 62 height 32
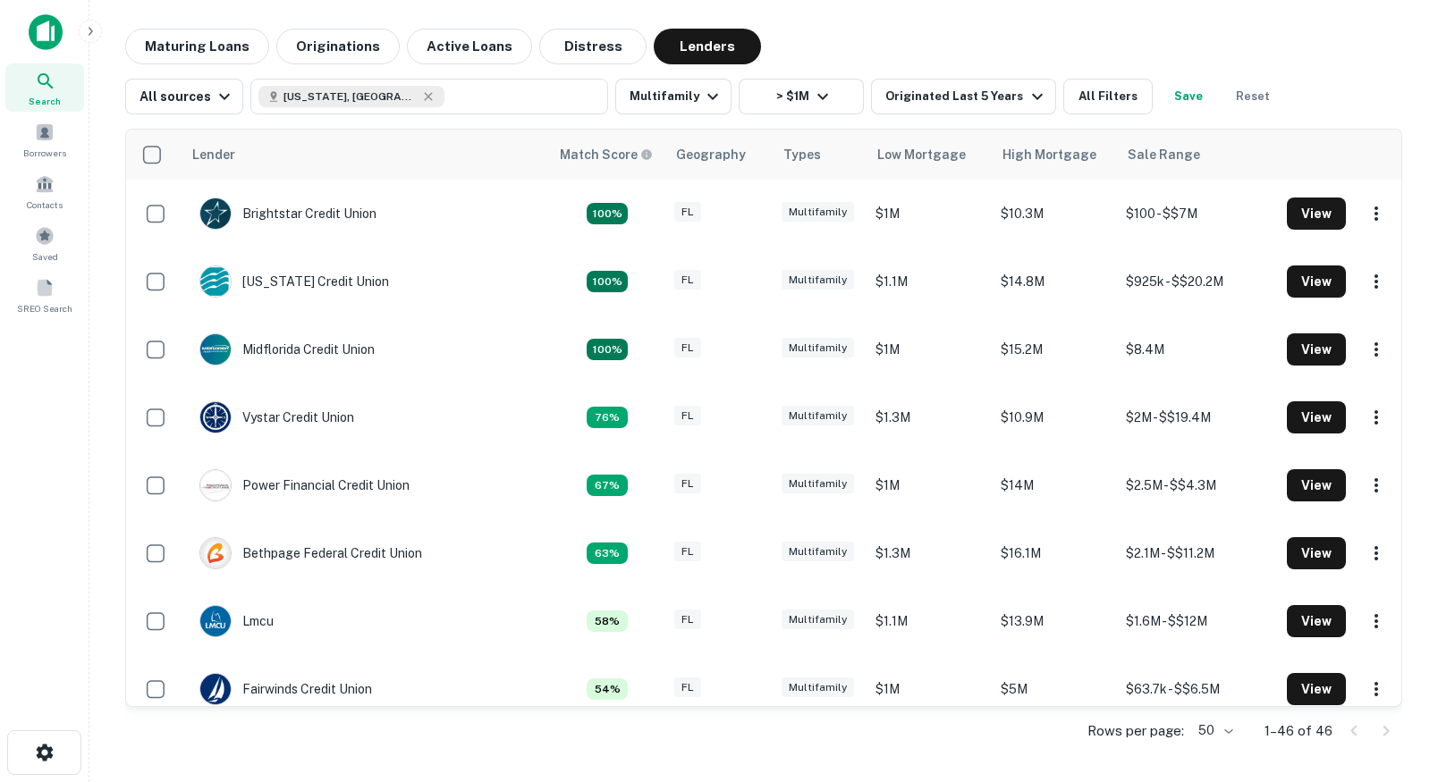
click at [89, 29] on icon "button" at bounding box center [91, 31] width 4 height 8
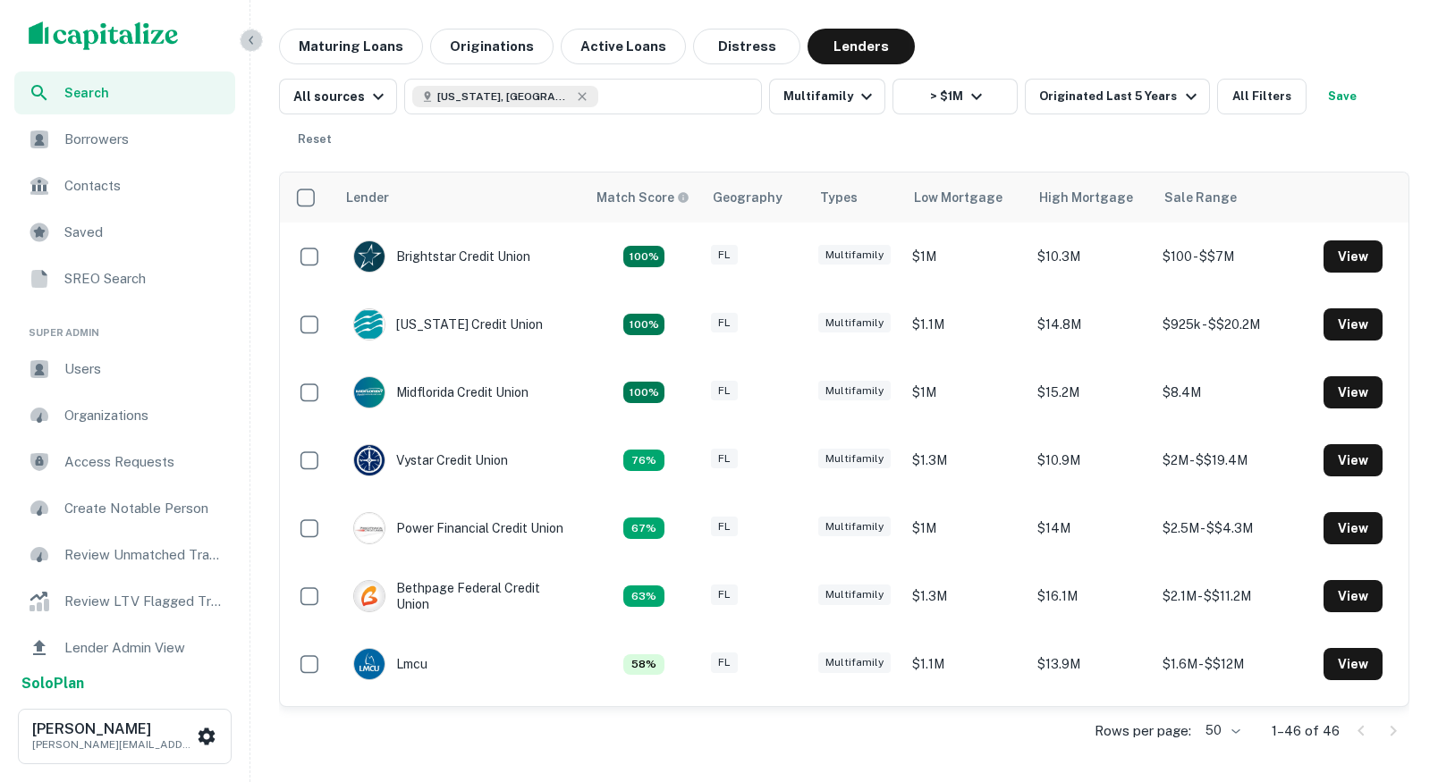
click at [249, 29] on button "button" at bounding box center [251, 40] width 23 height 23
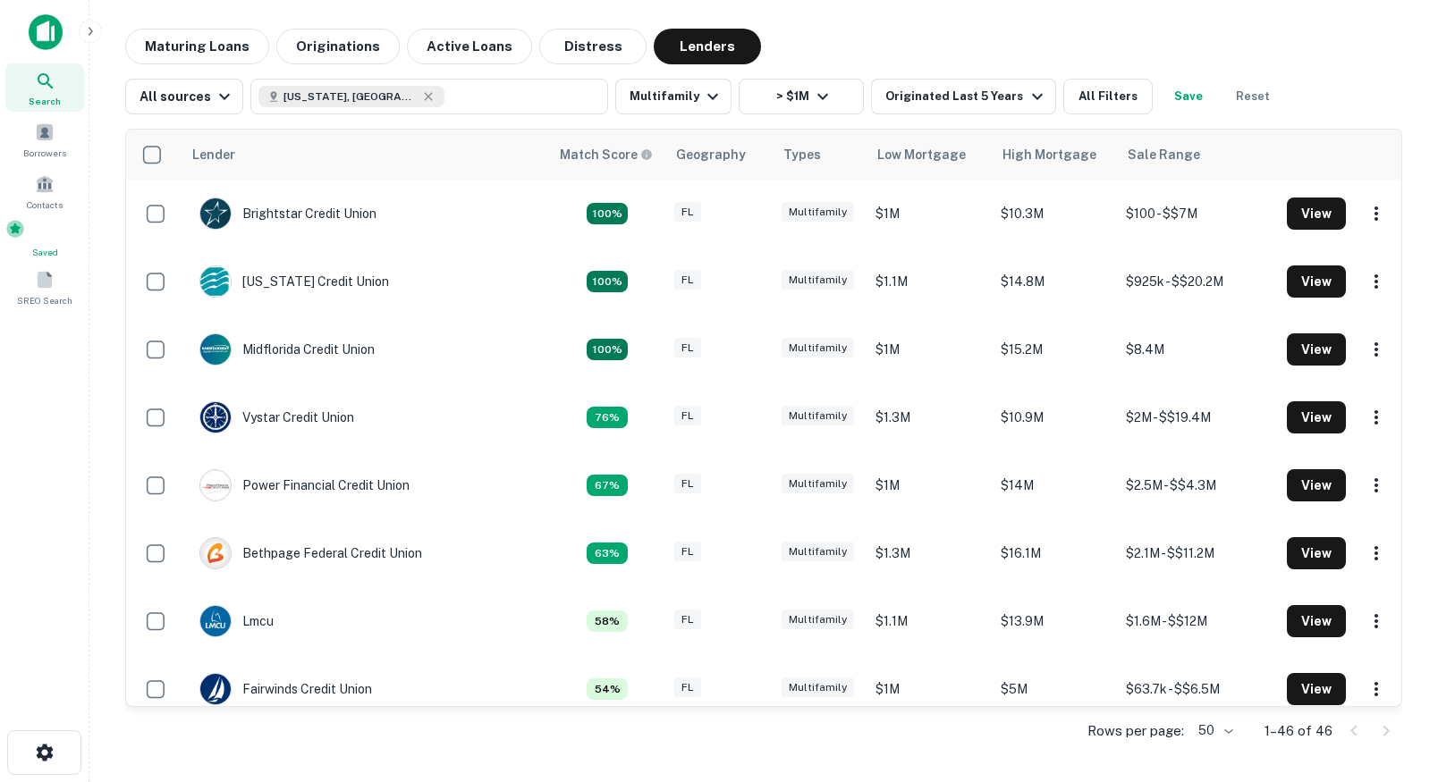
click at [63, 241] on div "Saved" at bounding box center [44, 239] width 79 height 40
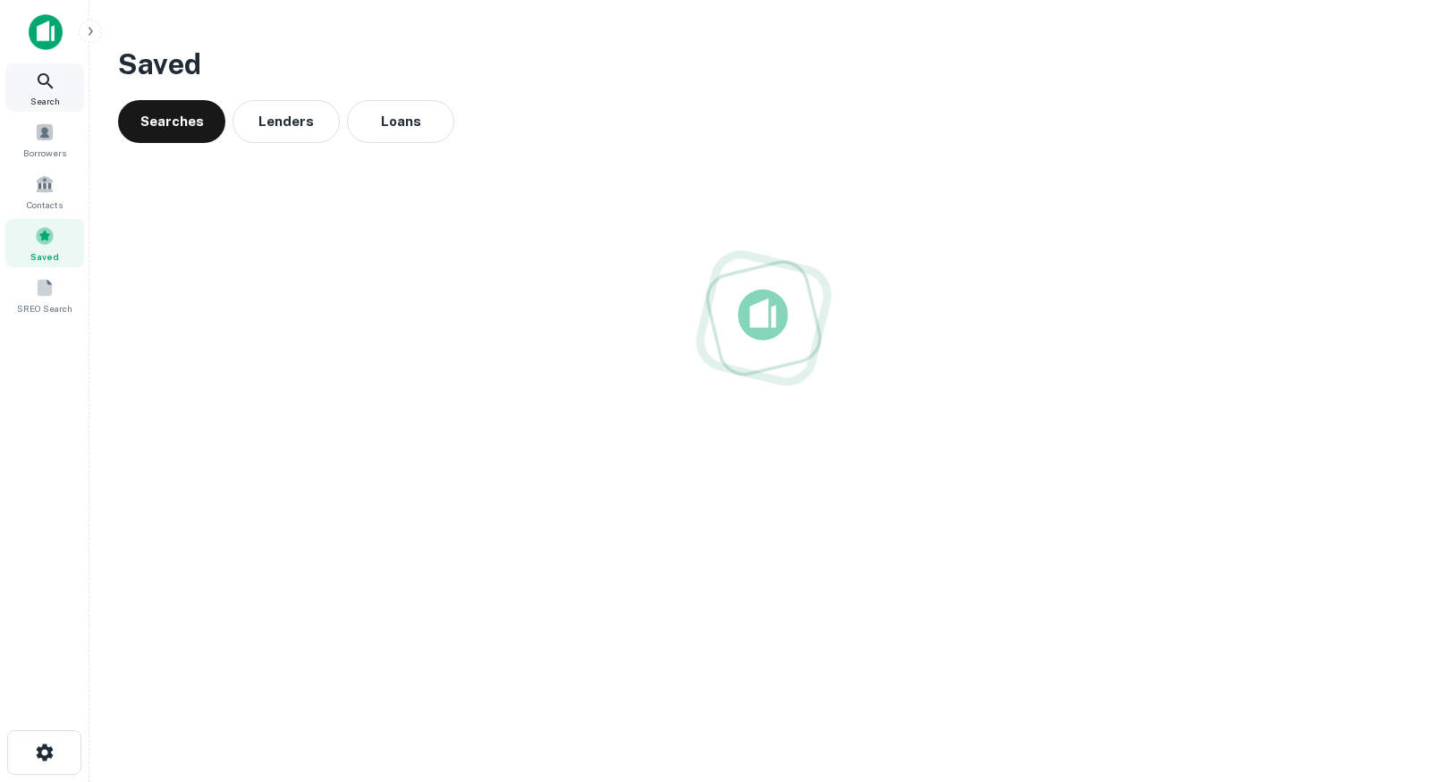
click at [48, 76] on icon at bounding box center [45, 81] width 21 height 21
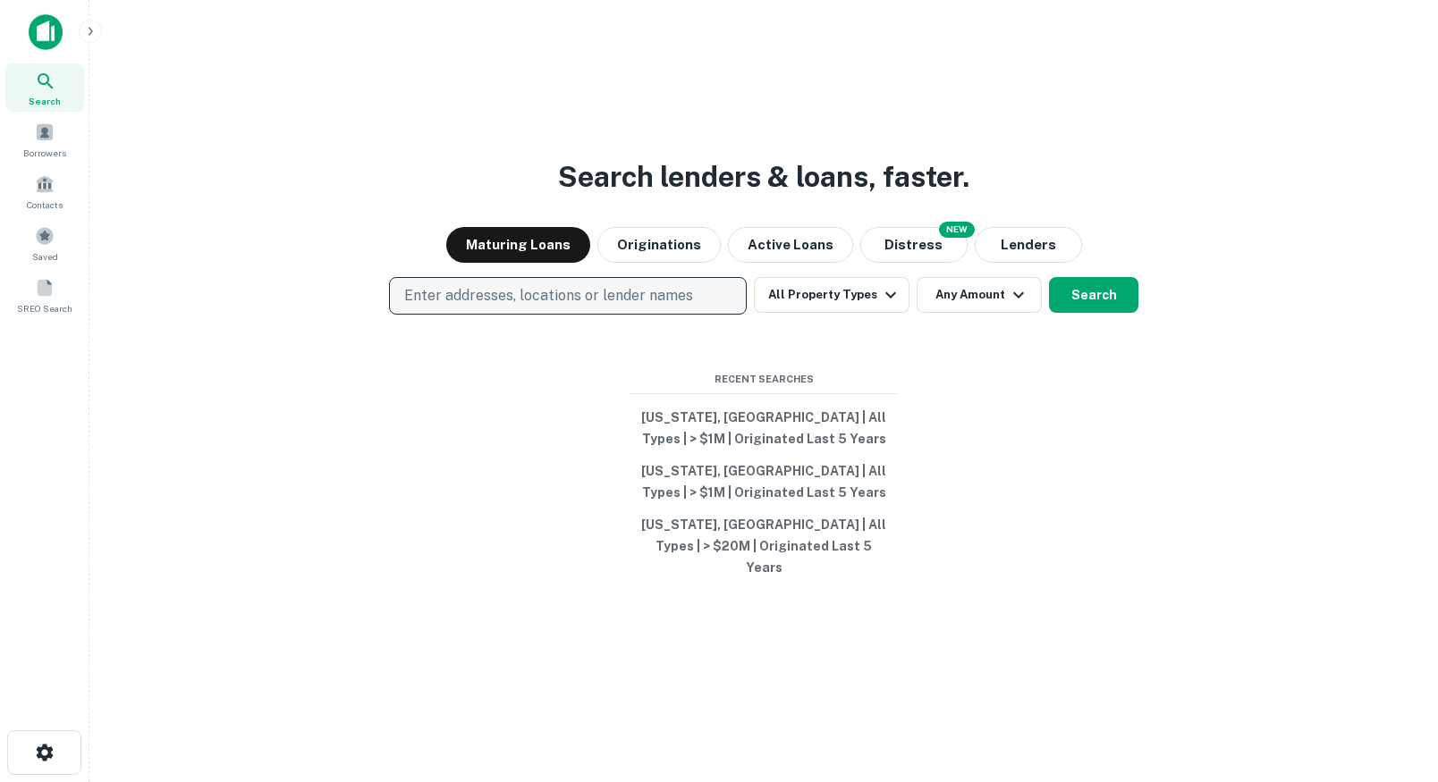
click at [634, 307] on p "Enter addresses, locations or lender names" at bounding box center [548, 295] width 289 height 21
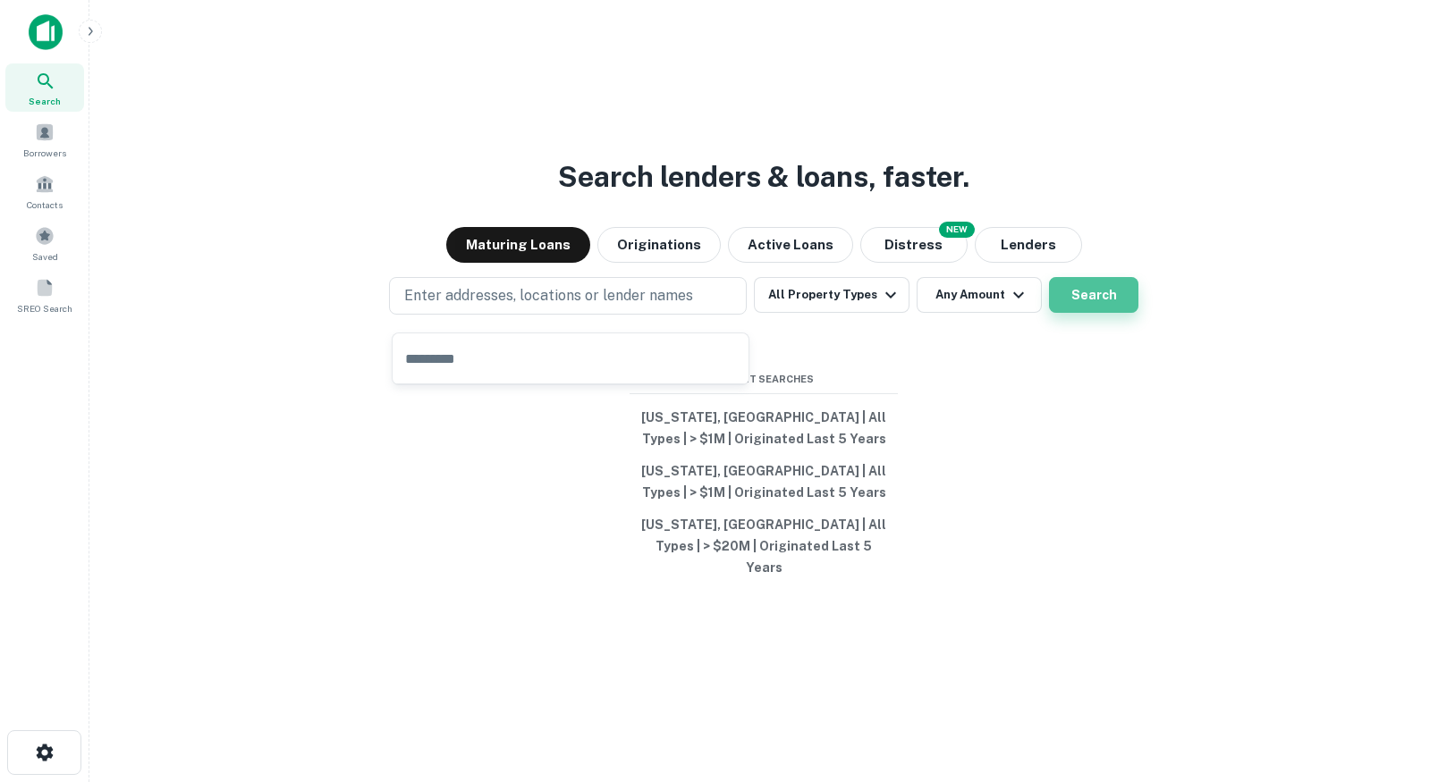
click at [1108, 312] on button "Search" at bounding box center [1093, 295] width 89 height 36
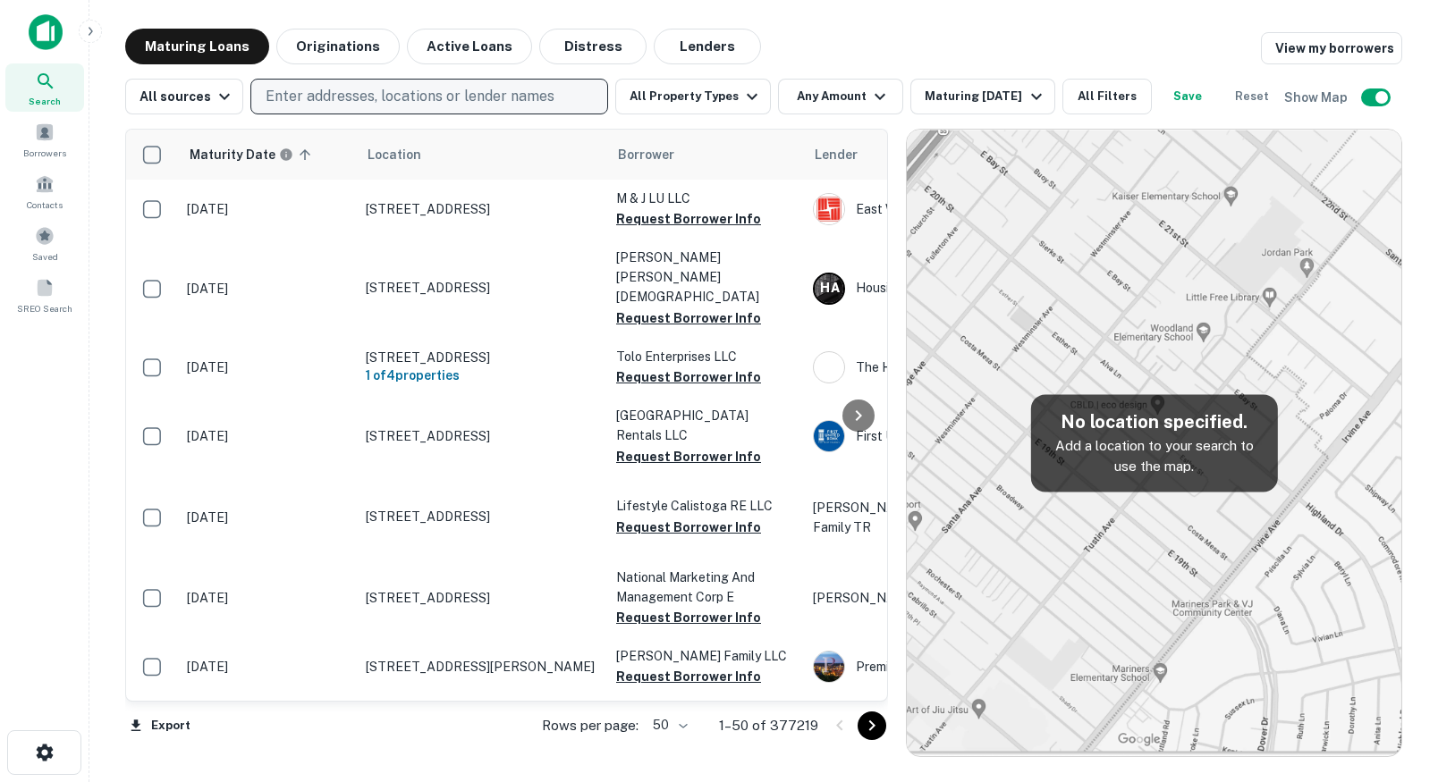
click at [401, 89] on p "Enter addresses, locations or lender names" at bounding box center [410, 96] width 289 height 21
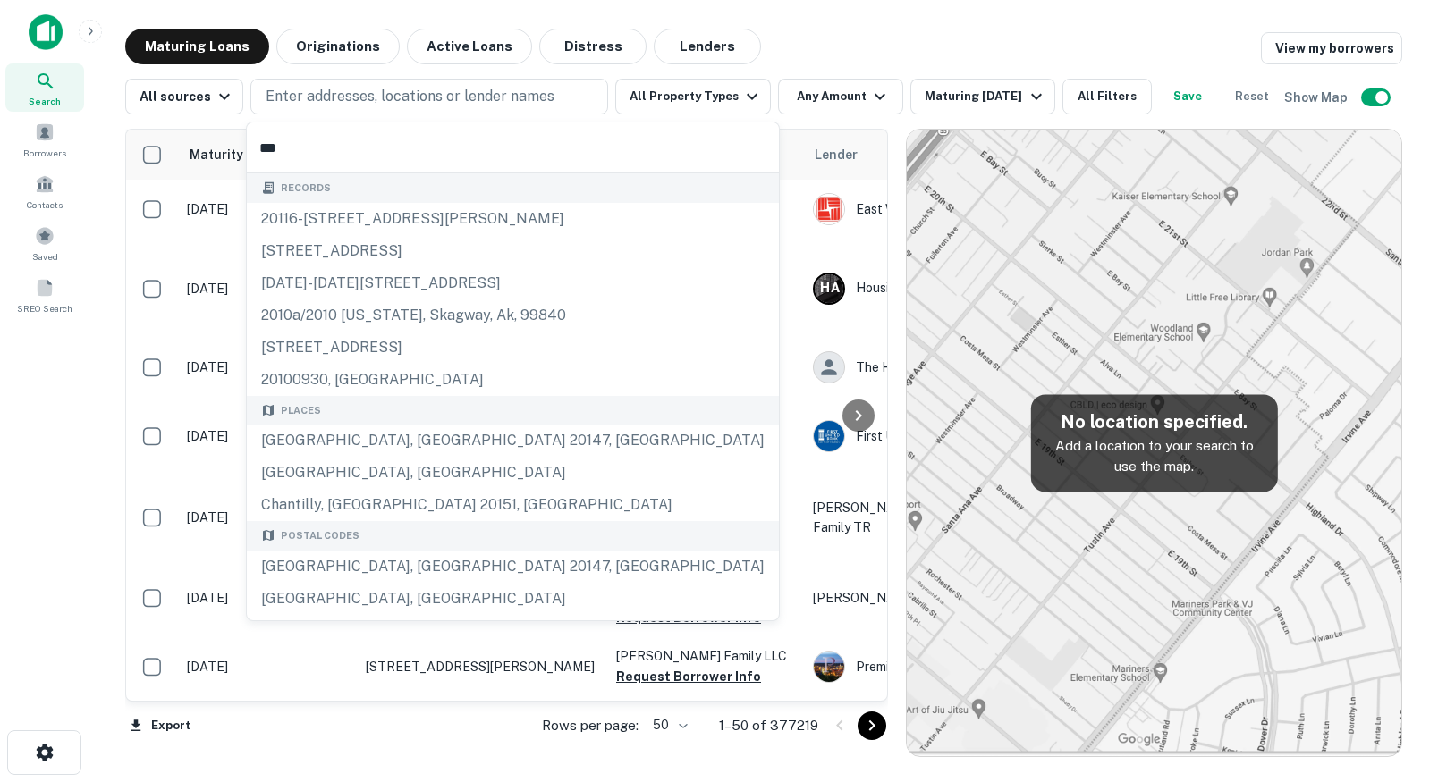
type input "***"
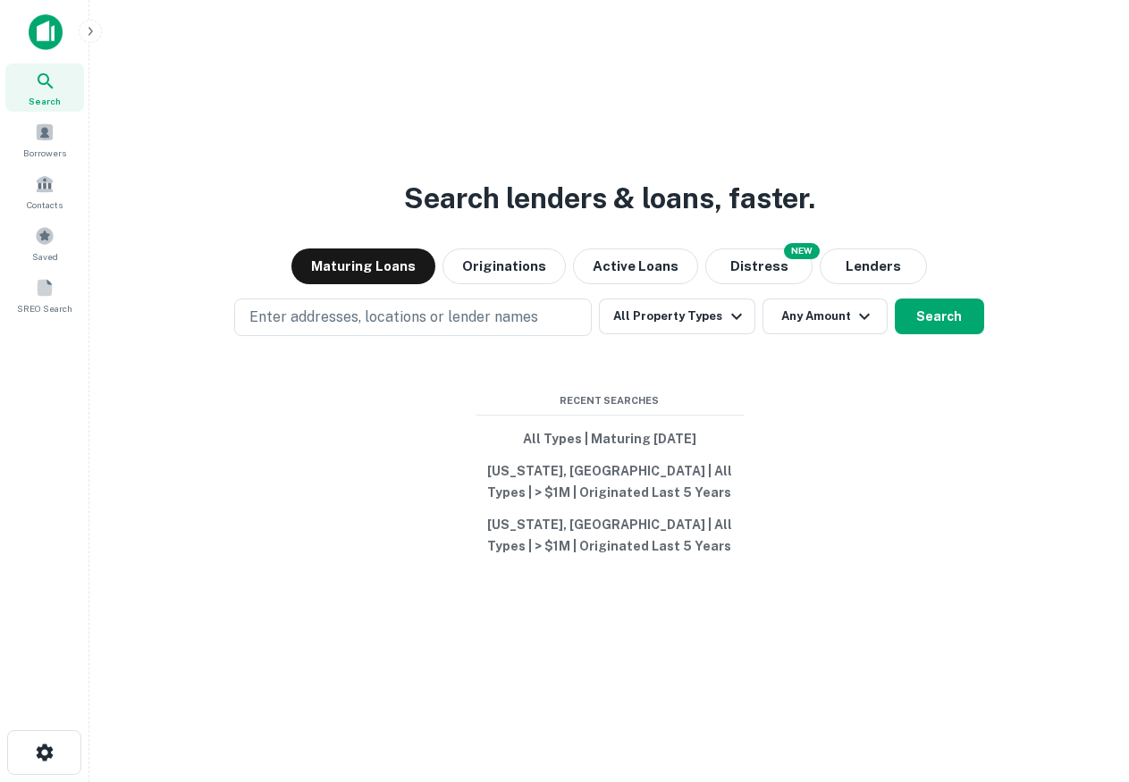
click at [90, 35] on icon "button" at bounding box center [90, 31] width 14 height 14
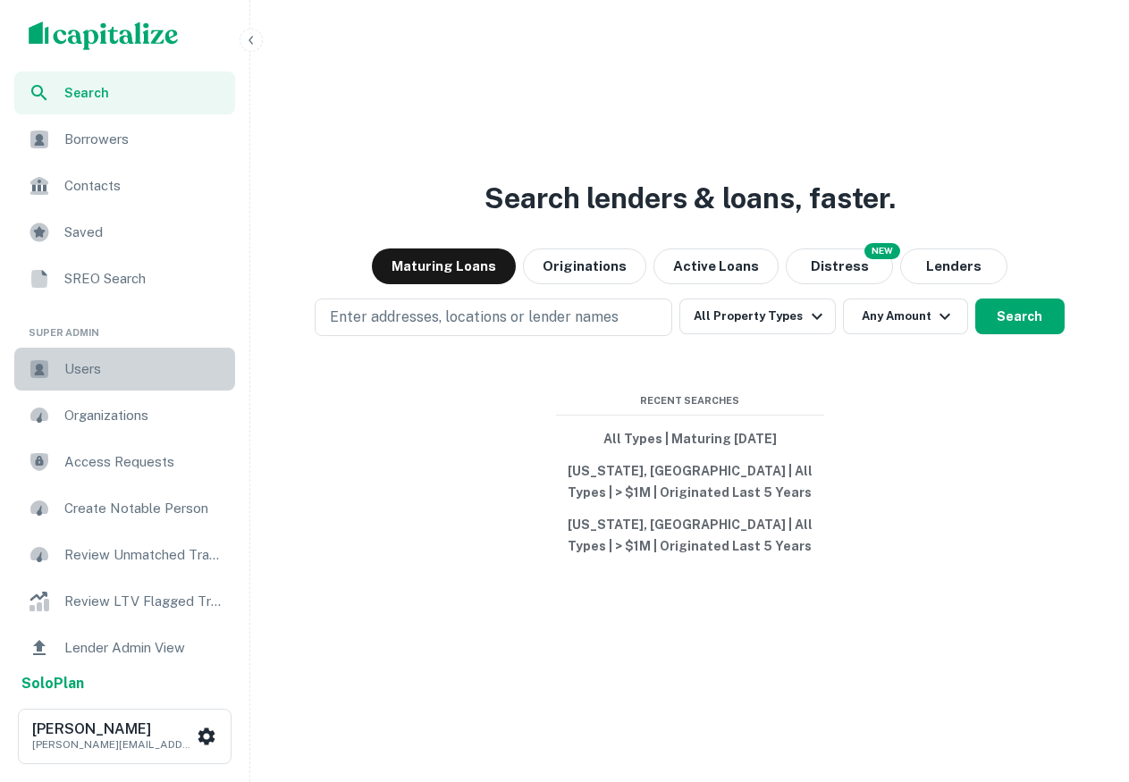
click at [81, 365] on span "Users" at bounding box center [144, 369] width 160 height 21
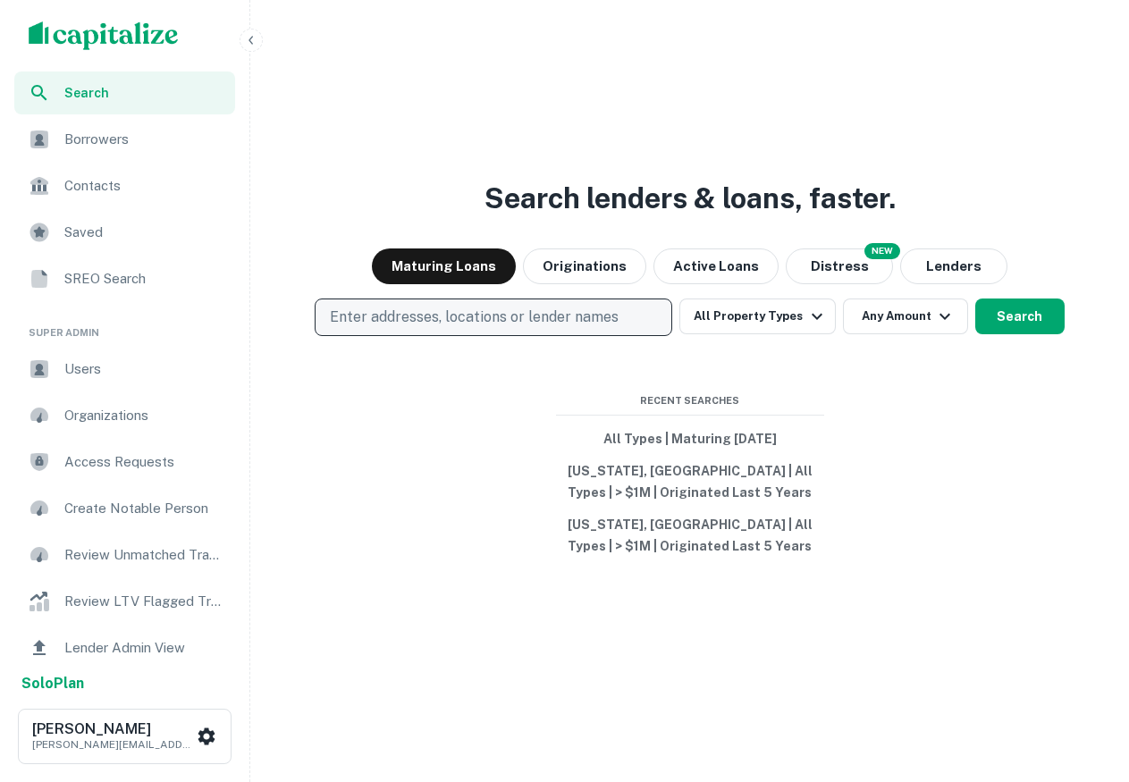
click at [451, 322] on p "Enter addresses, locations or lender names" at bounding box center [474, 317] width 289 height 21
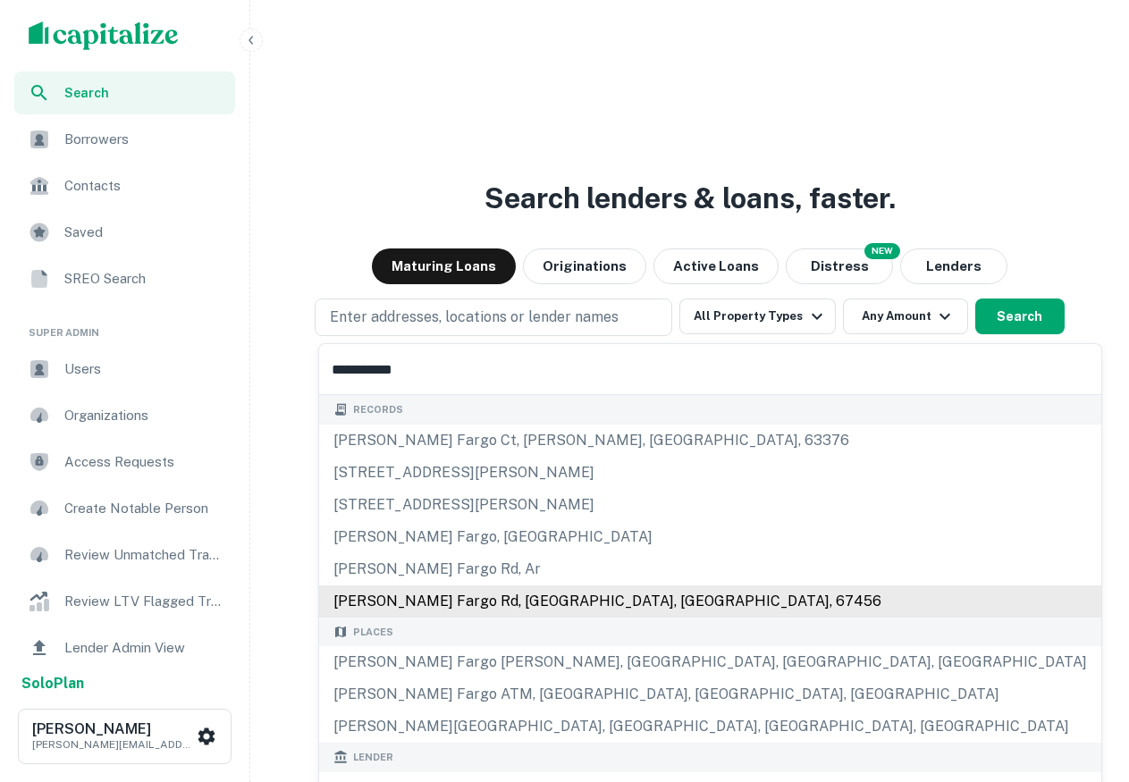
scroll to position [253, 0]
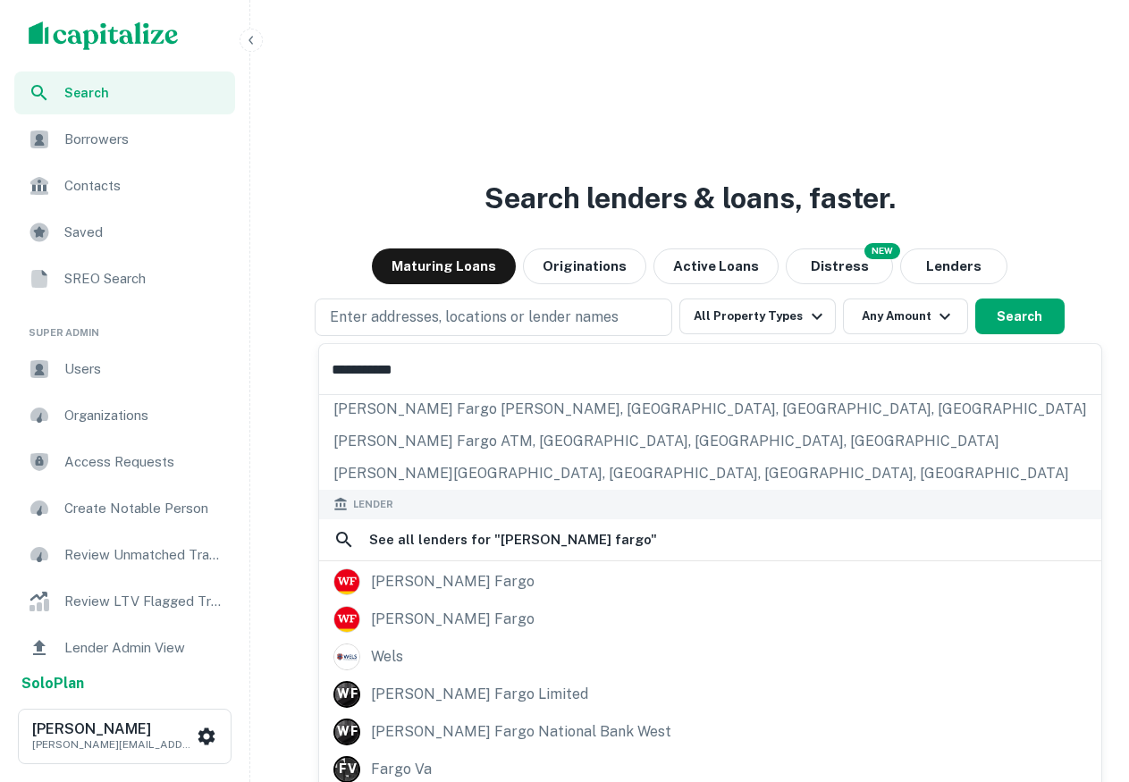
type input "**********"
